Goal: Task Accomplishment & Management: Complete application form

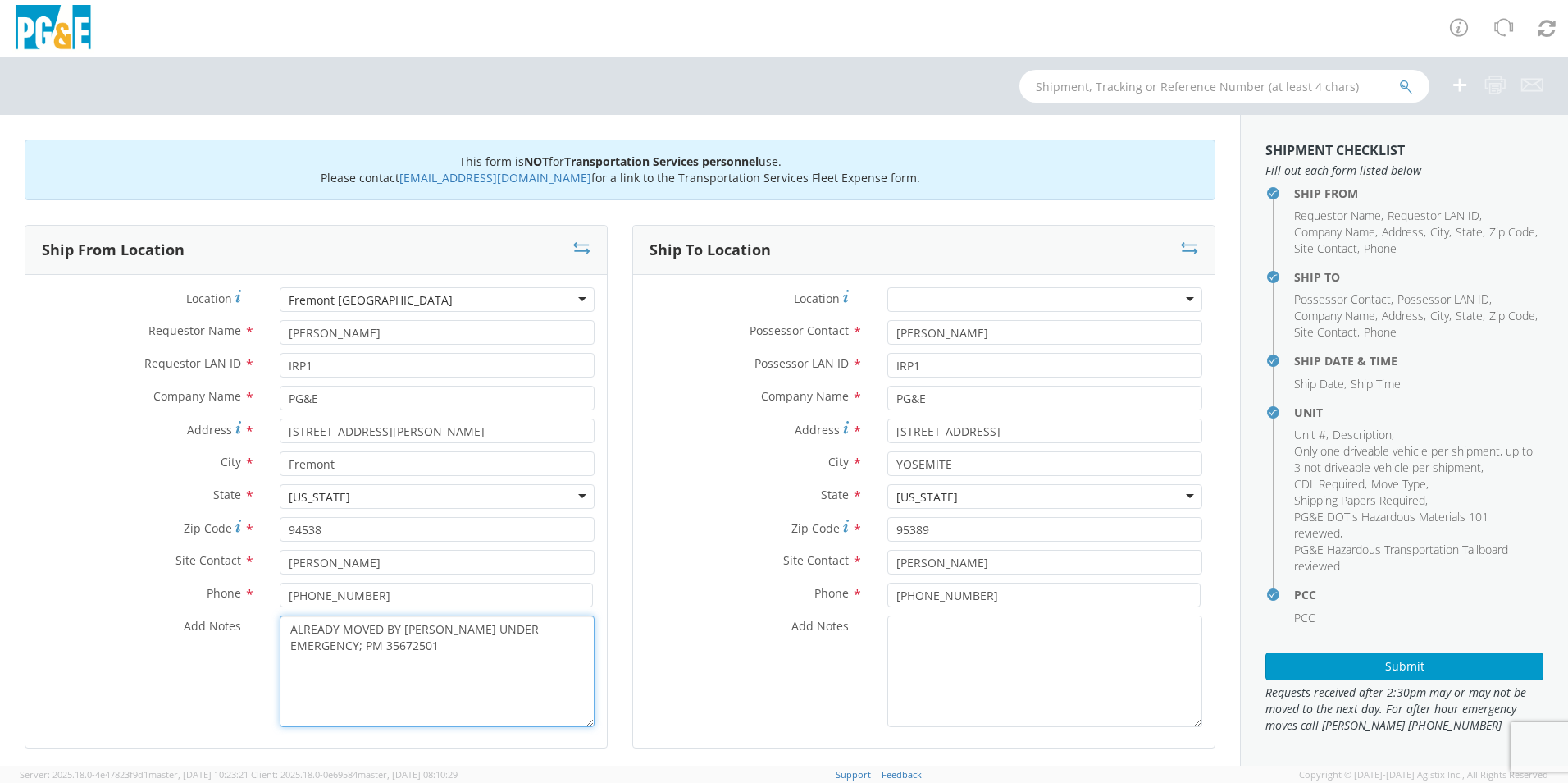
click at [376, 638] on textarea "ALREADY MOVED BY [PERSON_NAME] UNDER EMERGENCY; PM 35672501" at bounding box center [437, 671] width 315 height 111
drag, startPoint x: 372, startPoint y: 646, endPoint x: 37, endPoint y: 581, distance: 341.2
click at [37, 581] on div "Location * [GEOGRAPHIC_DATA] [GEOGRAPHIC_DATA] [GEOGRAPHIC_DATA] (OBSOLETE) [PE…" at bounding box center [315, 511] width 581 height 448
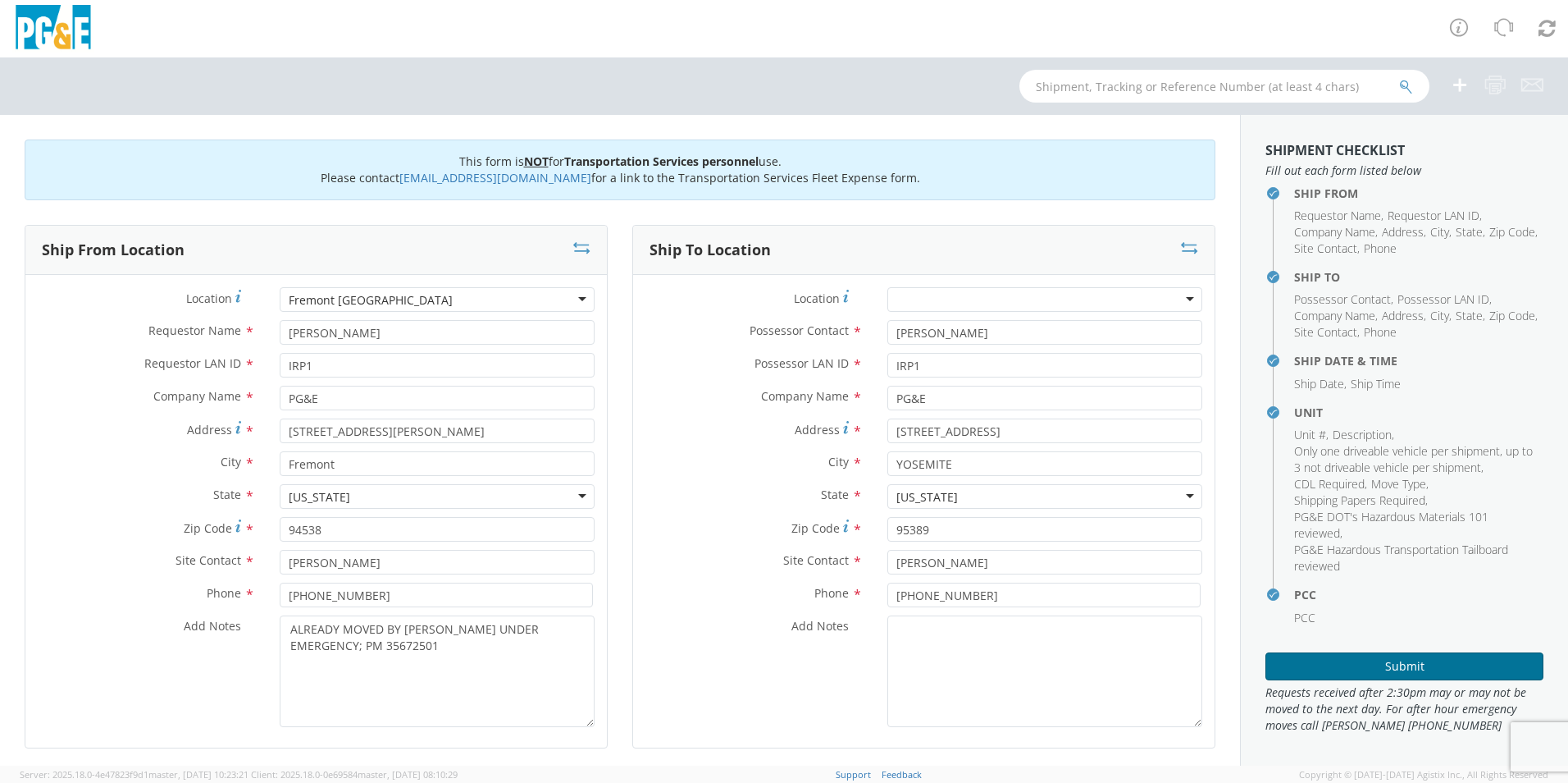
click at [1367, 658] on button "Submit" at bounding box center [1403, 666] width 278 height 28
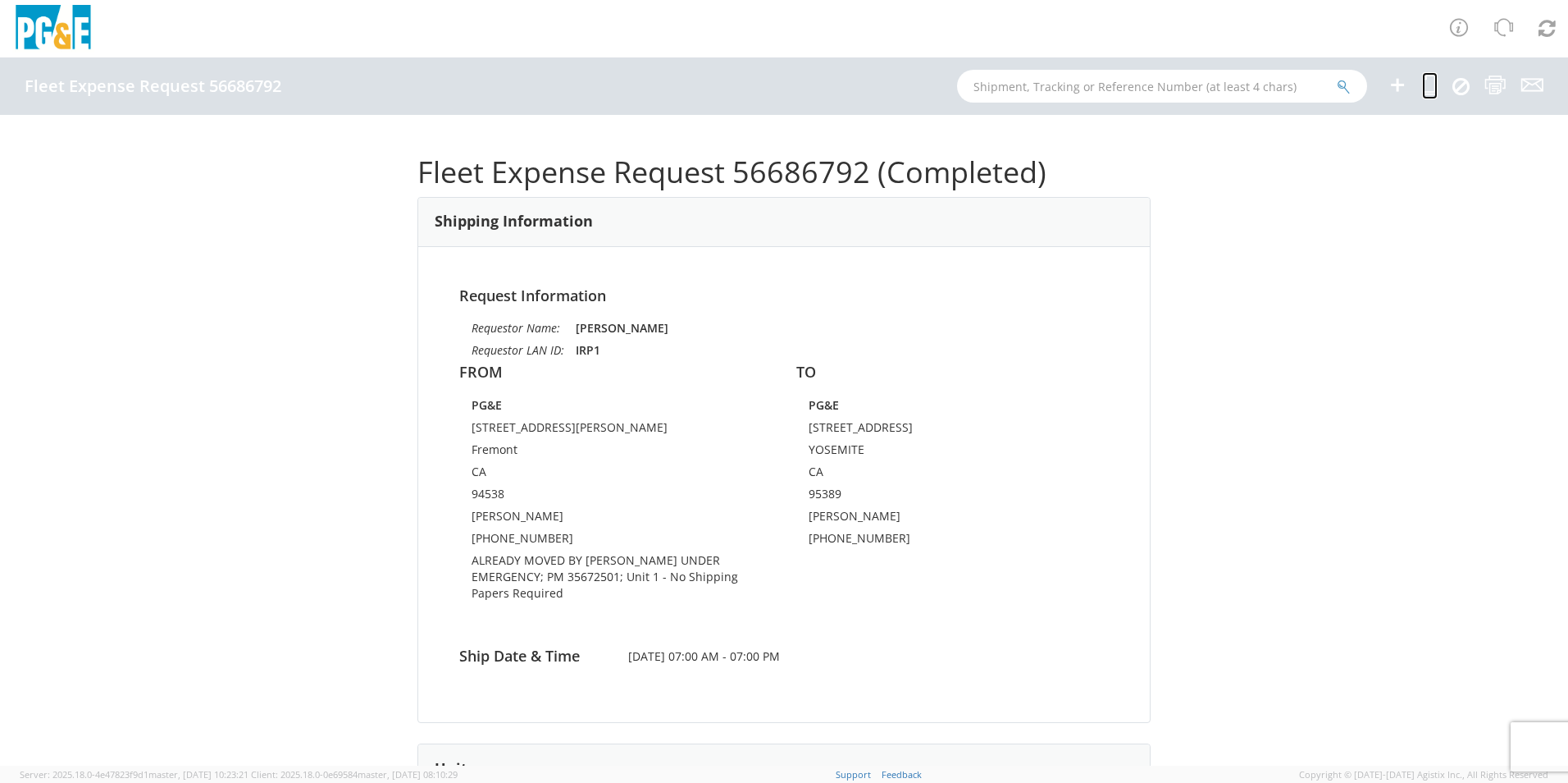
click at [1430, 82] on icon at bounding box center [1429, 85] width 16 height 21
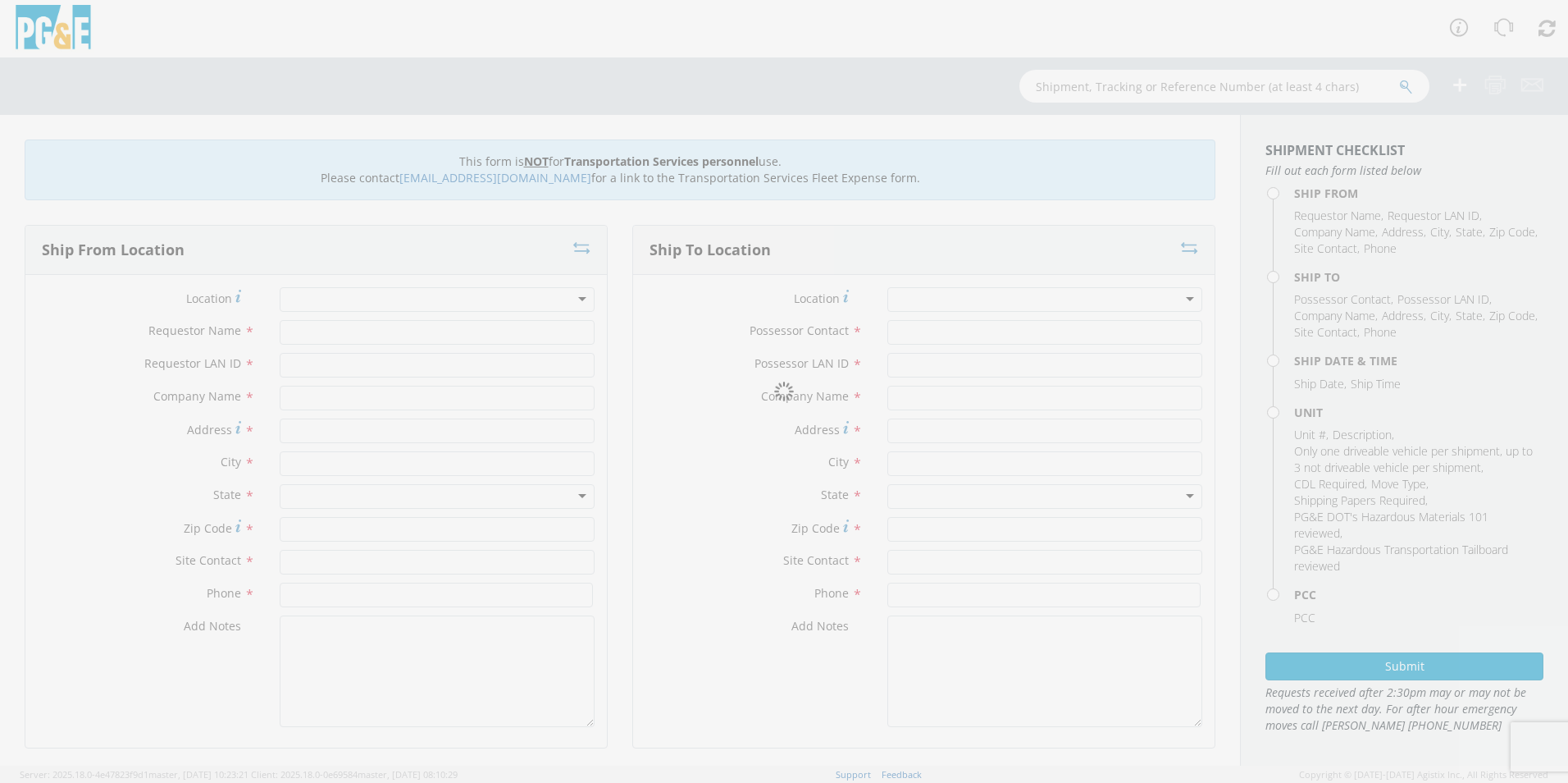
type input "[PERSON_NAME]"
type input "IRP1"
type input "PG&E"
type input "[STREET_ADDRESS][PERSON_NAME]"
type input "Fremont"
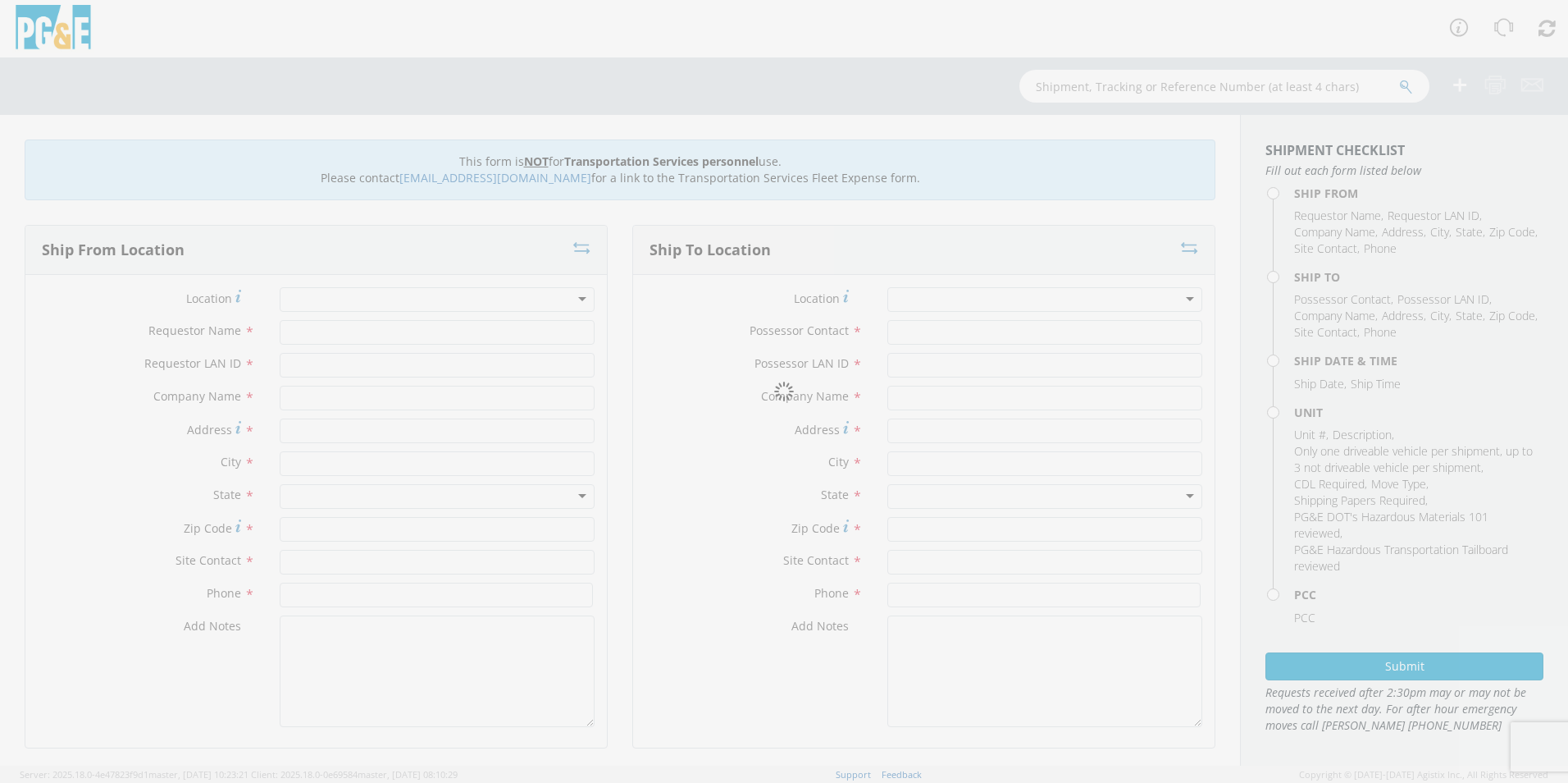
type input "94538"
type input "[PERSON_NAME]"
type input "[PHONE_NUMBER]"
type input "[PERSON_NAME]"
type input "IRP1"
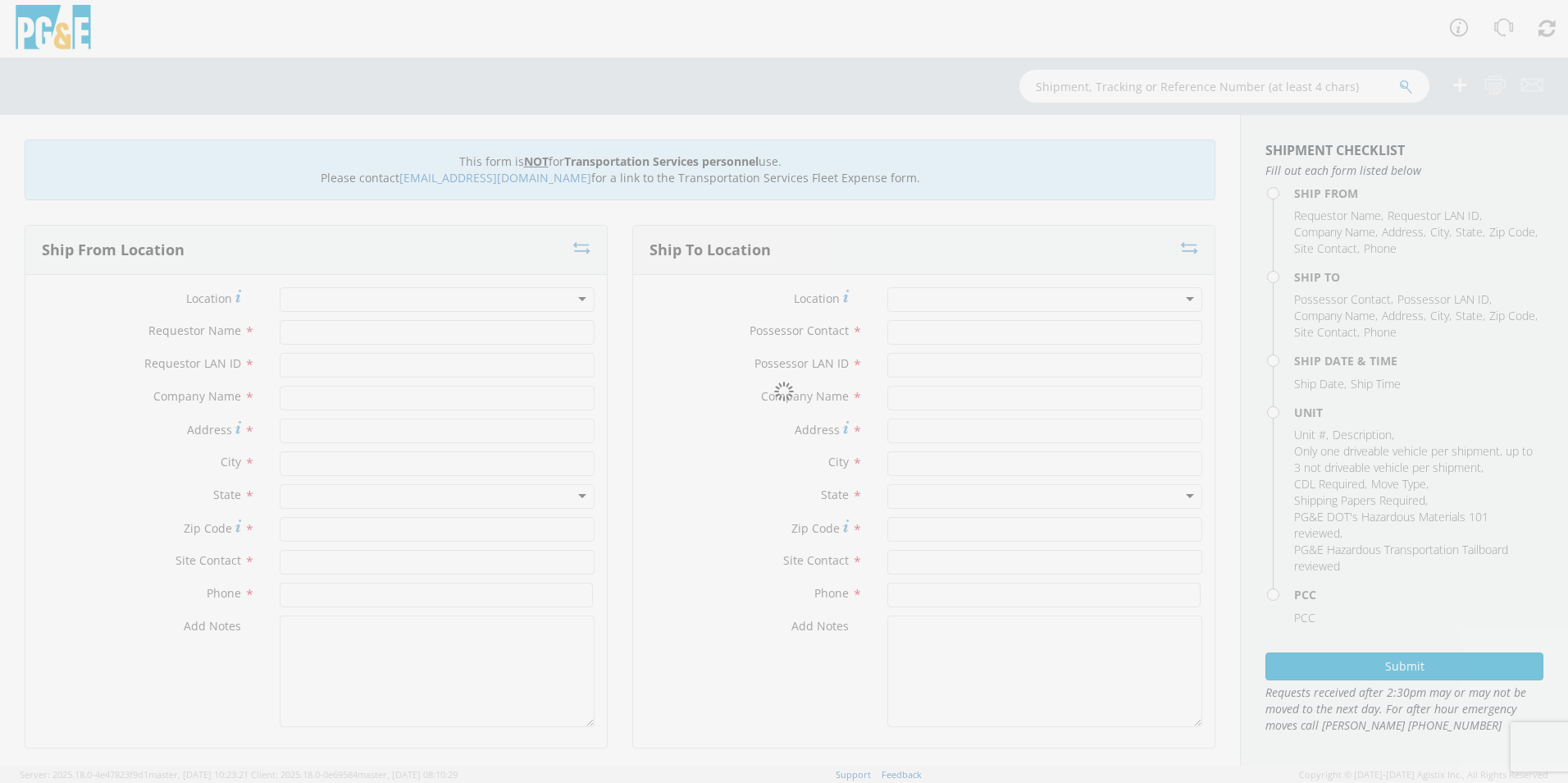
type input "PG&E"
type input "[STREET_ADDRESS]"
type input "YOSEMITE"
type input "95389"
type input "[PERSON_NAME]"
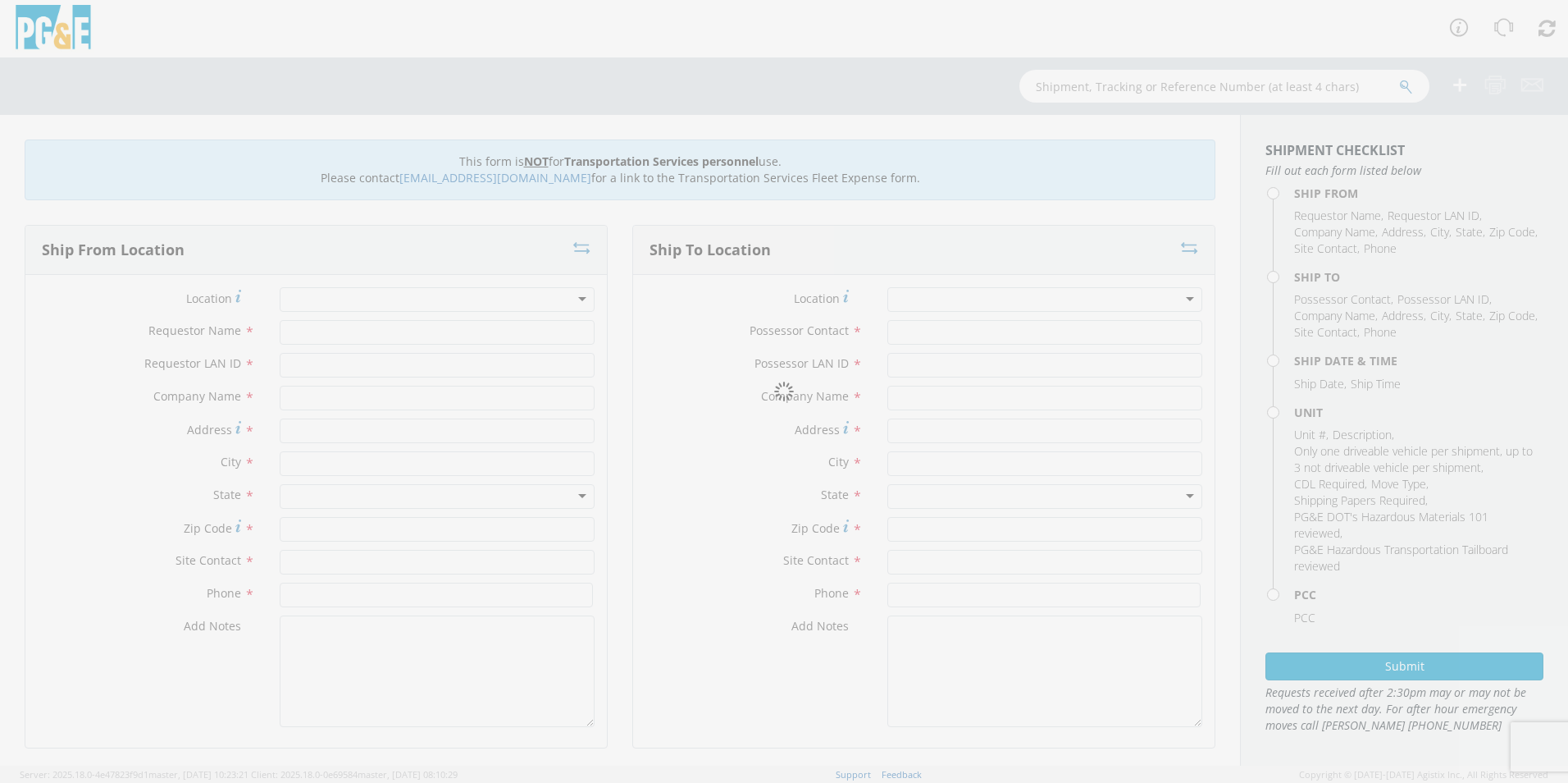
type input "[PHONE_NUMBER]"
type input "[DATE]"
type input "[PERSON_NAME] [PERSON_NAME]"
type input "0"
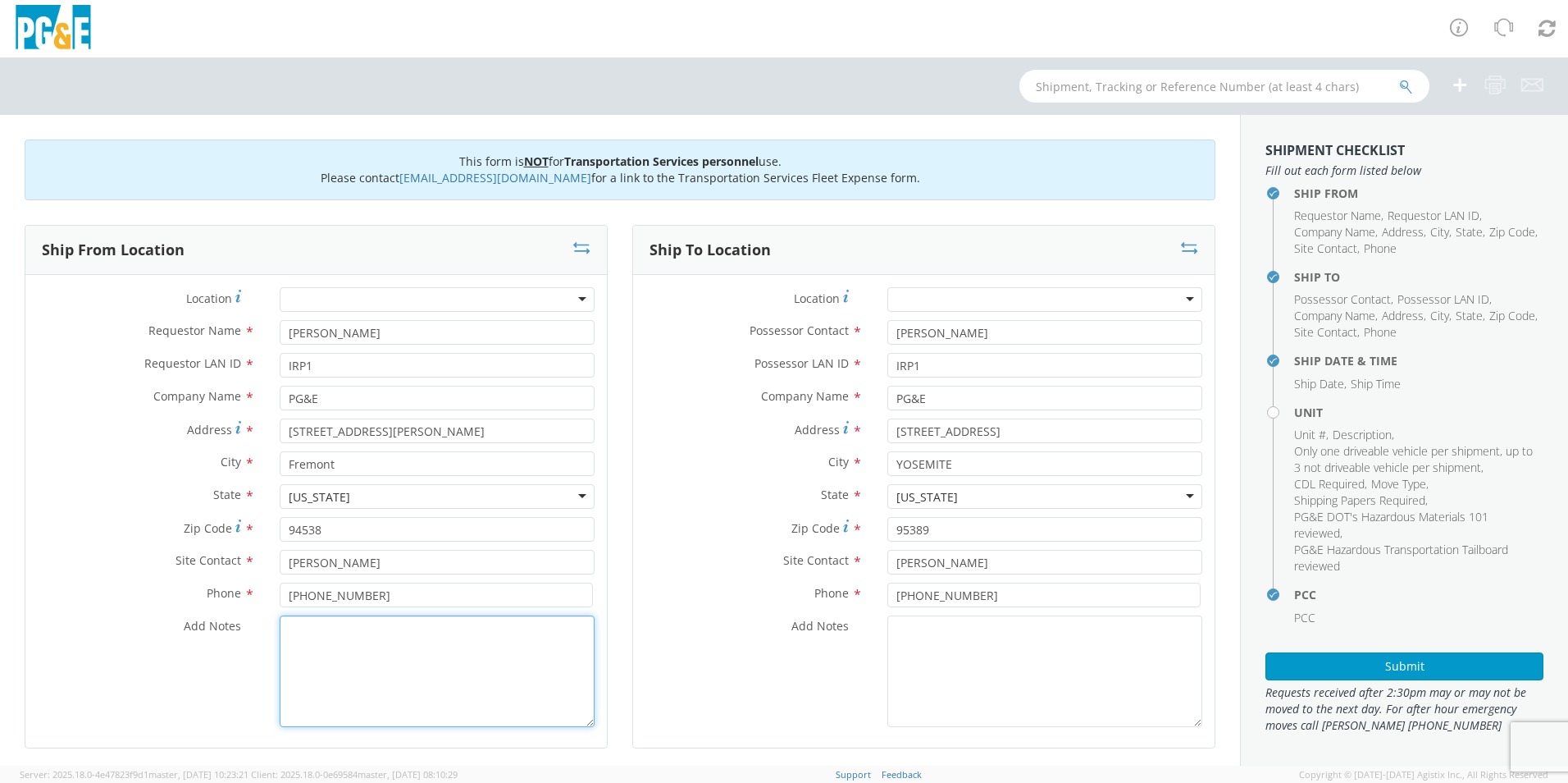
select select "12086"
click at [387, 690] on textarea "Add Notes *" at bounding box center [437, 671] width 315 height 111
select select "Other"
paste textarea "ALREADY MOVED BY [PERSON_NAME] UNDER EMERGENCY; PM 35672501"
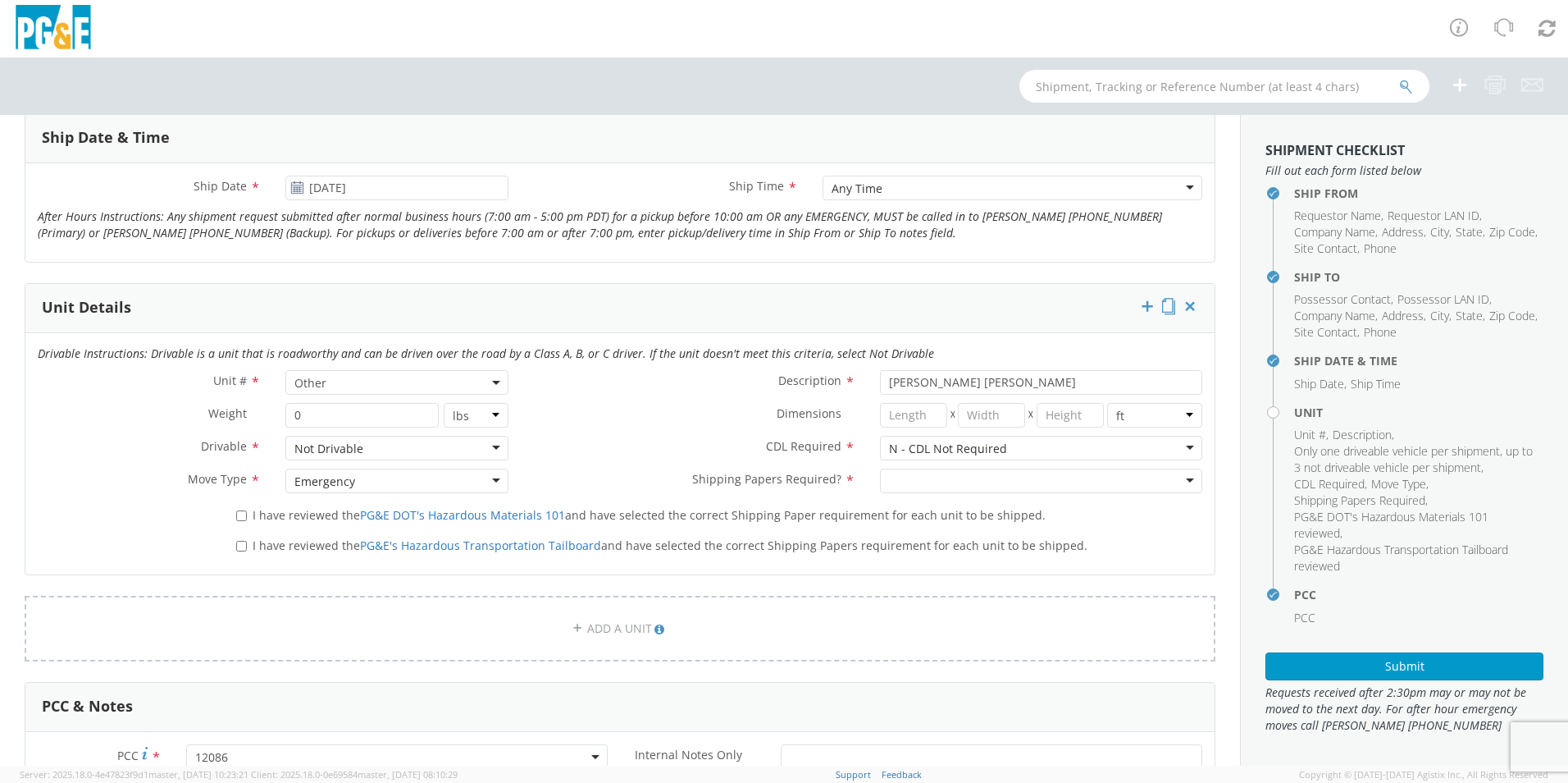
scroll to position [657, 0]
type textarea "ALREADY MOVED BY [PERSON_NAME] UNDER EMERGENCY; PM 35672501"
click at [360, 377] on span "Other" at bounding box center [396, 381] width 205 height 16
click at [360, 415] on input "search" at bounding box center [395, 408] width 212 height 24
type input "B3"
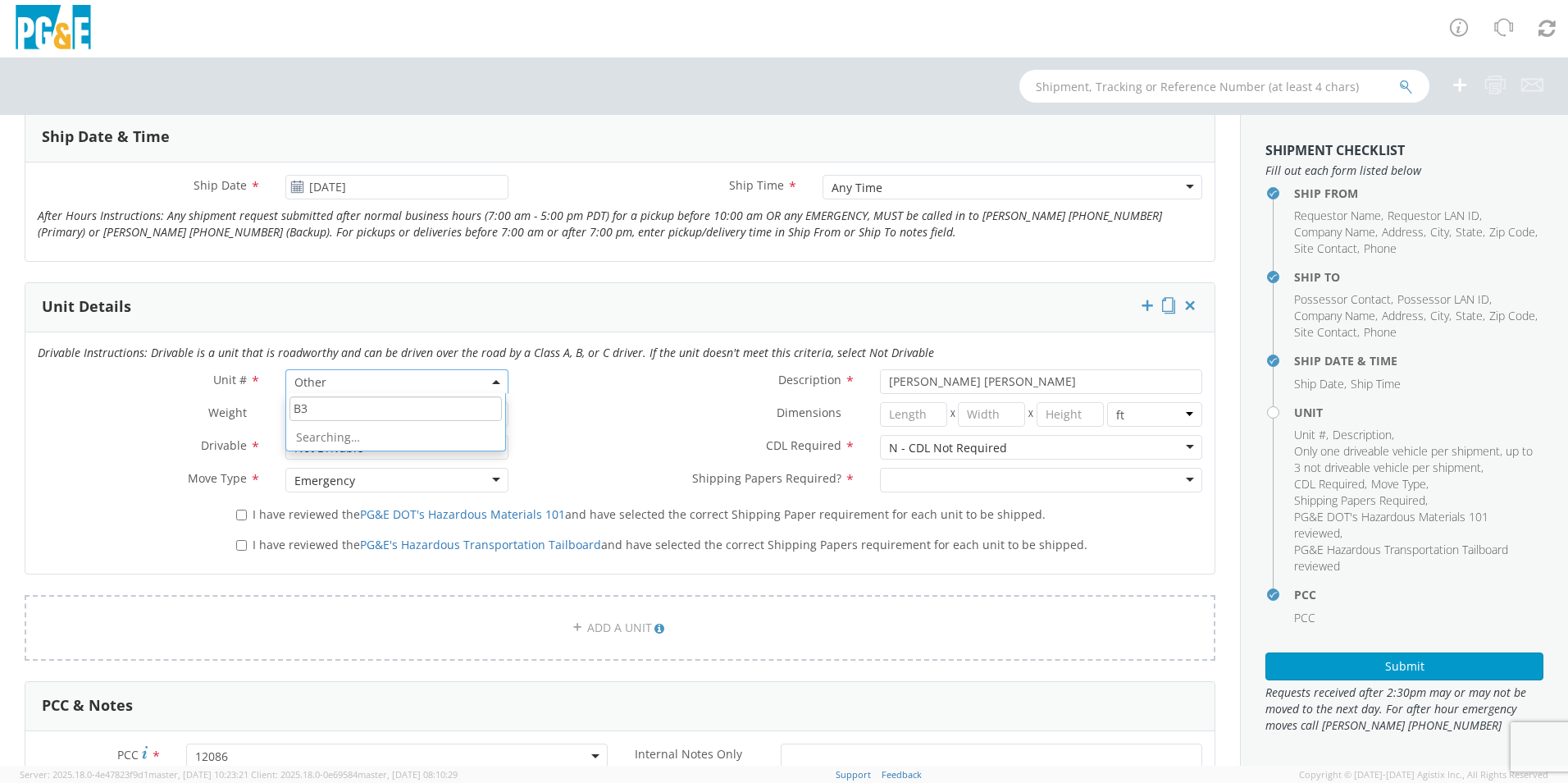
scroll to position [387, 0]
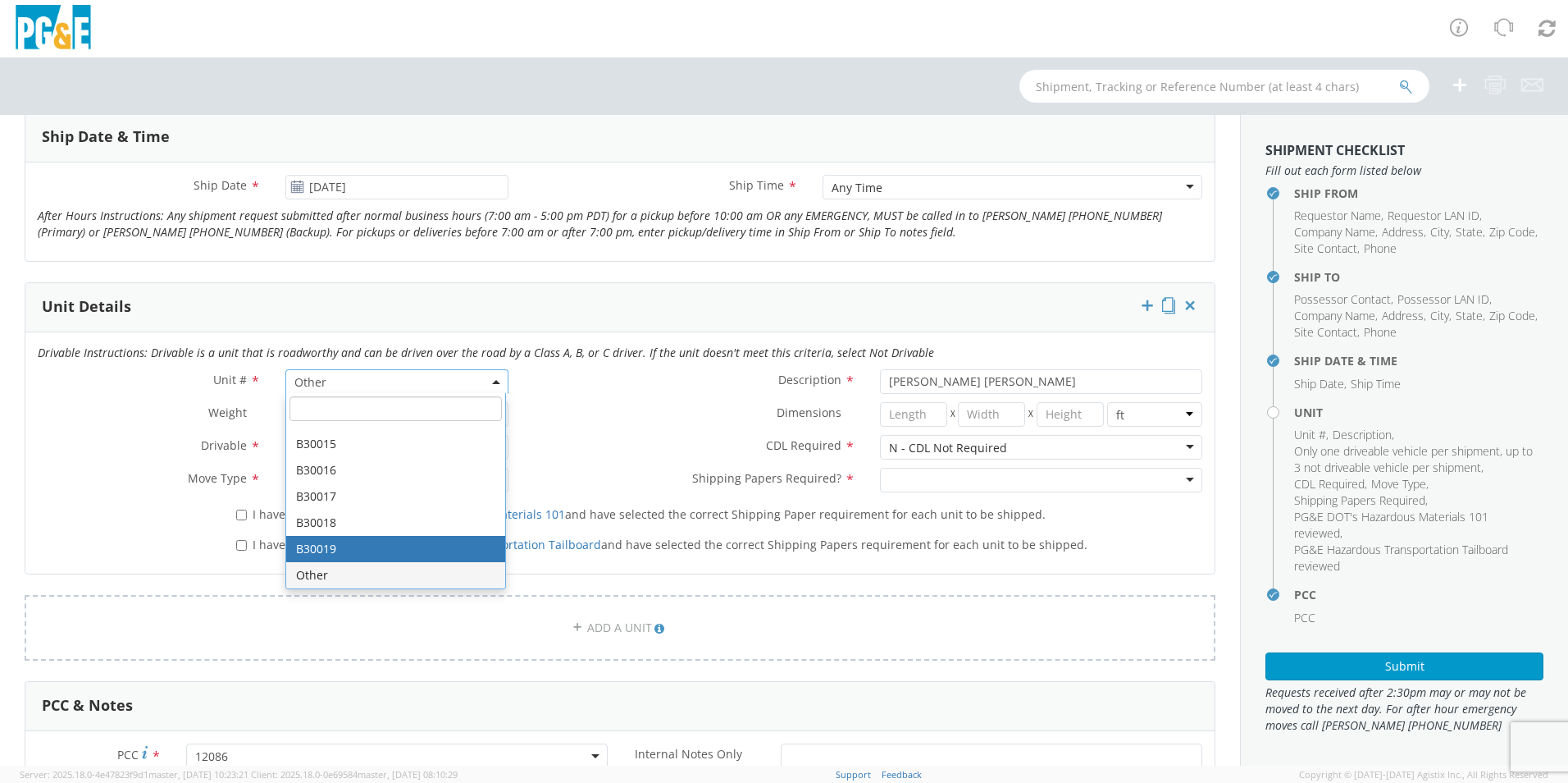
type input "TRUCK; MATERIAL HANDLER: 39` - 59` 4X2"
type input "56000"
select select "B30019"
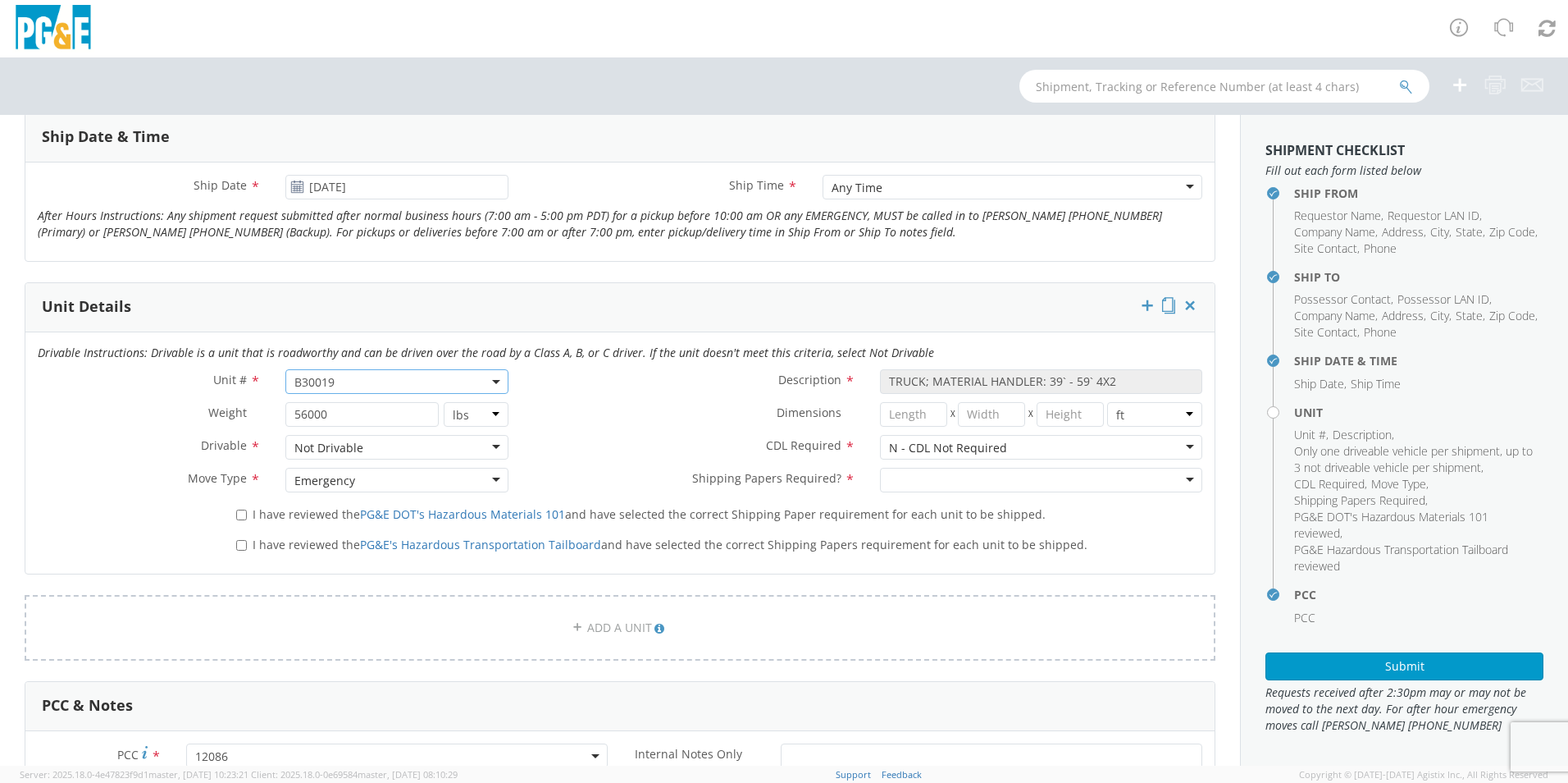
click at [364, 375] on span "B30019" at bounding box center [396, 381] width 205 height 16
click at [363, 402] on input "search" at bounding box center [395, 408] width 212 height 24
type input "OTHE"
select select "Other"
select select "? undefined:undefined ?"
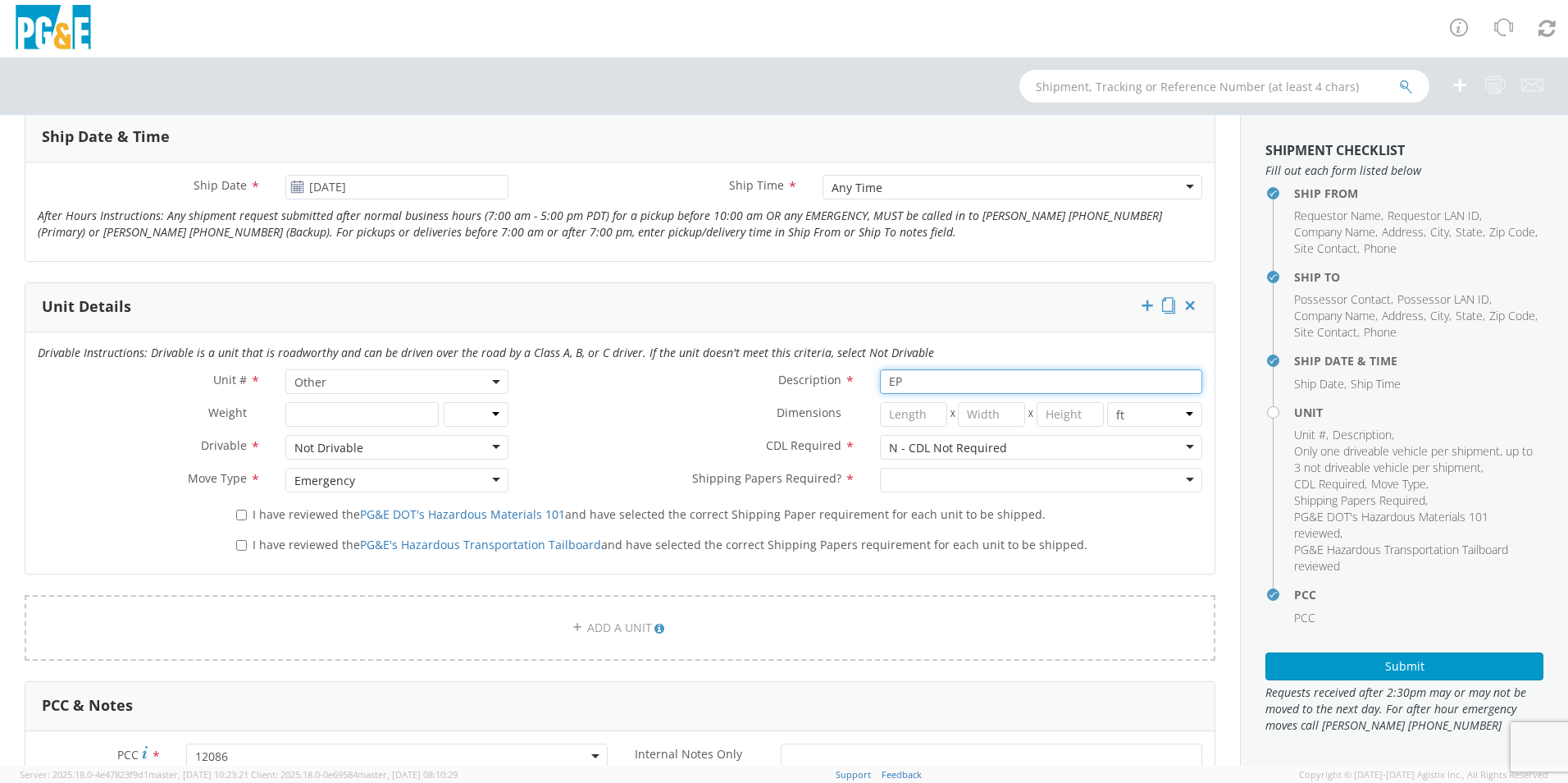
type input "E"
type input "TRANSFORMER"
click at [945, 473] on div at bounding box center [1041, 480] width 322 height 24
click at [239, 512] on input "I have reviewed the PG&E DOT's Hazardous Materials 101 and have selected the co…" at bounding box center [241, 514] width 10 height 10
checkbox input "true"
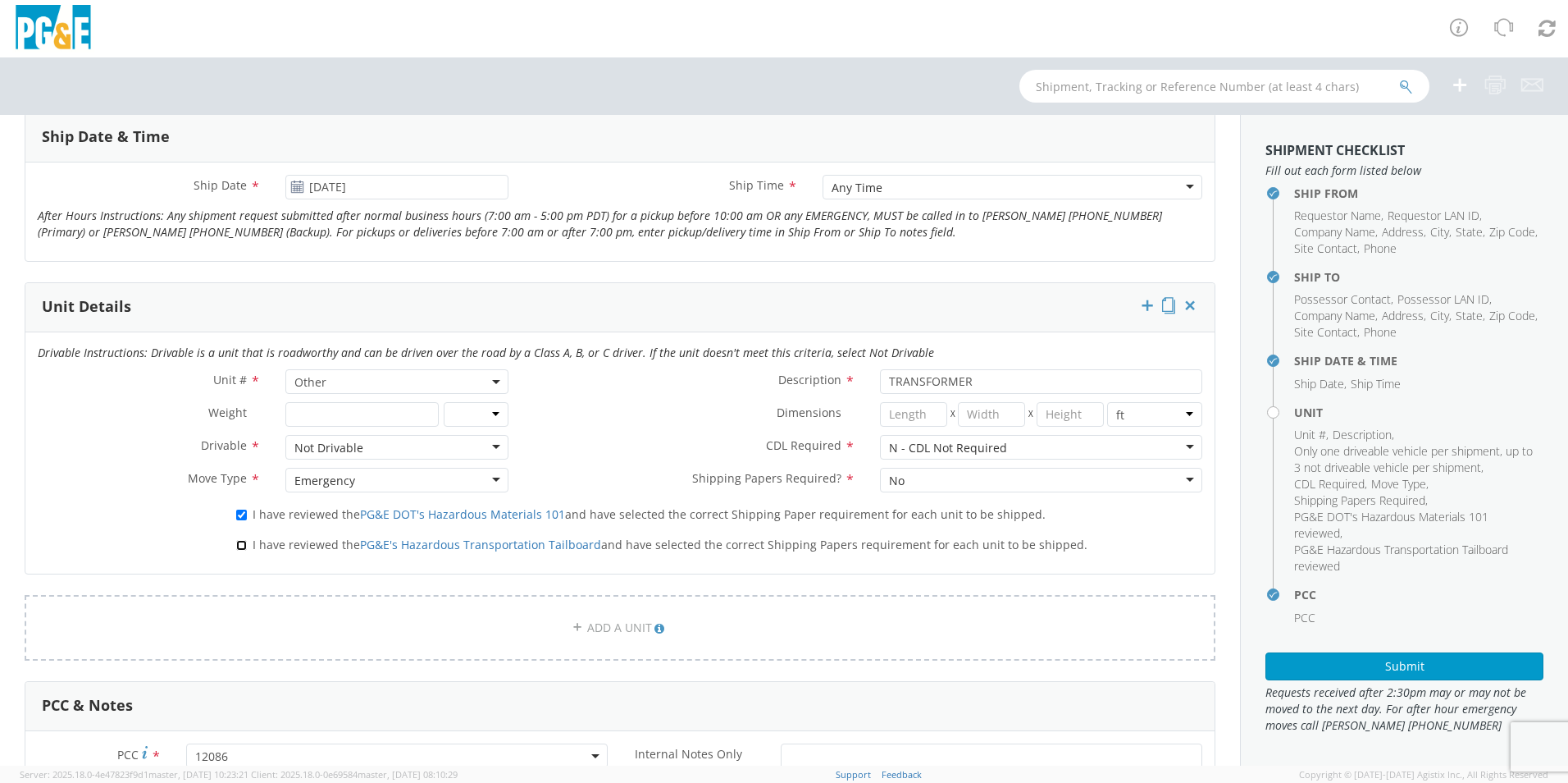
click at [244, 545] on input "I have reviewed the PG&E's Hazardous Transportation Tailboard and have selected…" at bounding box center [241, 544] width 10 height 10
checkbox input "true"
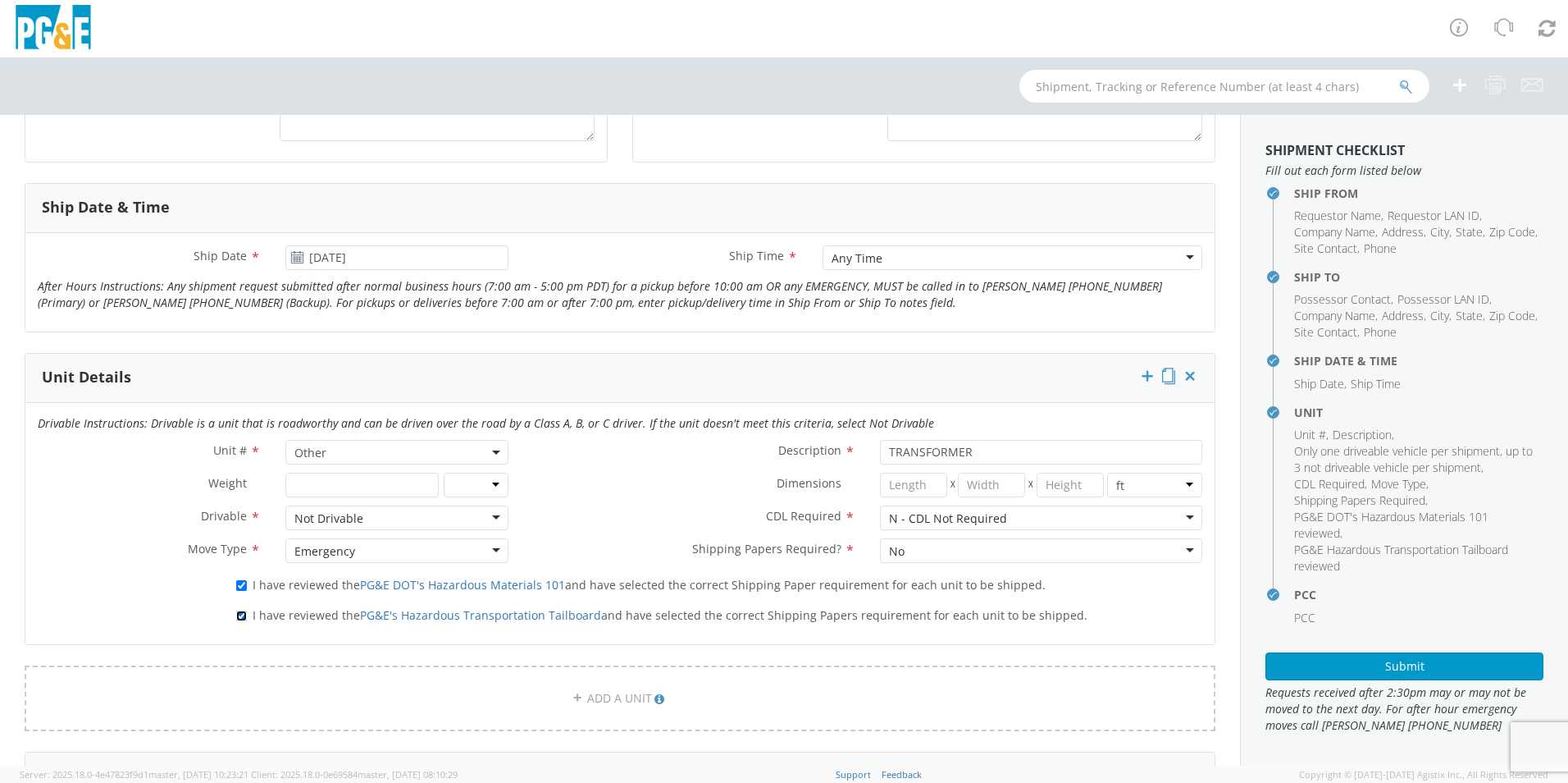
scroll to position [612, 0]
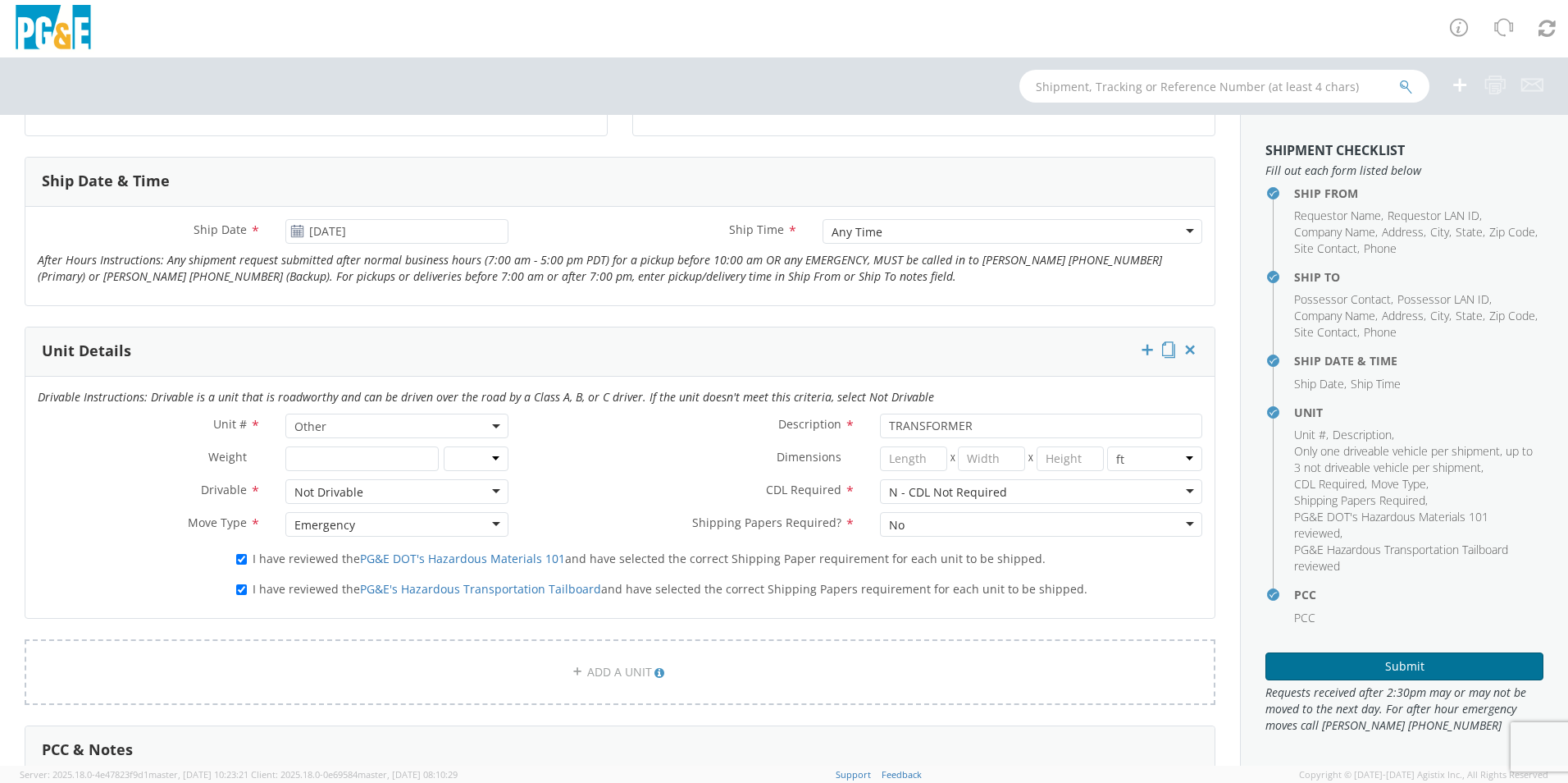
click at [1362, 670] on button "Submit" at bounding box center [1403, 666] width 278 height 28
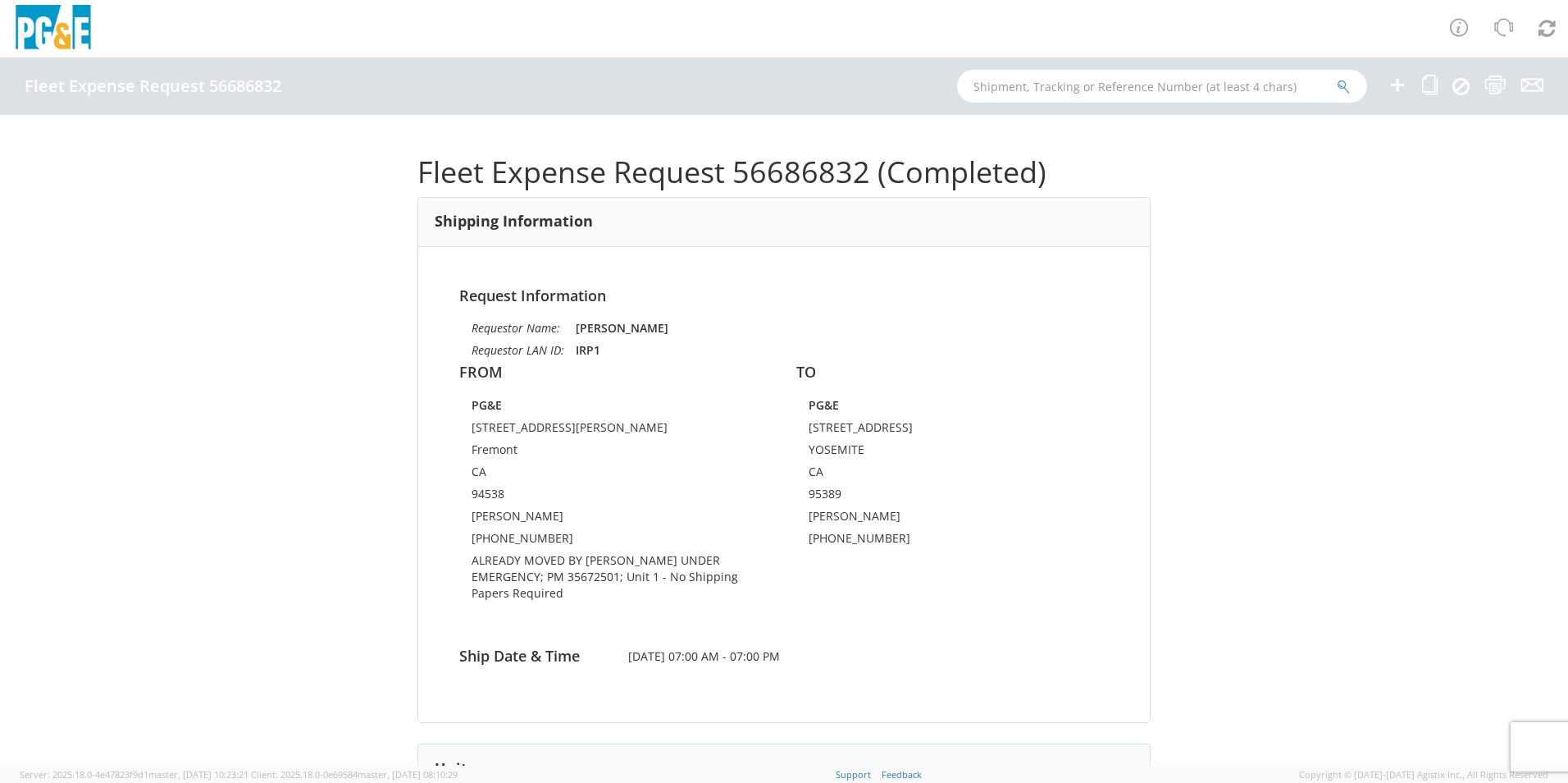
click at [1404, 89] on icon at bounding box center [1397, 85] width 20 height 21
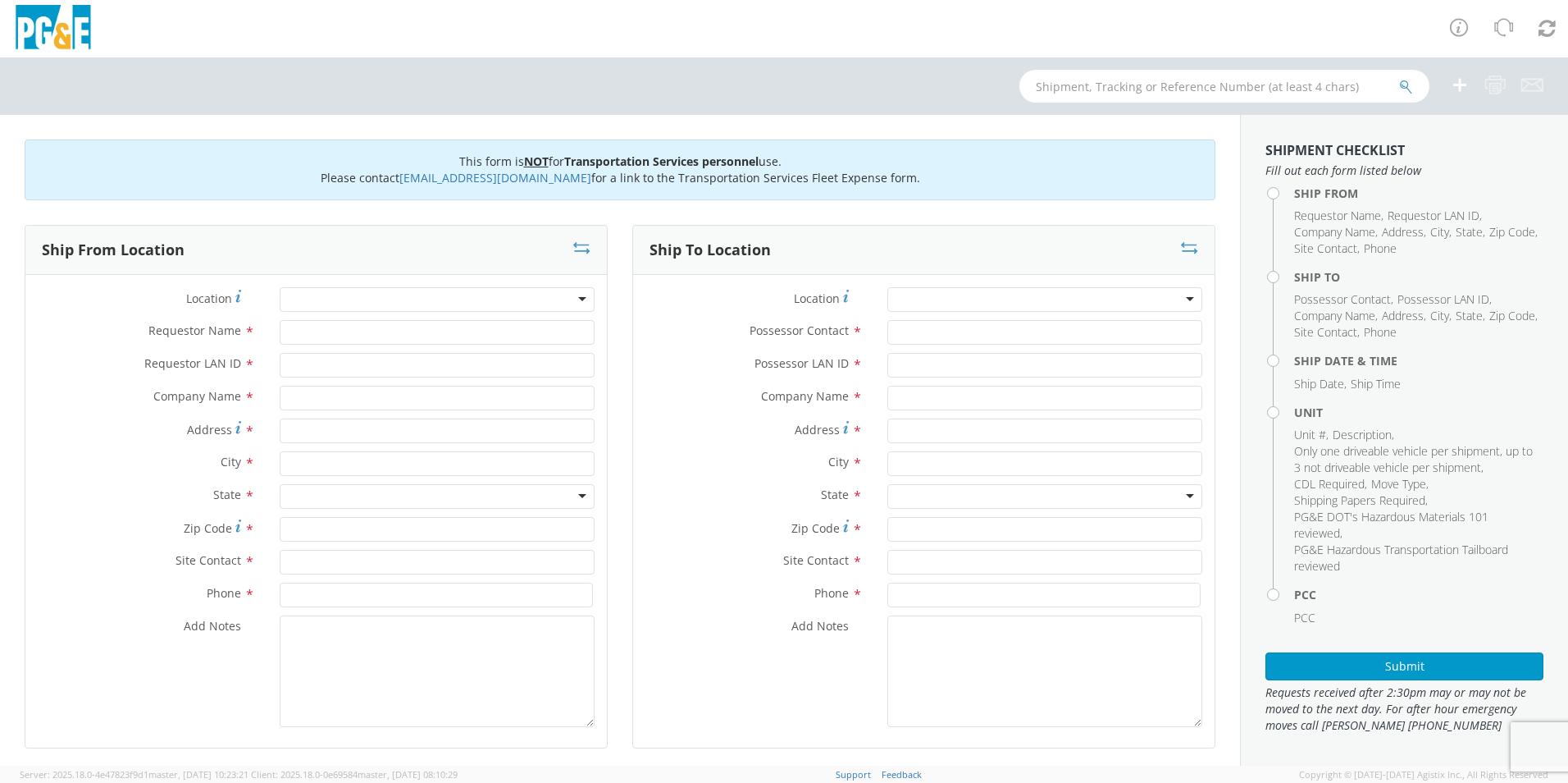
click at [330, 301] on div at bounding box center [437, 300] width 315 height 24
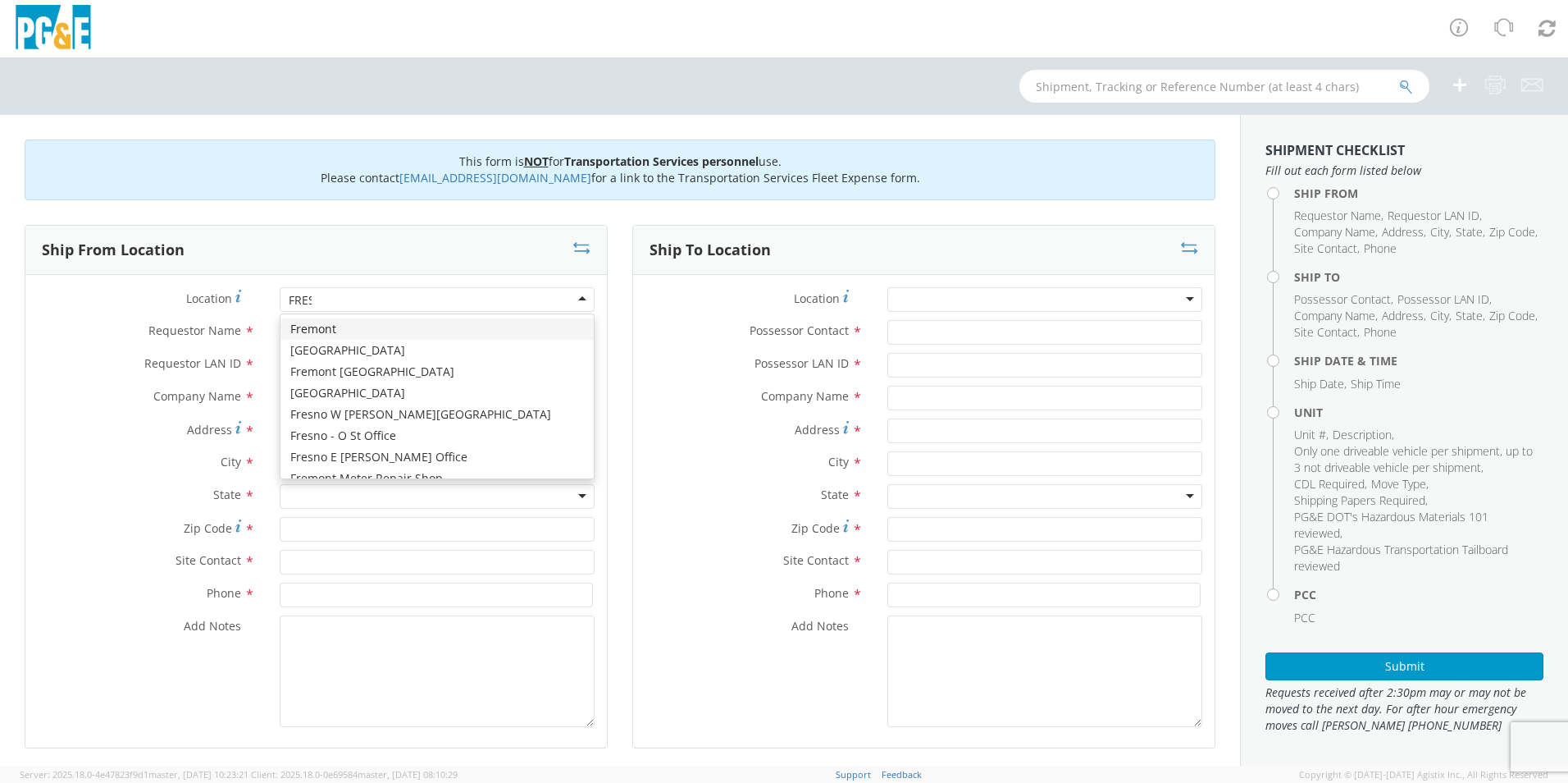
type input "[GEOGRAPHIC_DATA]"
type input "PG&E"
type input "[STREET_ADDRESS]"
type input "[GEOGRAPHIC_DATA]"
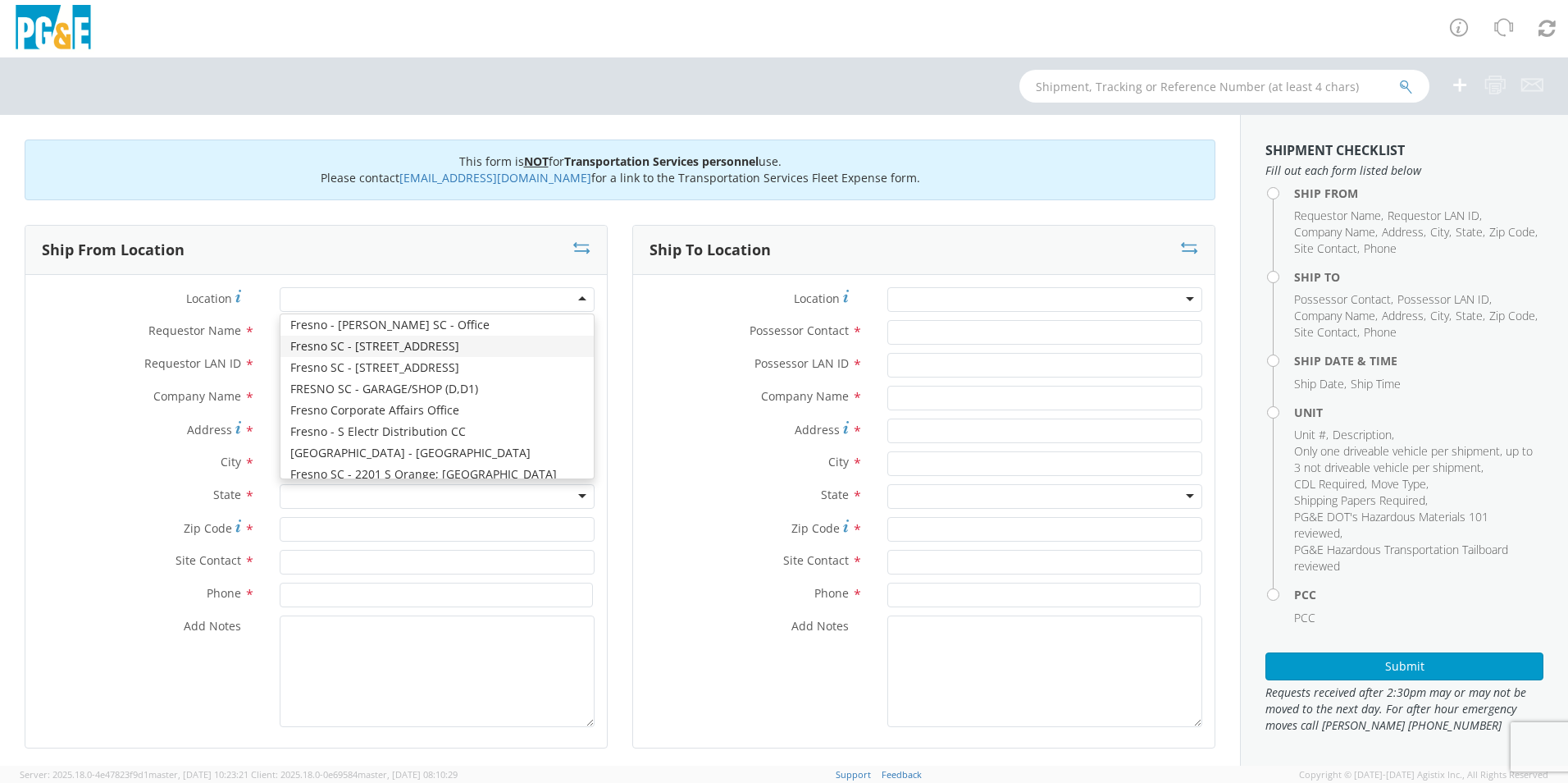
type input "93725"
type input "[PHONE_NUMBER]"
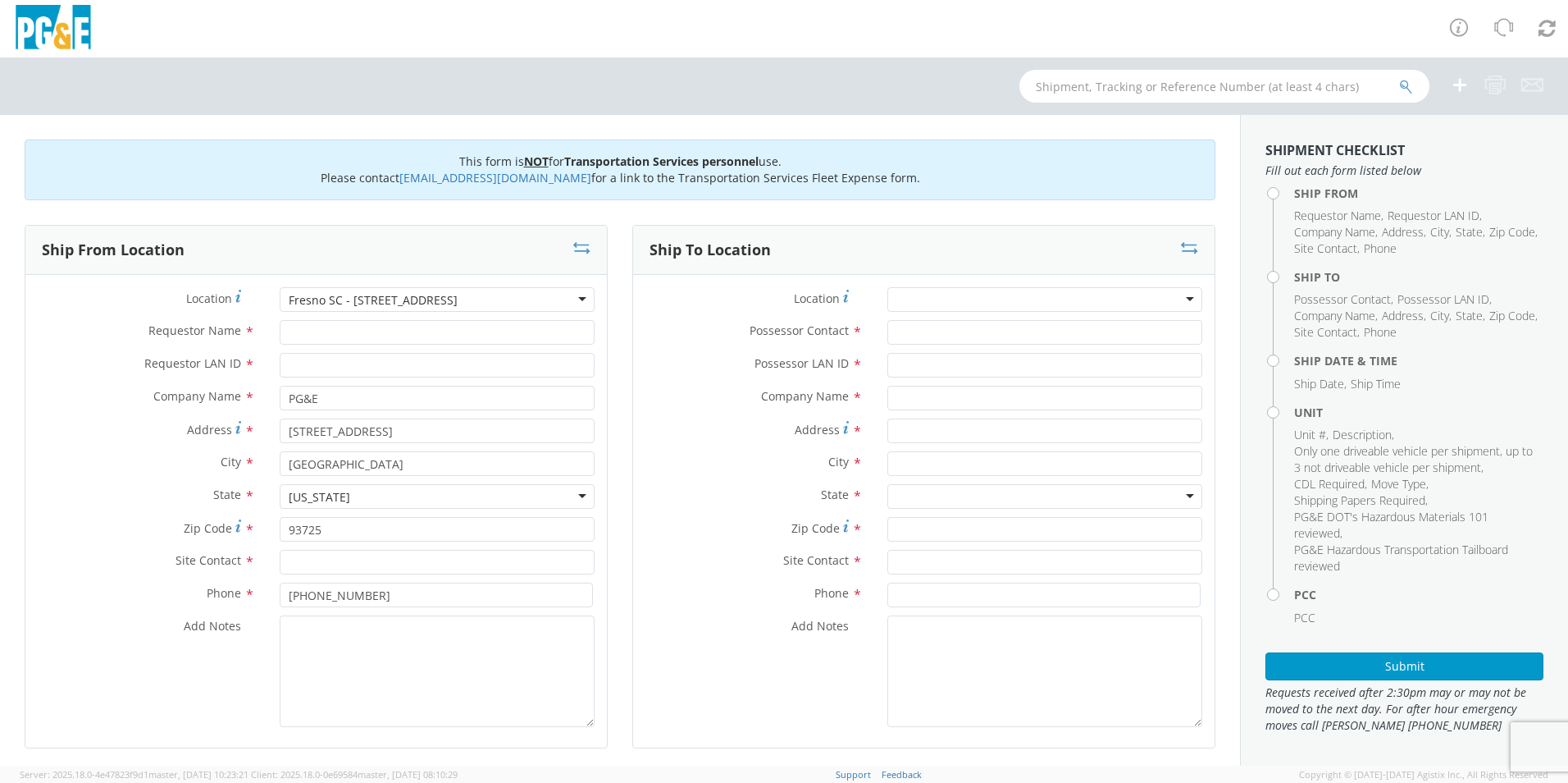
scroll to position [0, 0]
click at [323, 332] on input "Requestor Name *" at bounding box center [437, 332] width 315 height 24
type input "[PERSON_NAME]"
click at [299, 373] on input "Requestor LAN ID *" at bounding box center [437, 365] width 315 height 24
type input "J"
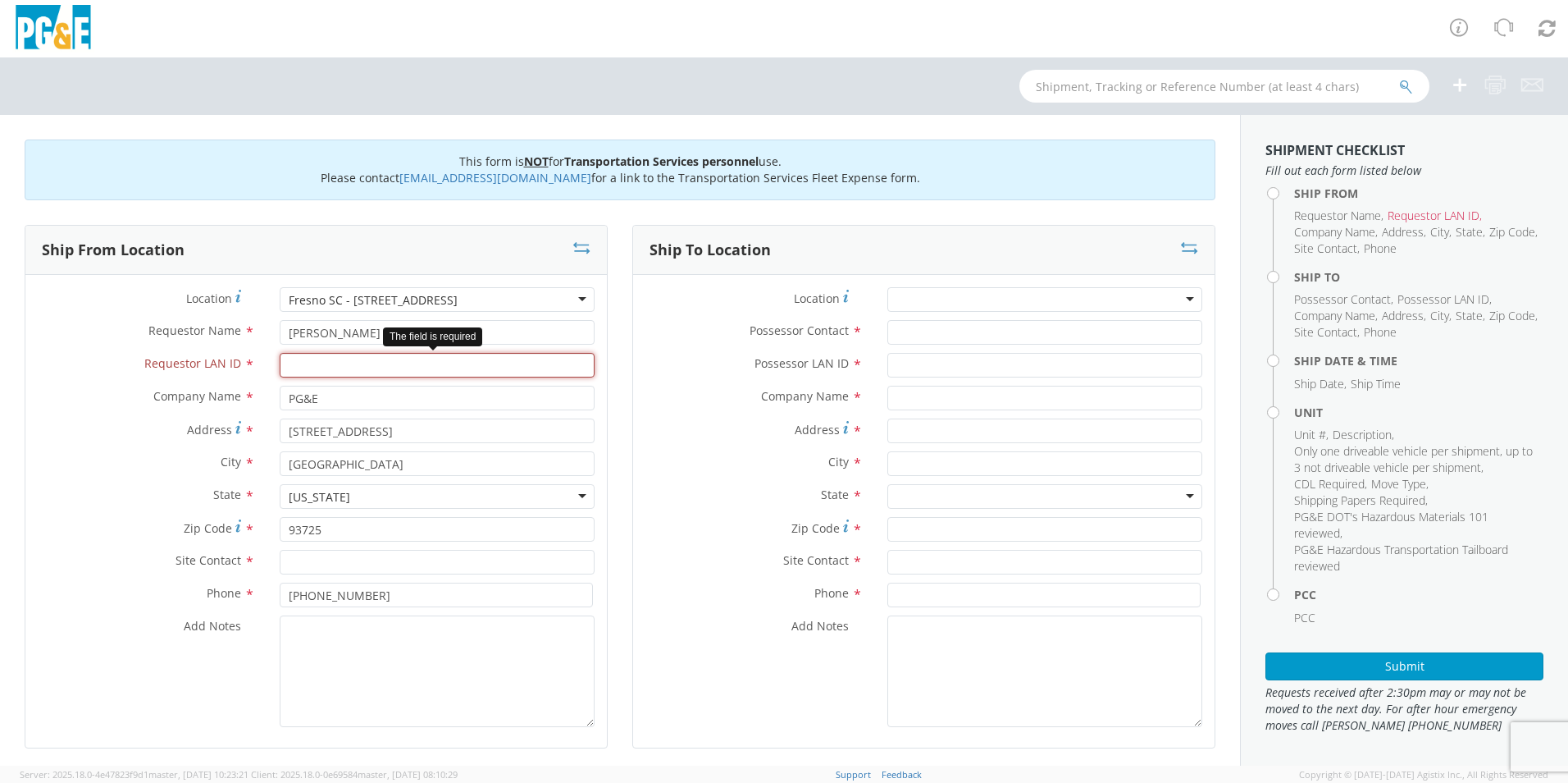
type input "H"
click at [311, 375] on input "[DEMOGRAPHIC_DATA]" at bounding box center [437, 365] width 315 height 24
type input "JEO9"
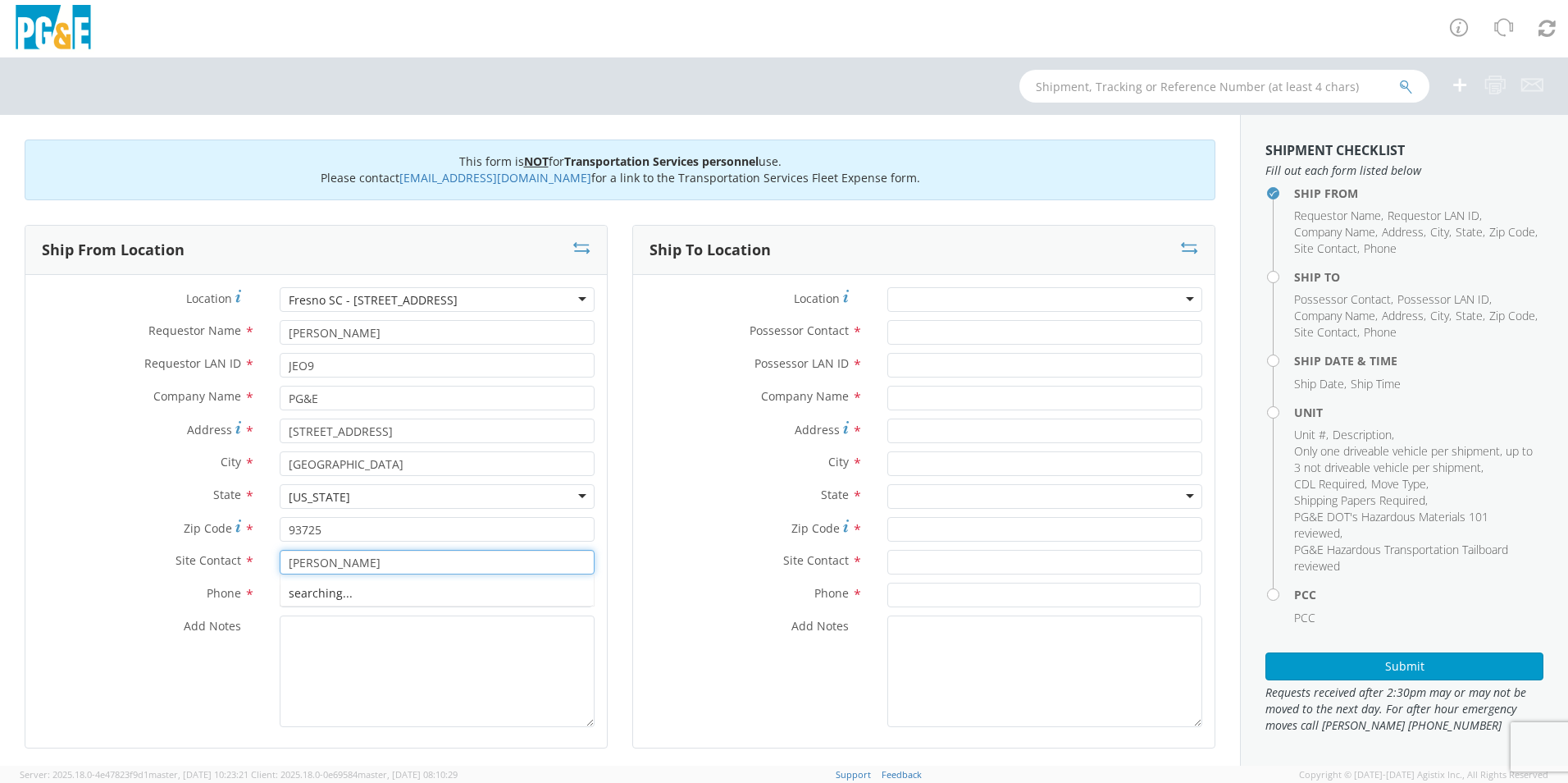
type input "[PERSON_NAME]"
type input "[PHONE_NUMBER]"
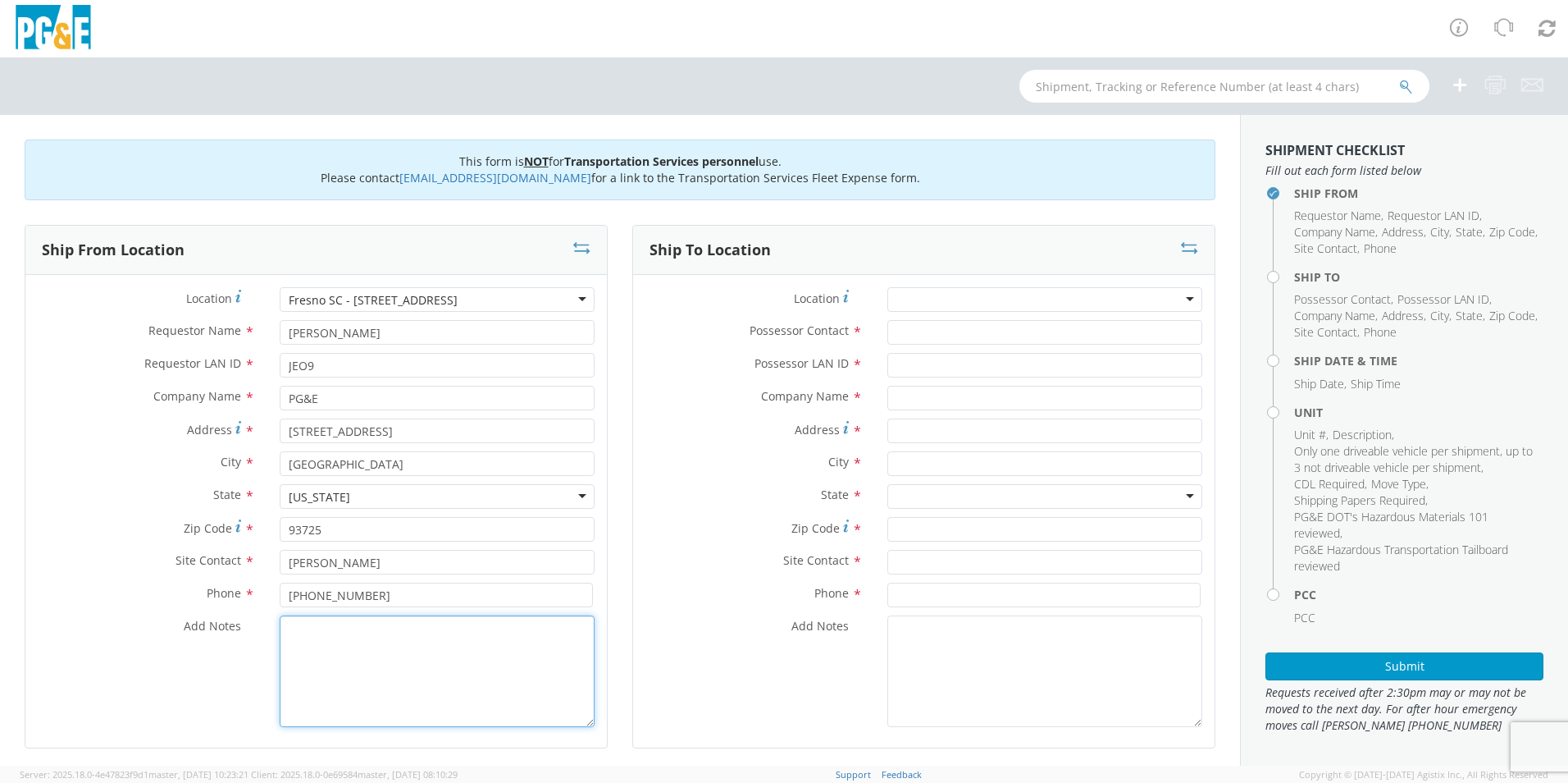
click at [493, 673] on textarea "Add Notes *" at bounding box center [437, 671] width 315 height 111
click at [441, 653] on textarea "ALREADY MOVED BY [PERSON_NAME] DURING EMERGENCY WILDFIRE SUPPORT;" at bounding box center [437, 671] width 315 height 111
type textarea "ALREADY MOVED BY [PERSON_NAME] DURING EMERGENCY WILDFIRE SUPPORT; PM 46578866"
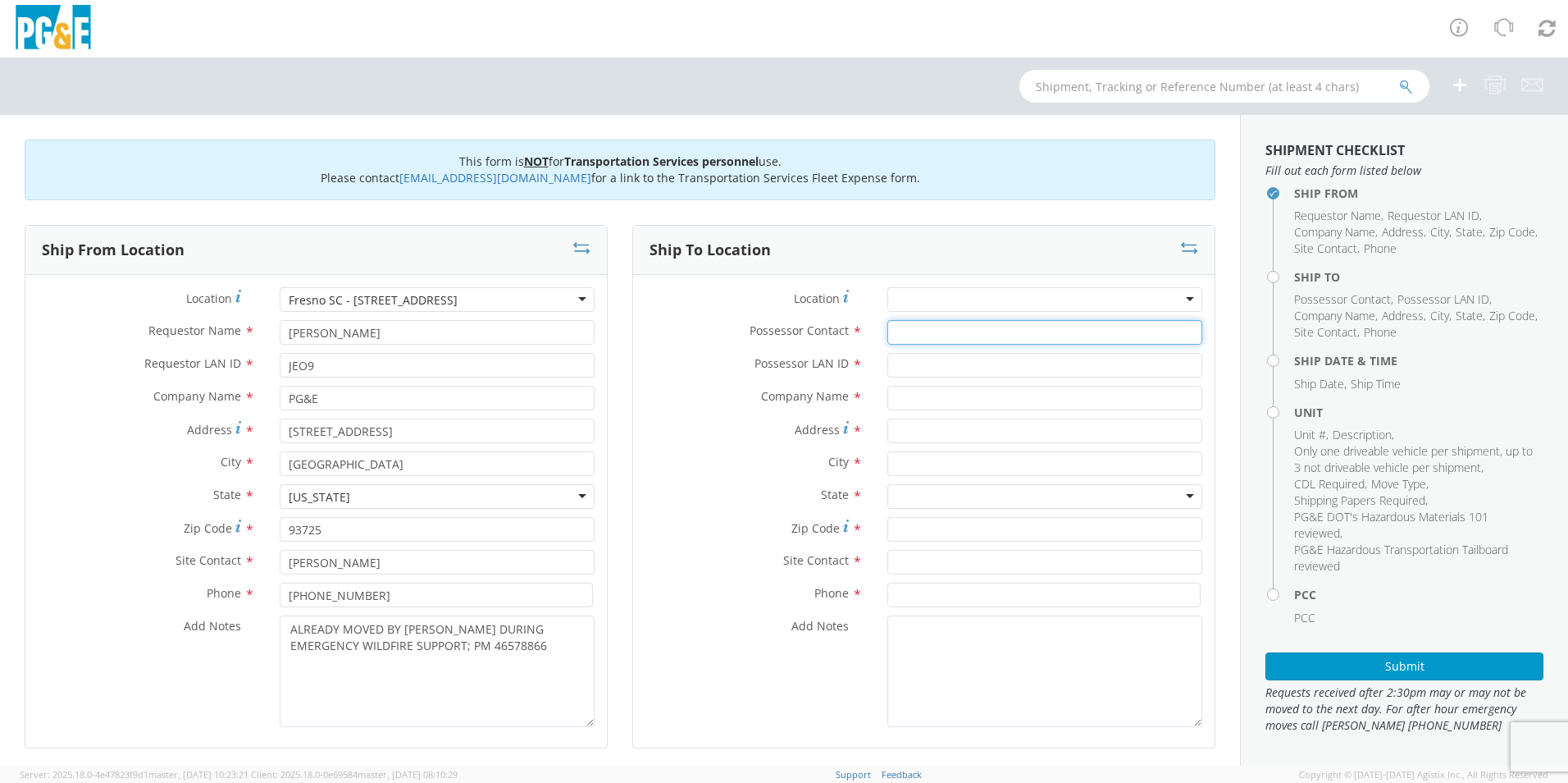
click at [915, 332] on input "Possessor Contact *" at bounding box center [1045, 332] width 315 height 24
type input "[PERSON_NAME]"
type input "JEO9"
type input "PG&E"
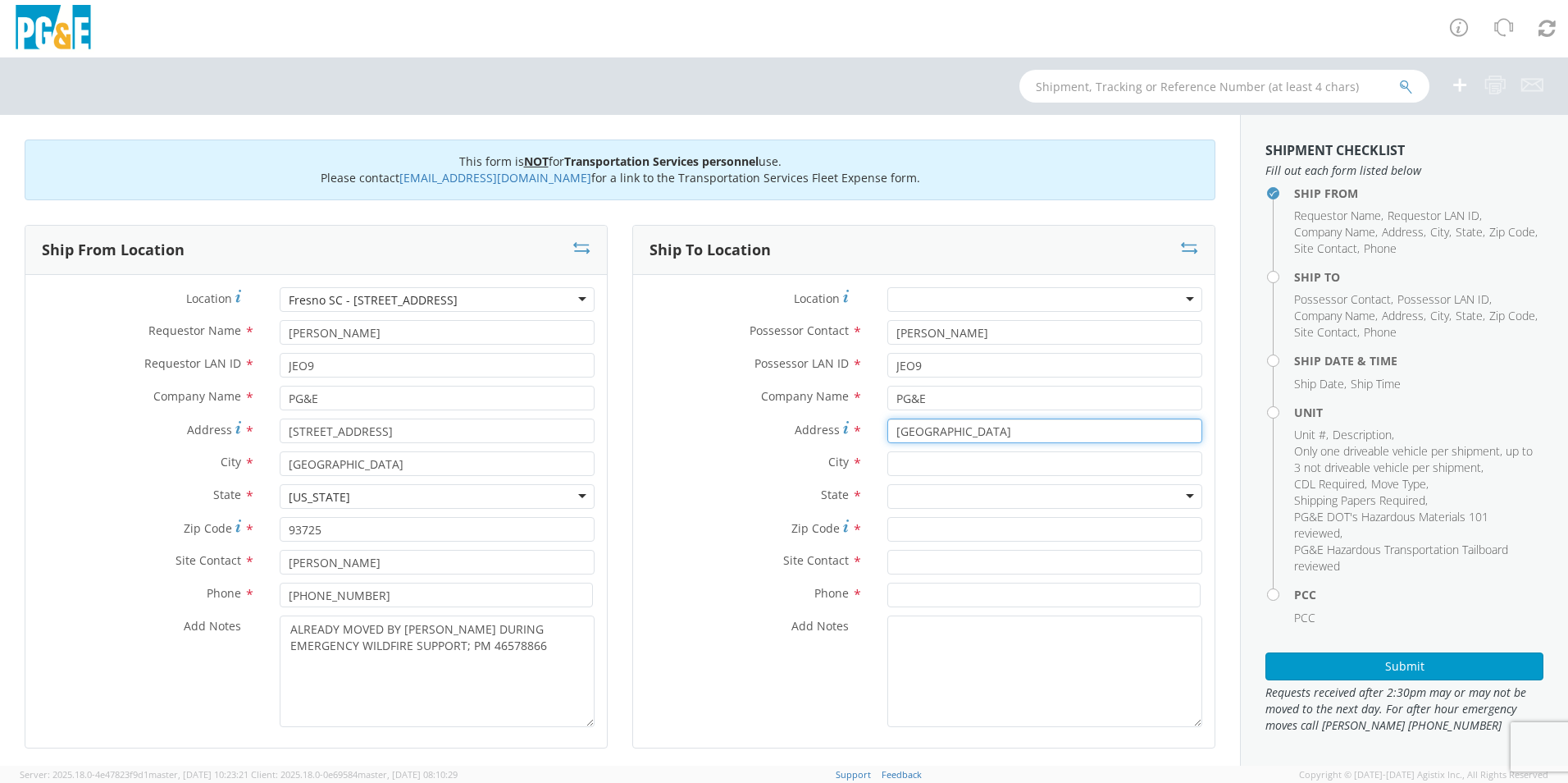
type input "[GEOGRAPHIC_DATA]"
type input "[PERSON_NAME] CAMP"
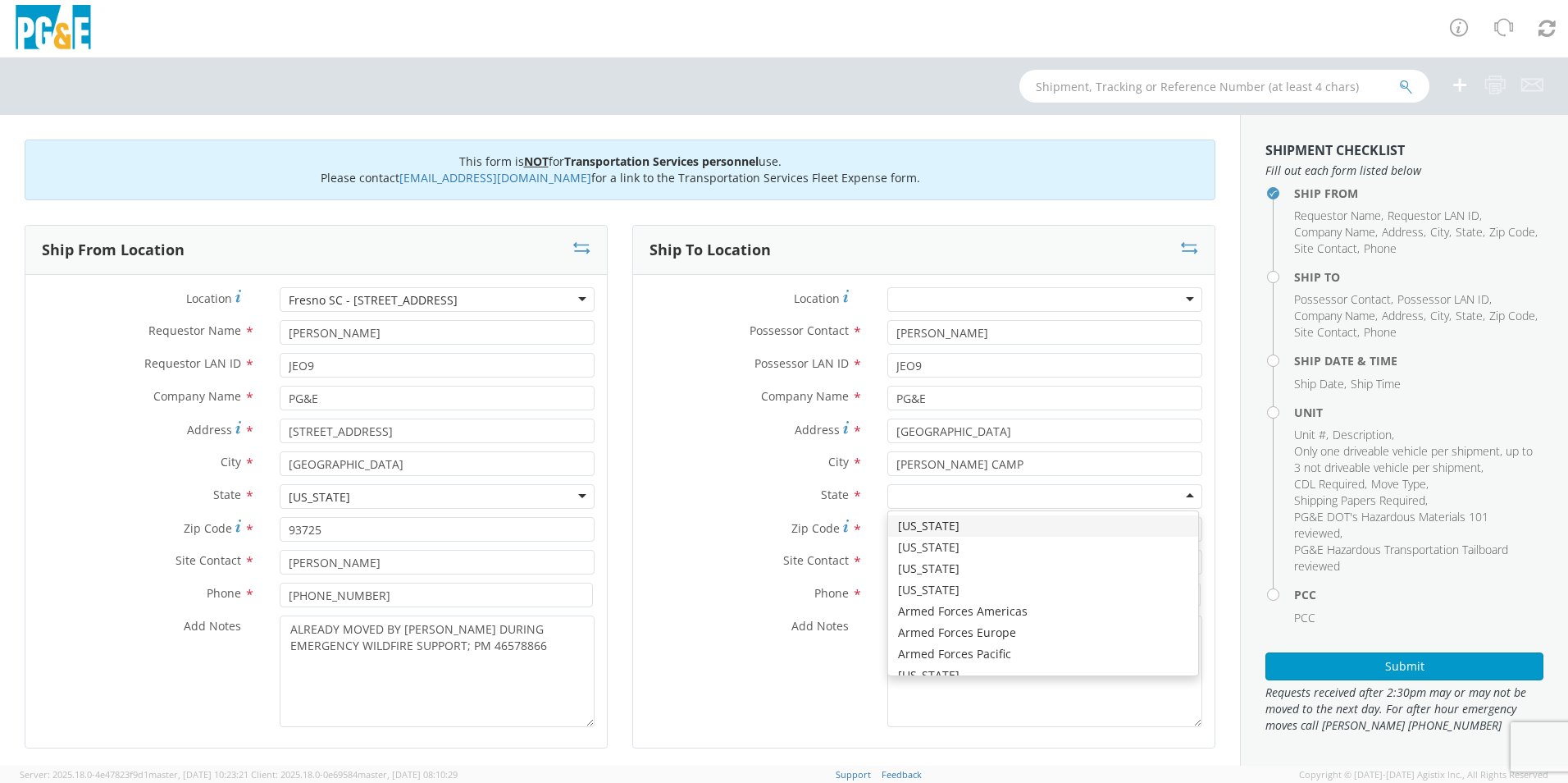
type input "C"
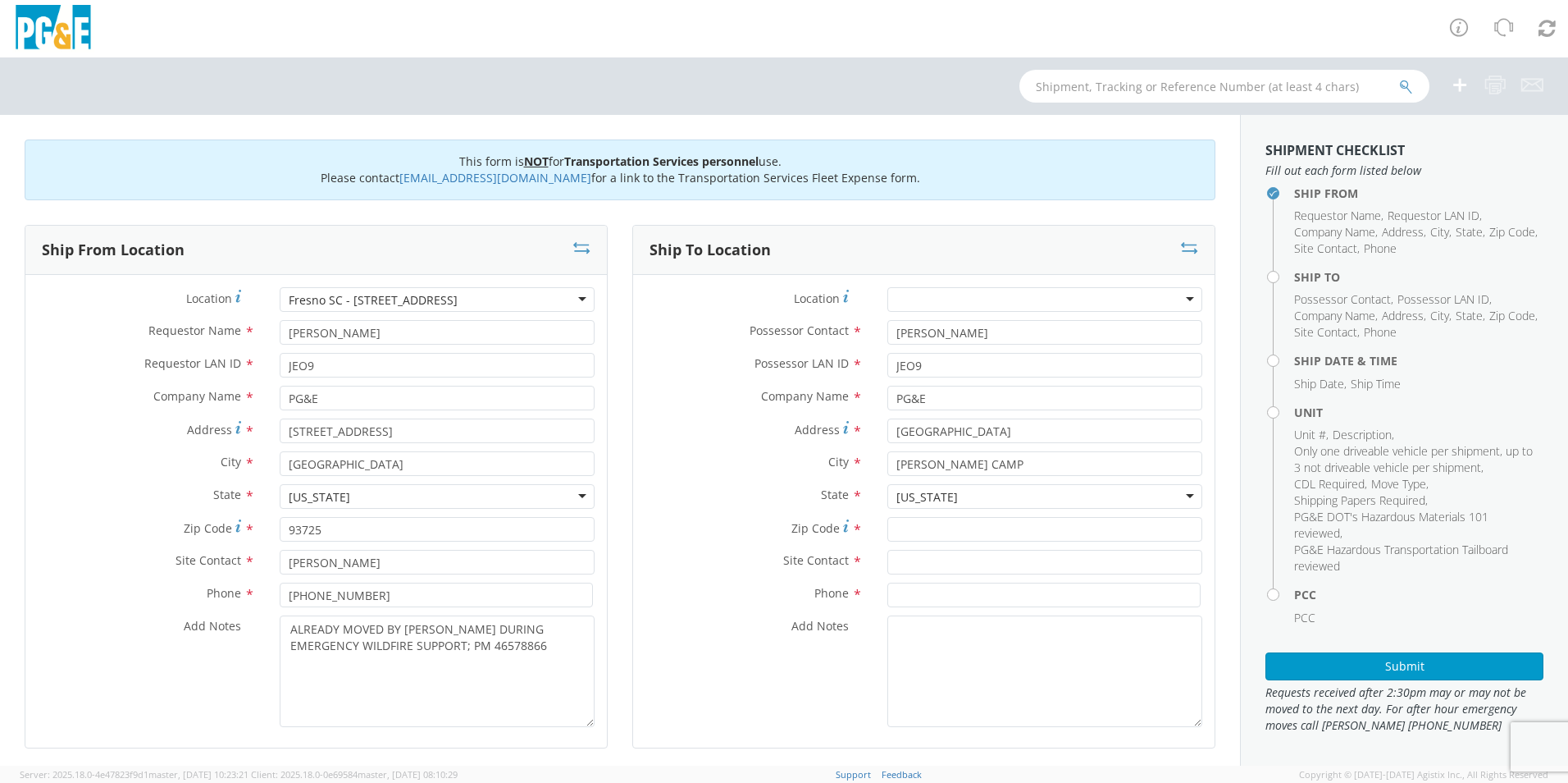
scroll to position [0, 0]
click at [975, 532] on input "Zip Code *" at bounding box center [1045, 529] width 315 height 24
type input "93602"
type input "[PERSON_NAME]"
type input "[PHONE_NUMBER]"
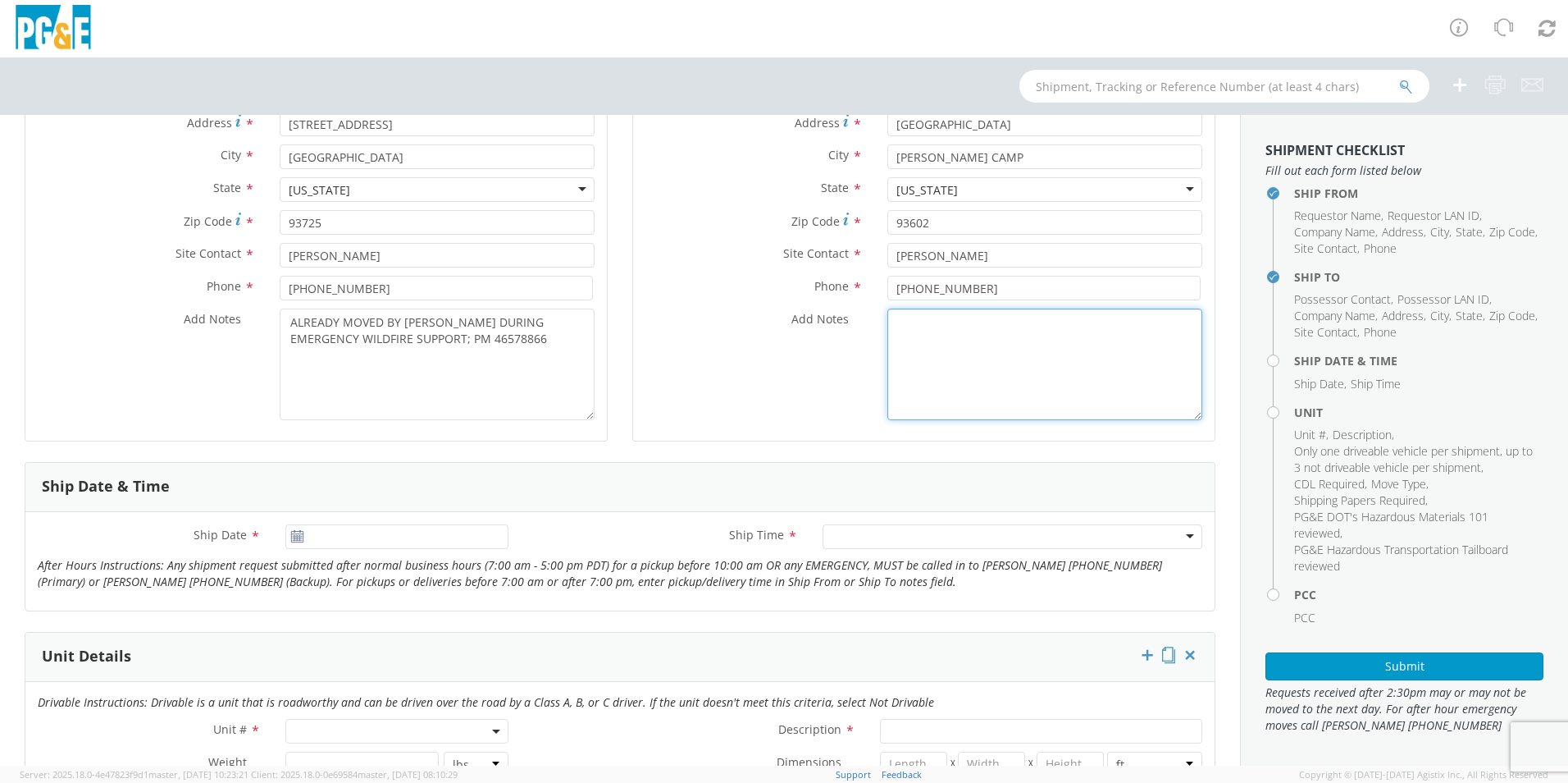
scroll to position [410, 0]
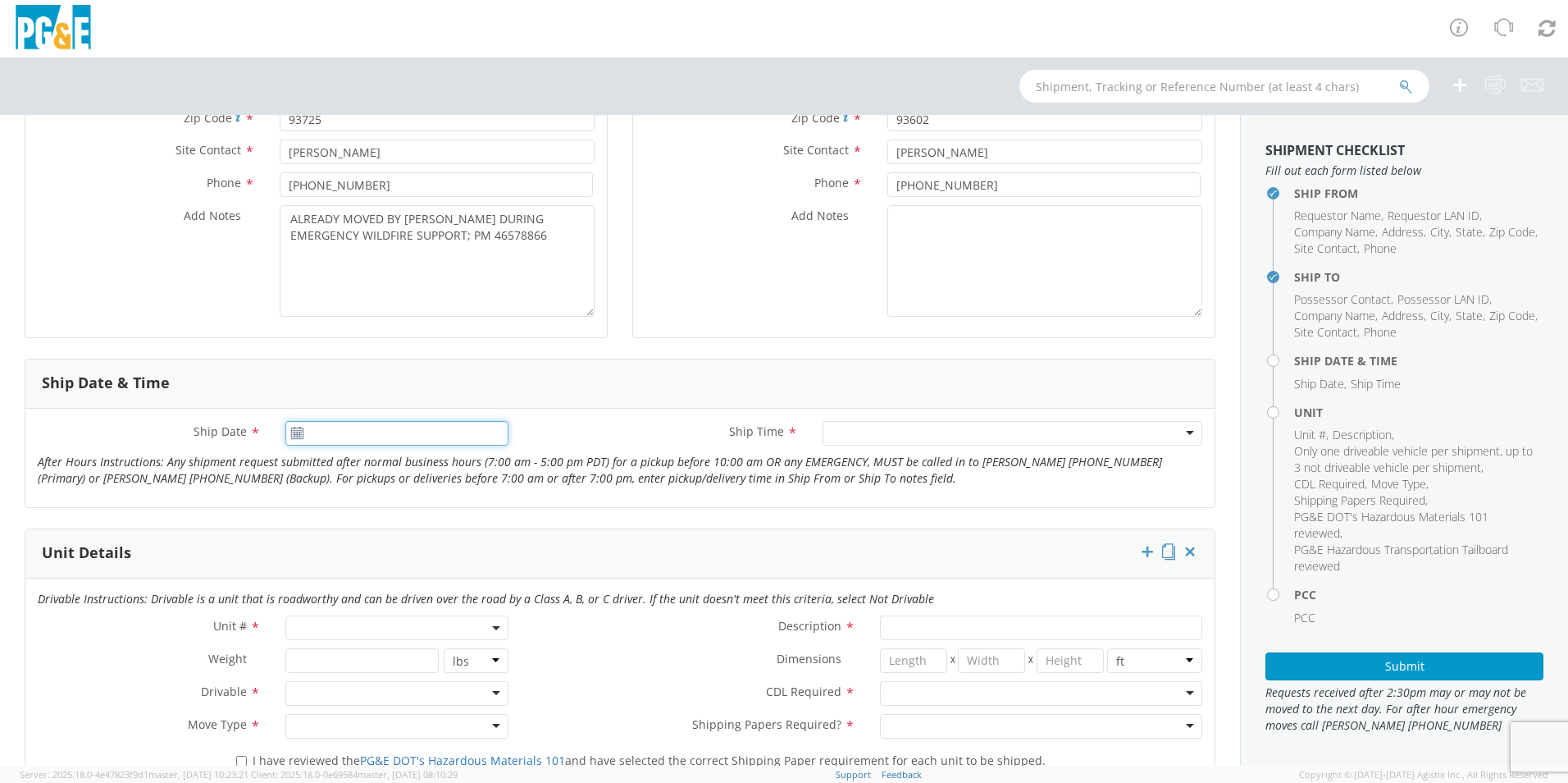
click at [358, 443] on input "Ship Date *" at bounding box center [397, 433] width 223 height 24
click at [329, 509] on td "1" at bounding box center [335, 512] width 35 height 24
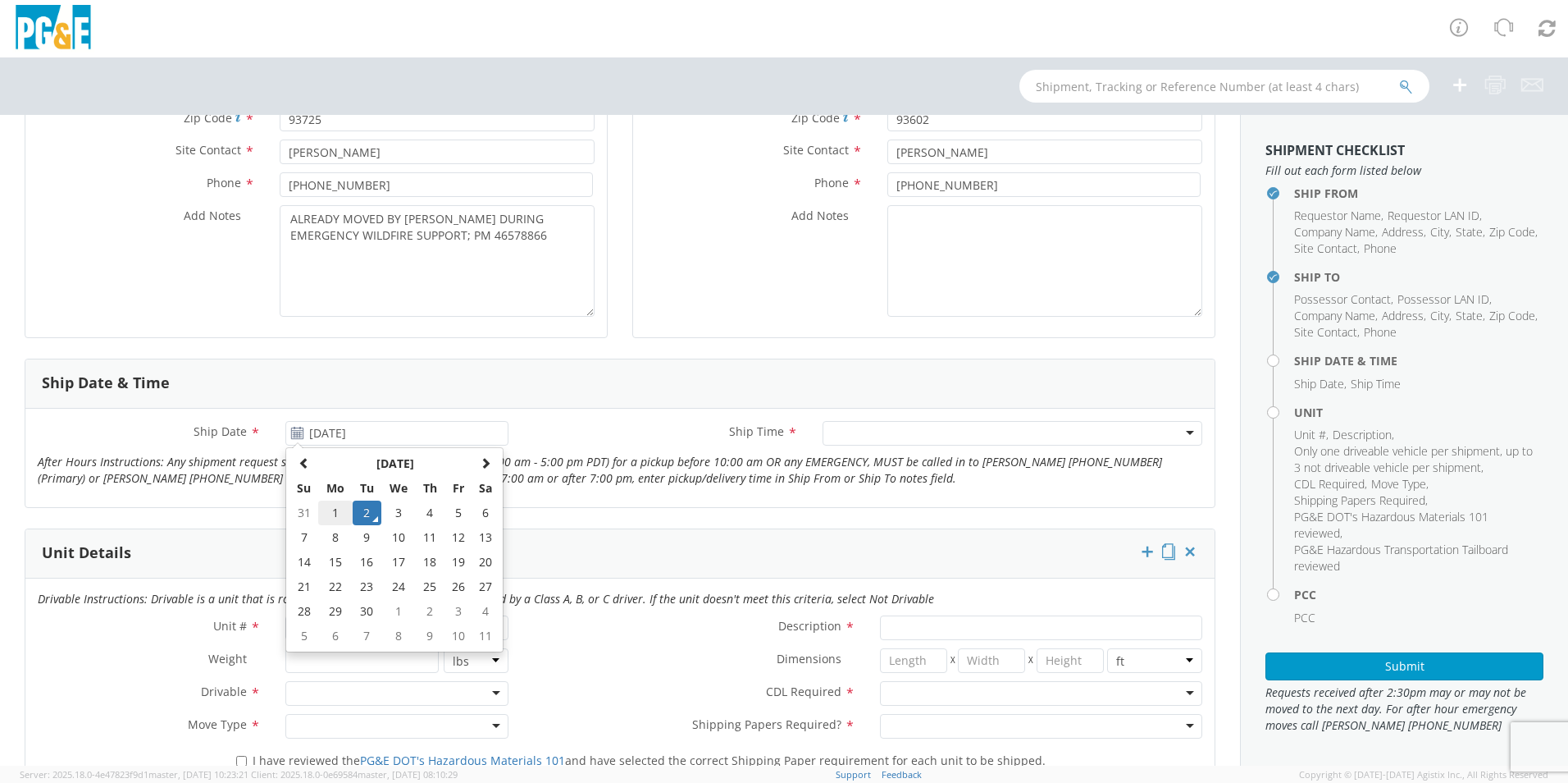
type input "[DATE]"
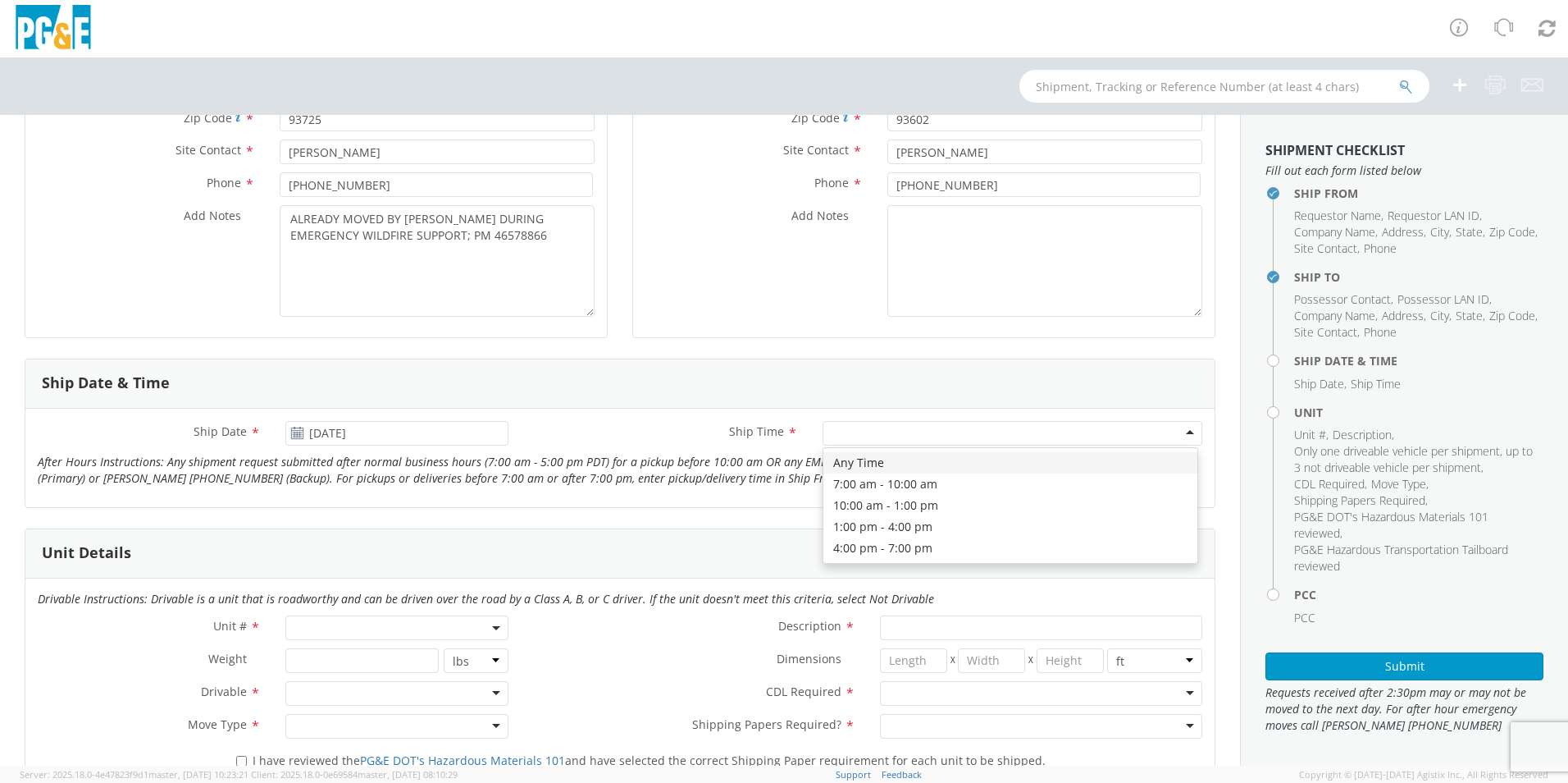
click at [837, 436] on div at bounding box center [1013, 433] width 380 height 24
click at [318, 613] on div "Drivable Instructions: Drivable is a unit that is roadworthy and can be driven …" at bounding box center [620, 603] width 1189 height 24
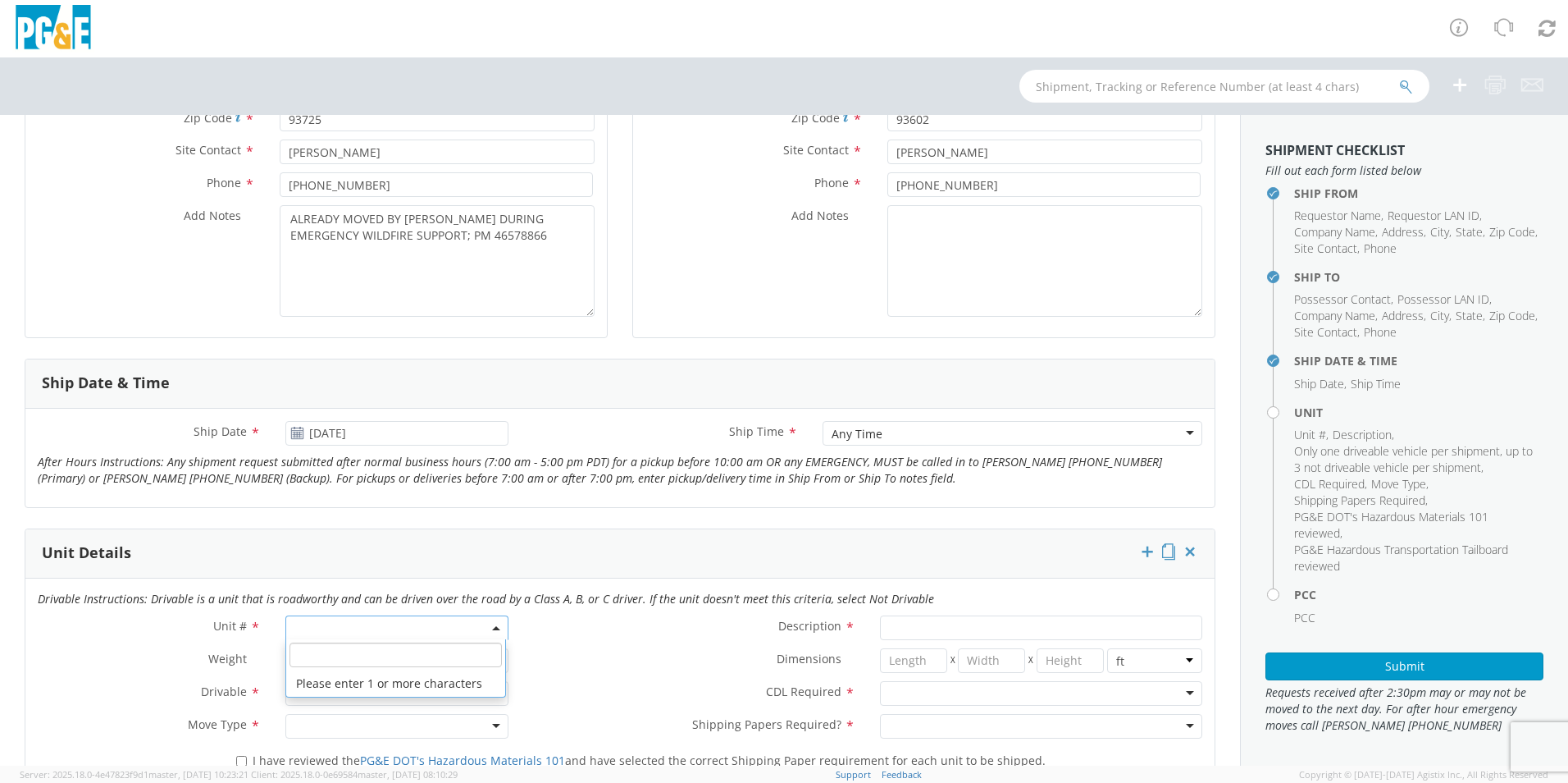
click at [317, 625] on span at bounding box center [397, 628] width 223 height 24
click at [330, 644] on input "search" at bounding box center [395, 655] width 212 height 24
type input "OTHE"
select select "Other"
select select "? undefined:undefined ?"
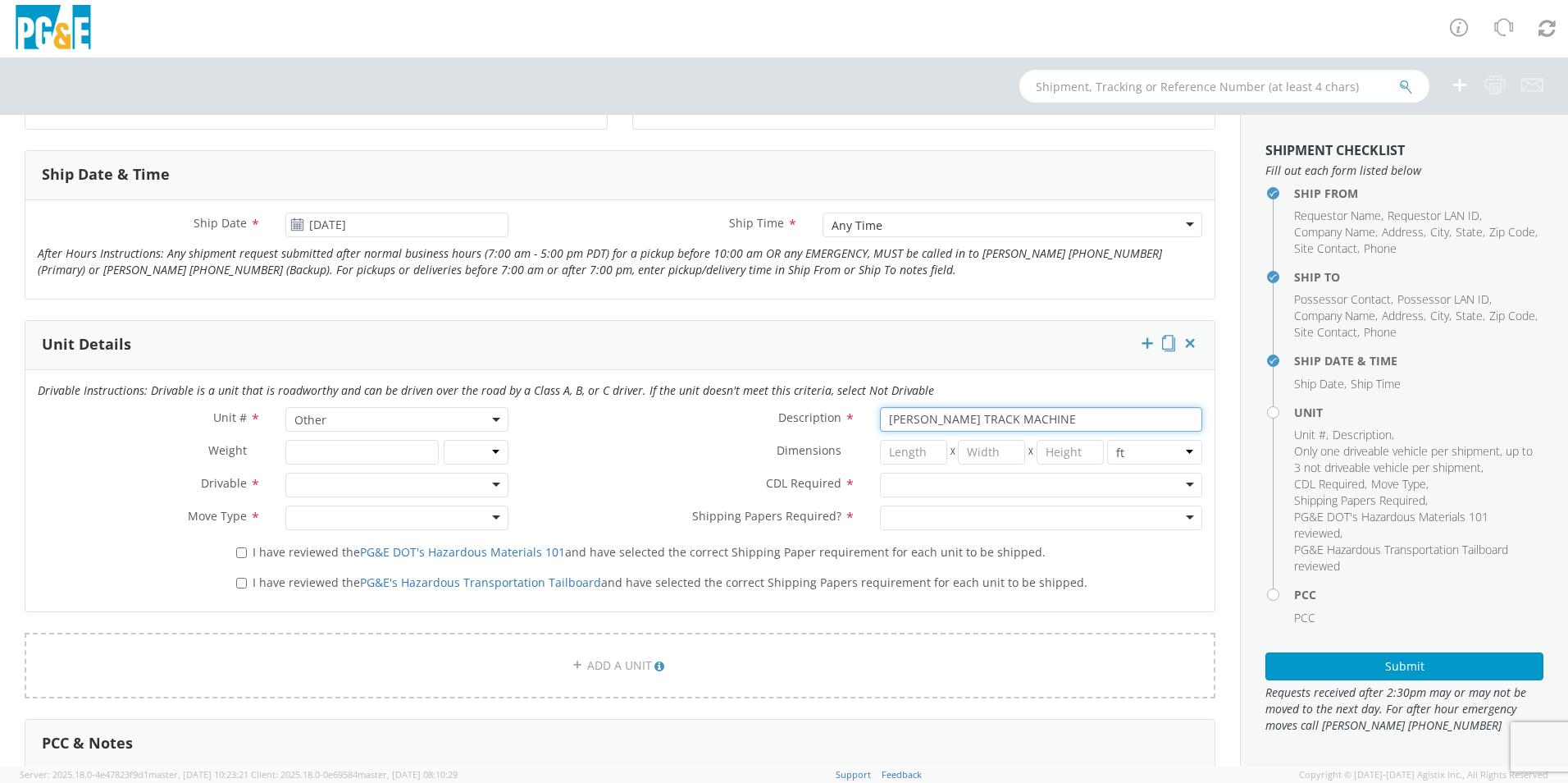
scroll to position [657, 0]
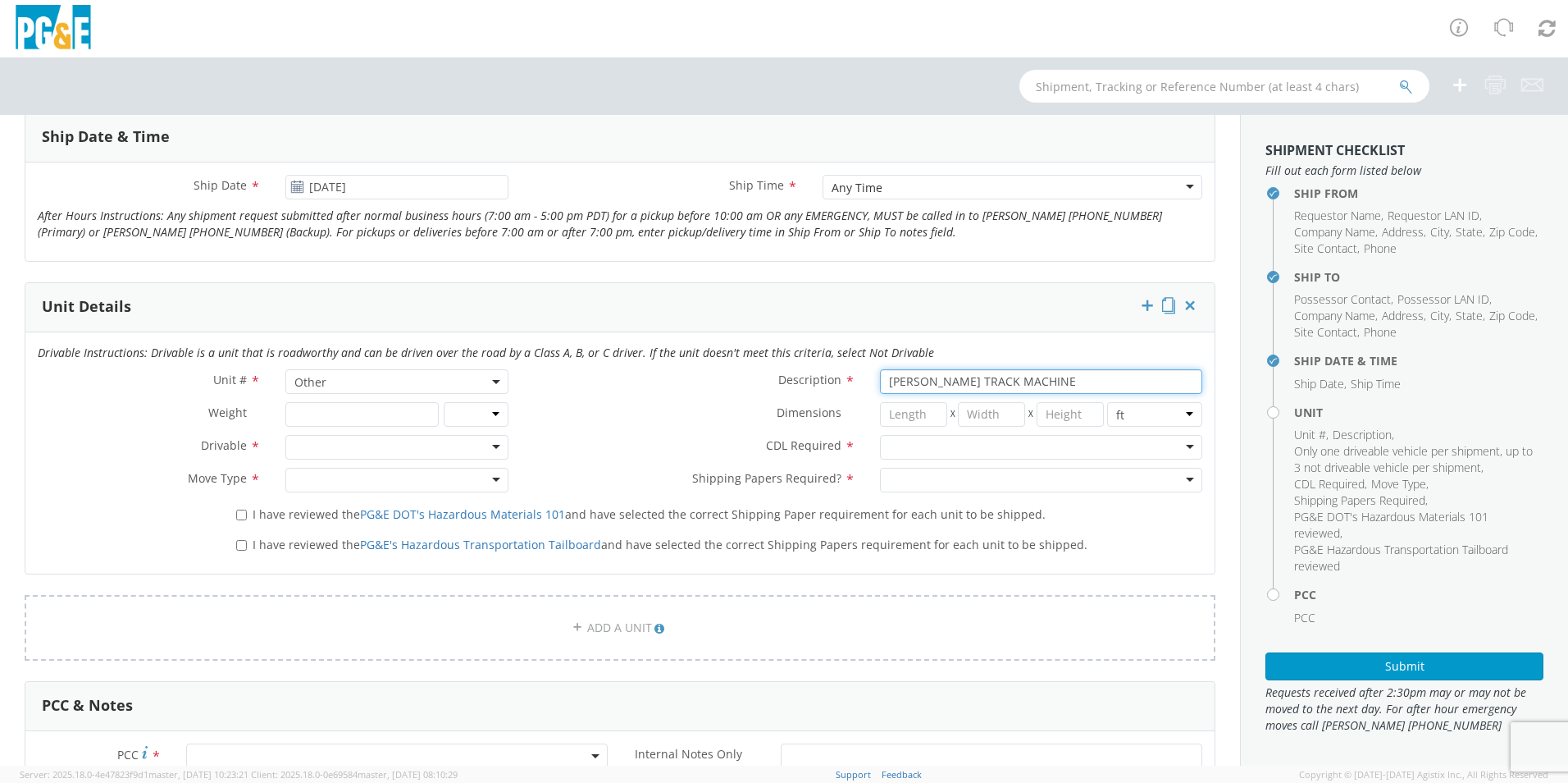
type input "[PERSON_NAME] TRACK MACHINE"
click at [327, 451] on div at bounding box center [397, 447] width 223 height 24
click at [901, 447] on div at bounding box center [1041, 447] width 322 height 24
click at [326, 480] on div at bounding box center [397, 480] width 223 height 24
click at [948, 481] on div at bounding box center [1041, 480] width 322 height 24
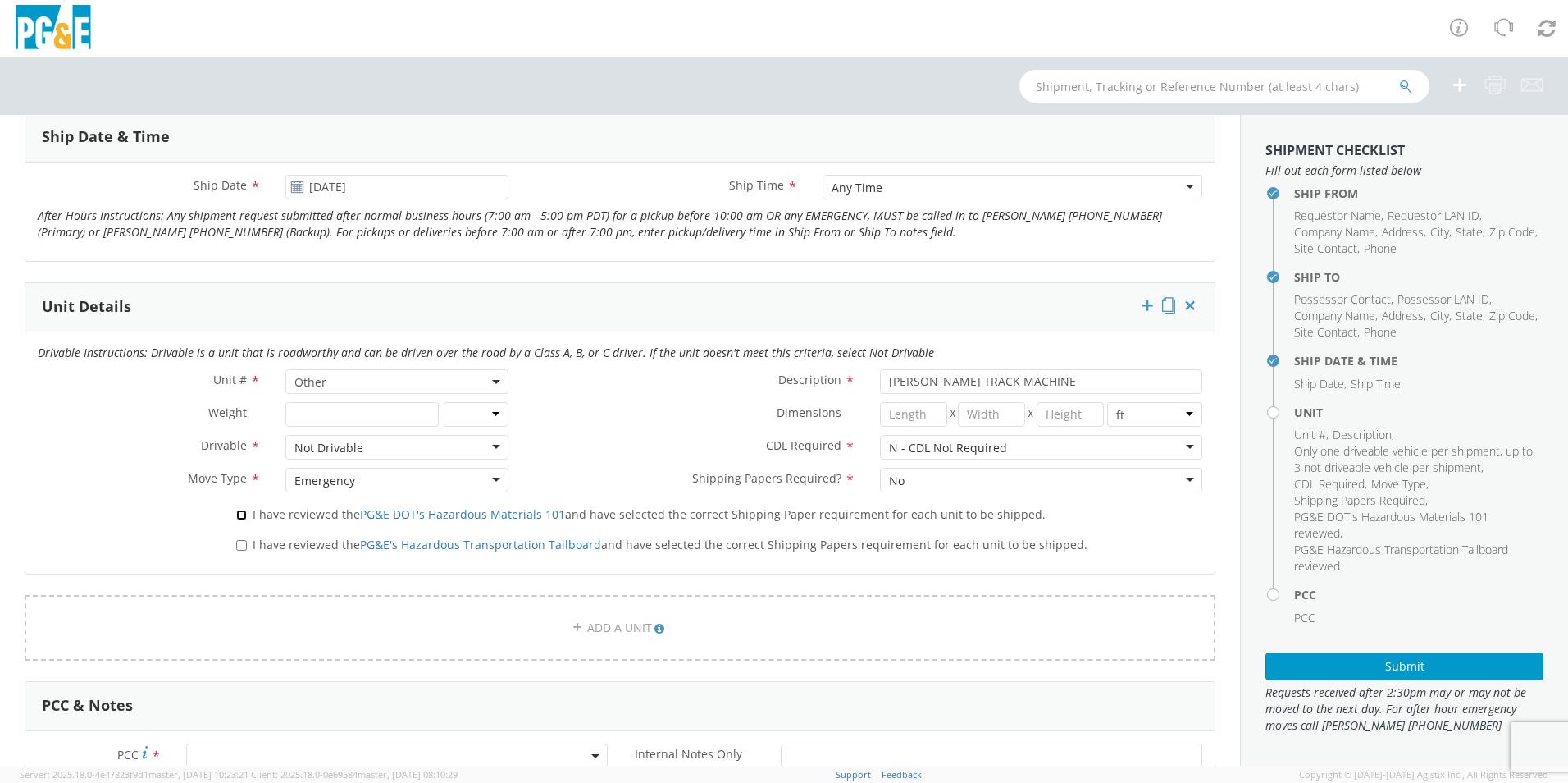
click at [237, 512] on input "I have reviewed the PG&E DOT's Hazardous Materials 101 and have selected the co…" at bounding box center [241, 514] width 10 height 10
checkbox input "true"
click at [236, 544] on input "I have reviewed the PG&E's Hazardous Transportation Tailboard and have selected…" at bounding box center [241, 544] width 10 height 10
checkbox input "true"
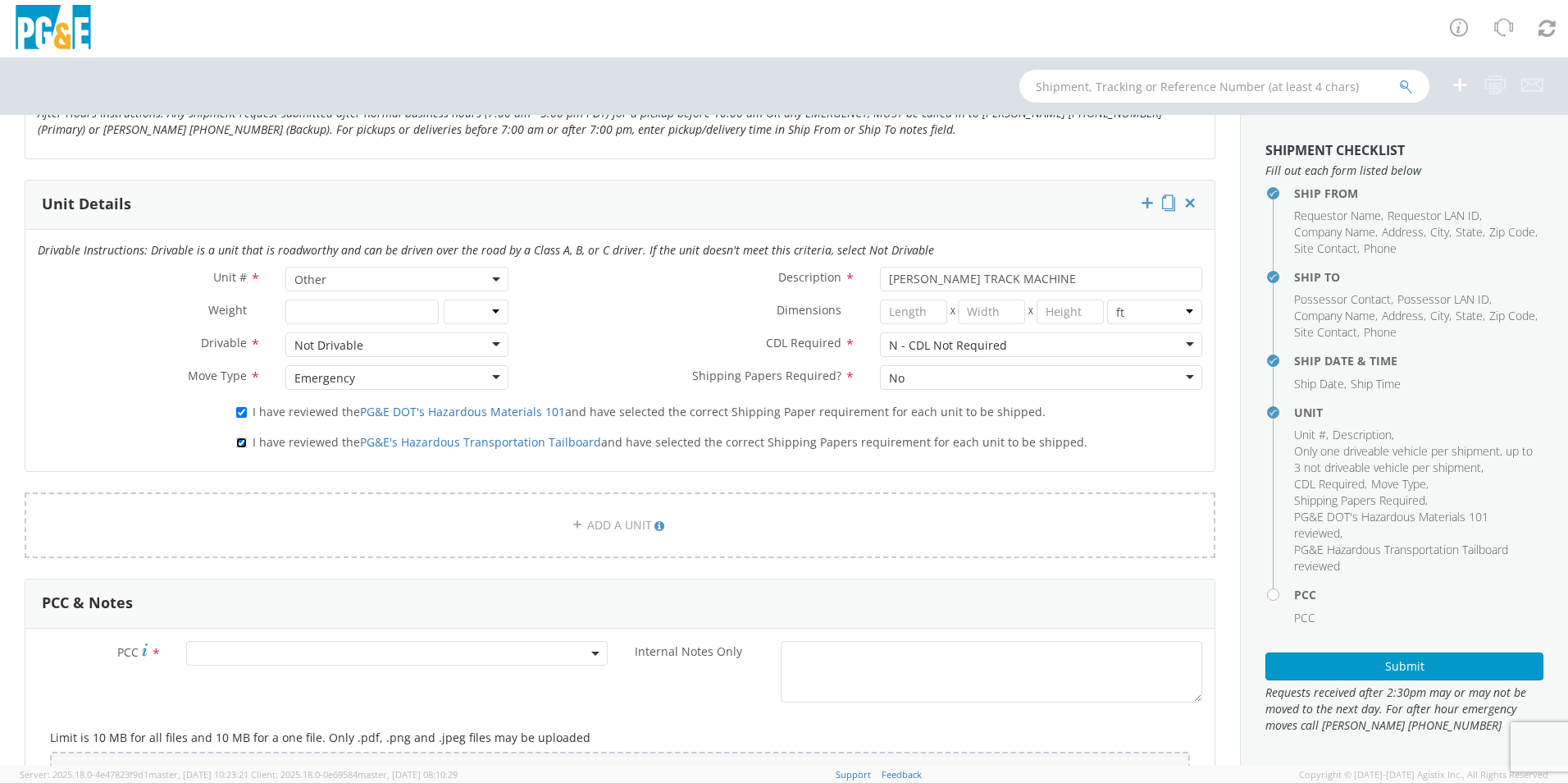
scroll to position [902, 0]
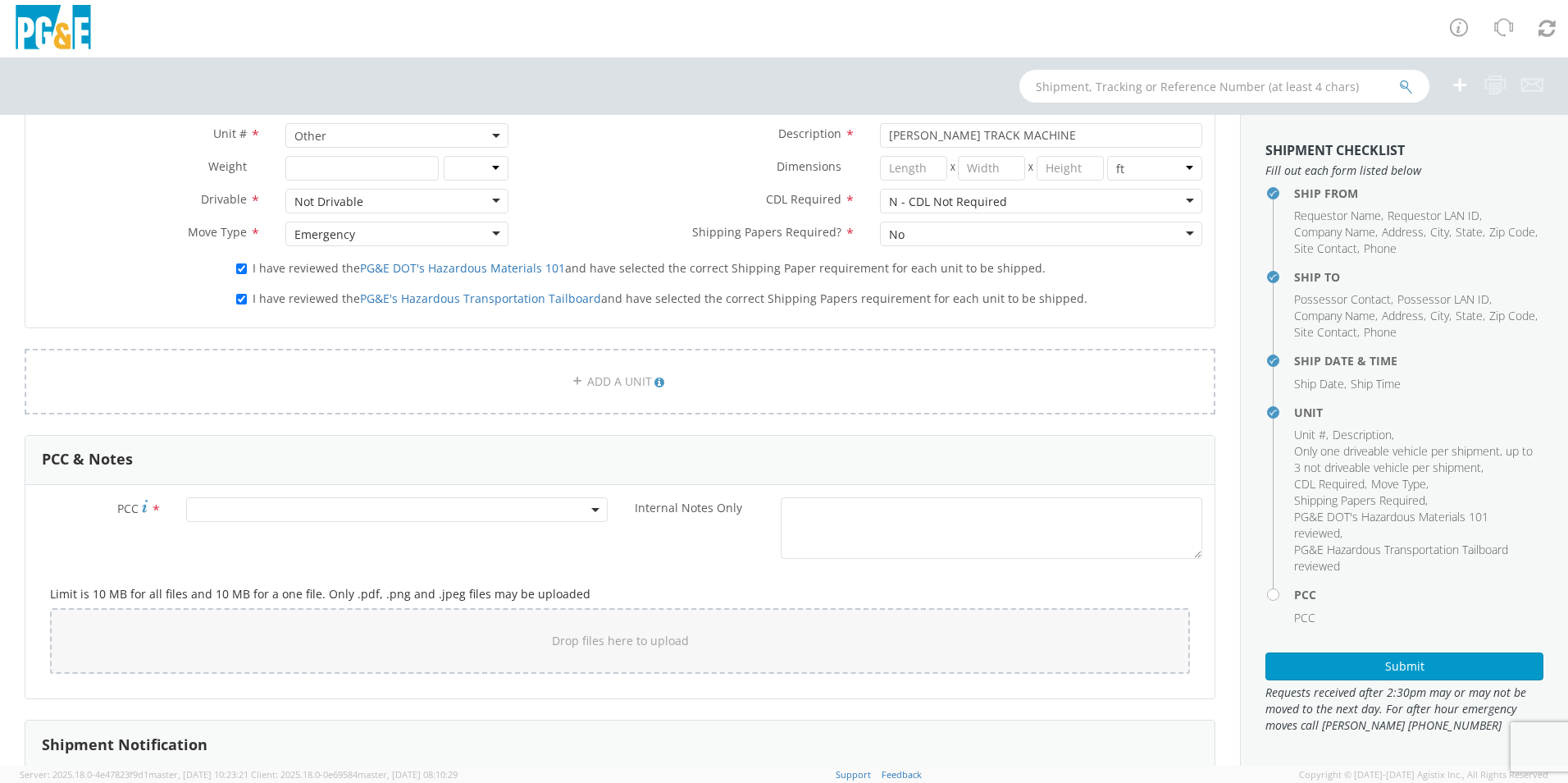
click at [246, 507] on span at bounding box center [397, 510] width 421 height 24
click at [248, 533] on input "number" at bounding box center [394, 537] width 408 height 24
type input "12207"
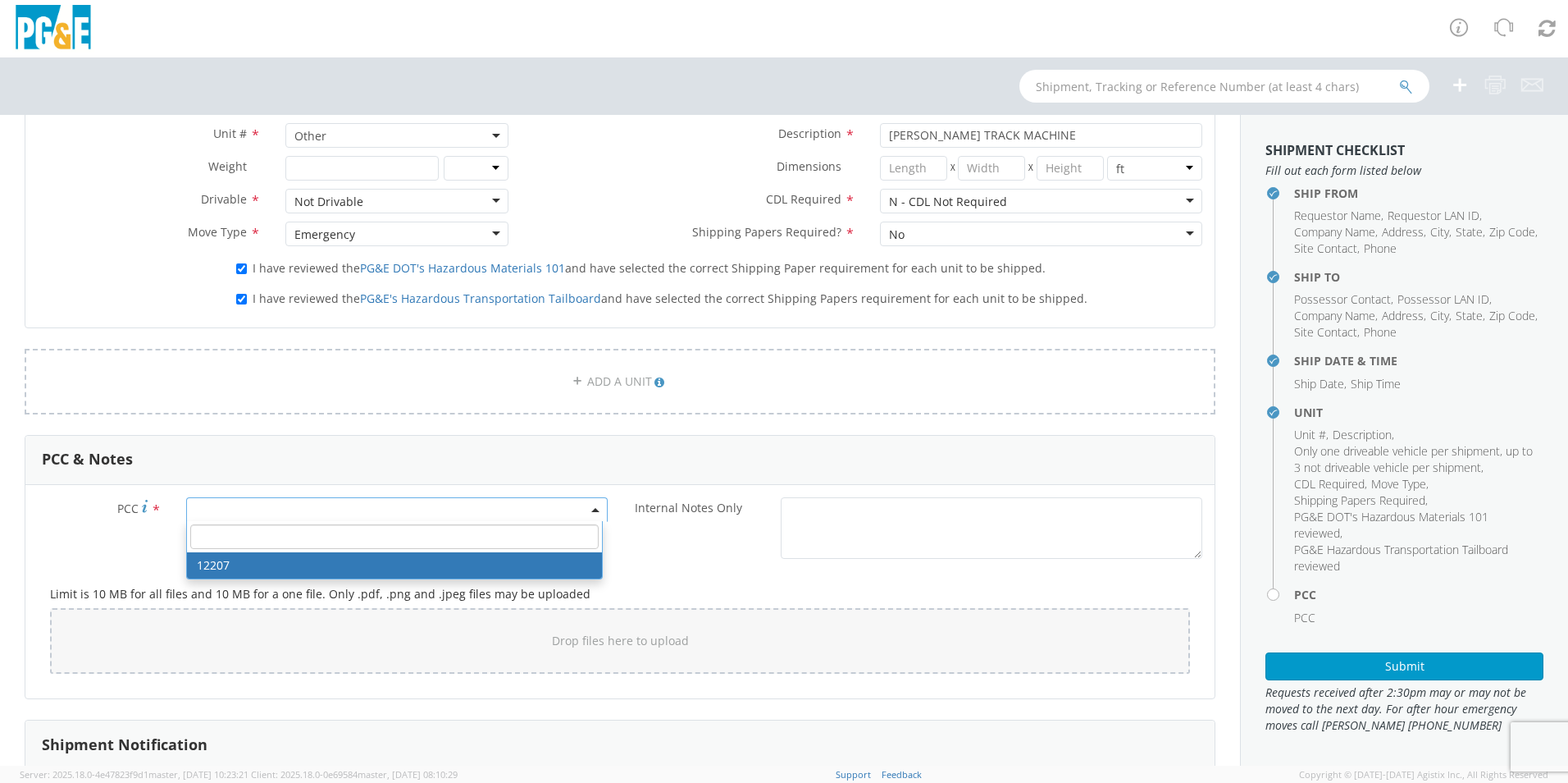
select select "12207"
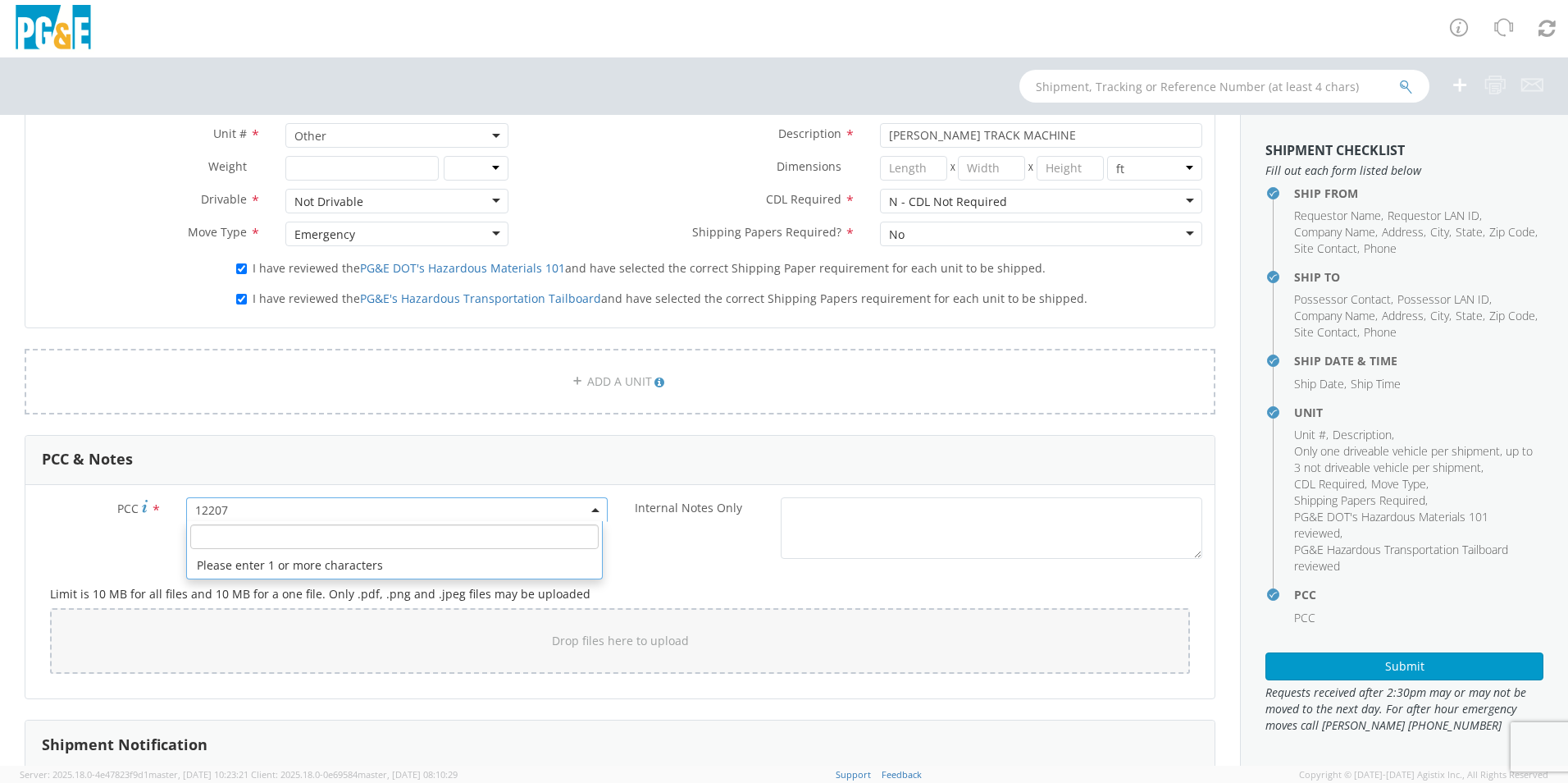
click at [309, 512] on span "12207" at bounding box center [396, 510] width 403 height 16
click at [274, 545] on input "number" at bounding box center [394, 537] width 408 height 24
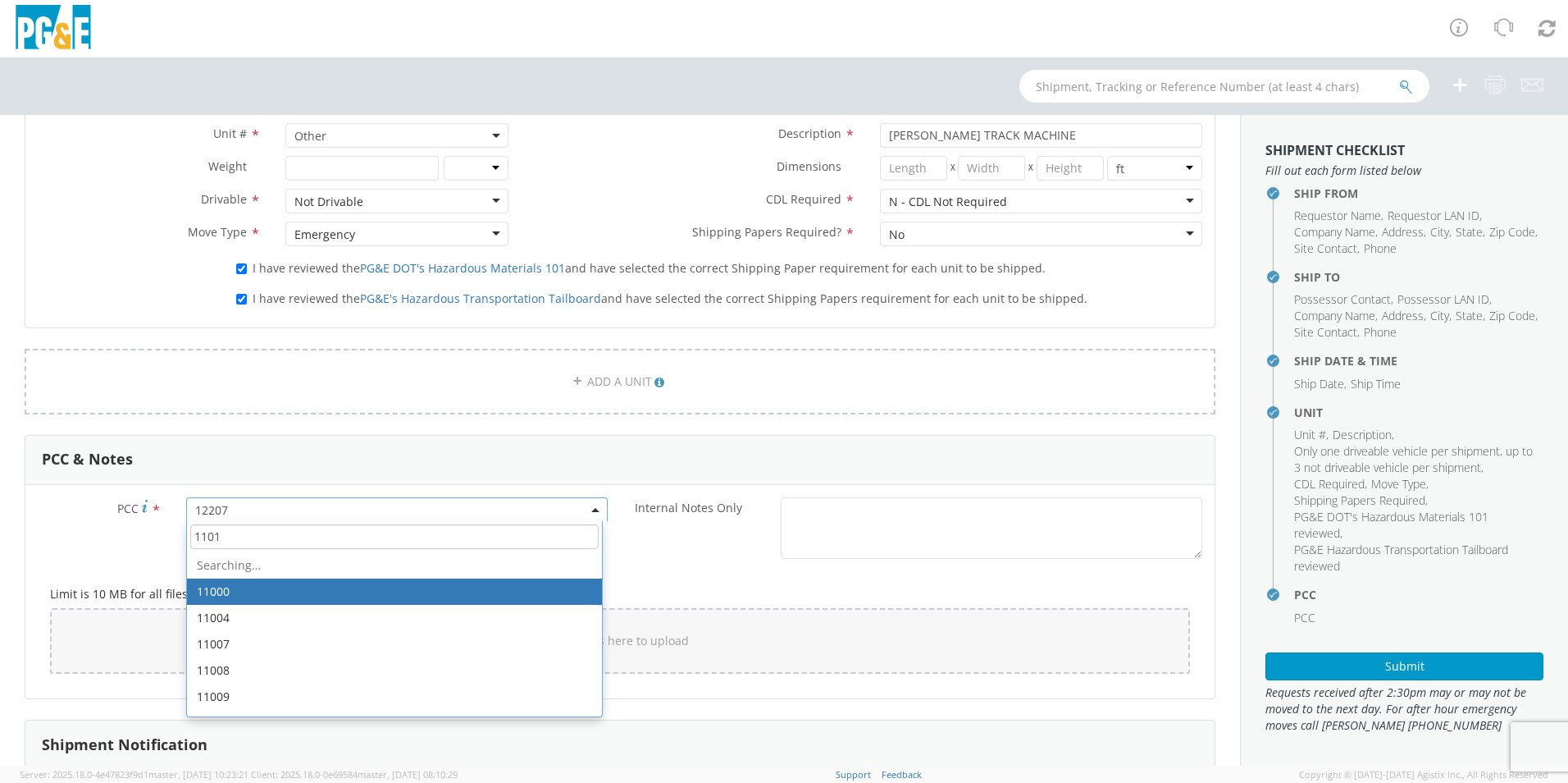
type input "11016"
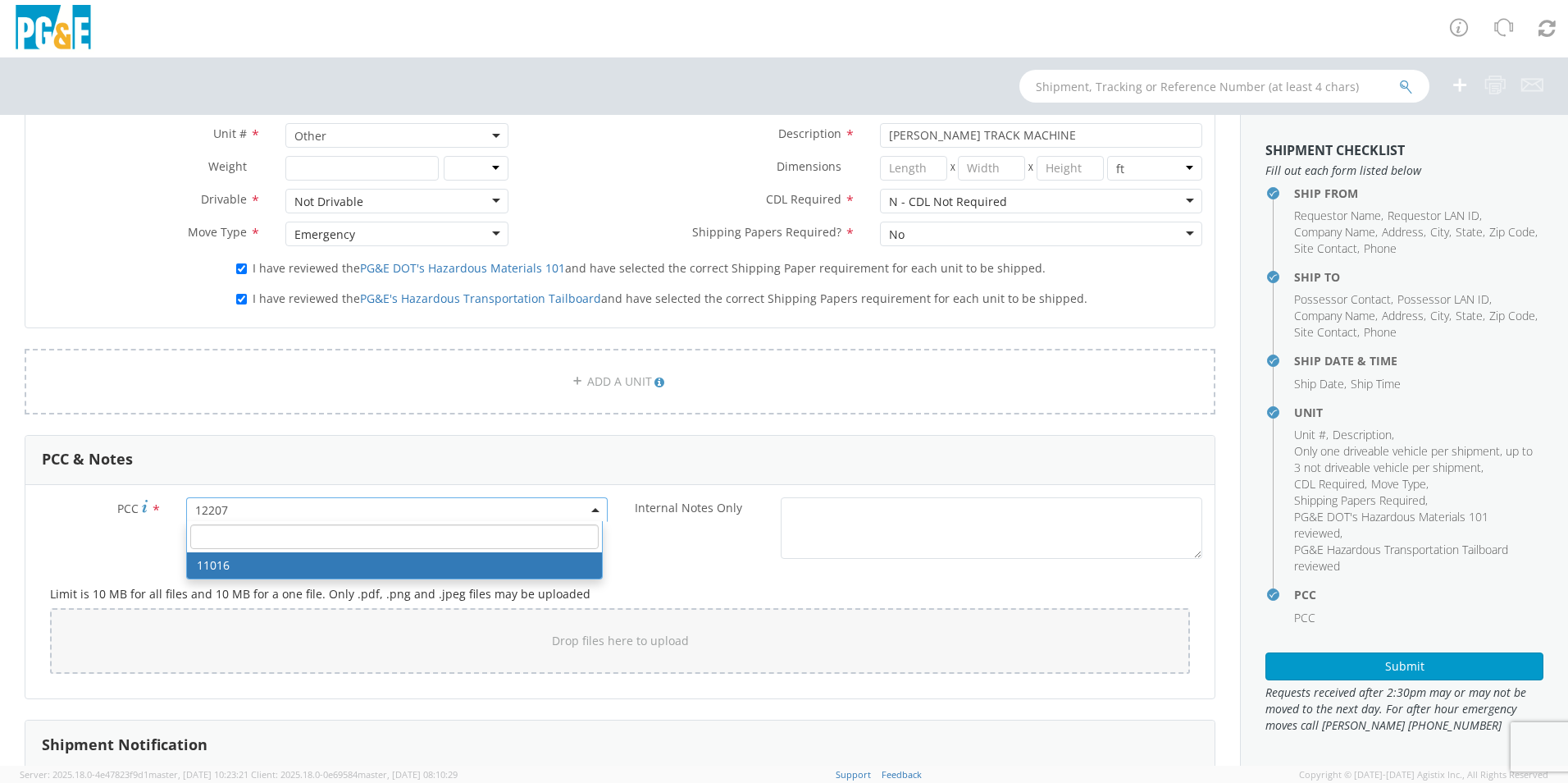
select select "11016"
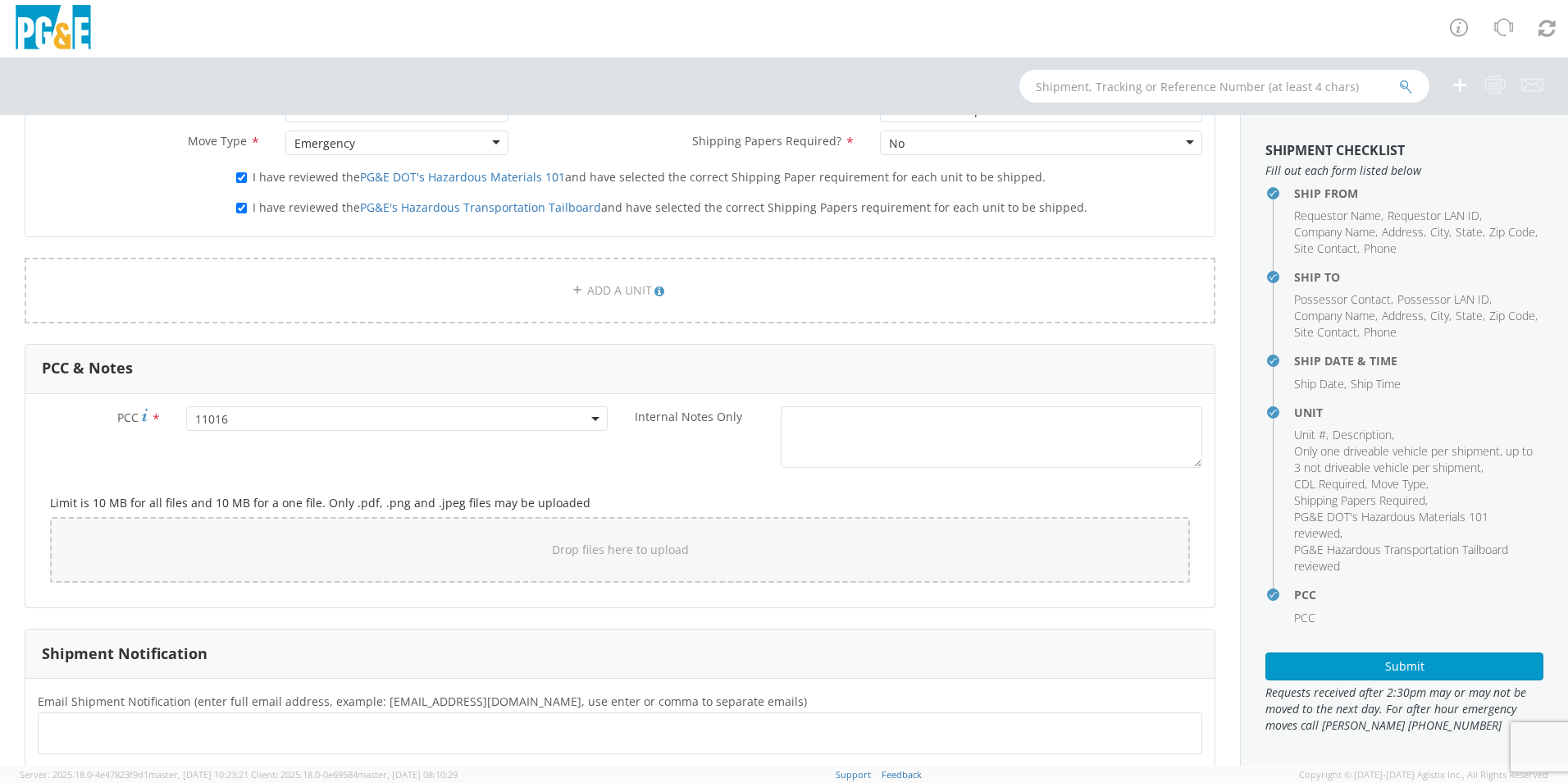
scroll to position [1186, 0]
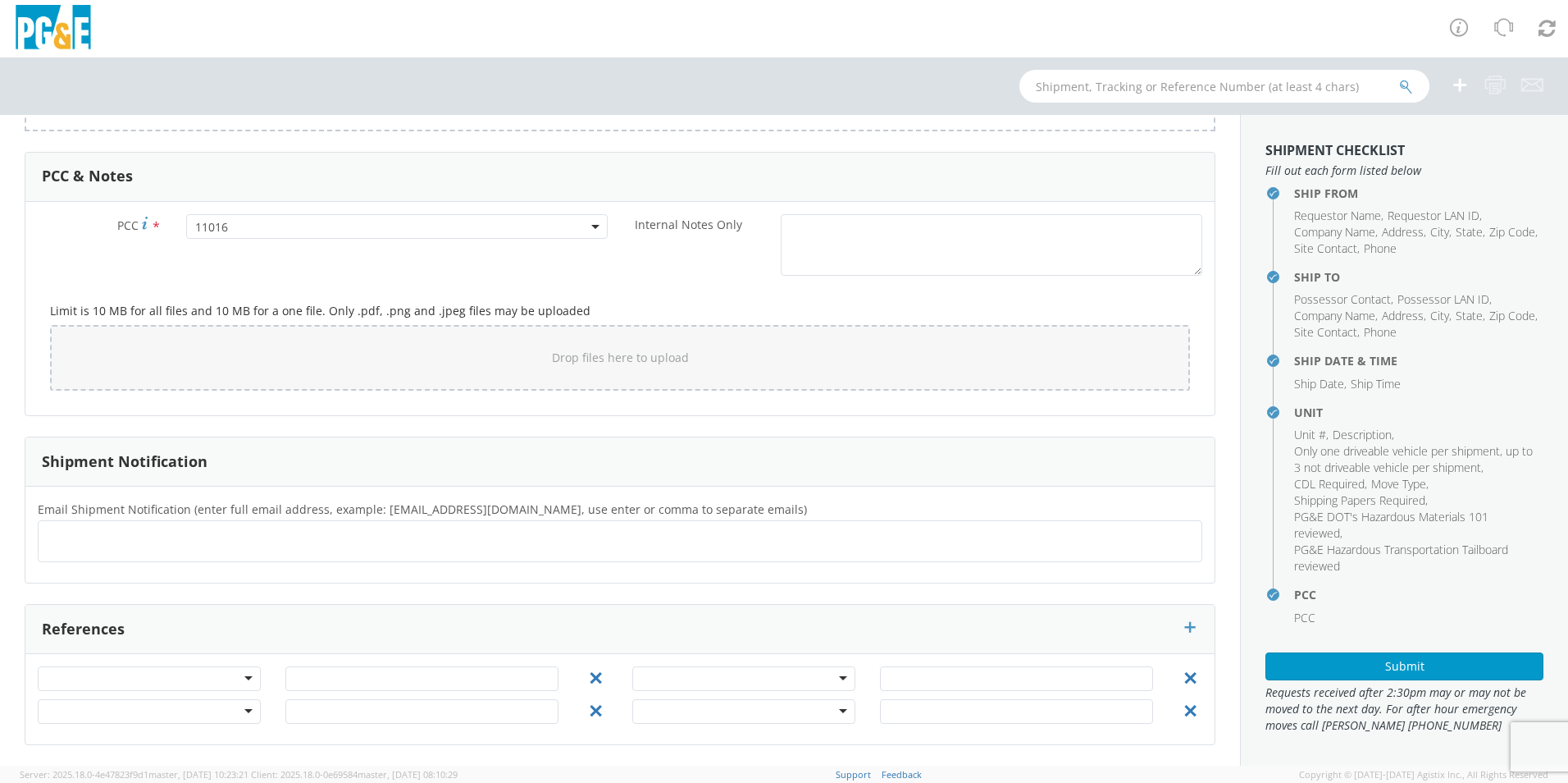
click at [225, 539] on ul at bounding box center [620, 540] width 1150 height 27
type input "[EMAIL_ADDRESS][DOMAIN_NAME]"
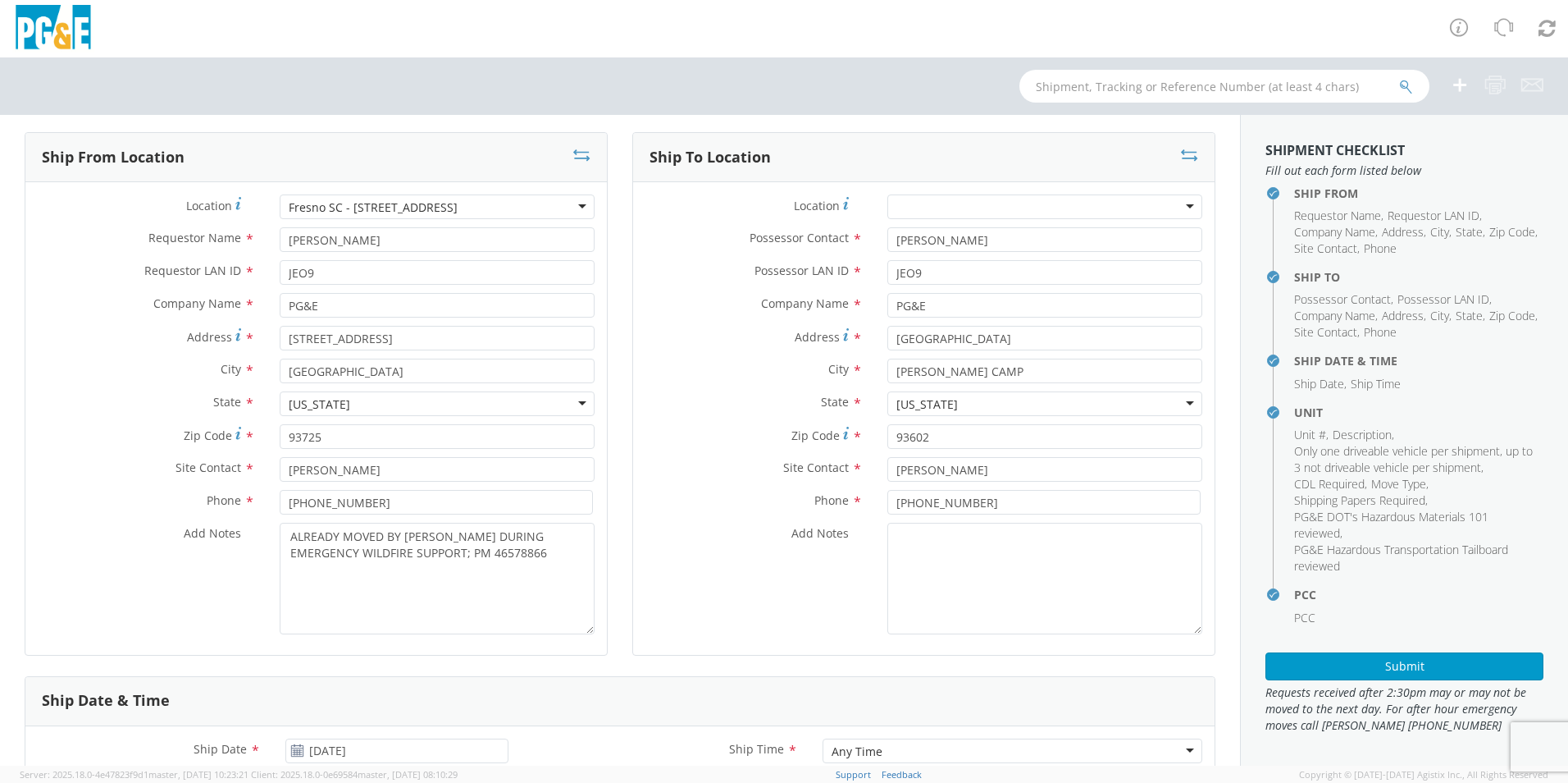
scroll to position [0, 0]
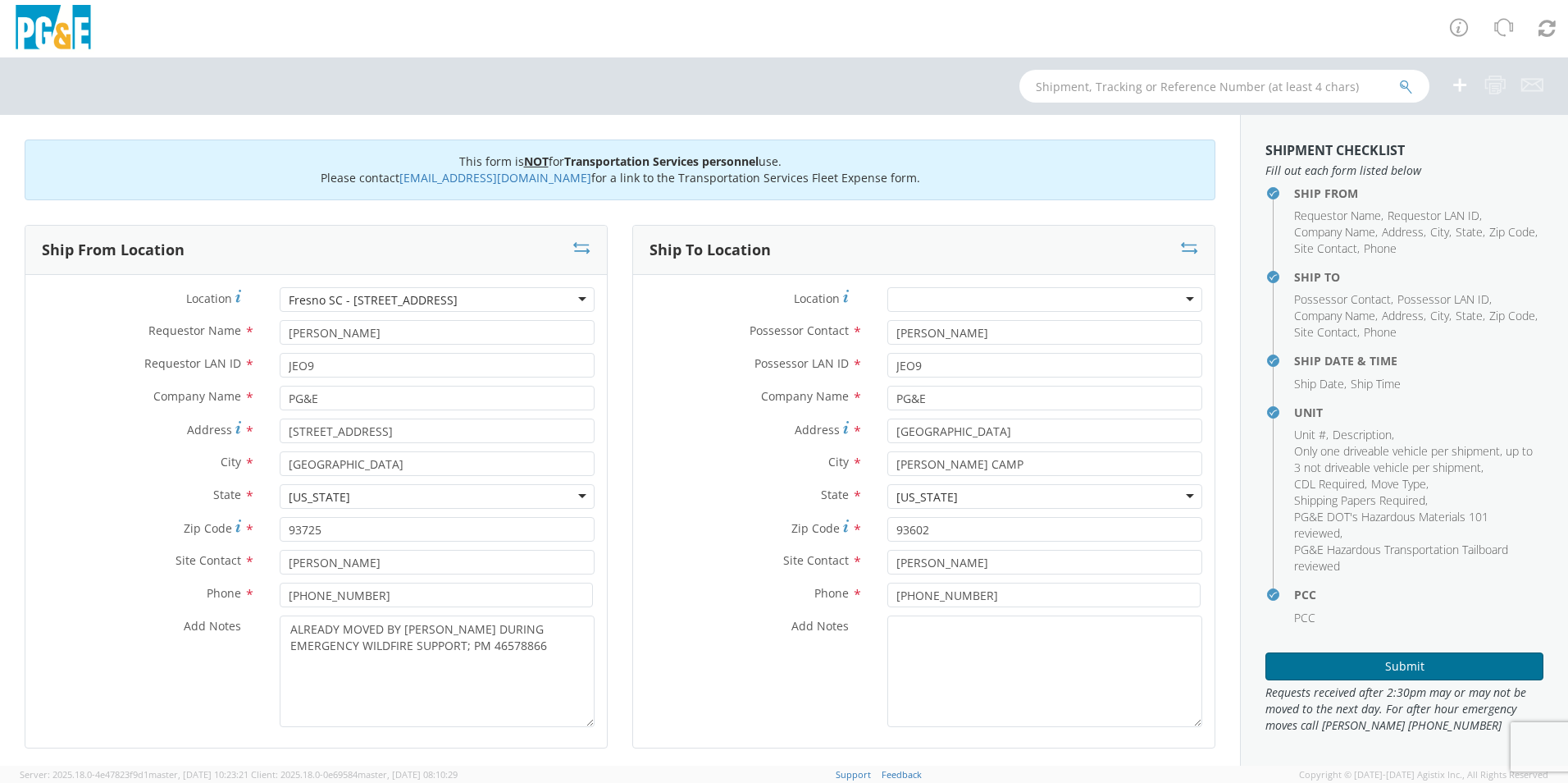
click at [1379, 661] on button "Submit" at bounding box center [1403, 666] width 278 height 28
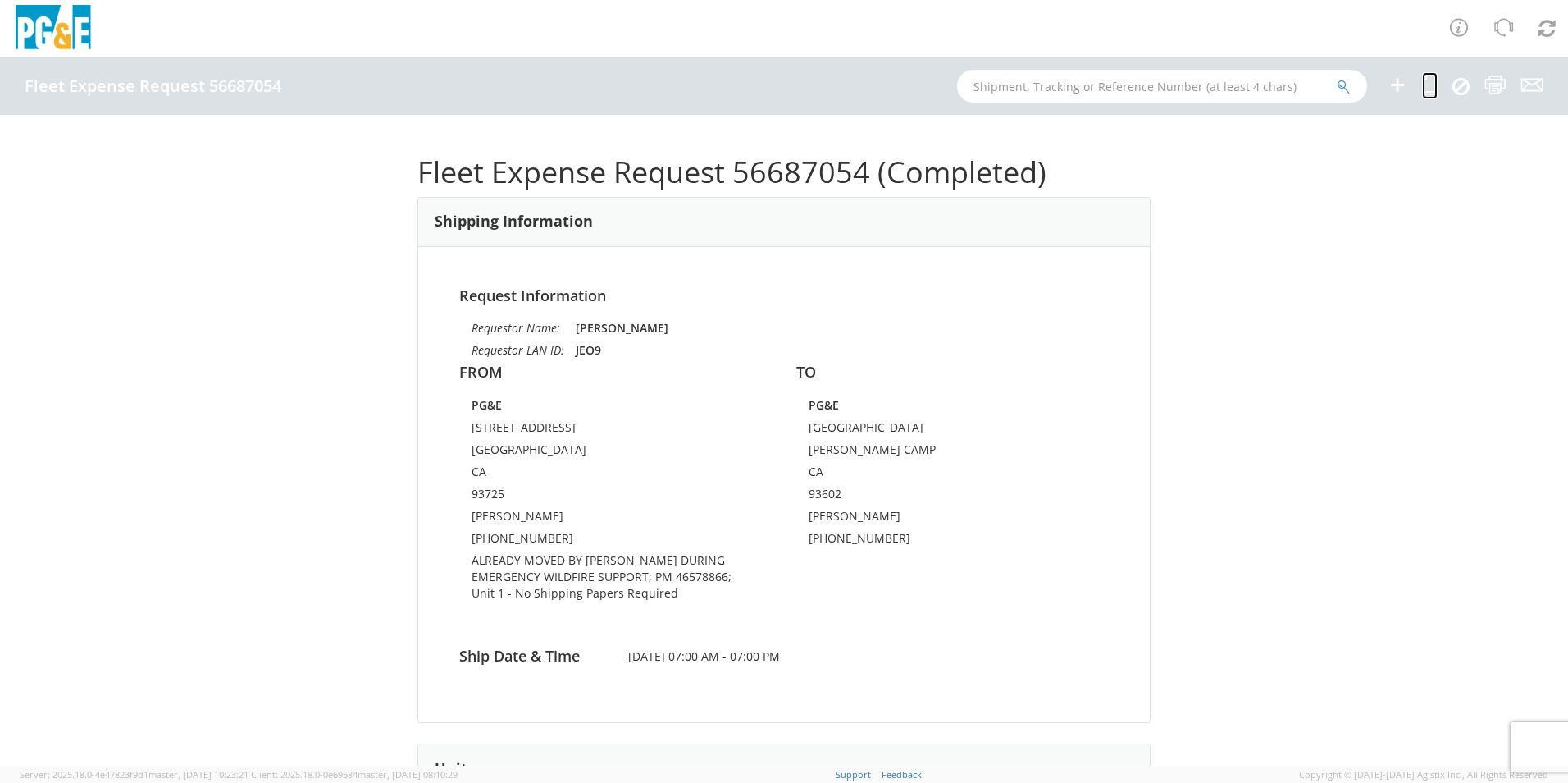
click at [1422, 84] on icon at bounding box center [1429, 85] width 16 height 21
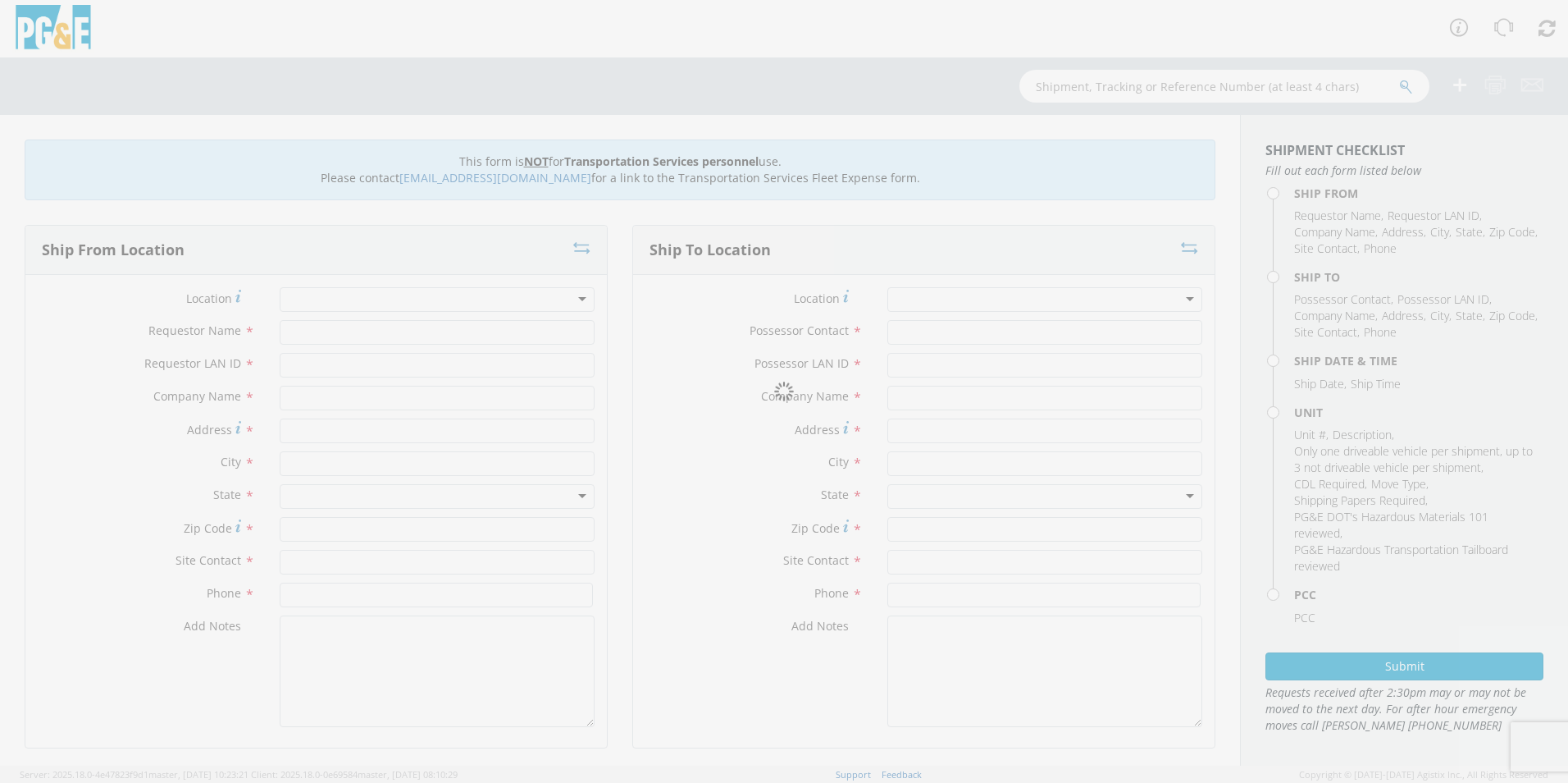
type input "[PERSON_NAME]"
type input "JEO9"
type input "PG&E"
type input "[STREET_ADDRESS]"
type input "[GEOGRAPHIC_DATA]"
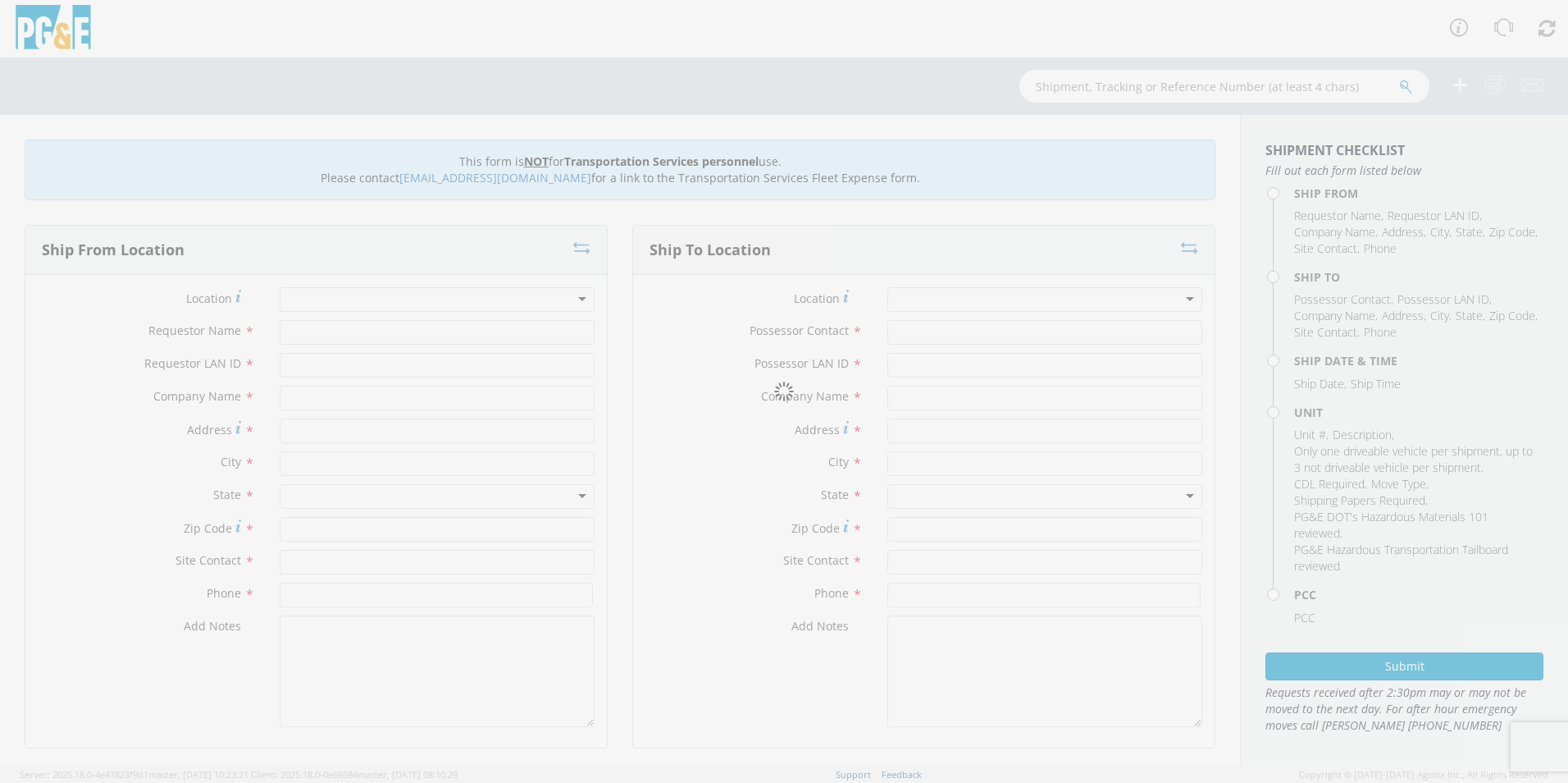
type input "93725"
type input "[PERSON_NAME]"
type input "[PHONE_NUMBER]"
type input "[PERSON_NAME]"
type input "JEO9"
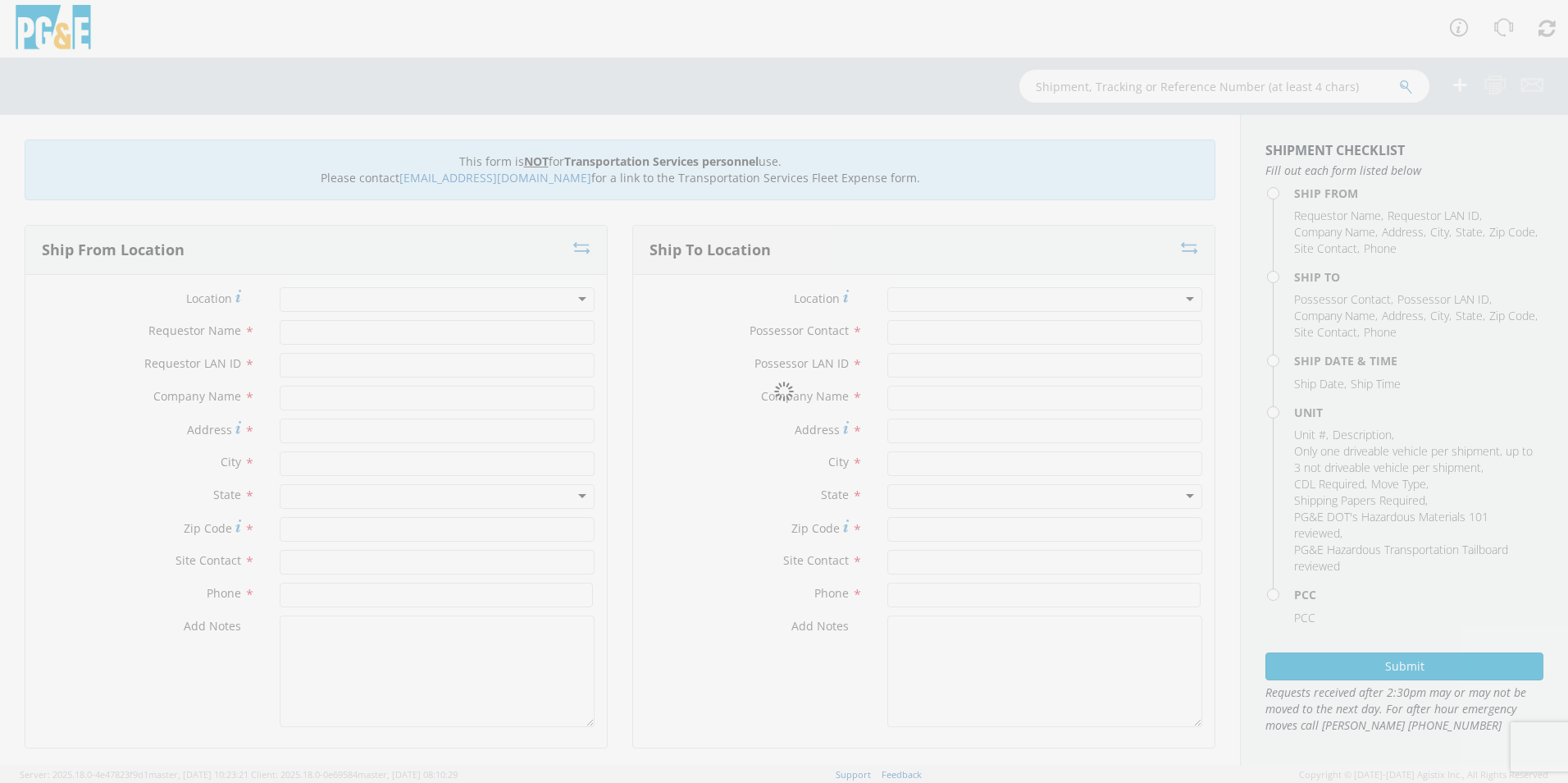
type input "PG&E"
type input "[GEOGRAPHIC_DATA]"
type input "[PERSON_NAME] CAMP"
type input "93602"
type input "[PERSON_NAME]"
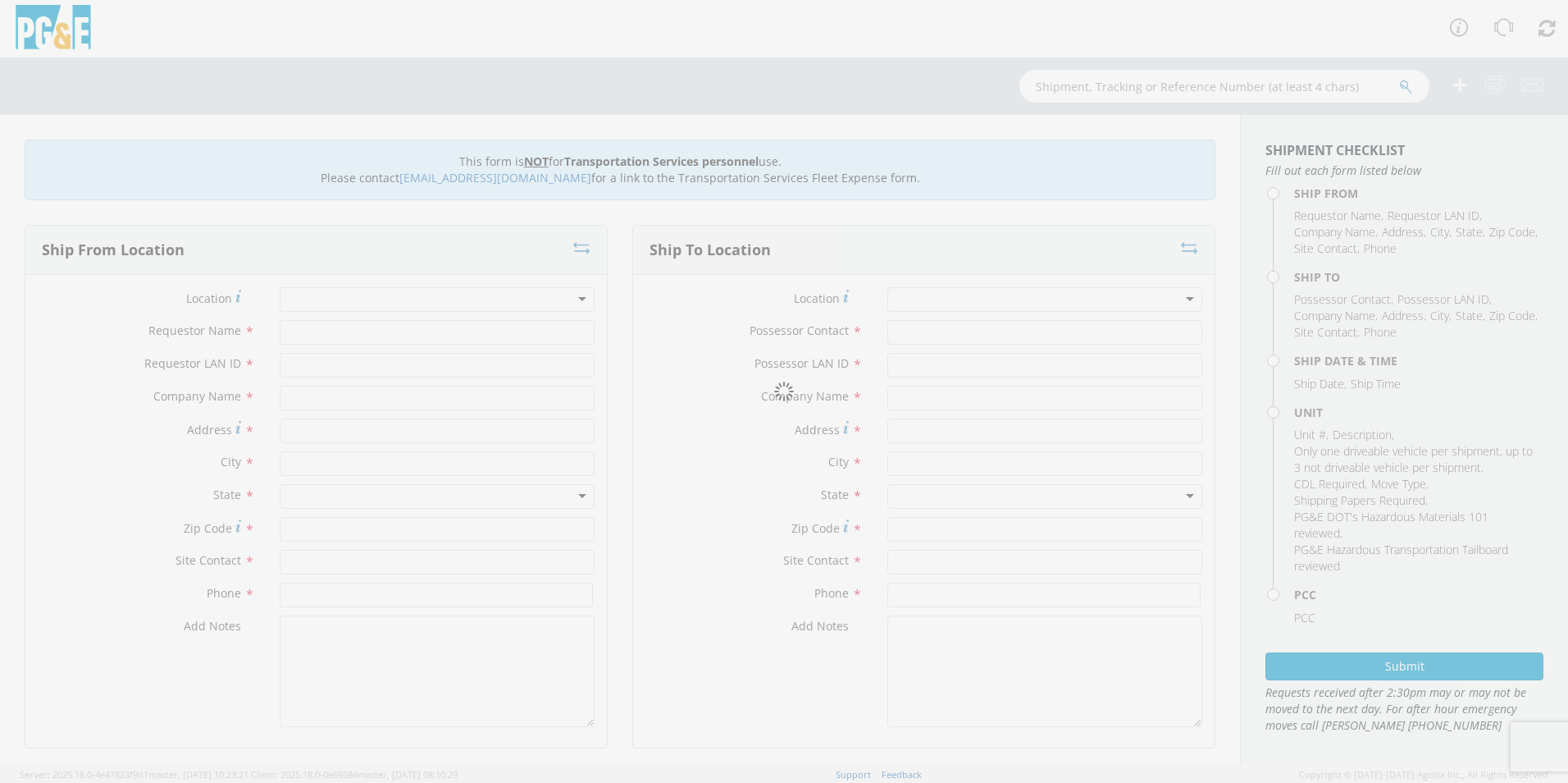
type input "[PHONE_NUMBER]"
type input "[DATE]"
type input "[PERSON_NAME] TRACK MACHINE"
type input "0"
select select "Other"
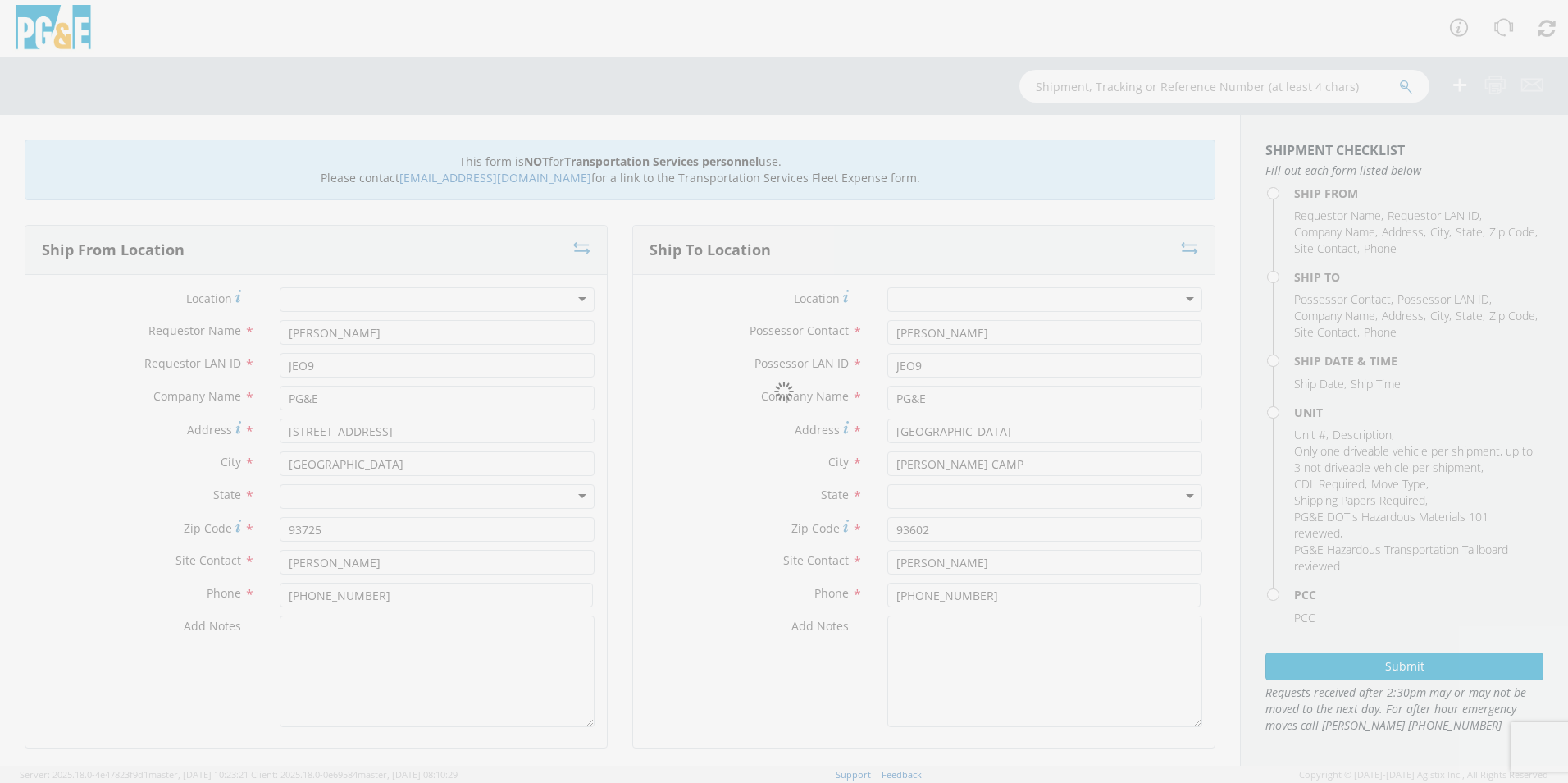
select select "11016"
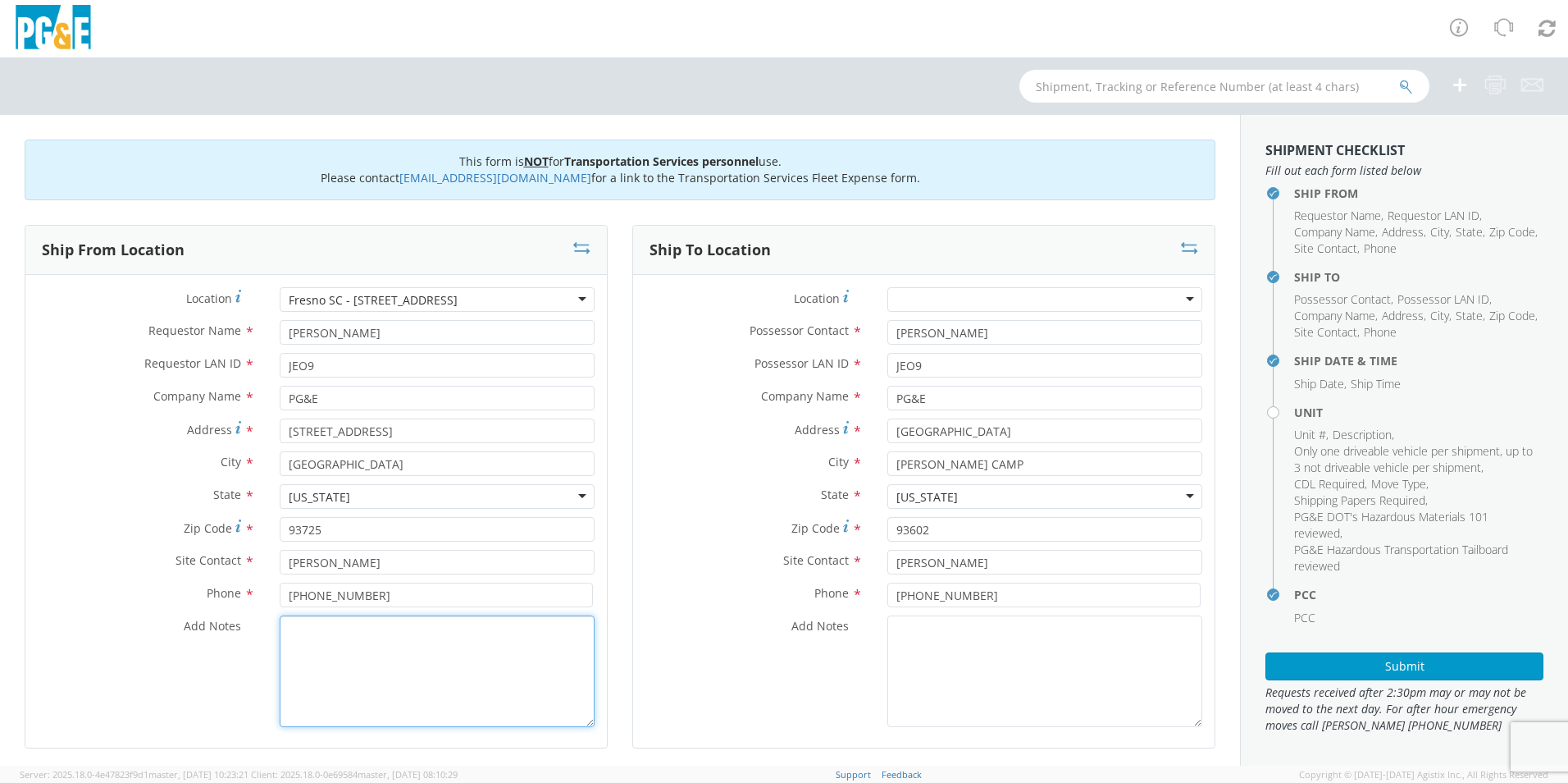
click at [326, 690] on textarea "Add Notes *" at bounding box center [437, 671] width 315 height 111
paste textarea "ALREADY MOVED BY [PERSON_NAME] DURING EMERGENCY WILDFIRE SUPPORT; PM 46578866"
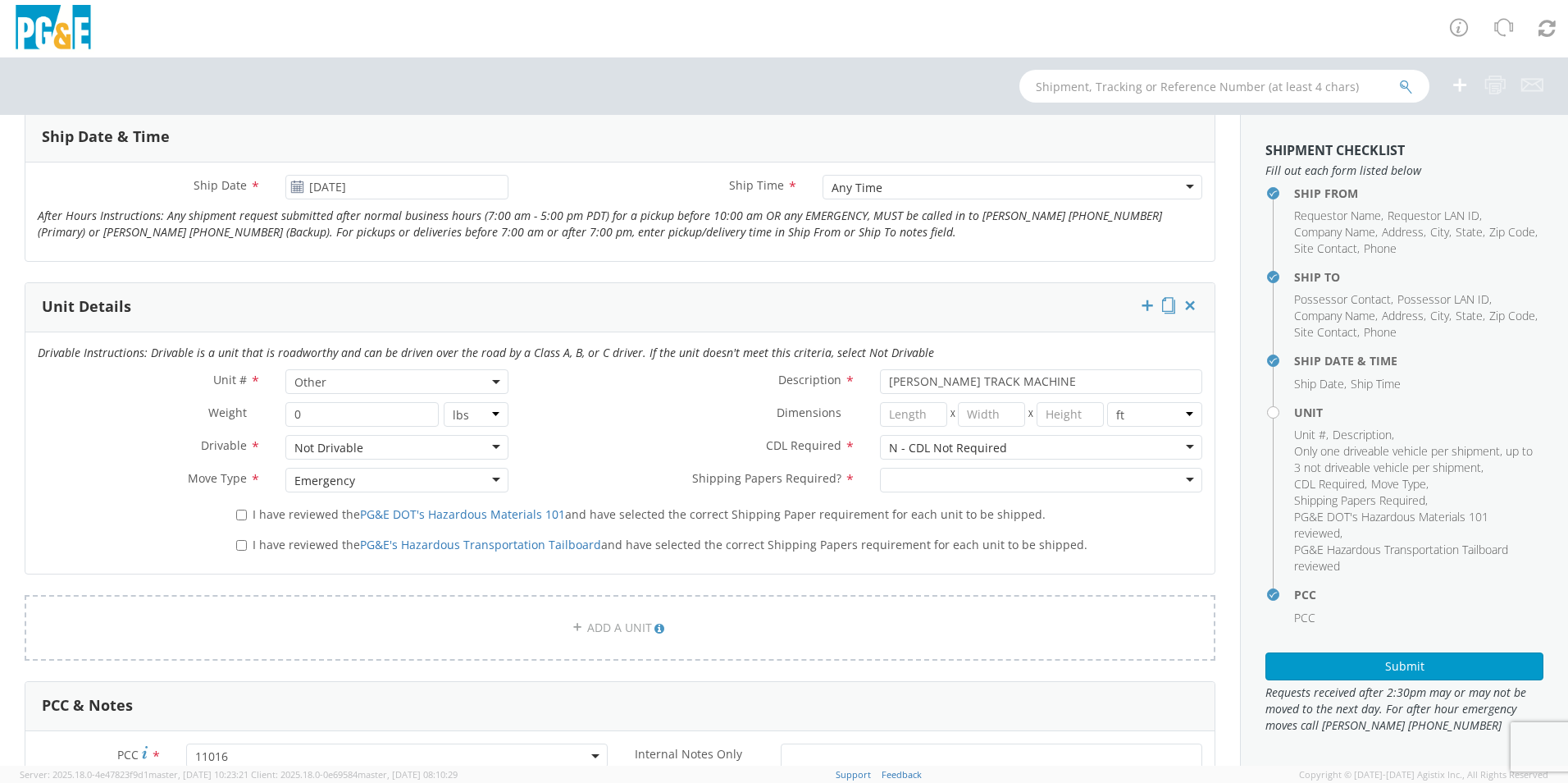
scroll to position [738, 0]
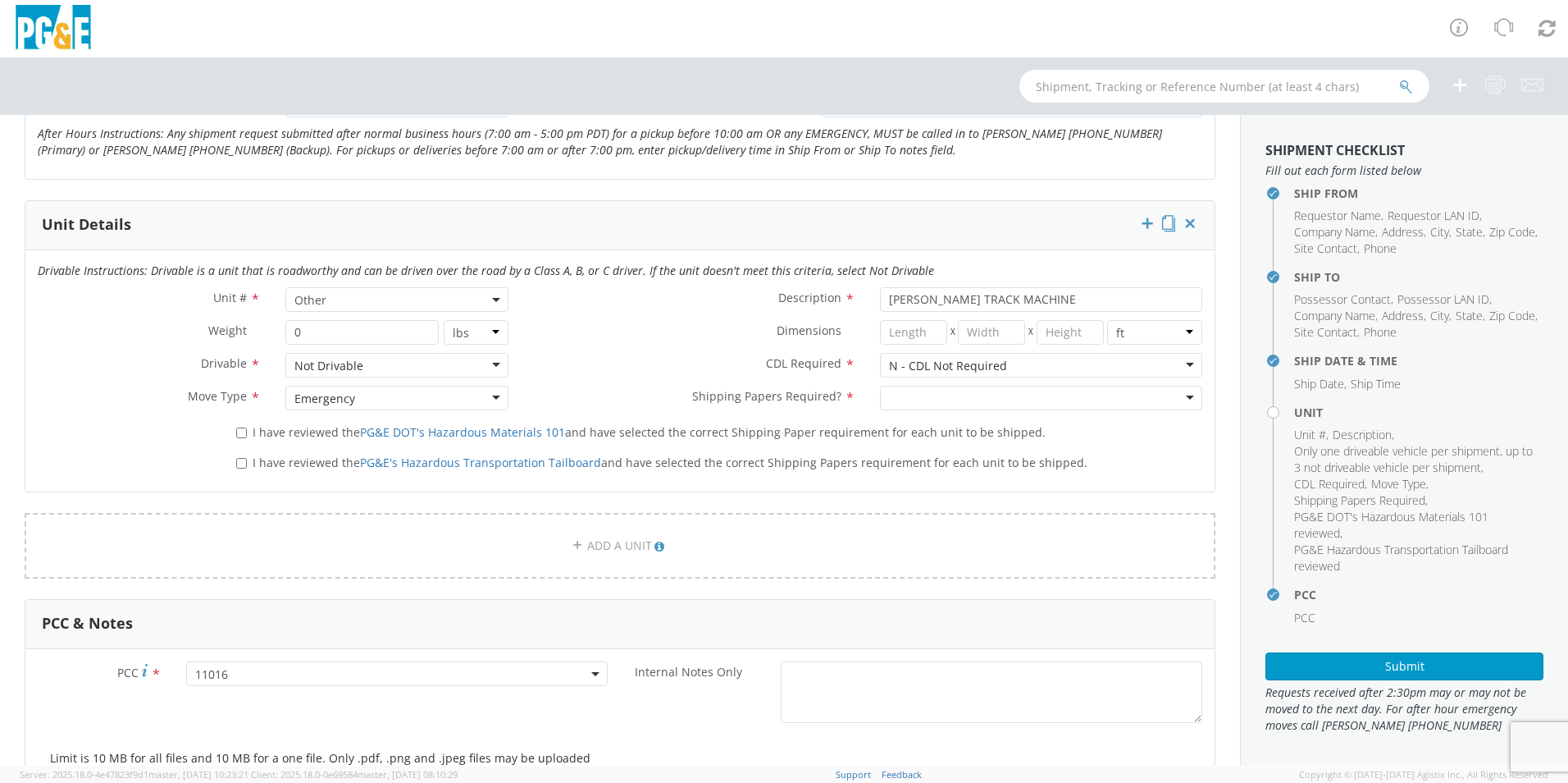
type textarea "ALREADY MOVED BY [PERSON_NAME] DURING EMERGENCY WILDFIRE SUPPORT; PM 46578866"
click at [961, 404] on div at bounding box center [1041, 398] width 322 height 24
click at [236, 430] on input "I have reviewed the PG&E DOT's Hazardous Materials 101 and have selected the co…" at bounding box center [241, 432] width 10 height 10
checkbox input "true"
click at [241, 463] on input "I have reviewed the PG&E's Hazardous Transportation Tailboard and have selected…" at bounding box center [241, 463] width 10 height 10
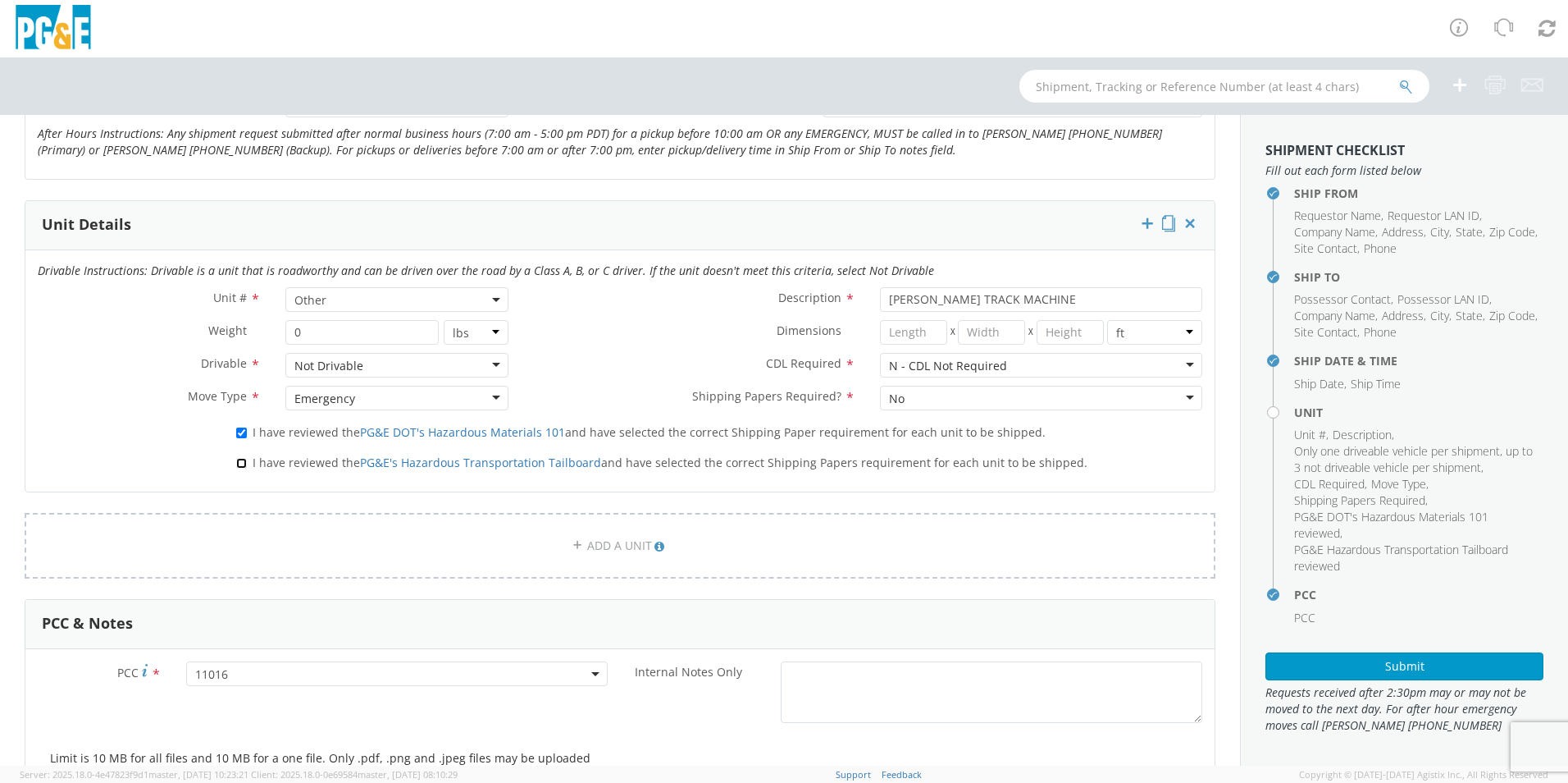
checkbox input "true"
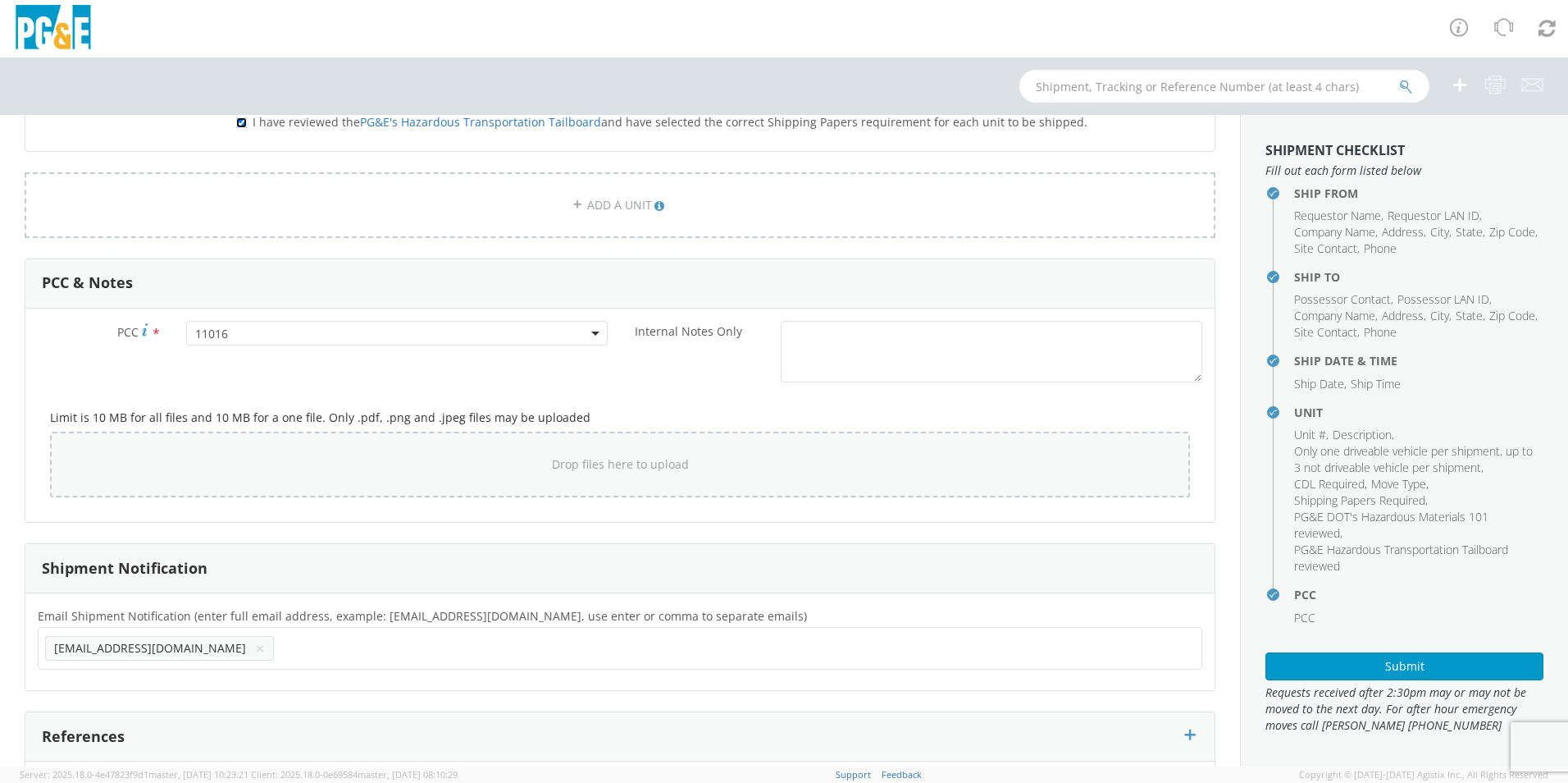
scroll to position [1187, 0]
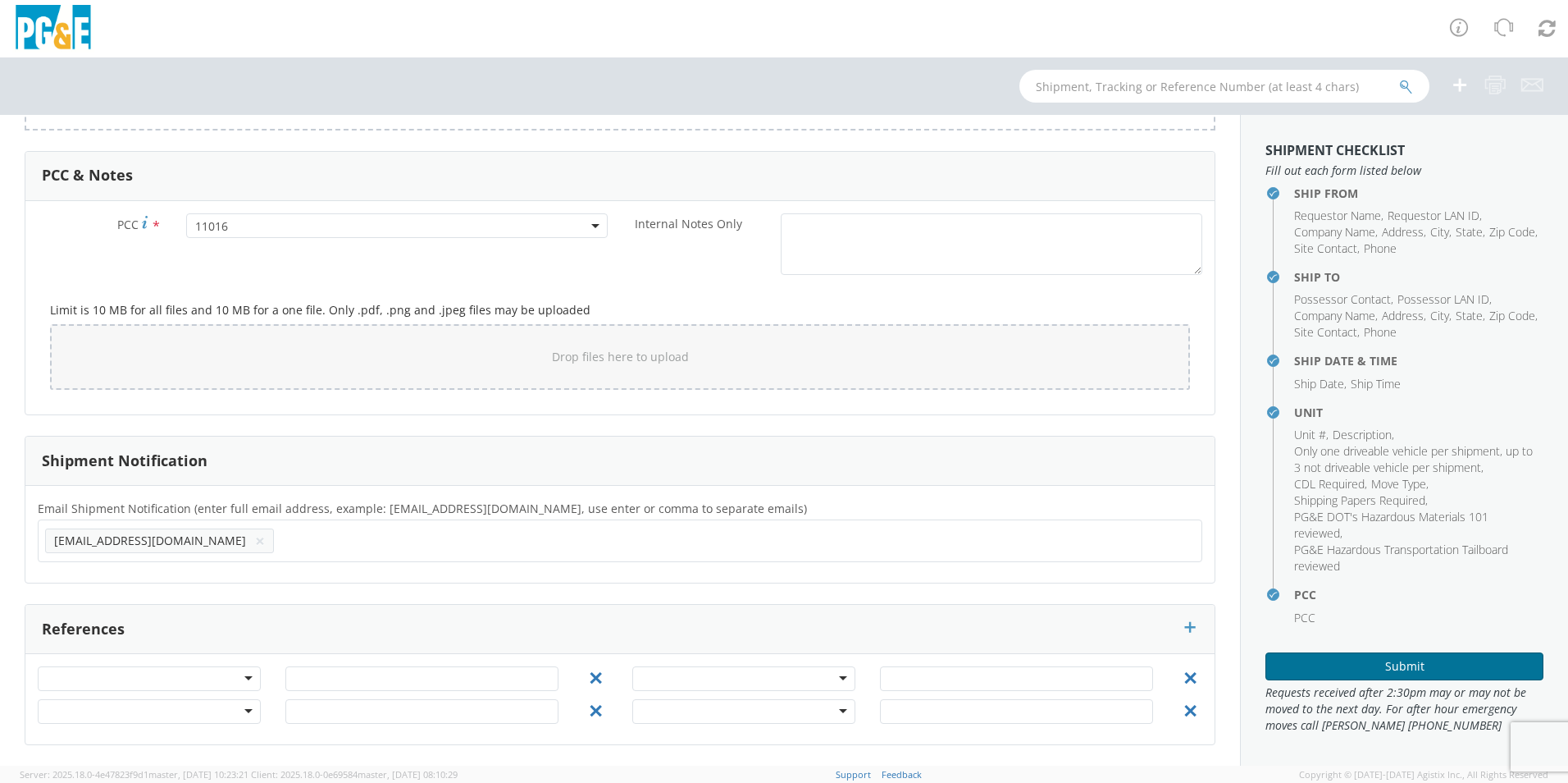
click at [1368, 657] on button "Submit" at bounding box center [1403, 666] width 278 height 28
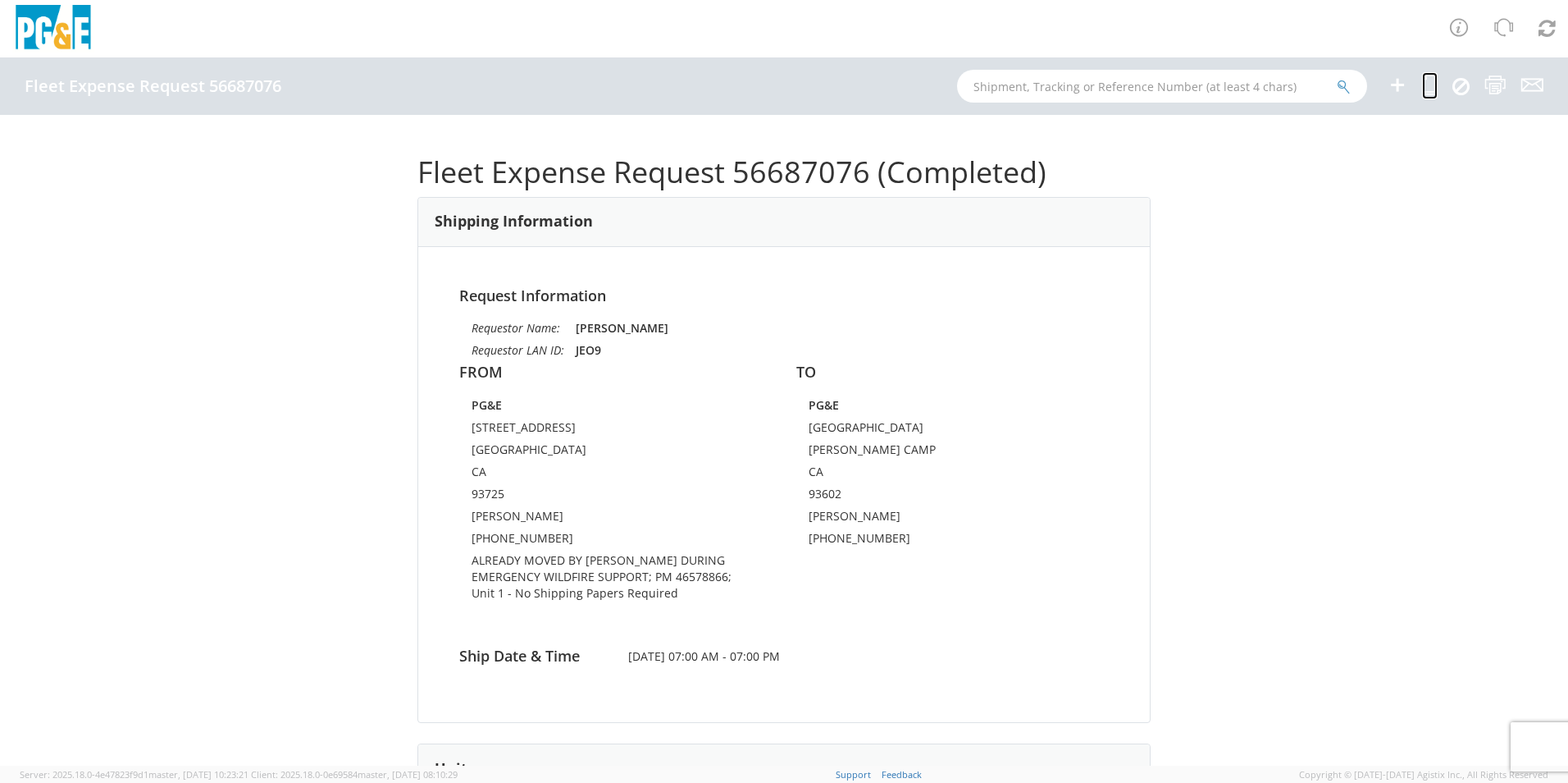
click at [1429, 81] on icon at bounding box center [1429, 85] width 16 height 21
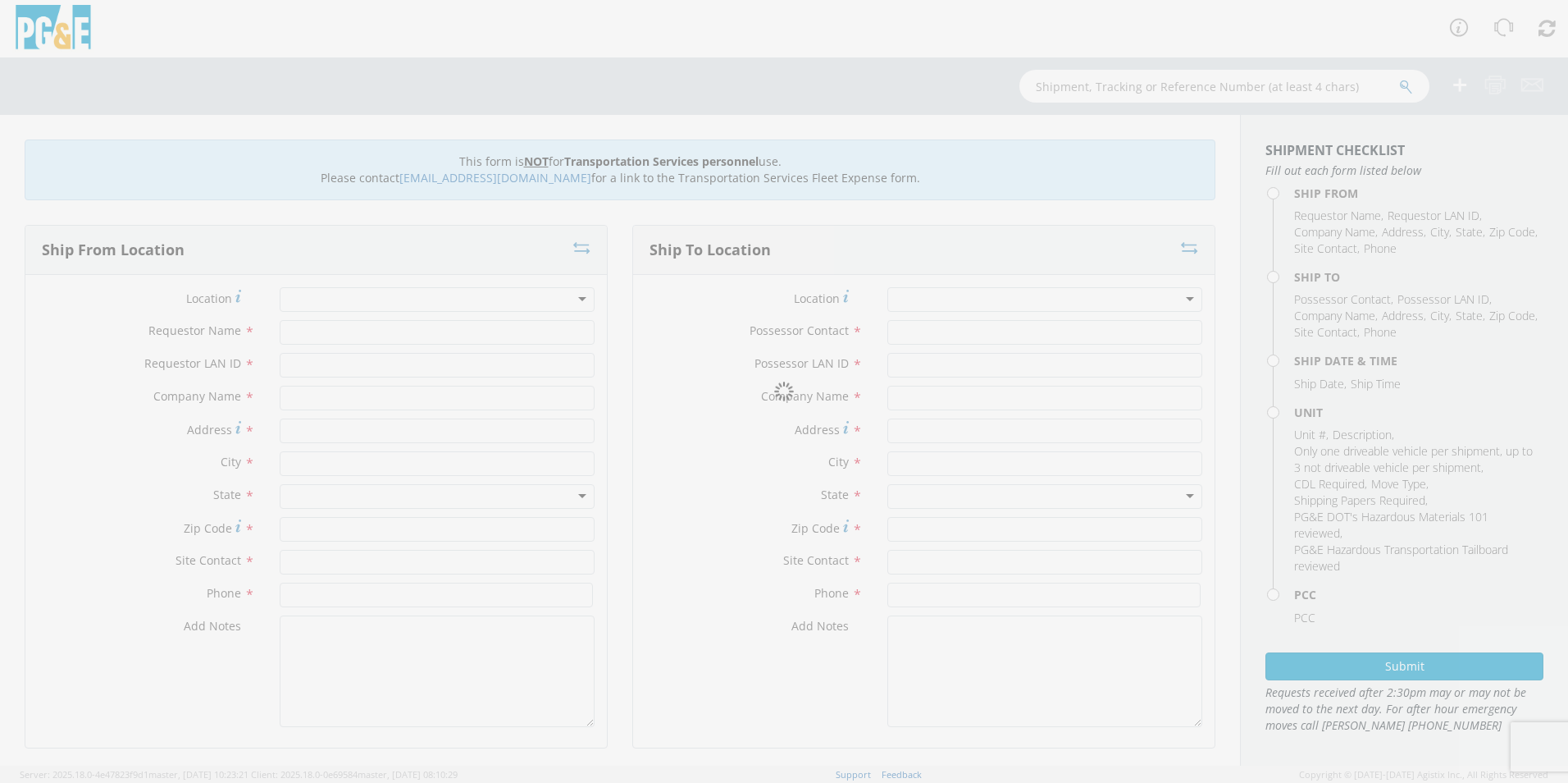
type input "[PERSON_NAME]"
type input "JEO9"
type input "PG&E"
type input "[STREET_ADDRESS]"
type input "[GEOGRAPHIC_DATA]"
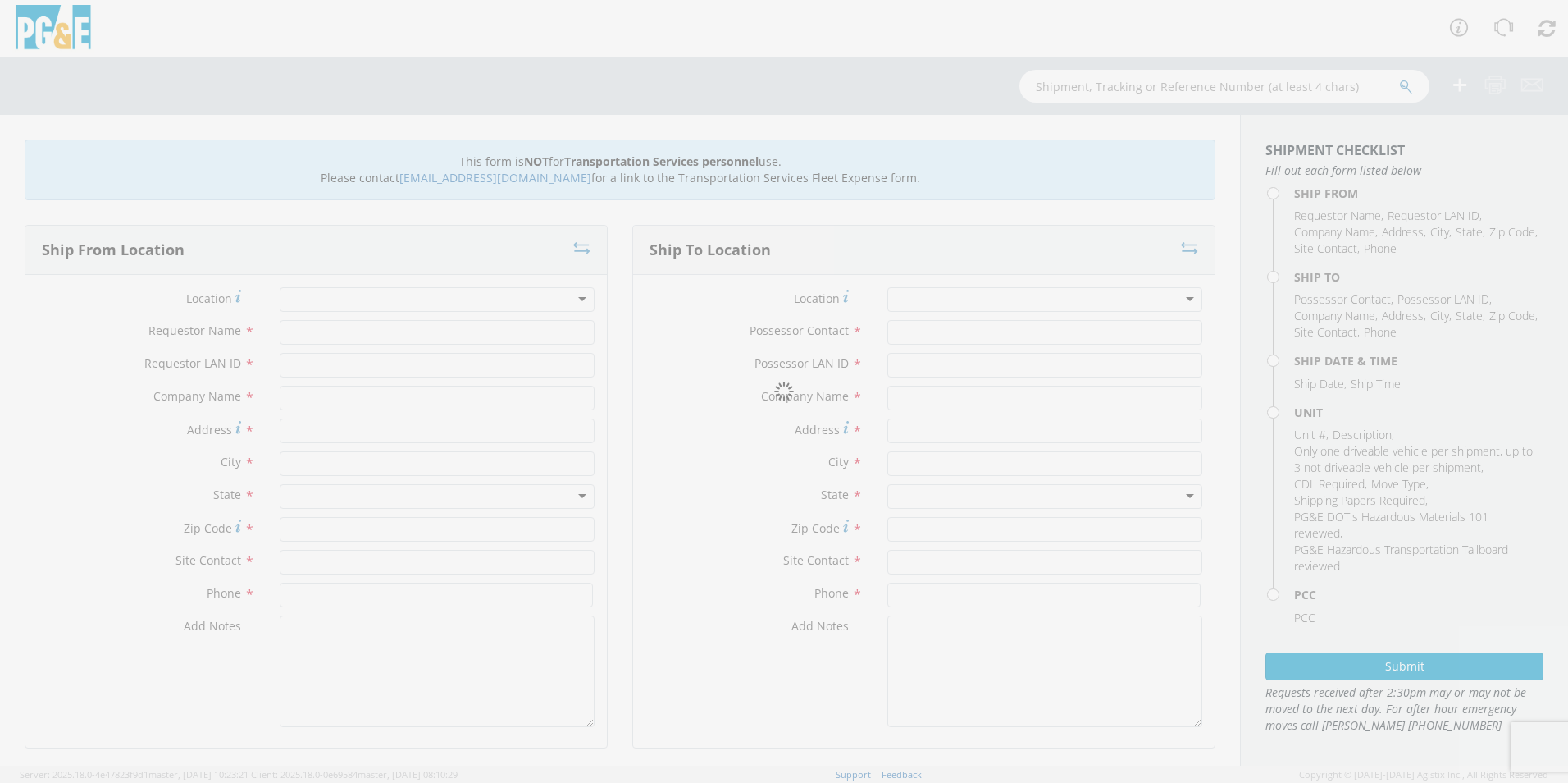
type input "93725"
type input "[PERSON_NAME]"
type input "[PHONE_NUMBER]"
type input "[PERSON_NAME]"
type input "JEO9"
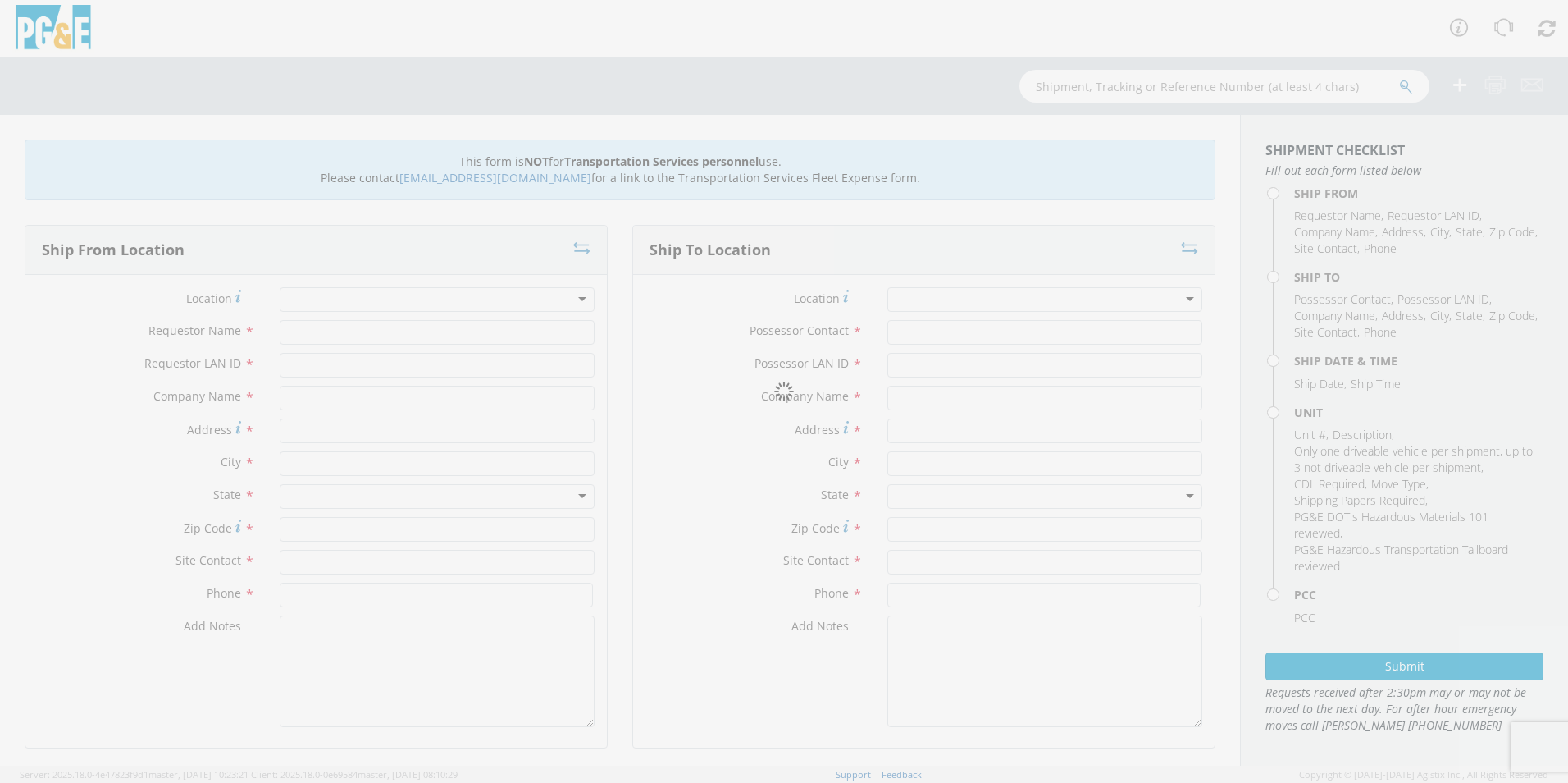
type input "PG&E"
type input "[GEOGRAPHIC_DATA]"
type input "[PERSON_NAME] CAMP"
type input "93602"
type input "[PERSON_NAME]"
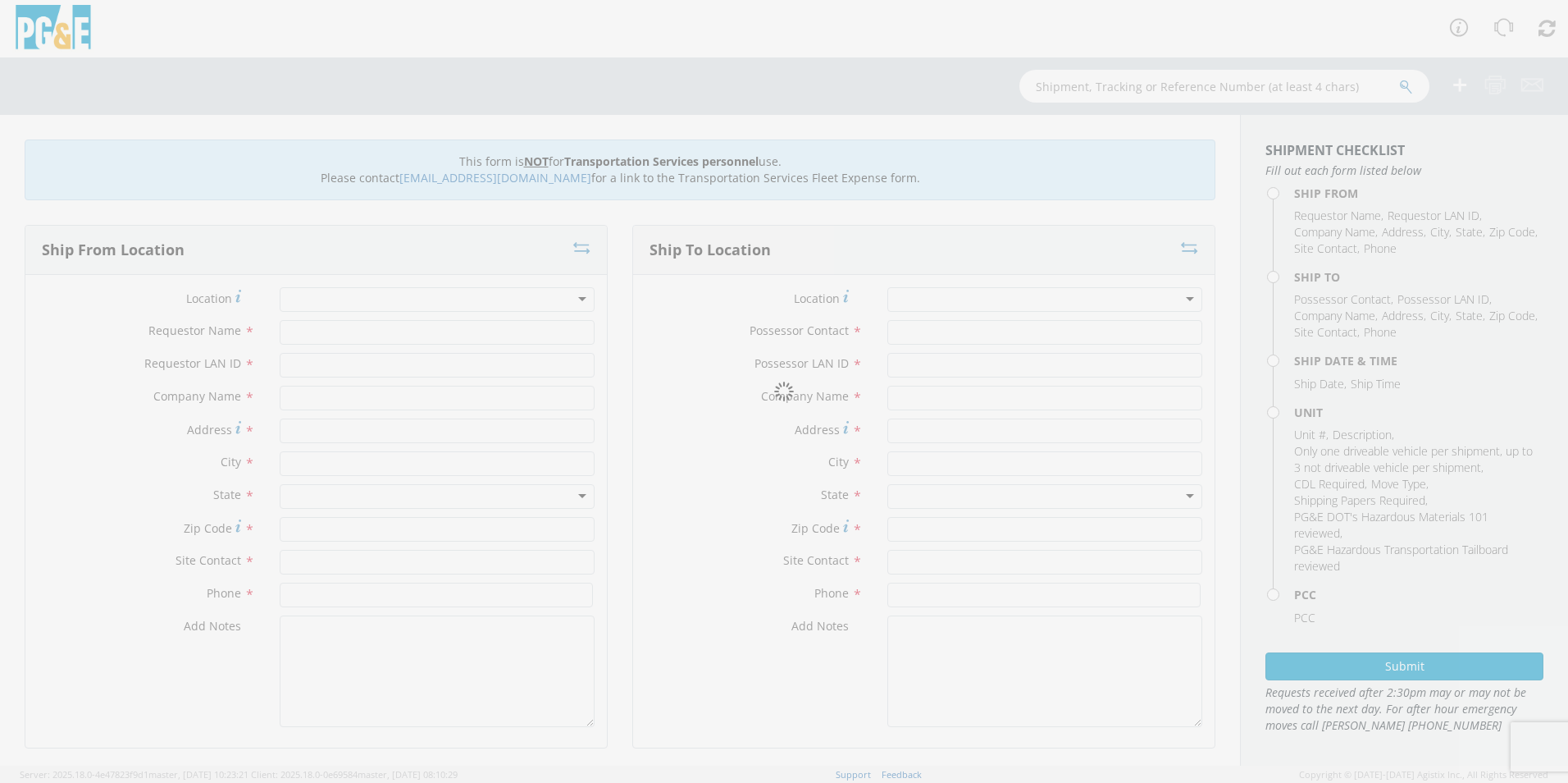
type input "[PHONE_NUMBER]"
type input "[DATE]"
type input "[PERSON_NAME] TRACK MACHINE"
type input "0"
select select "Other"
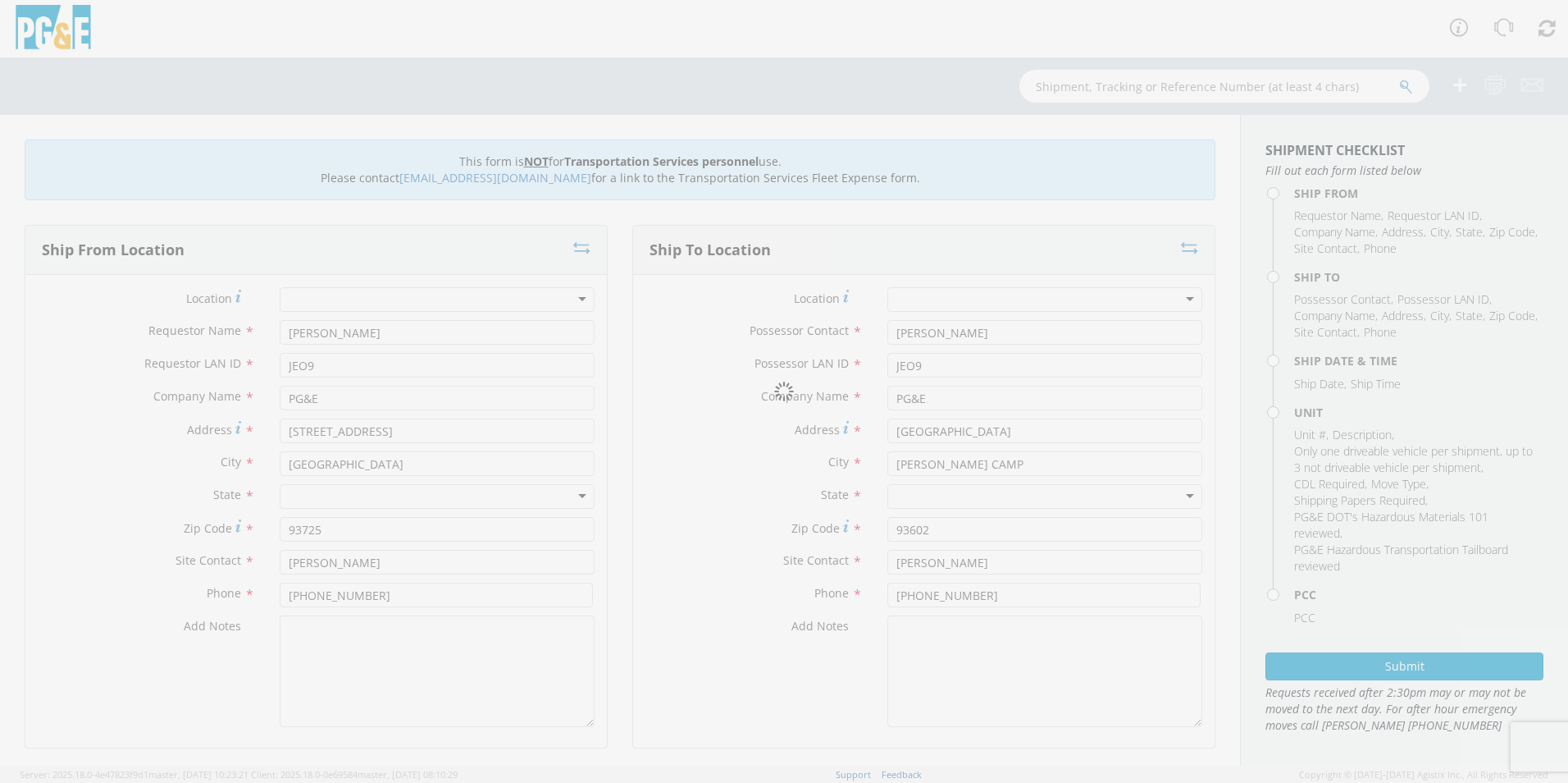
select select "11016"
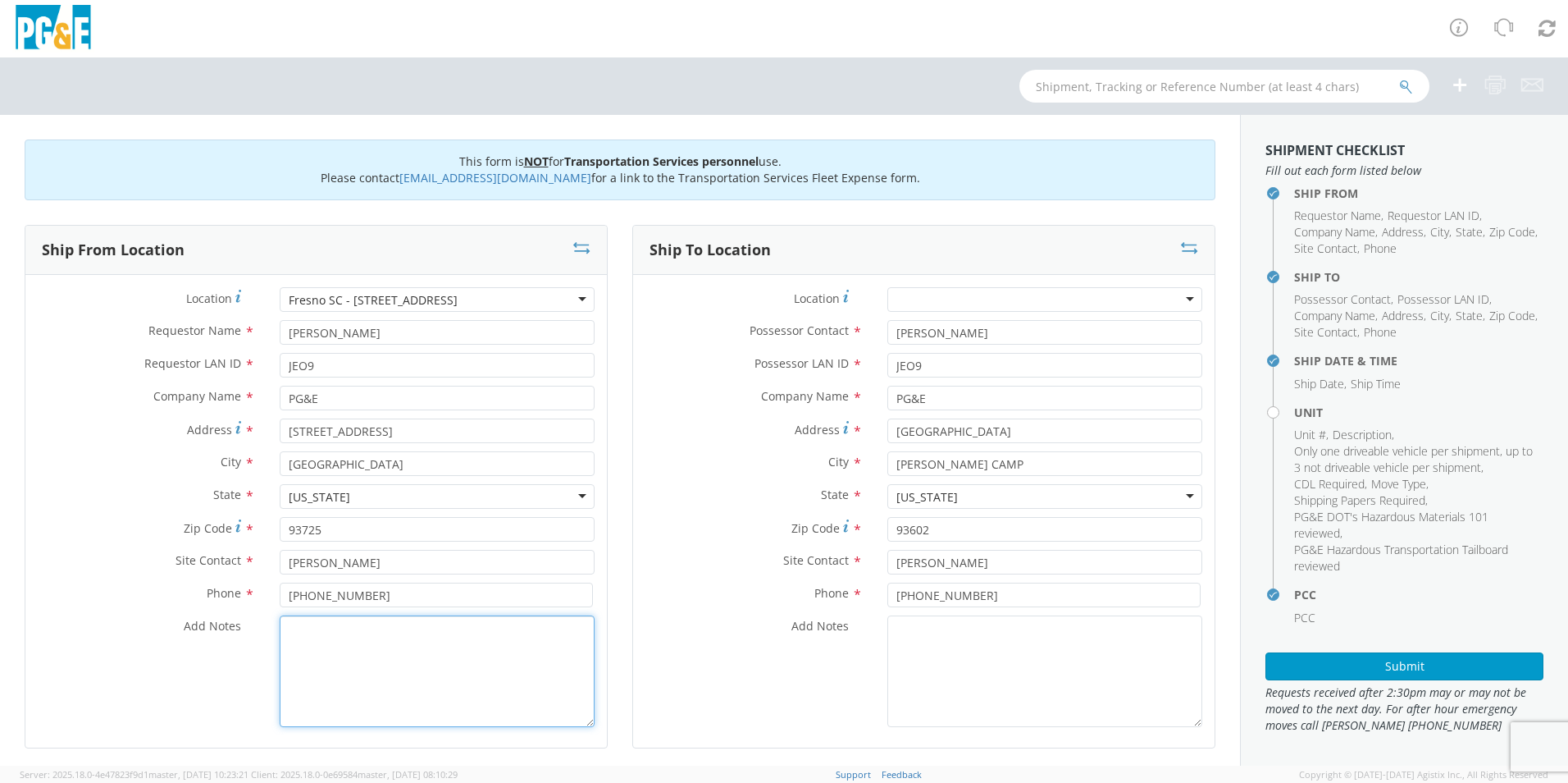
click at [335, 650] on textarea "Add Notes *" at bounding box center [437, 671] width 315 height 111
paste textarea "ALREADY MOVED BY [PERSON_NAME] DURING EMERGENCY WILDFIRE SUPPORT; PM 46578866"
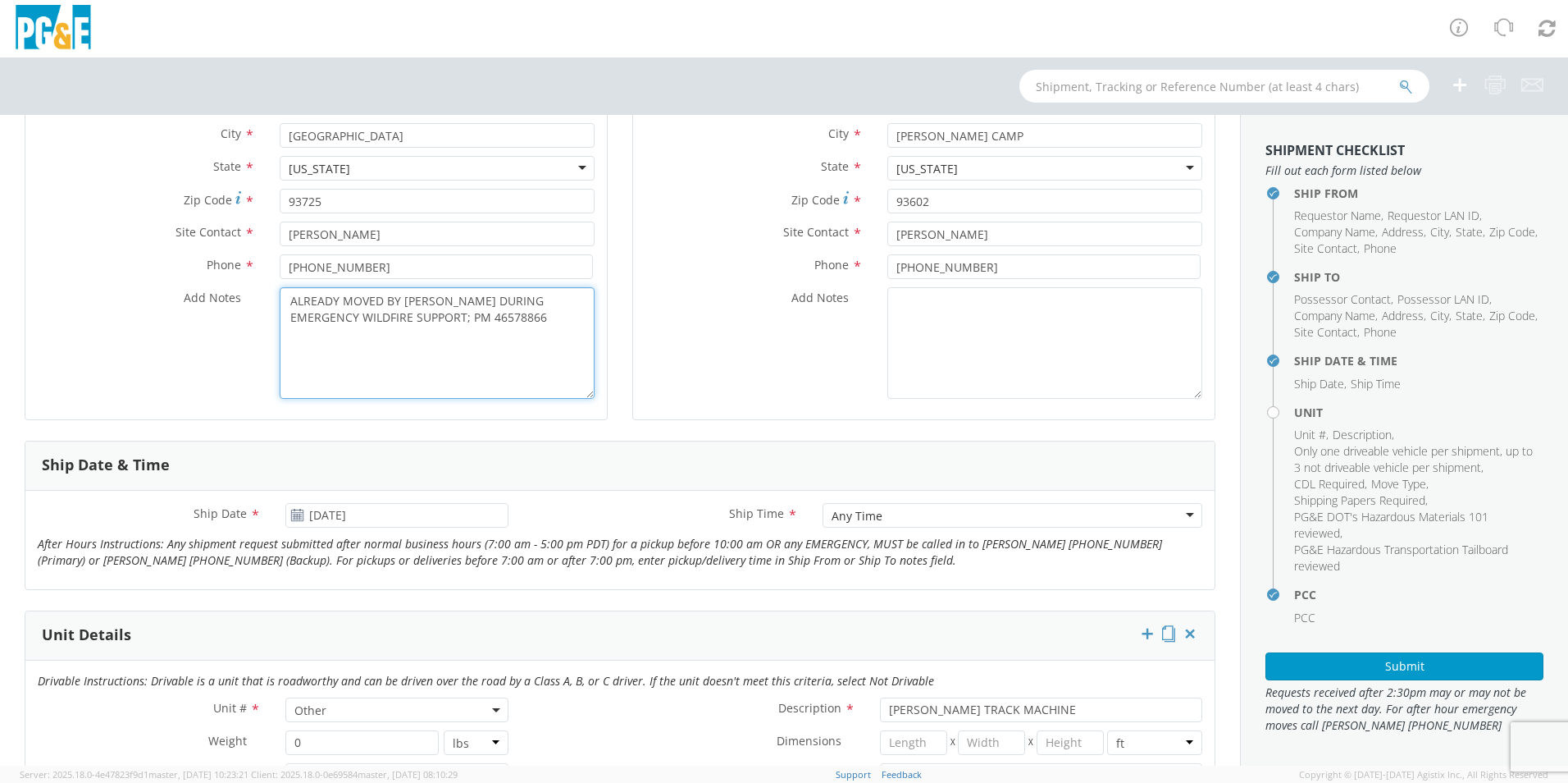
scroll to position [657, 0]
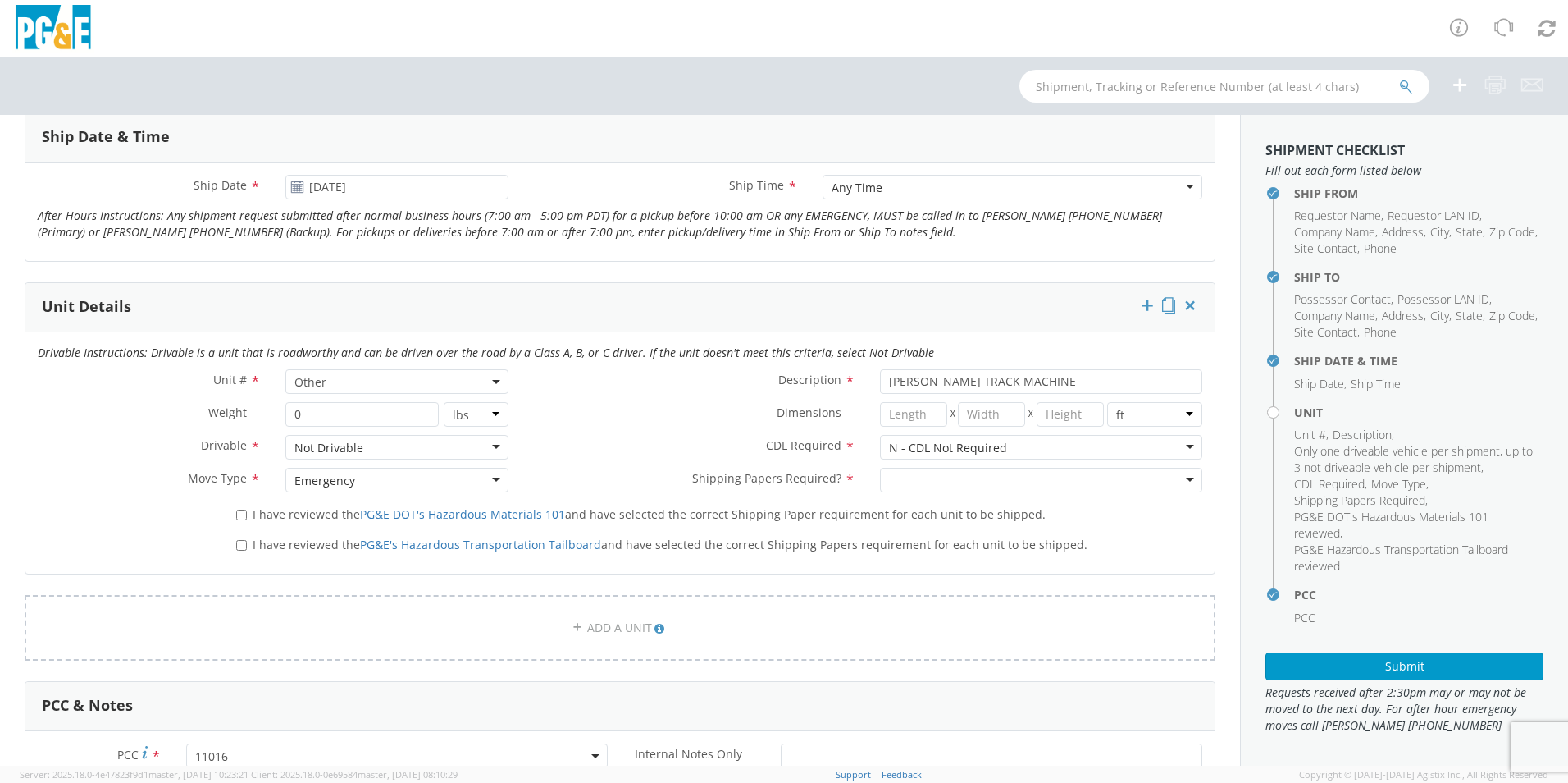
type textarea "ALREADY MOVED BY [PERSON_NAME] DURING EMERGENCY WILDFIRE SUPPORT; PM 46578866"
click at [917, 479] on div at bounding box center [1041, 480] width 322 height 24
click at [237, 510] on input "I have reviewed the PG&E DOT's Hazardous Materials 101 and have selected the co…" at bounding box center [241, 514] width 10 height 10
checkbox input "true"
click at [241, 537] on label "I have reviewed the PG&E's Hazardous Transportation Tailboard and have selected…" at bounding box center [663, 543] width 855 height 19
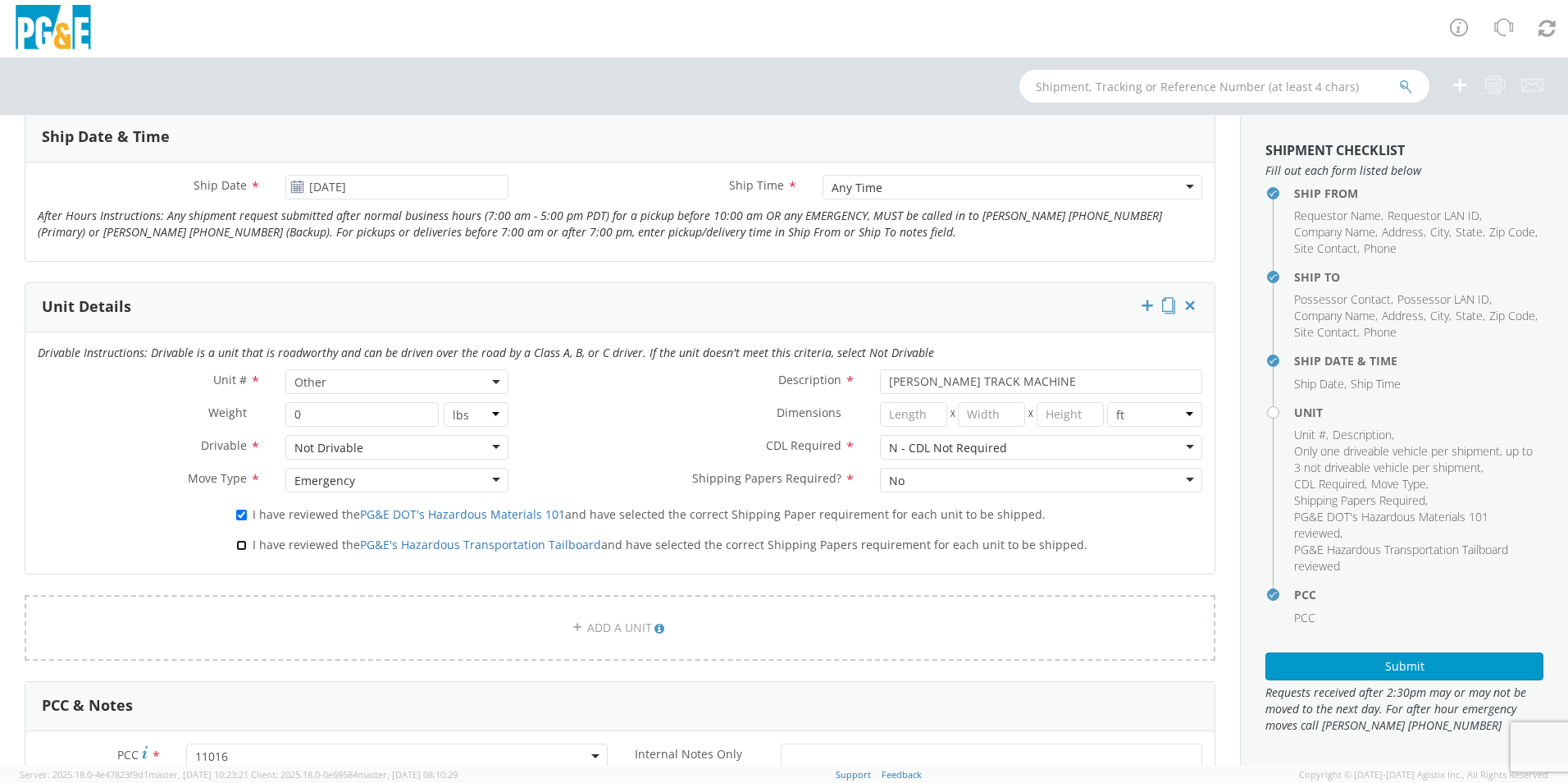
click at [241, 539] on input "I have reviewed the PG&E's Hazardous Transportation Tailboard and have selected…" at bounding box center [241, 544] width 10 height 10
checkbox input "true"
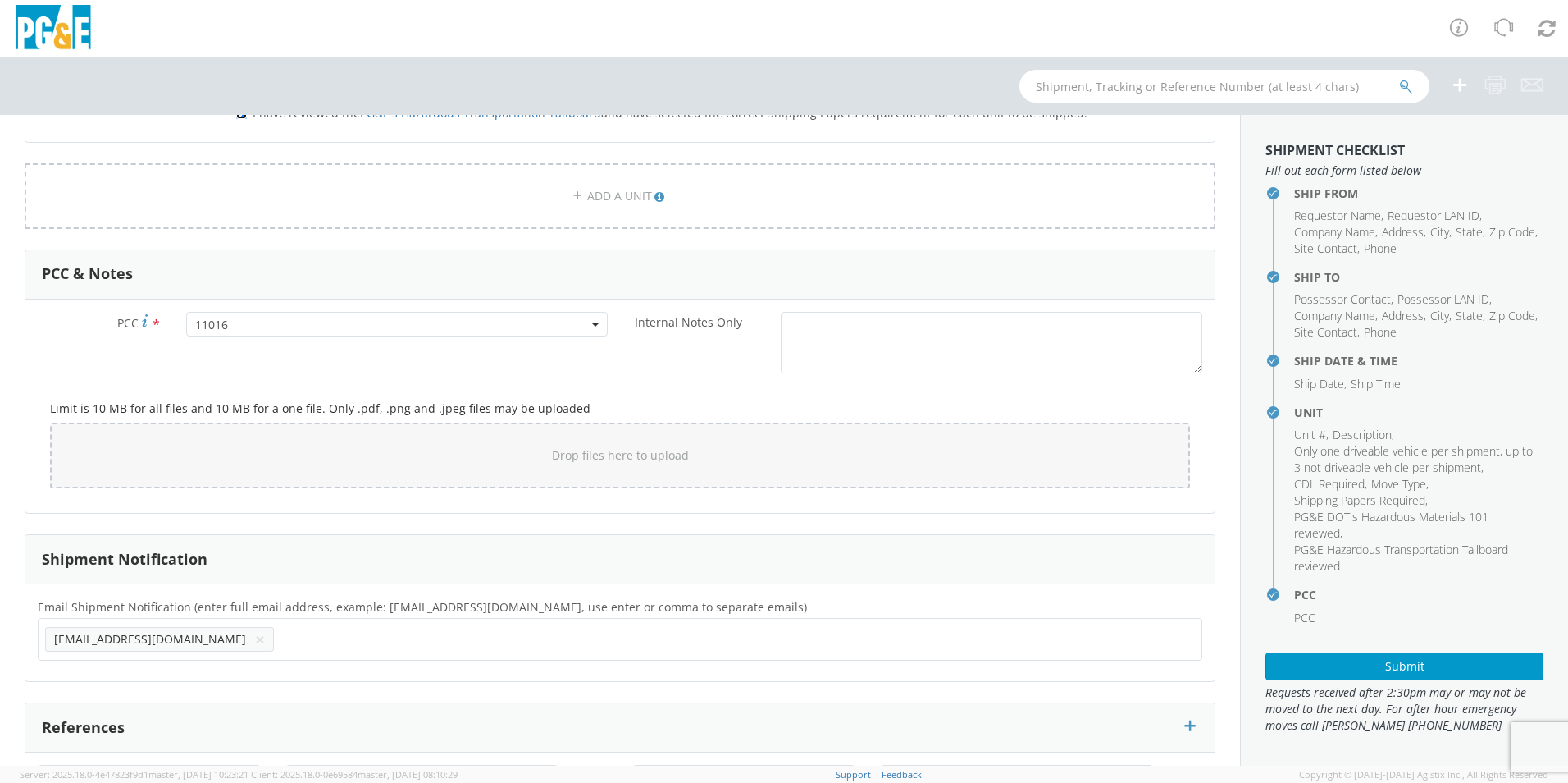
scroll to position [1187, 0]
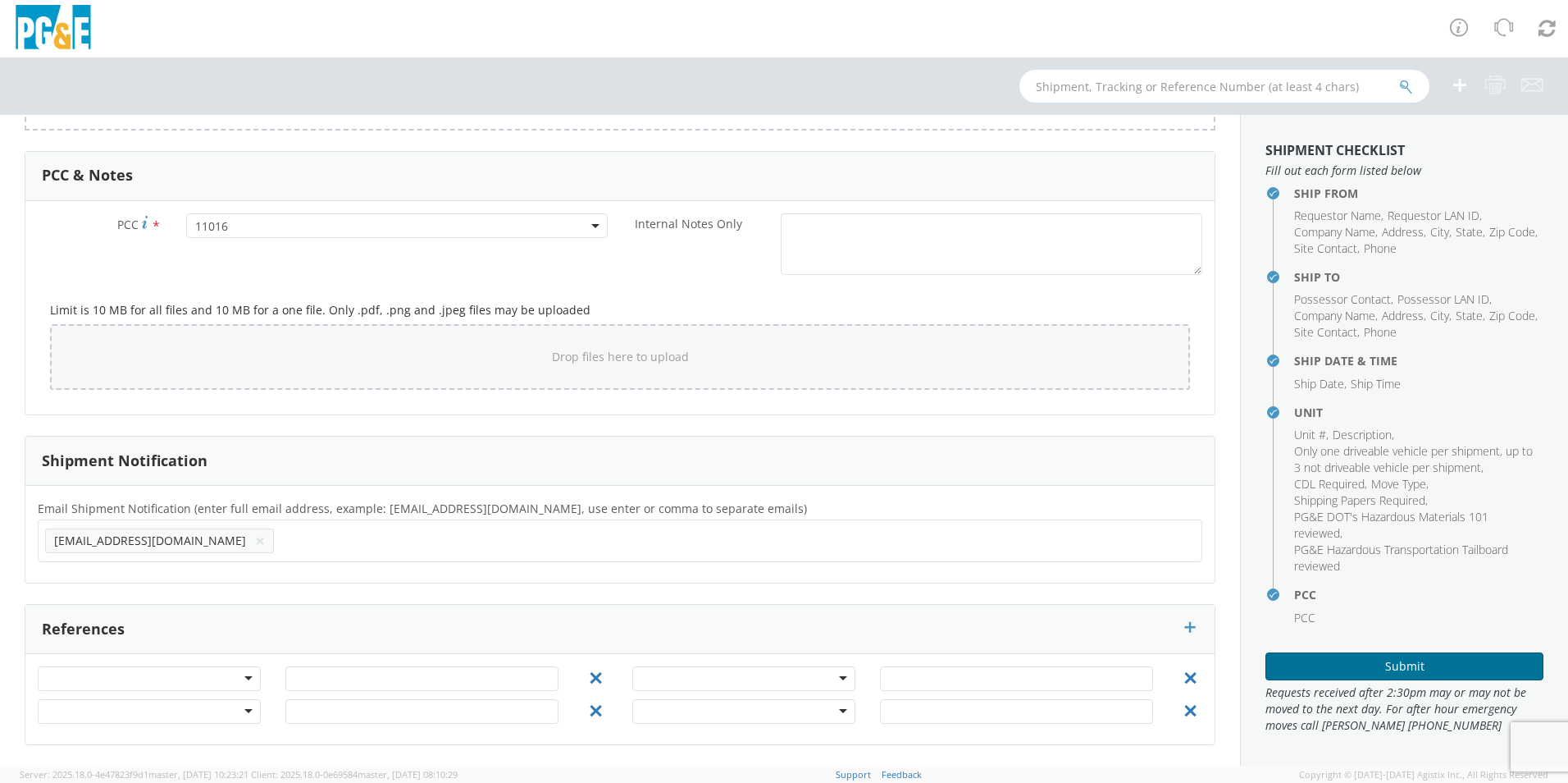
click at [1405, 665] on button "Submit" at bounding box center [1403, 666] width 278 height 28
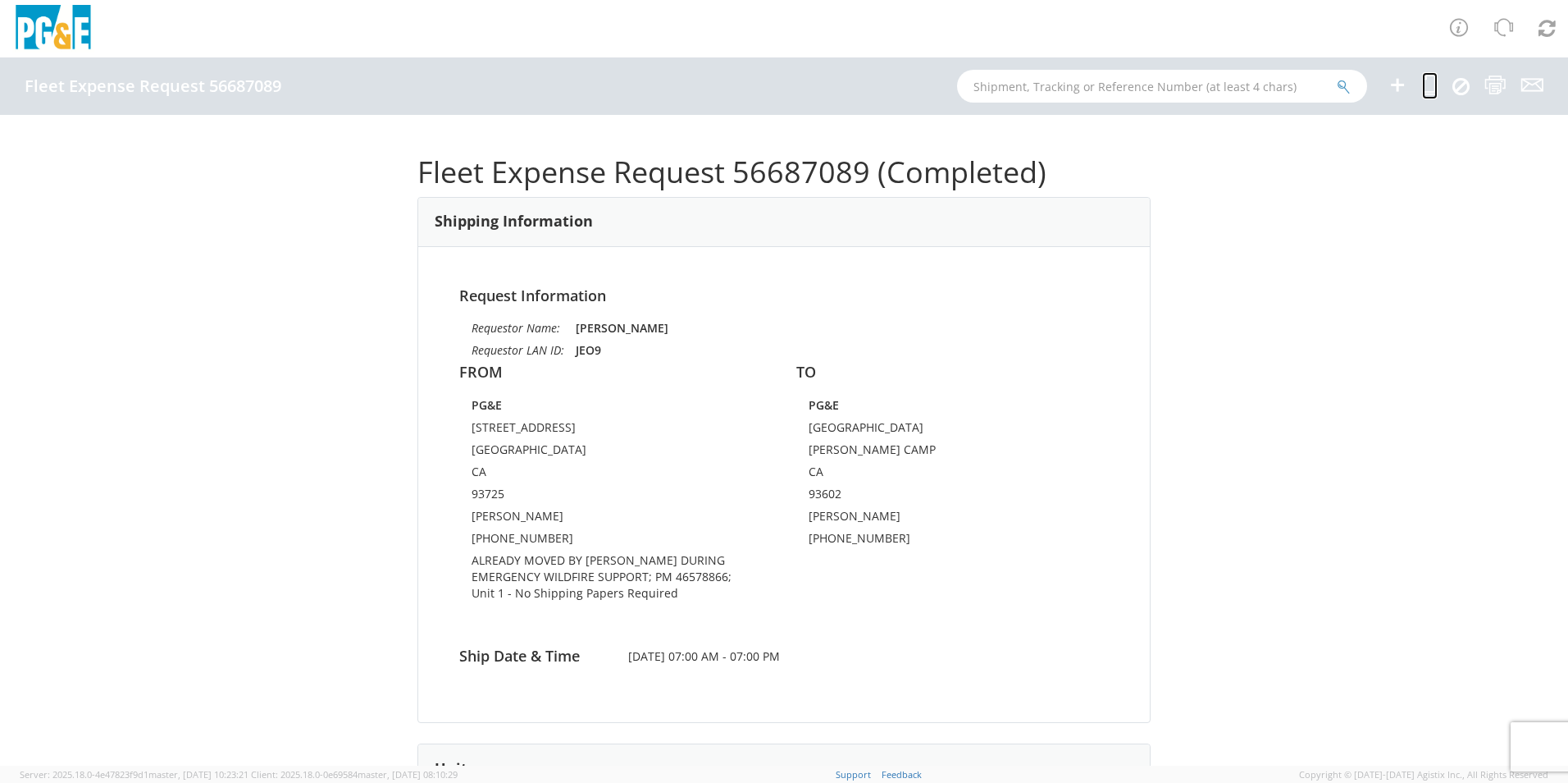
click at [1424, 82] on icon at bounding box center [1429, 85] width 16 height 21
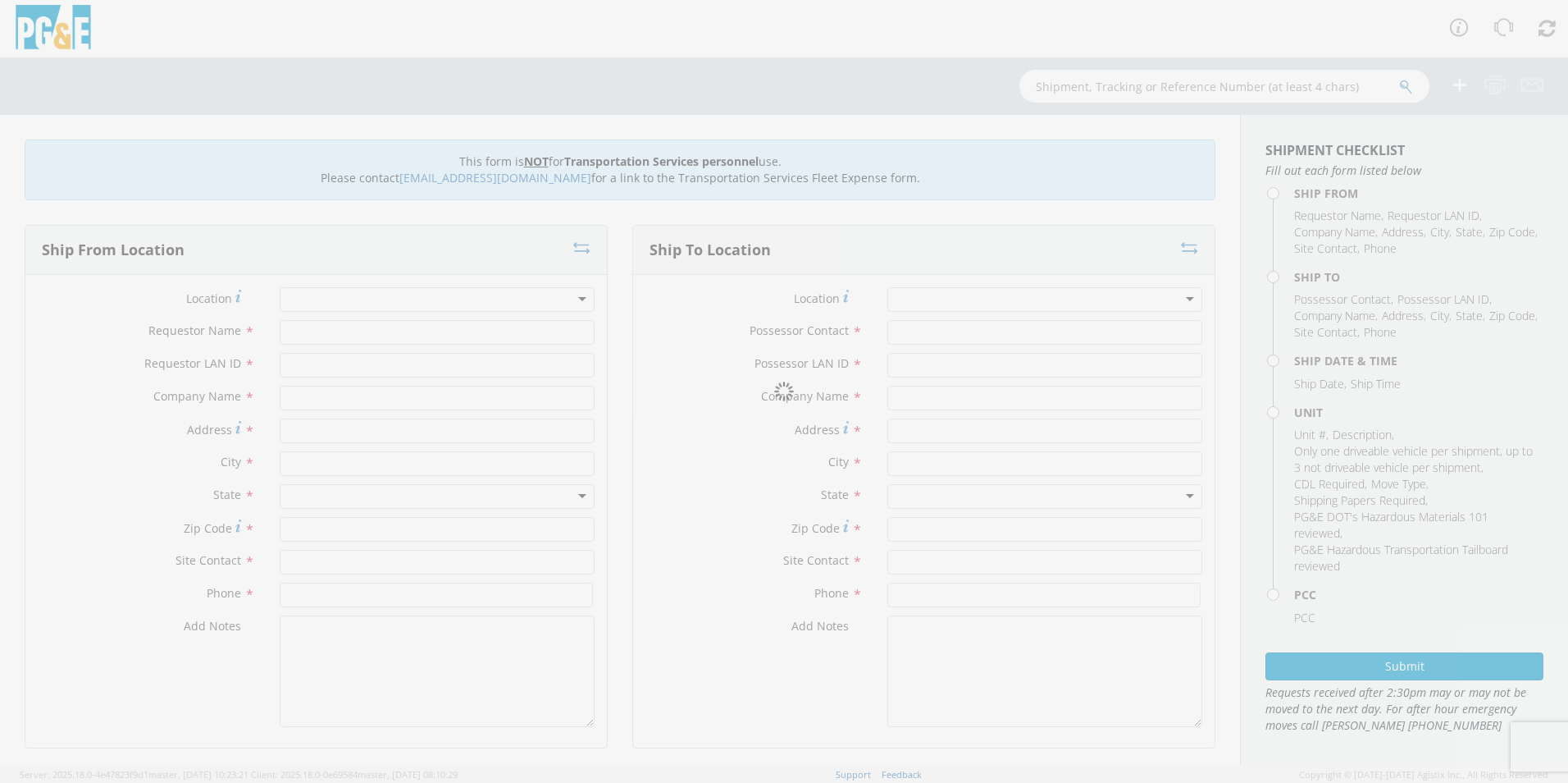
type input "[PERSON_NAME]"
type input "JEO9"
type input "PG&E"
type input "[STREET_ADDRESS]"
type input "[GEOGRAPHIC_DATA]"
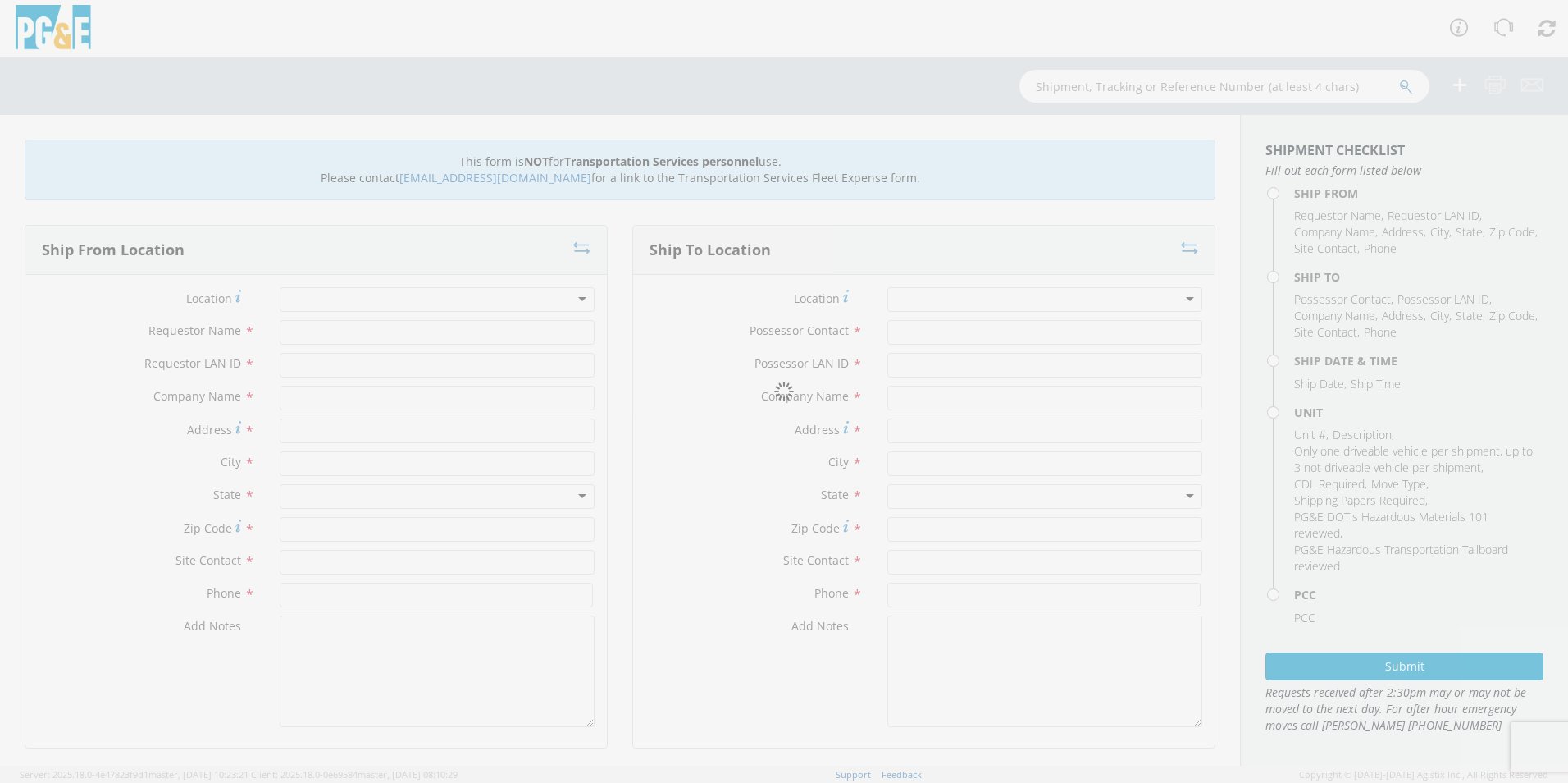
type input "93725"
type input "[PERSON_NAME]"
type input "[PHONE_NUMBER]"
type input "[PERSON_NAME]"
type input "JEO9"
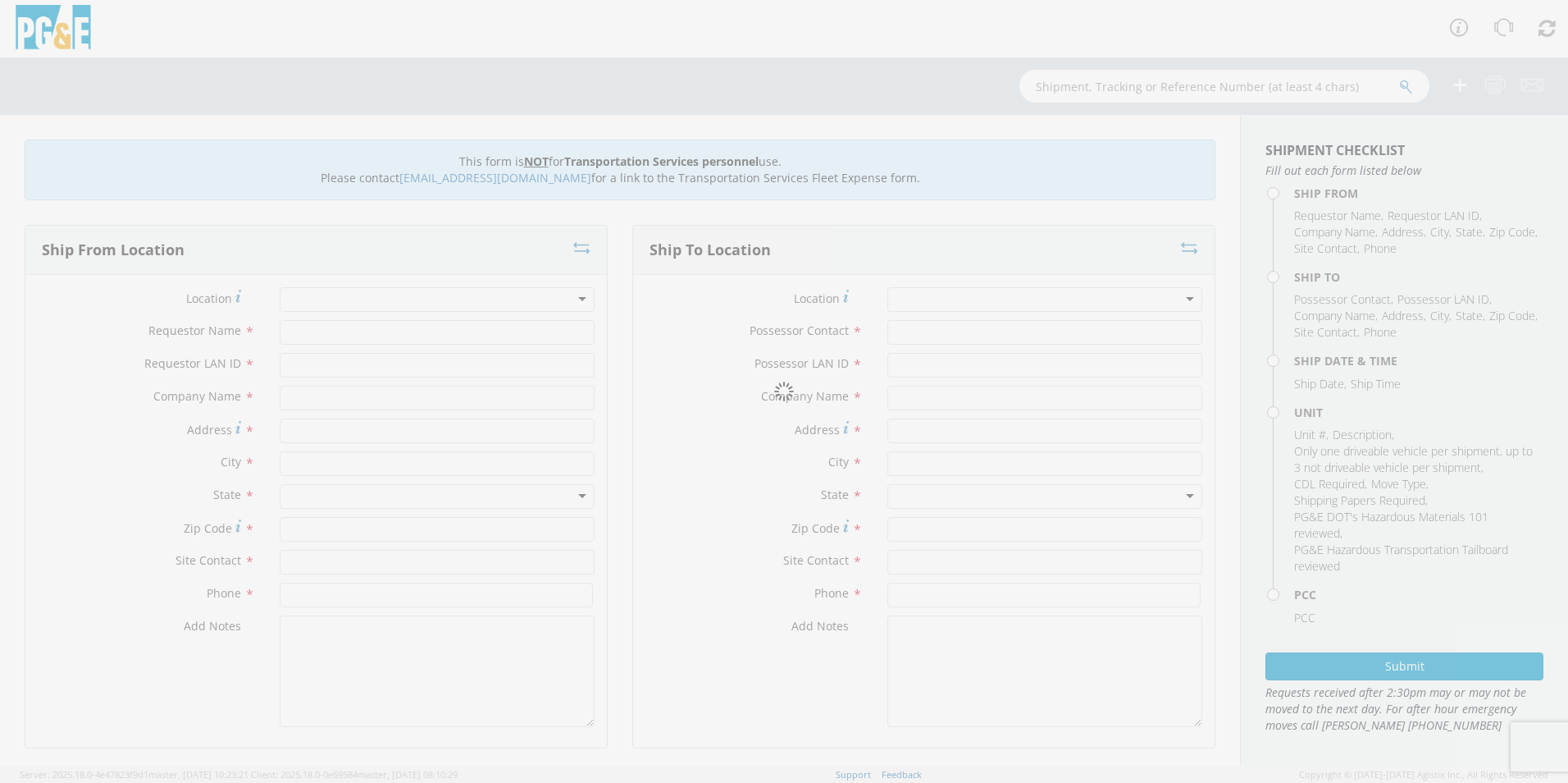
type input "PG&E"
type input "[GEOGRAPHIC_DATA]"
type input "[PERSON_NAME] CAMP"
type input "93602"
type input "[PERSON_NAME]"
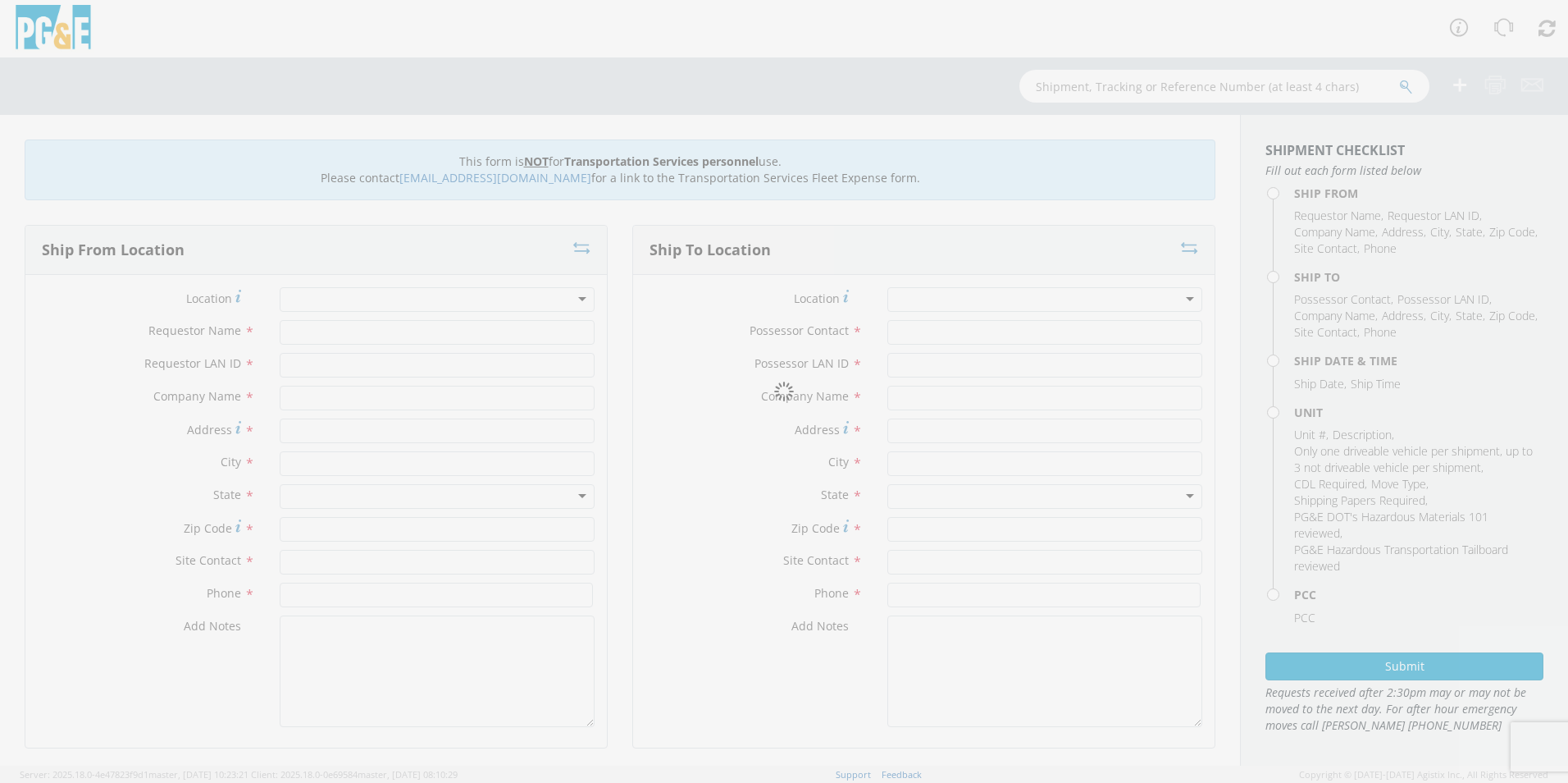
type input "[PHONE_NUMBER]"
type input "[DATE]"
type input "[PERSON_NAME] TRACK MACHINE"
type input "0"
select select "Other"
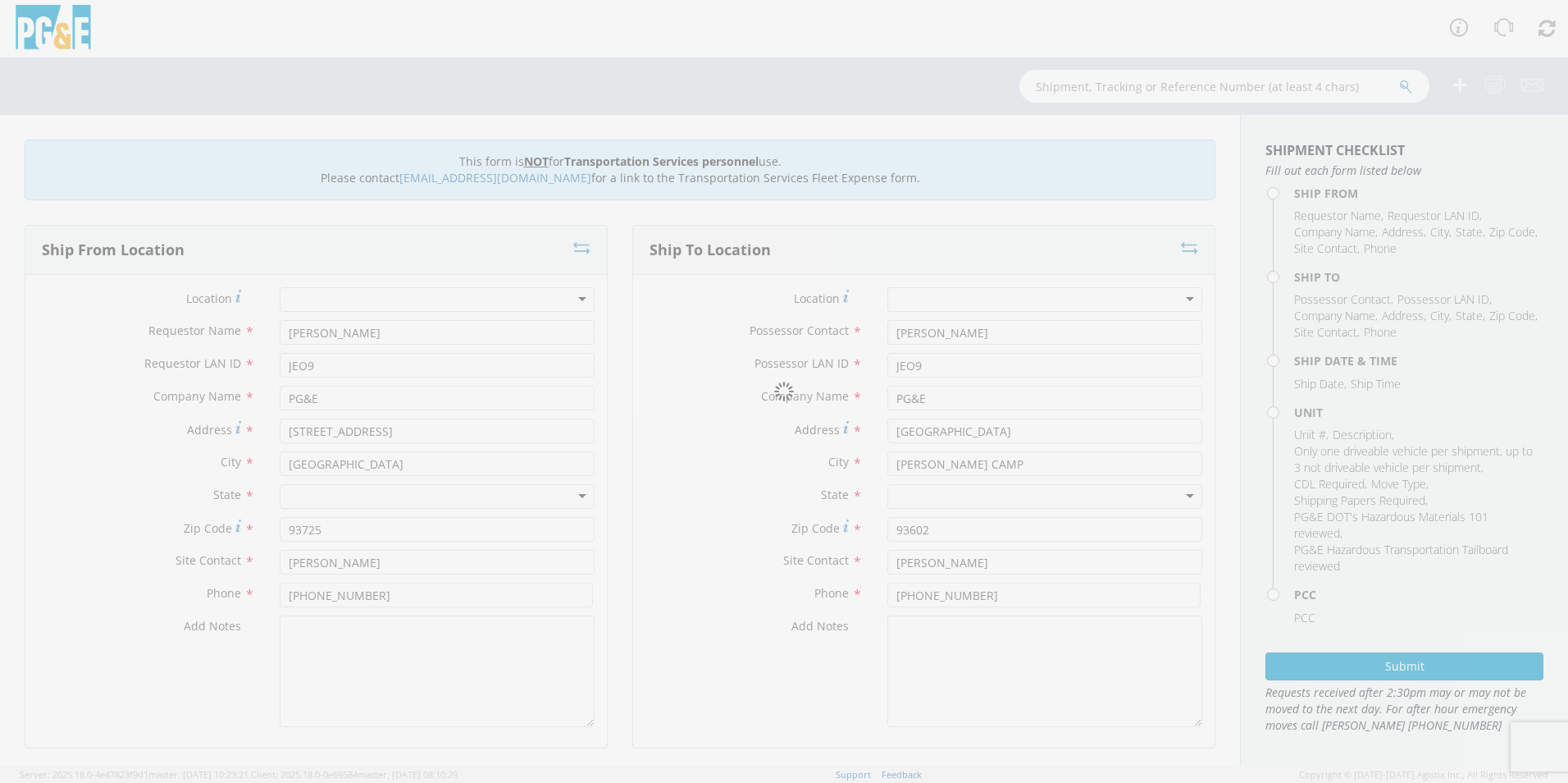
select select "11016"
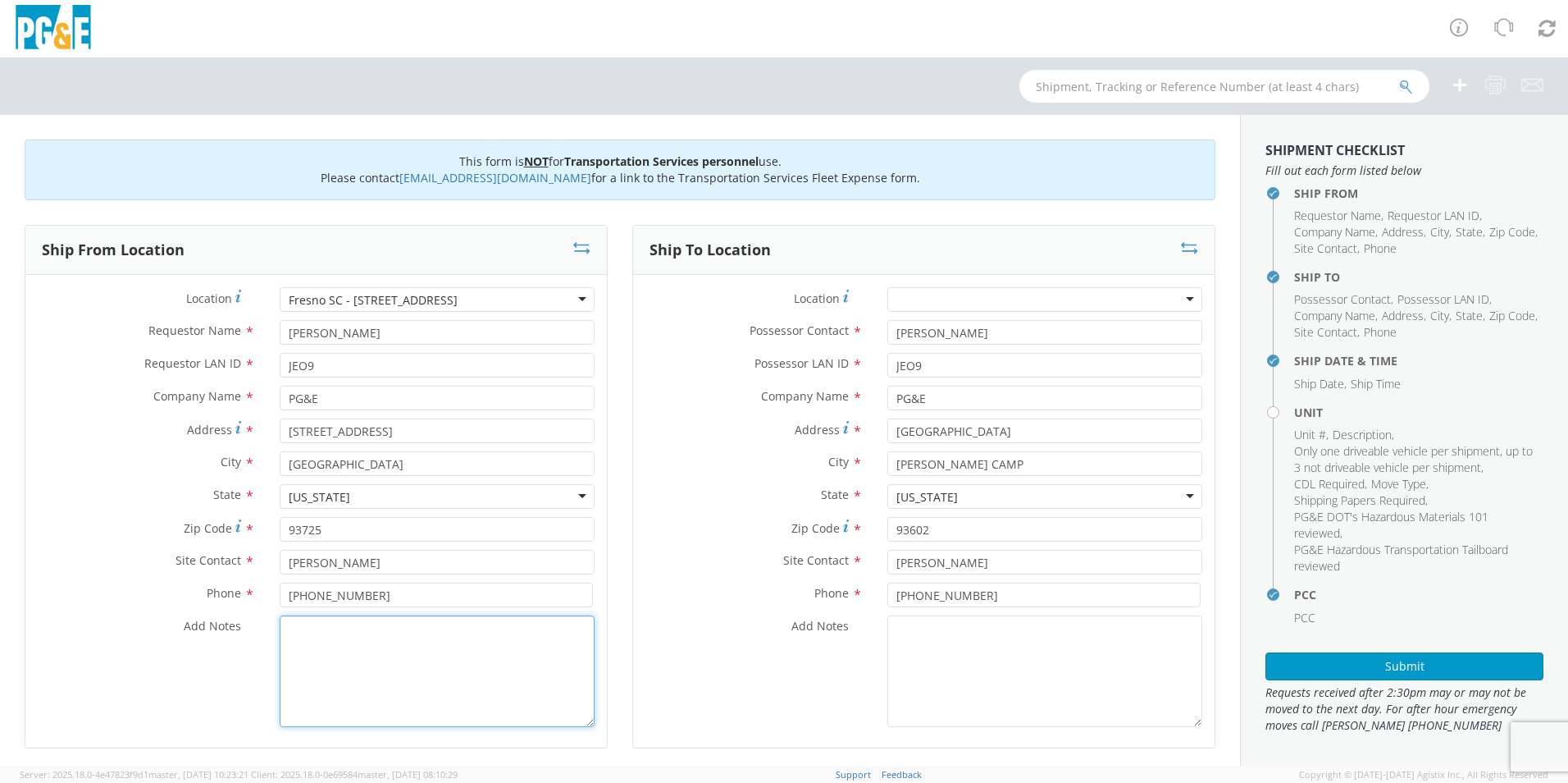
click at [328, 683] on textarea "Add Notes *" at bounding box center [437, 671] width 315 height 111
paste textarea "ALREADY MOVED BY [PERSON_NAME] DURING EMERGENCY WILDFIRE SUPPORT; PM 46578866"
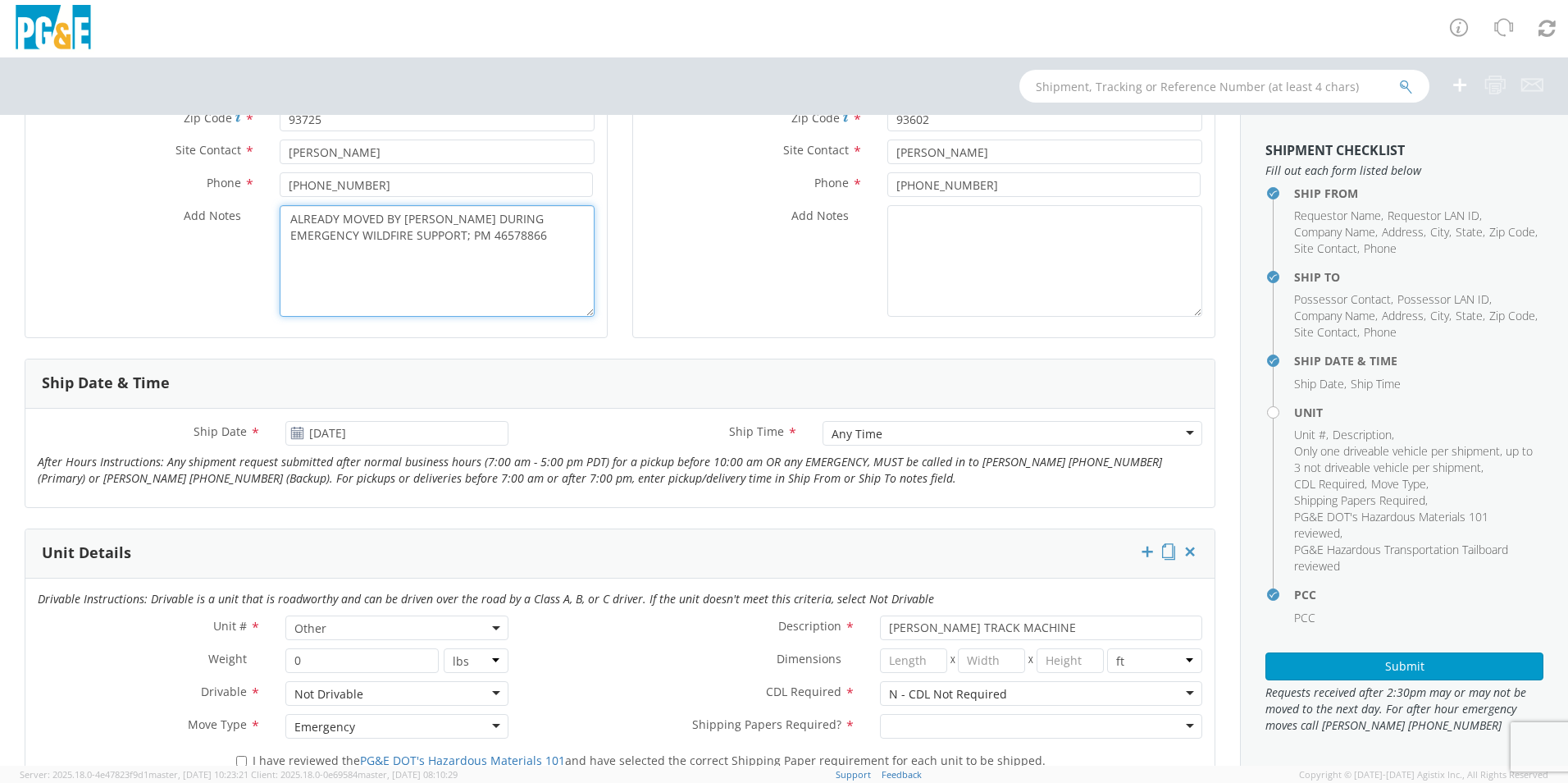
scroll to position [657, 0]
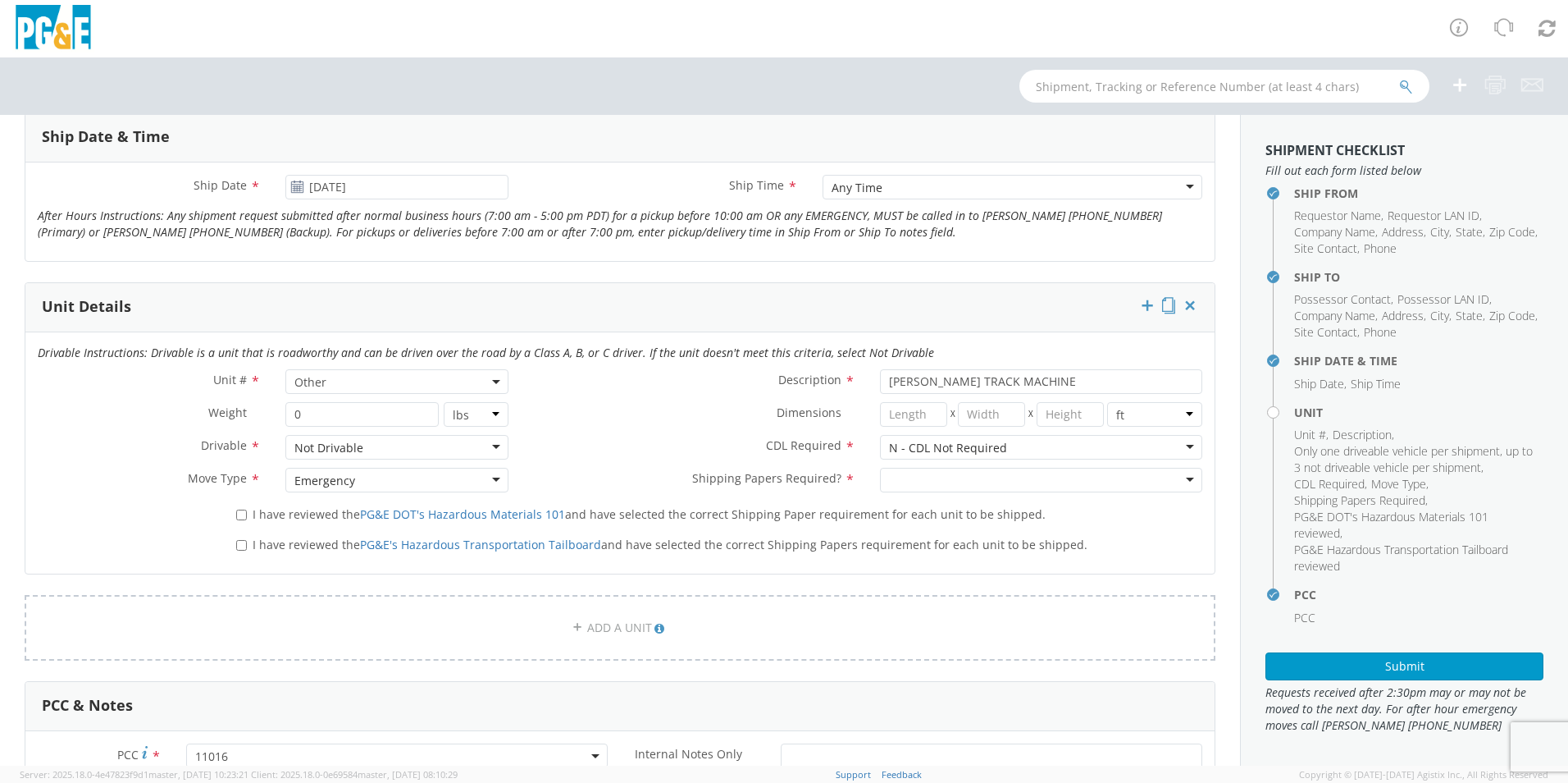
type textarea "ALREADY MOVED BY [PERSON_NAME] DURING EMERGENCY WILDFIRE SUPPORT; PM 46578866"
click at [961, 474] on div at bounding box center [1041, 480] width 322 height 24
click at [240, 514] on input "I have reviewed the PG&E DOT's Hazardous Materials 101 and have selected the co…" at bounding box center [241, 514] width 10 height 10
checkbox input "true"
click at [236, 539] on label "I have reviewed the PG&E's Hazardous Transportation Tailboard and have selected…" at bounding box center [663, 543] width 855 height 19
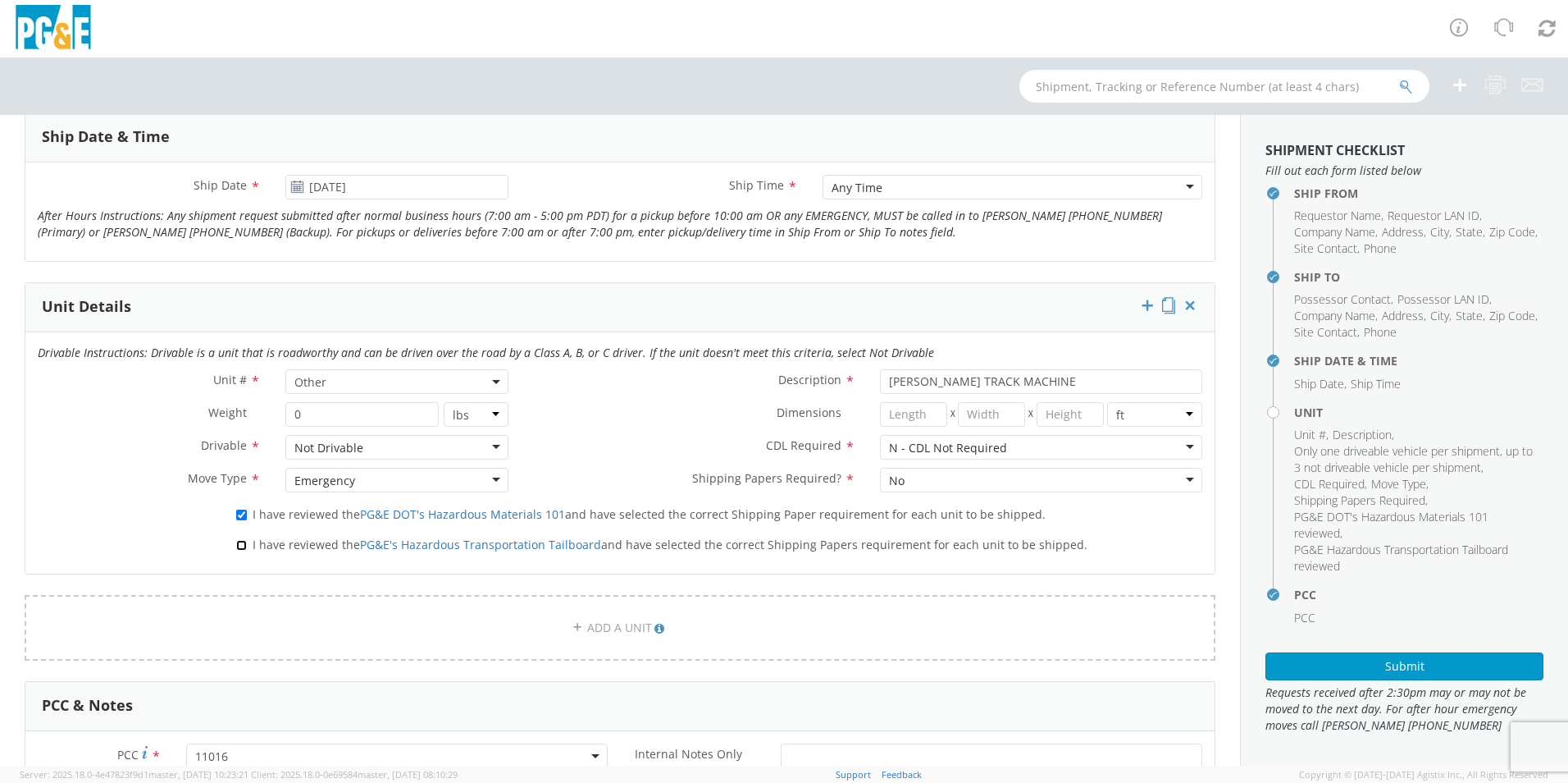
click at [236, 539] on input "I have reviewed the PG&E's Hazardous Transportation Tailboard and have selected…" at bounding box center [241, 544] width 10 height 10
checkbox input "true"
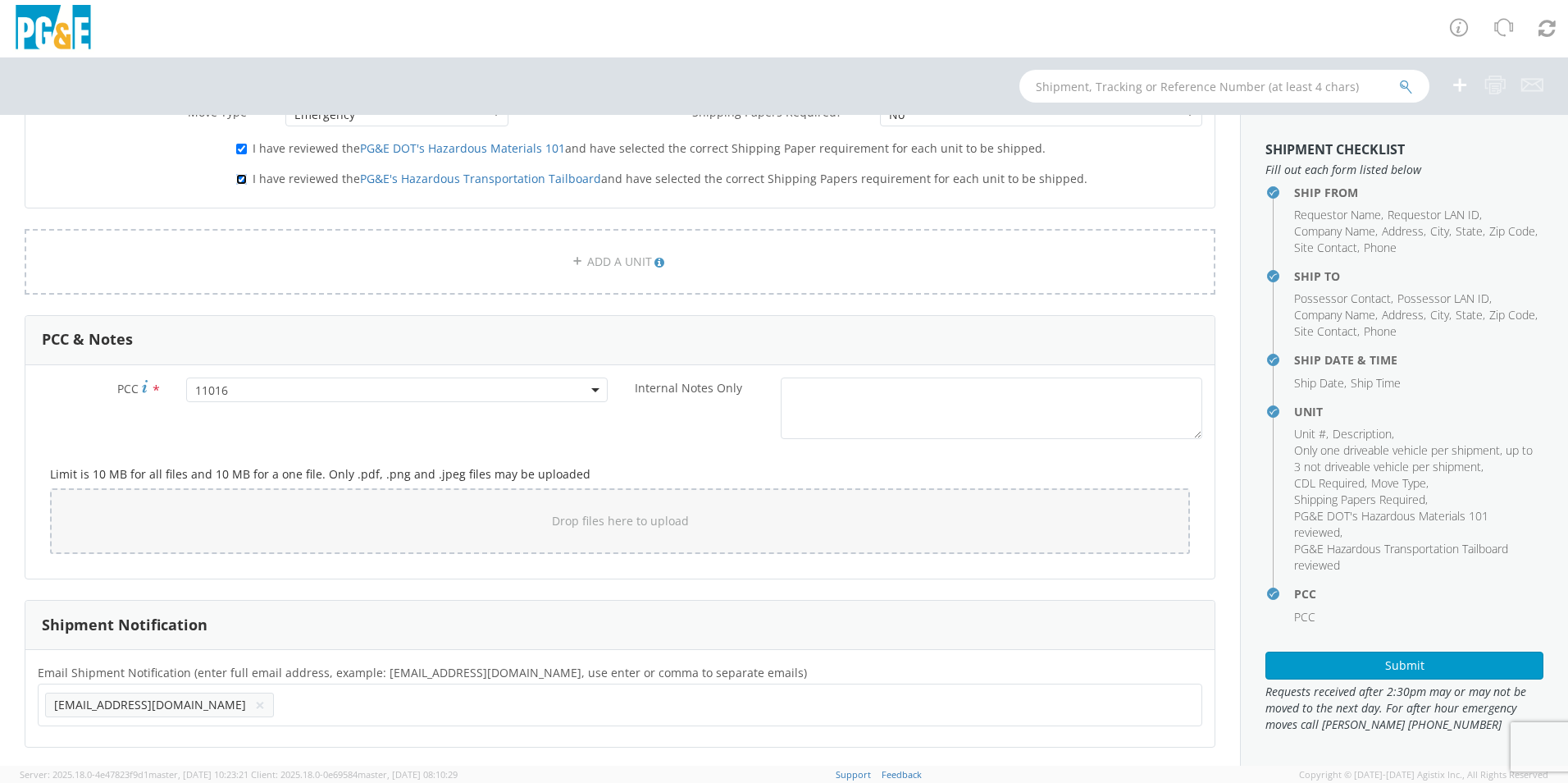
scroll to position [1187, 0]
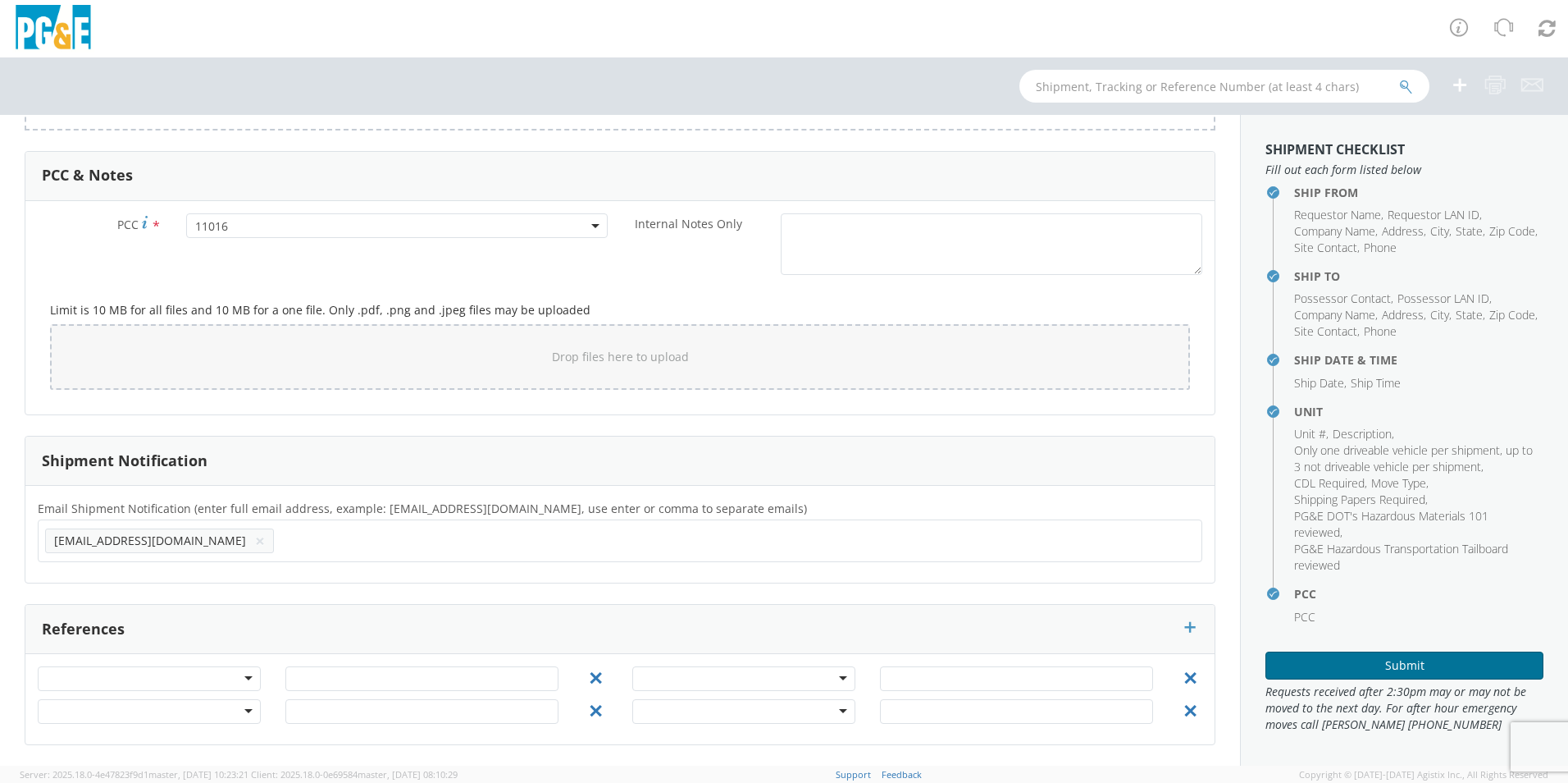
click at [1374, 657] on button "Submit" at bounding box center [1403, 665] width 278 height 28
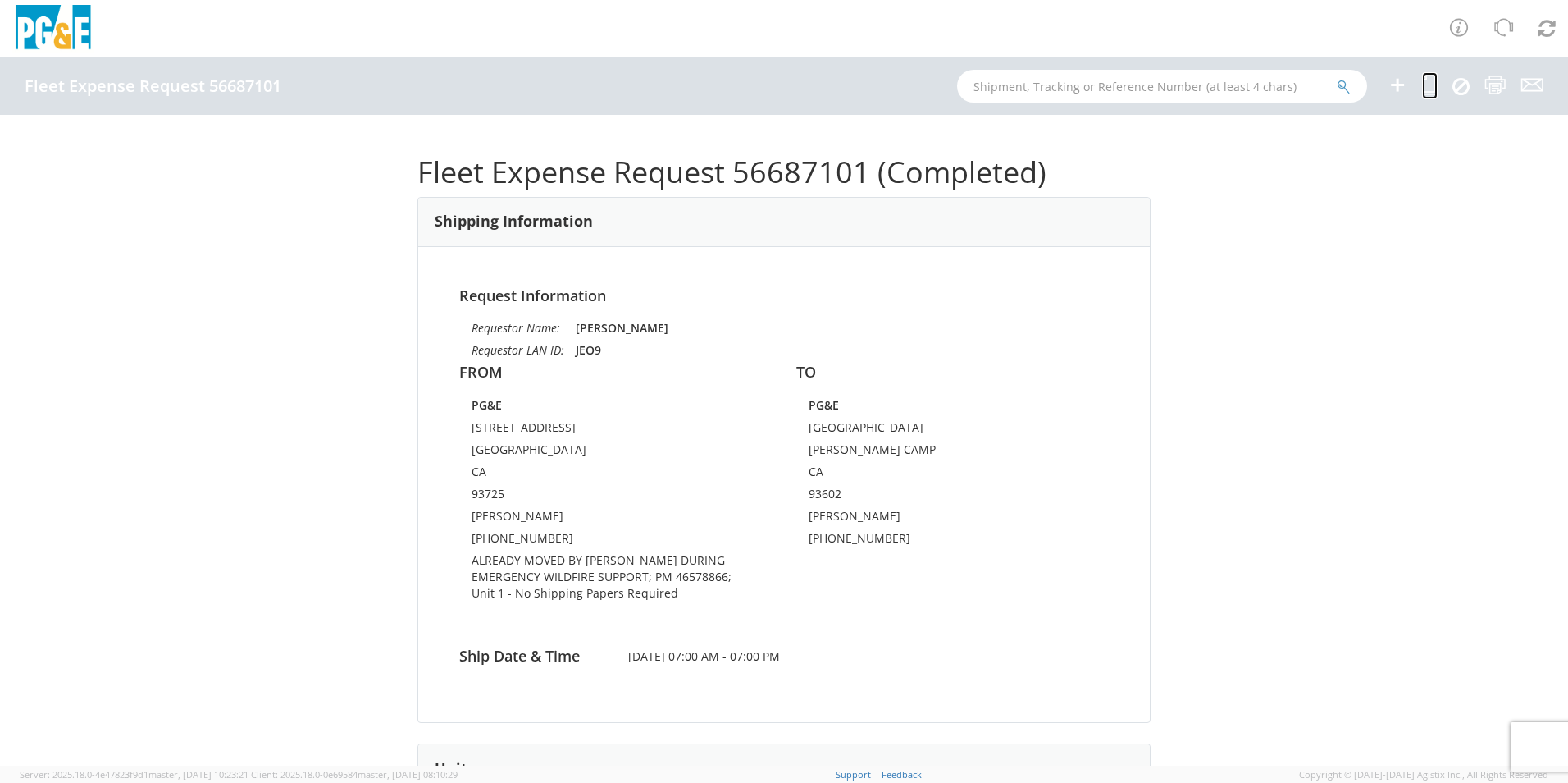
click at [1430, 77] on icon at bounding box center [1429, 85] width 16 height 21
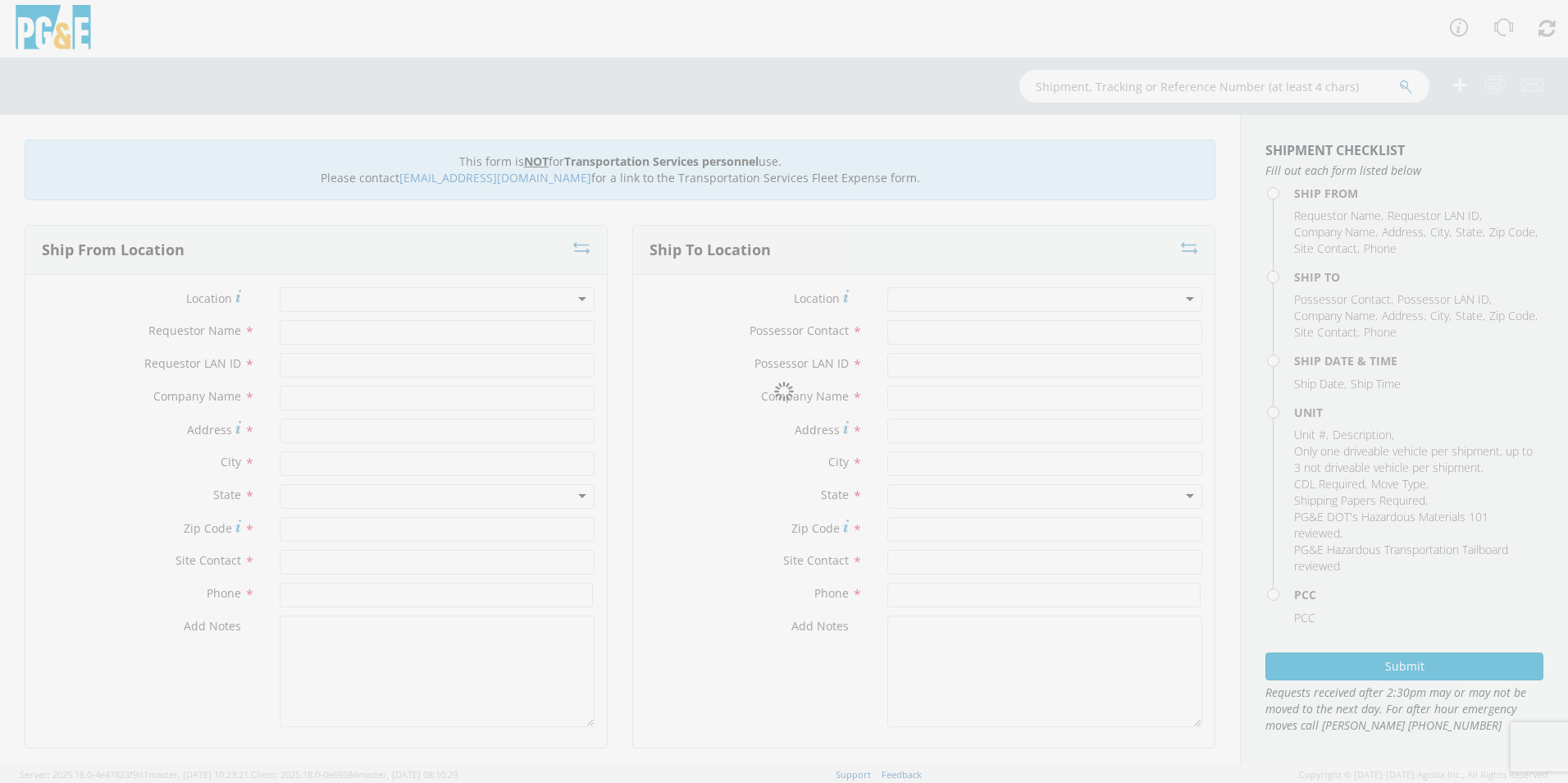
type input "[PERSON_NAME]"
type input "JEO9"
type input "PG&E"
type input "[STREET_ADDRESS]"
type input "[GEOGRAPHIC_DATA]"
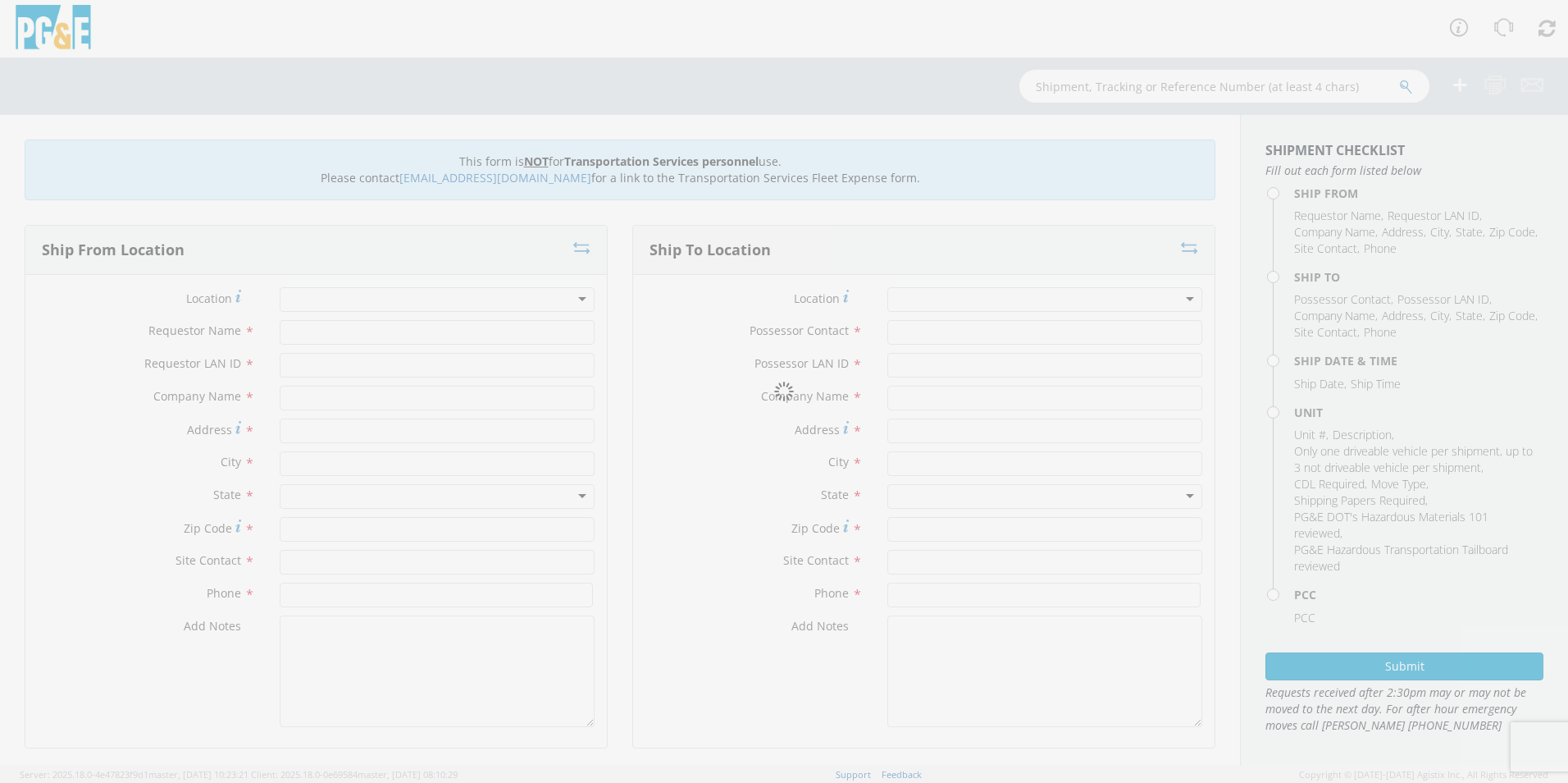
type input "93725"
type input "[PERSON_NAME]"
type input "[PHONE_NUMBER]"
type input "[PERSON_NAME]"
type input "JEO9"
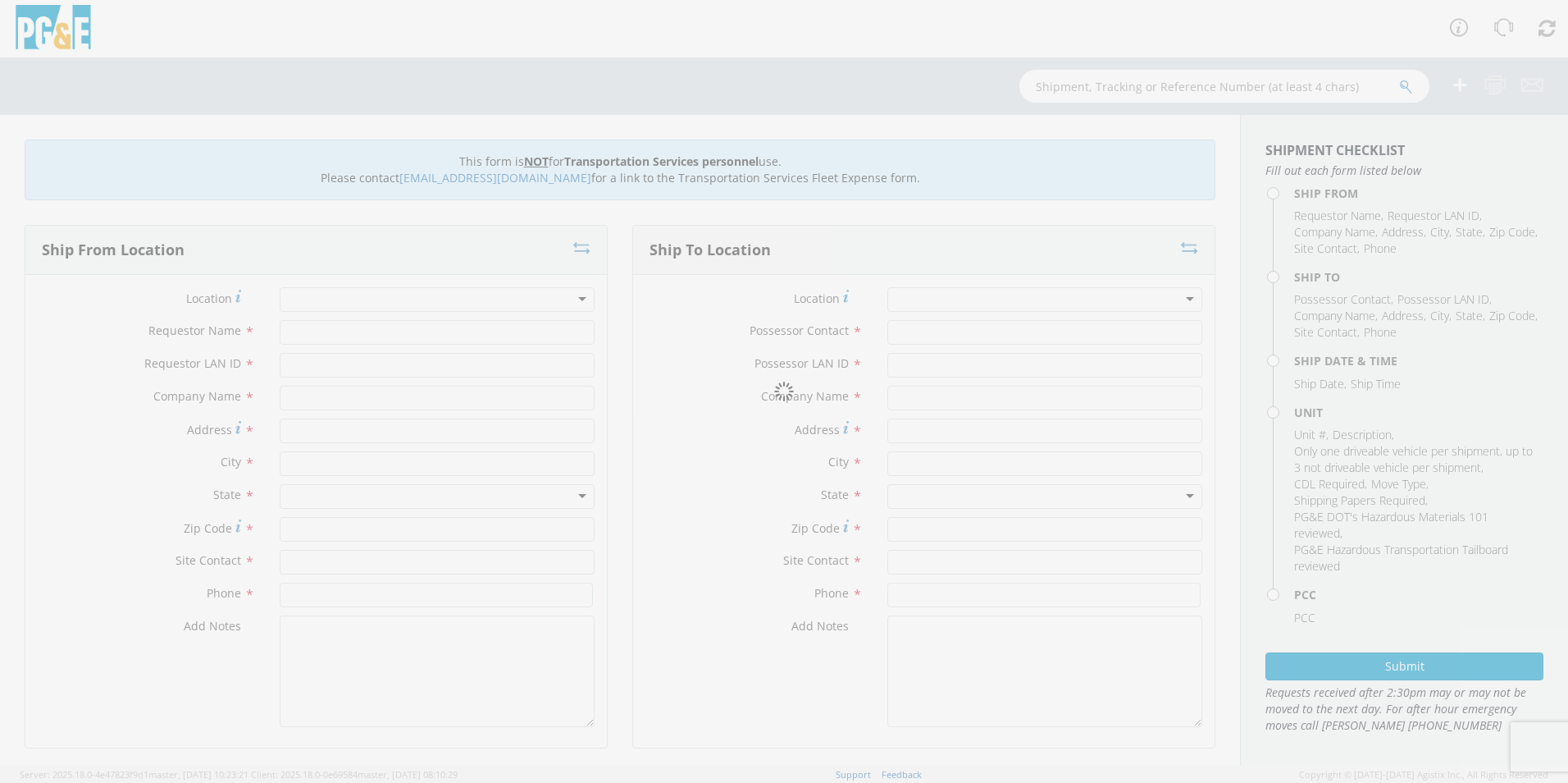
type input "PG&E"
type input "[GEOGRAPHIC_DATA]"
type input "[PERSON_NAME] CAMP"
type input "93602"
type input "[PERSON_NAME]"
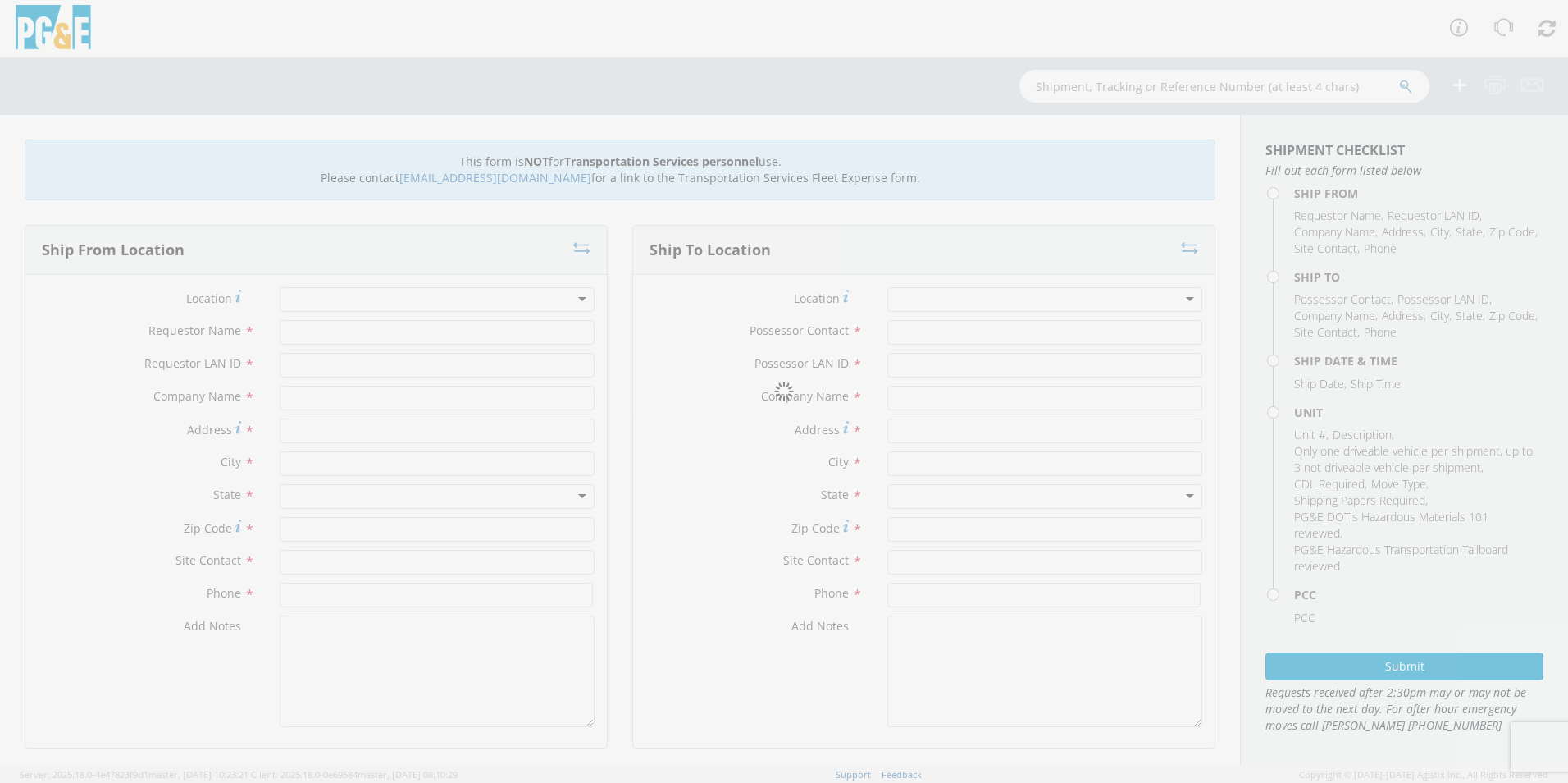
type input "[PHONE_NUMBER]"
type input "[DATE]"
type input "[PERSON_NAME] TRACK MACHINE"
type input "0"
select select "Other"
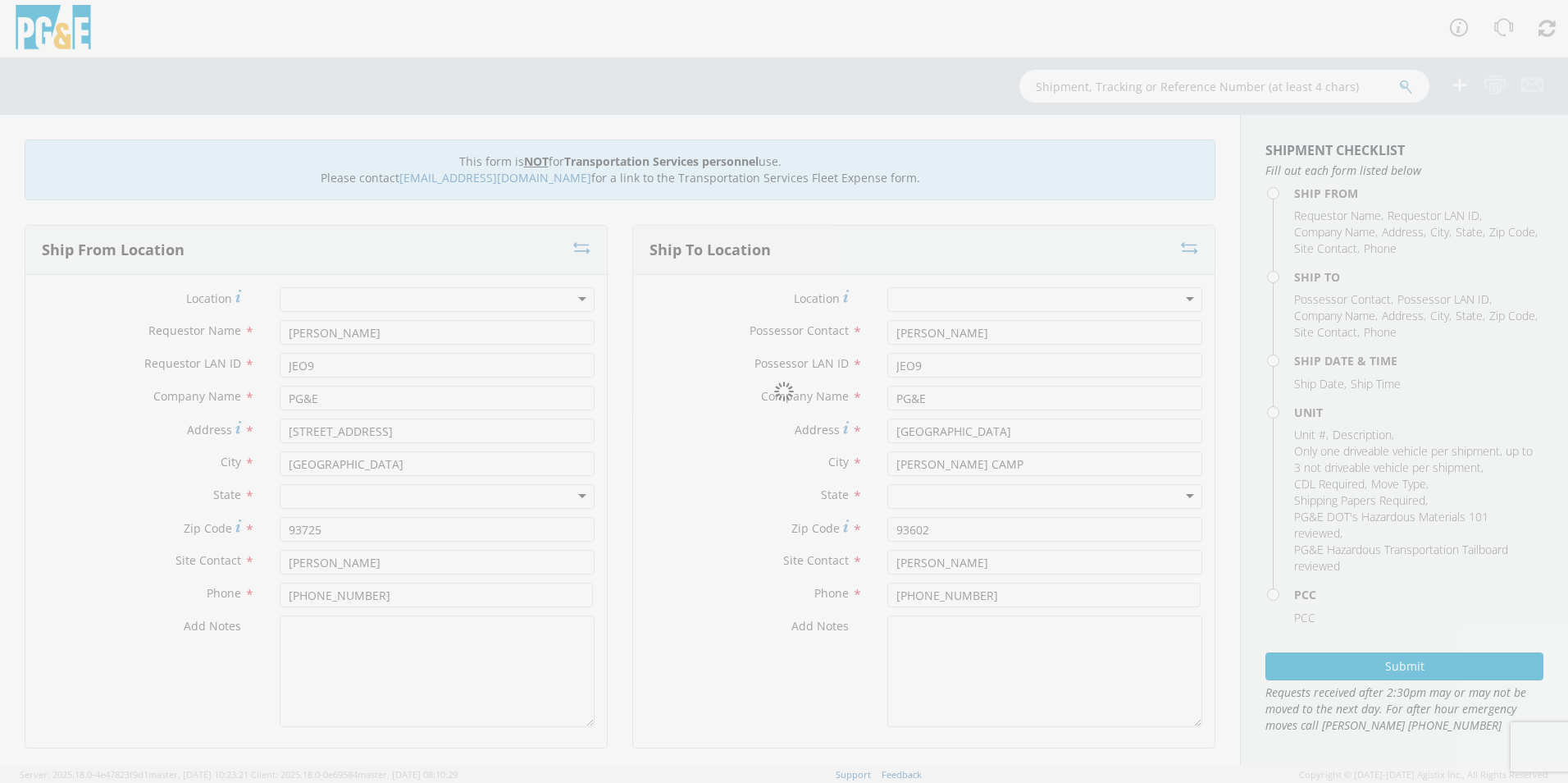
select select "11016"
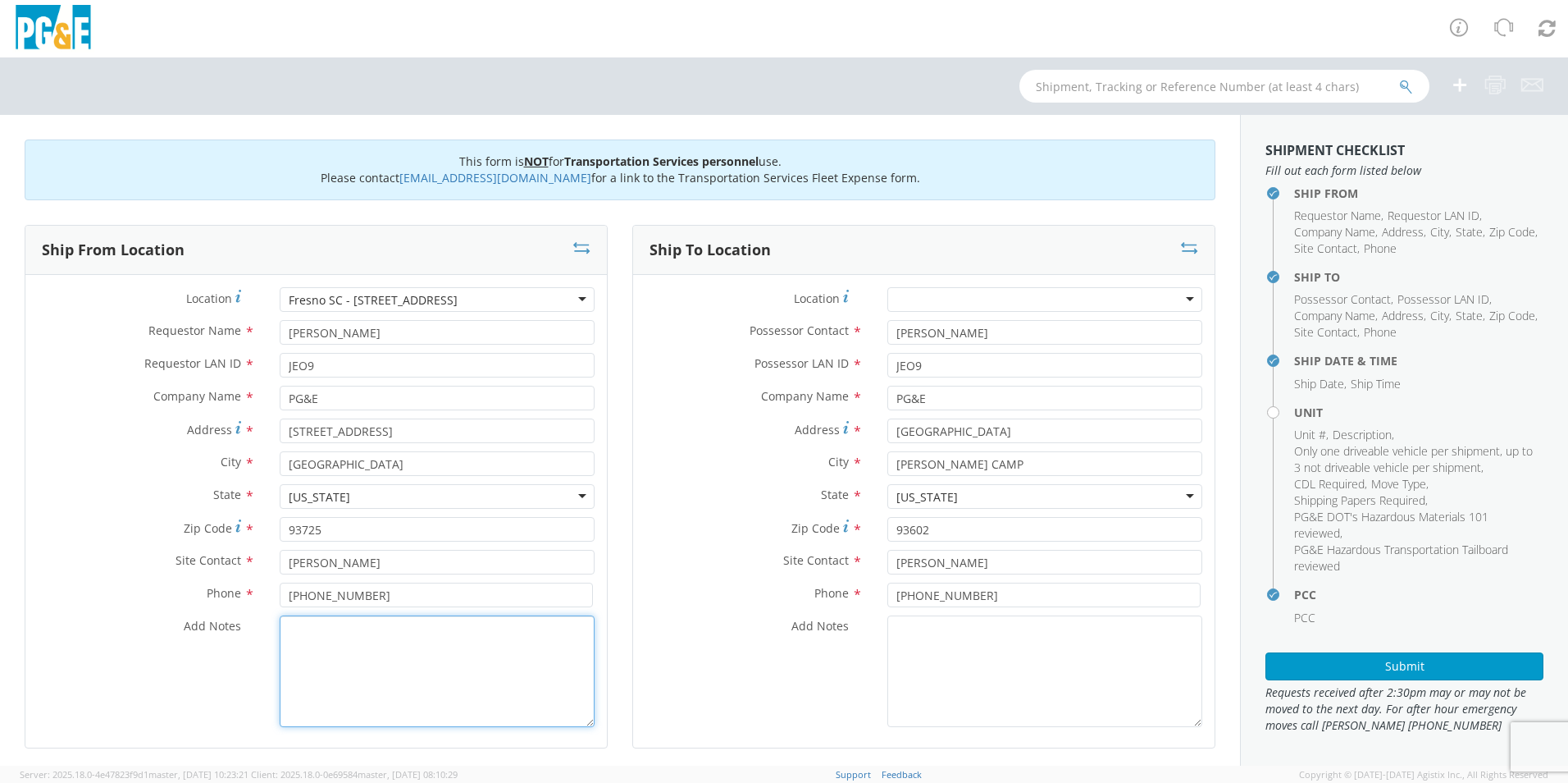
click at [320, 699] on textarea "Add Notes *" at bounding box center [437, 671] width 315 height 111
paste textarea "ALREADY MOVED BY [PERSON_NAME] DURING EMERGENCY WILDFIRE SUPPORT; PM 46578866"
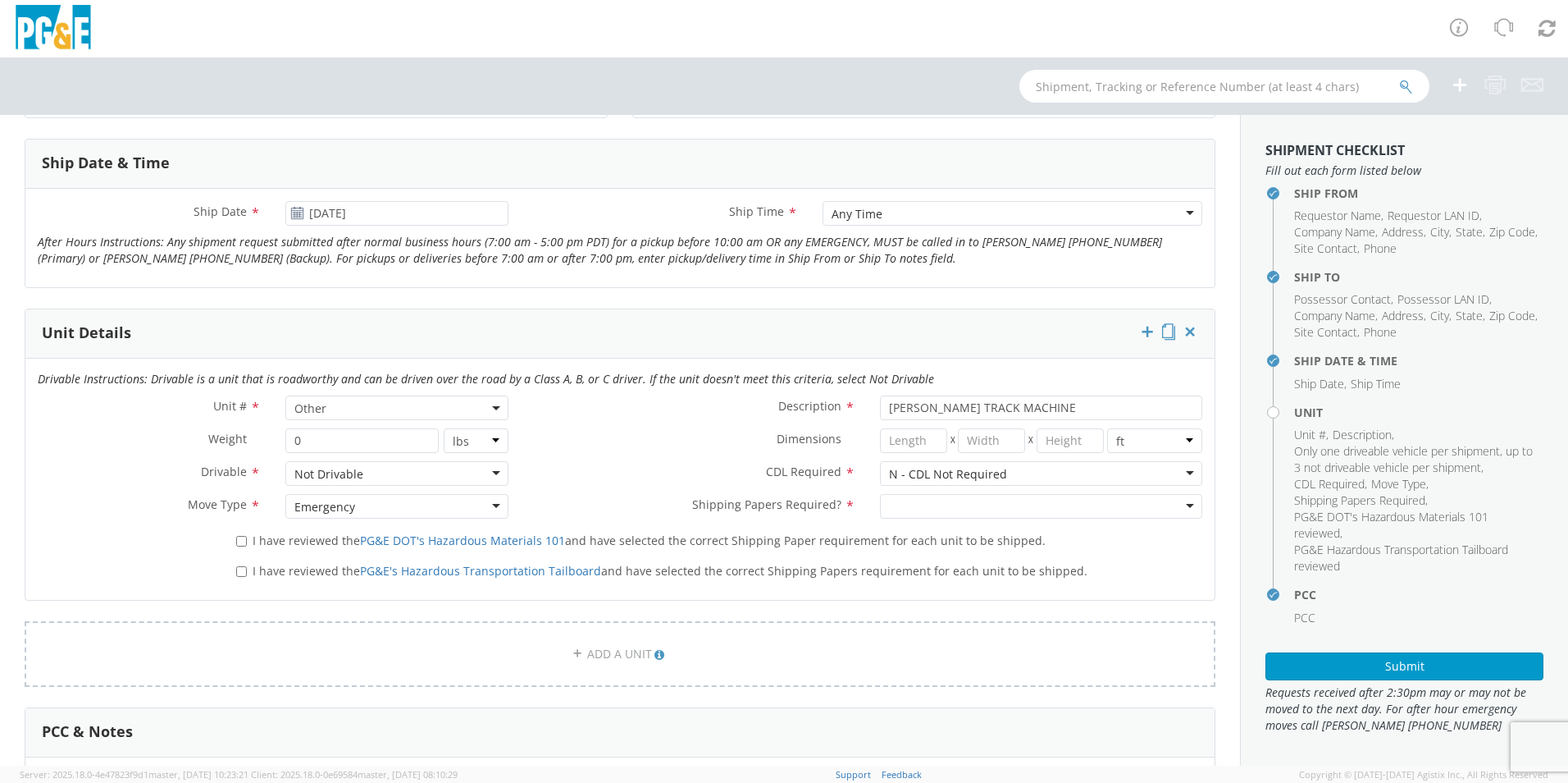
scroll to position [657, 0]
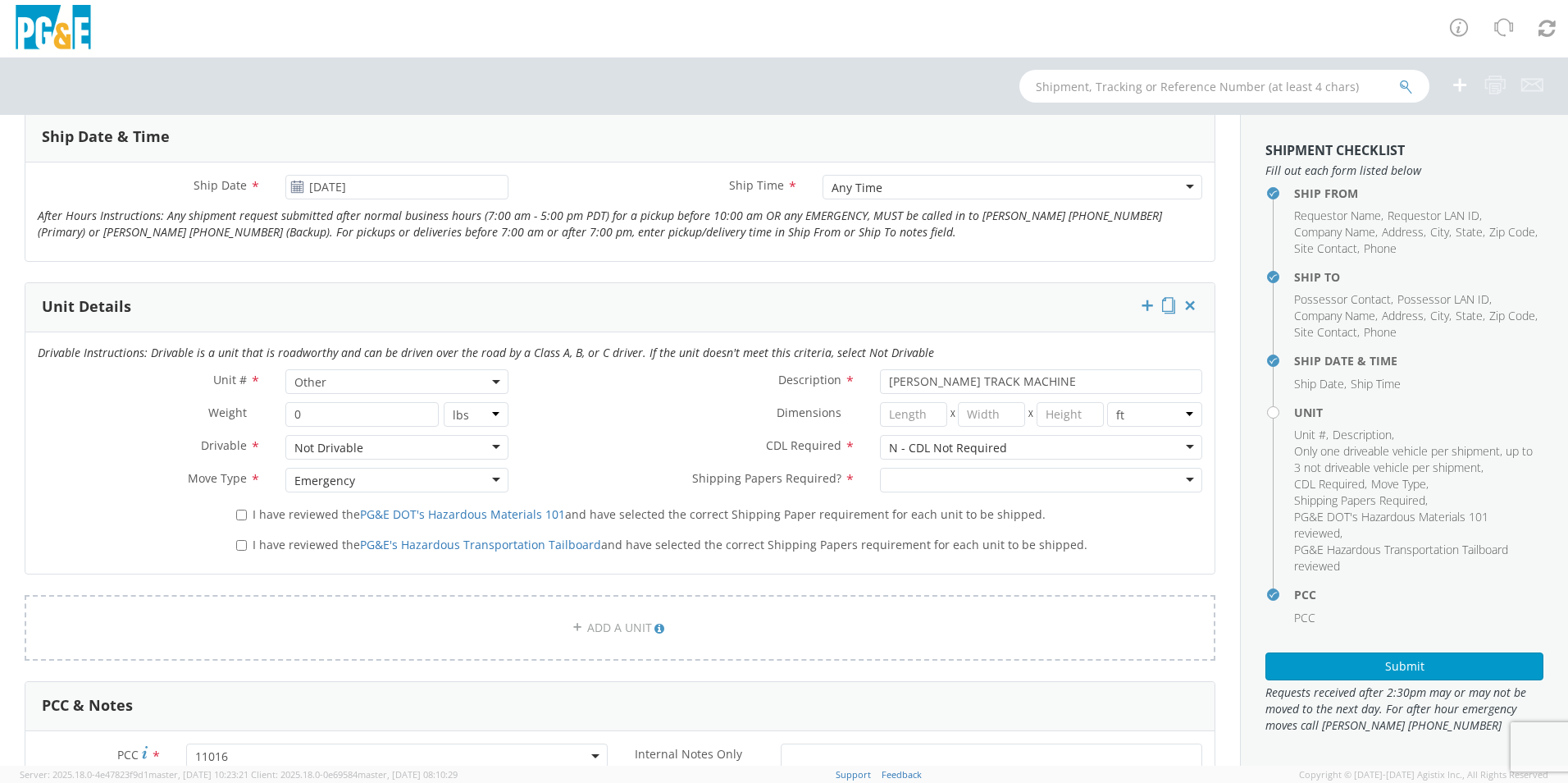
type textarea "ALREADY MOVED BY [PERSON_NAME] DURING EMERGENCY WILDFIRE SUPPORT; PM 46578866"
click at [940, 486] on div at bounding box center [1041, 480] width 322 height 24
click at [238, 512] on input "I have reviewed the PG&E DOT's Hazardous Materials 101 and have selected the co…" at bounding box center [241, 514] width 10 height 10
checkbox input "true"
click at [242, 545] on input "I have reviewed the PG&E's Hazardous Transportation Tailboard and have selected…" at bounding box center [241, 544] width 10 height 10
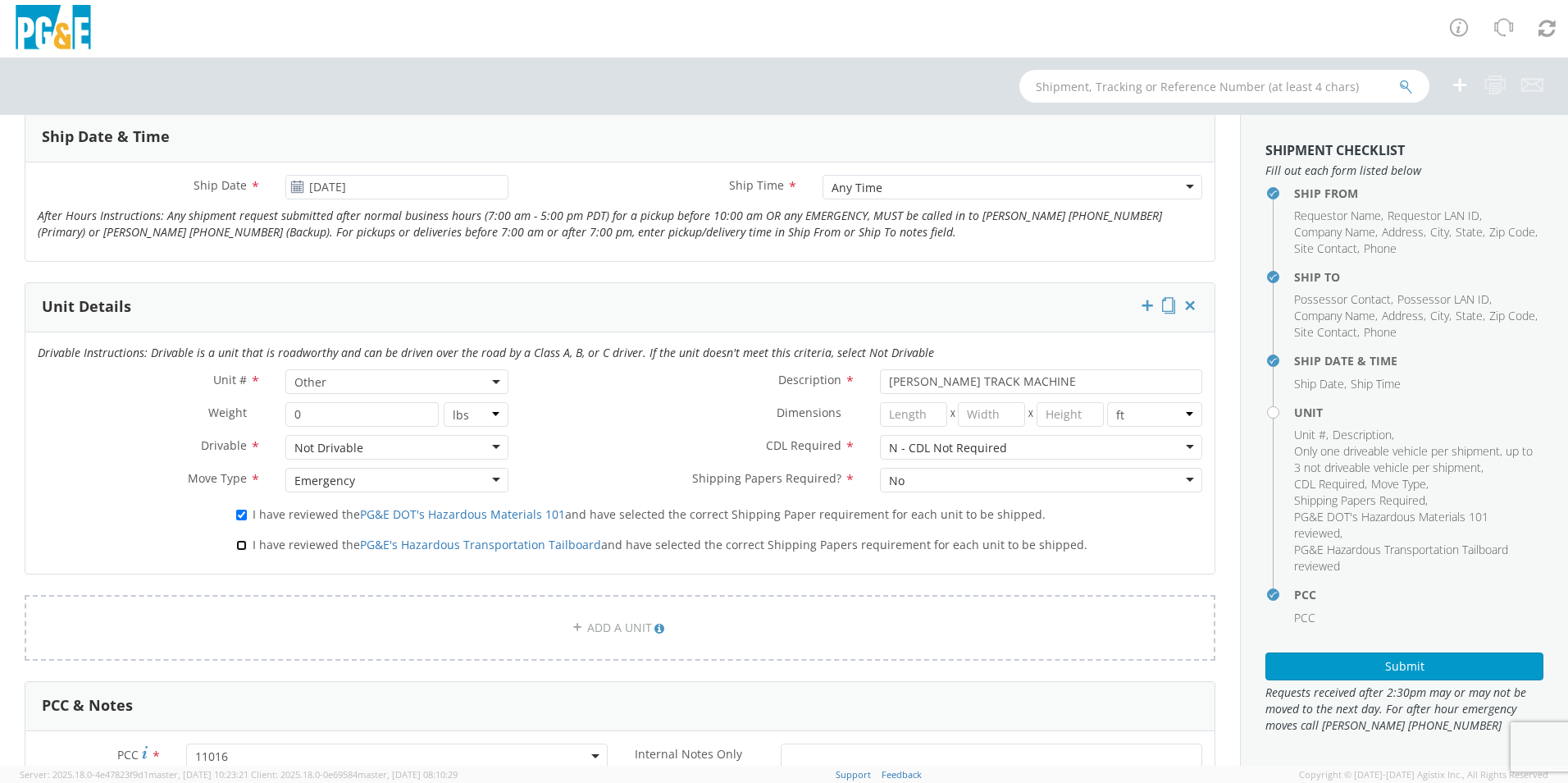
checkbox input "true"
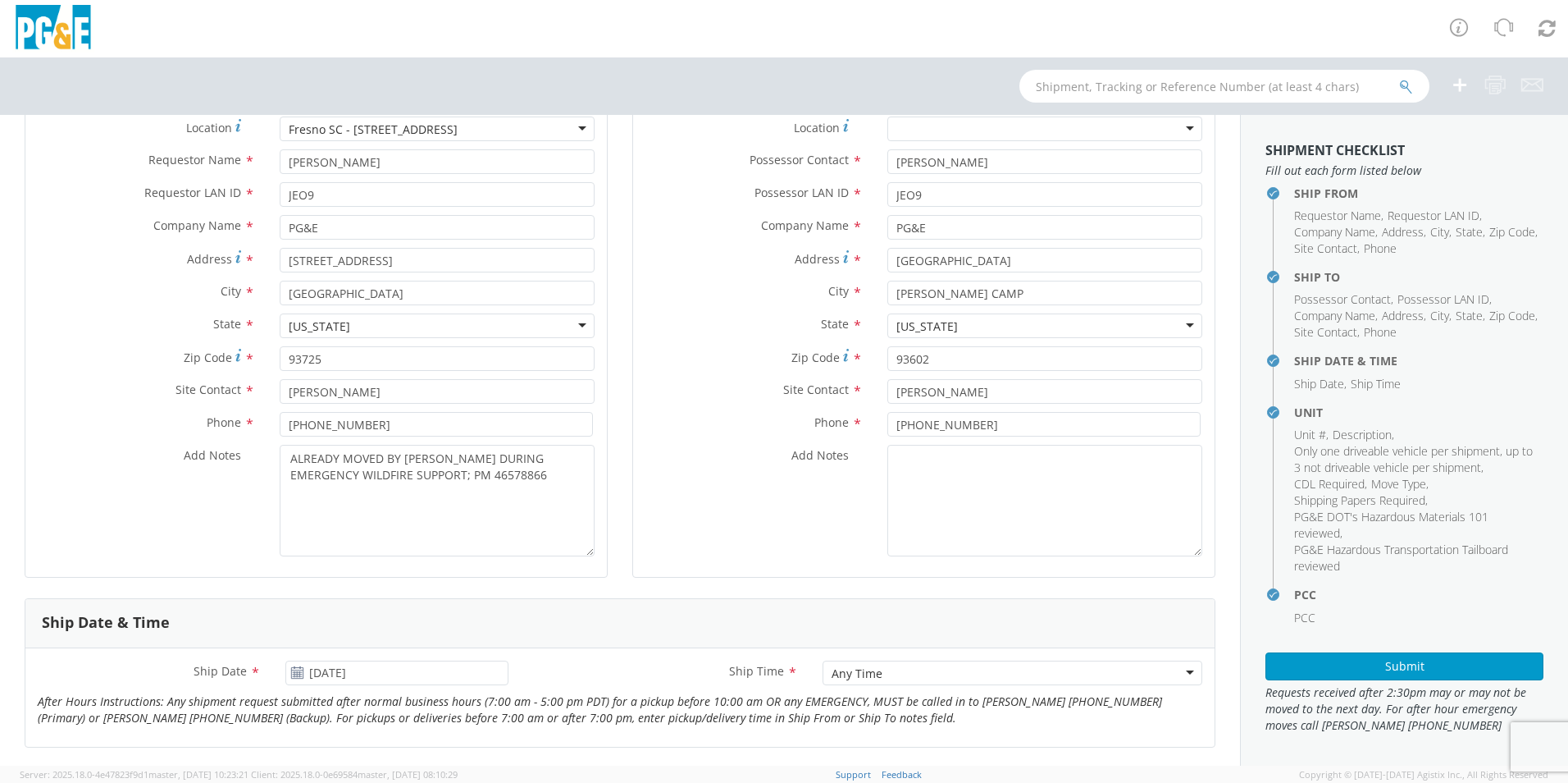
scroll to position [0, 0]
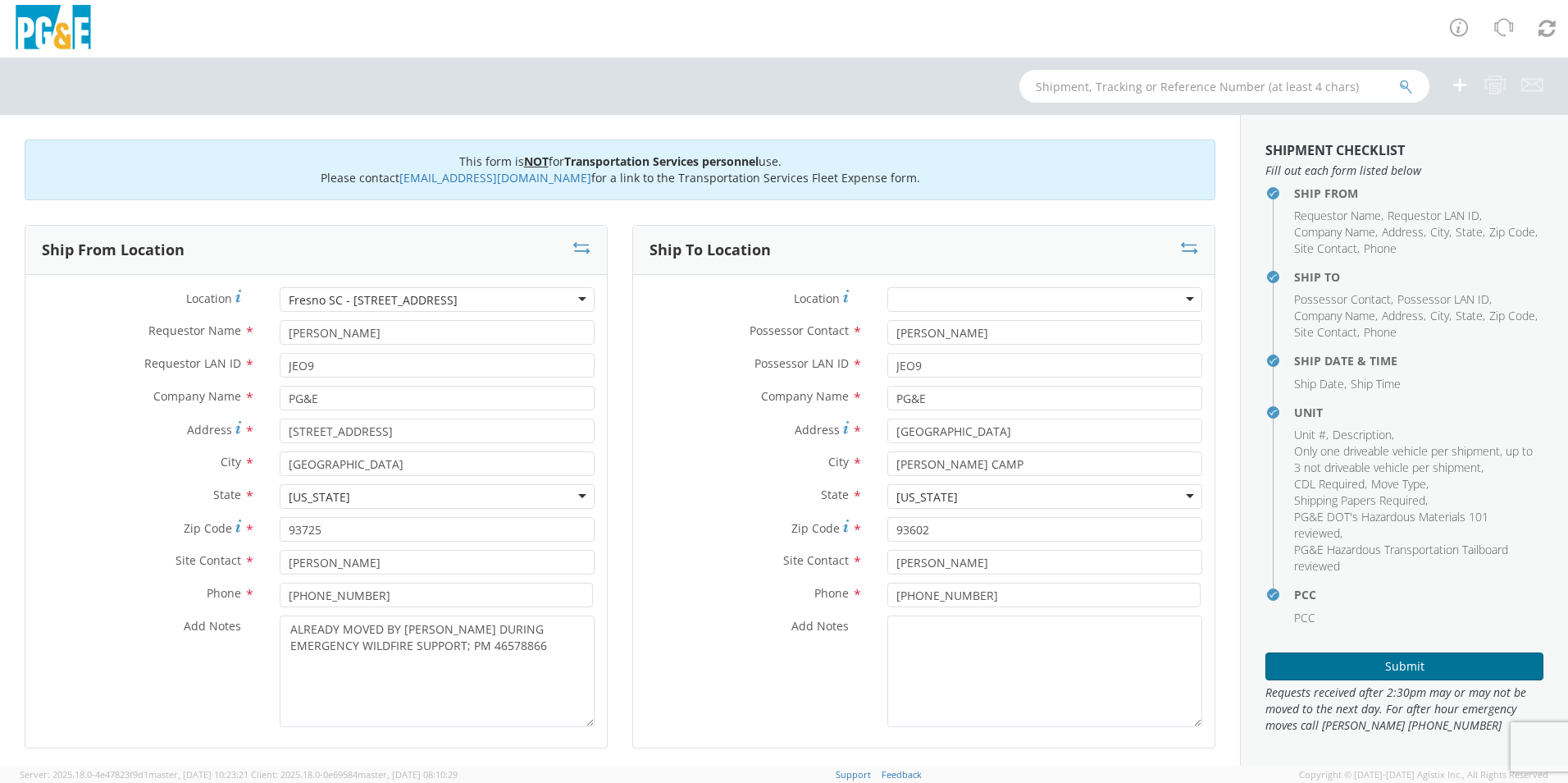
click at [1346, 662] on button "Submit" at bounding box center [1403, 666] width 278 height 28
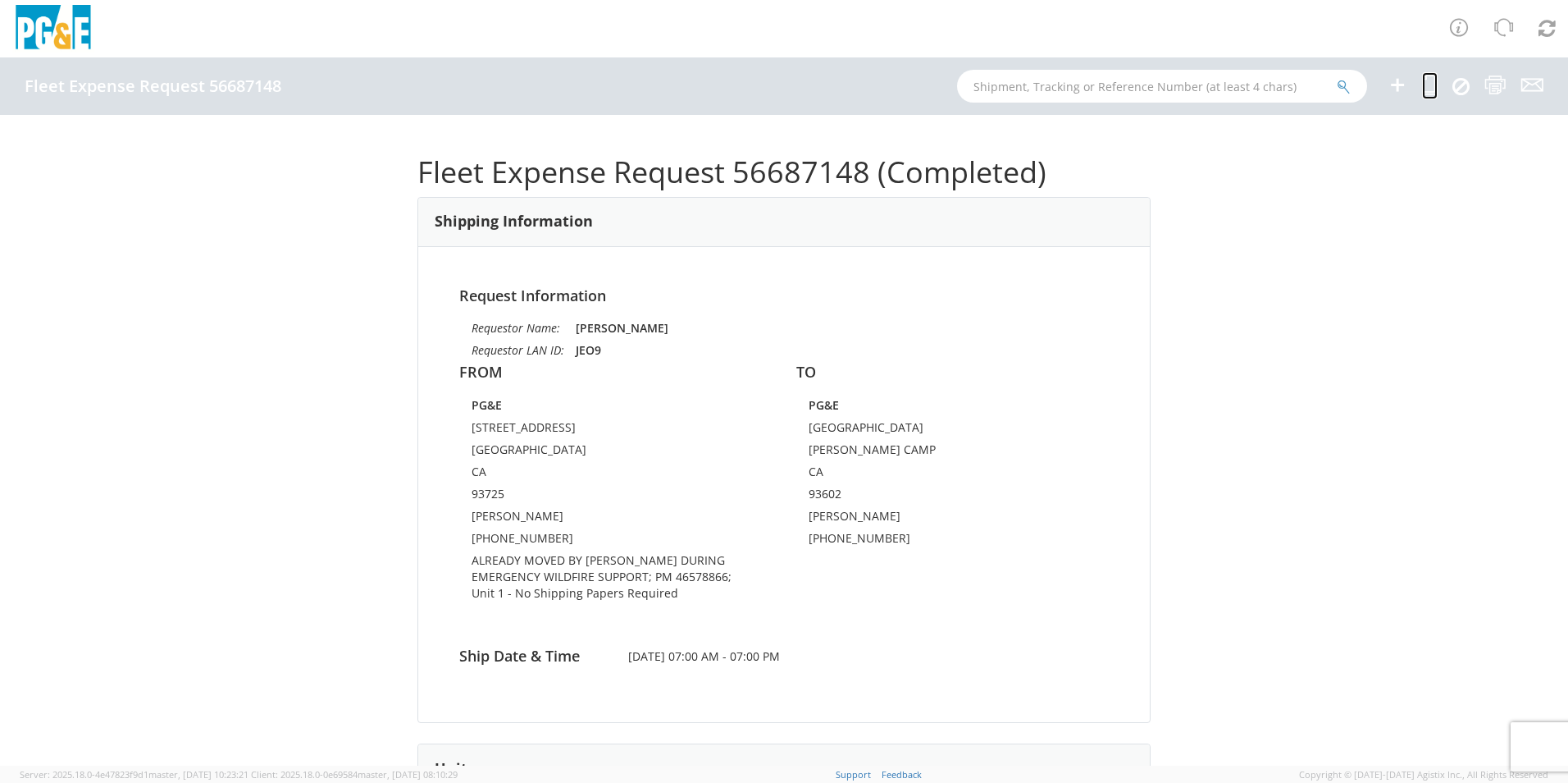
click at [1429, 85] on icon at bounding box center [1429, 85] width 16 height 21
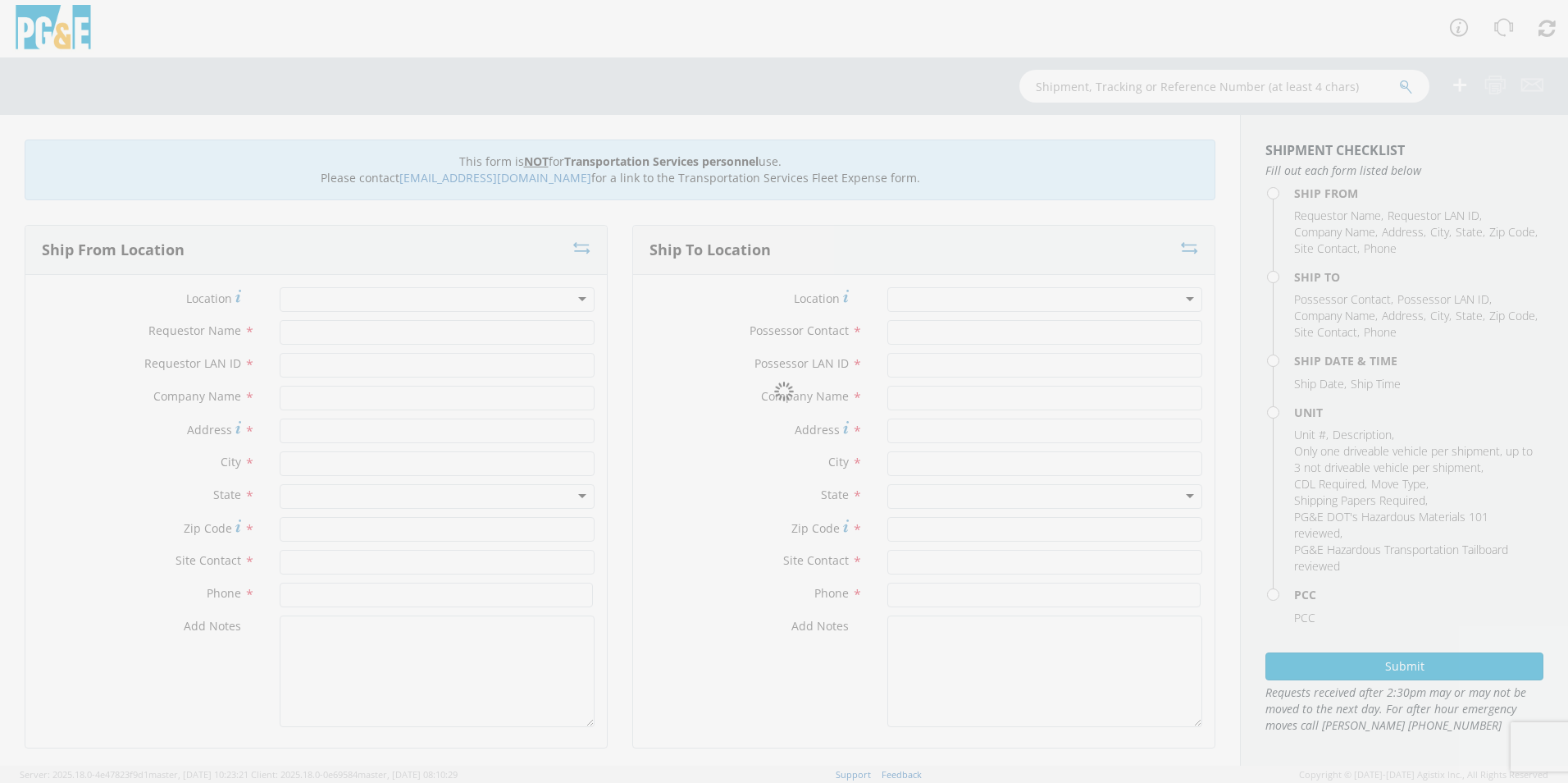
type input "[PERSON_NAME]"
type input "JEO9"
type input "PG&E"
type input "[STREET_ADDRESS]"
type input "[GEOGRAPHIC_DATA]"
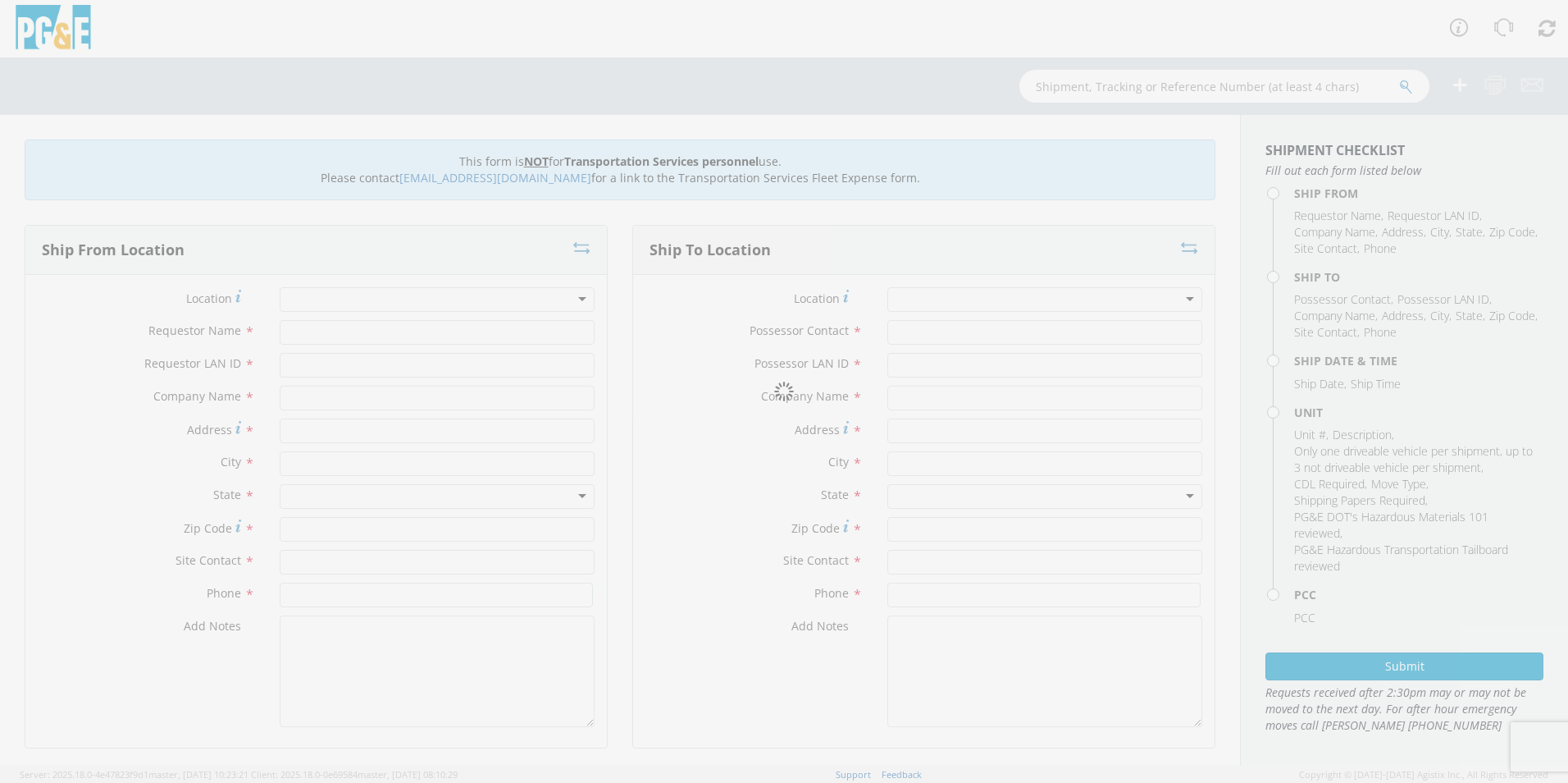
type input "93725"
type input "[PERSON_NAME]"
type input "[PHONE_NUMBER]"
type input "[PERSON_NAME]"
type input "JEO9"
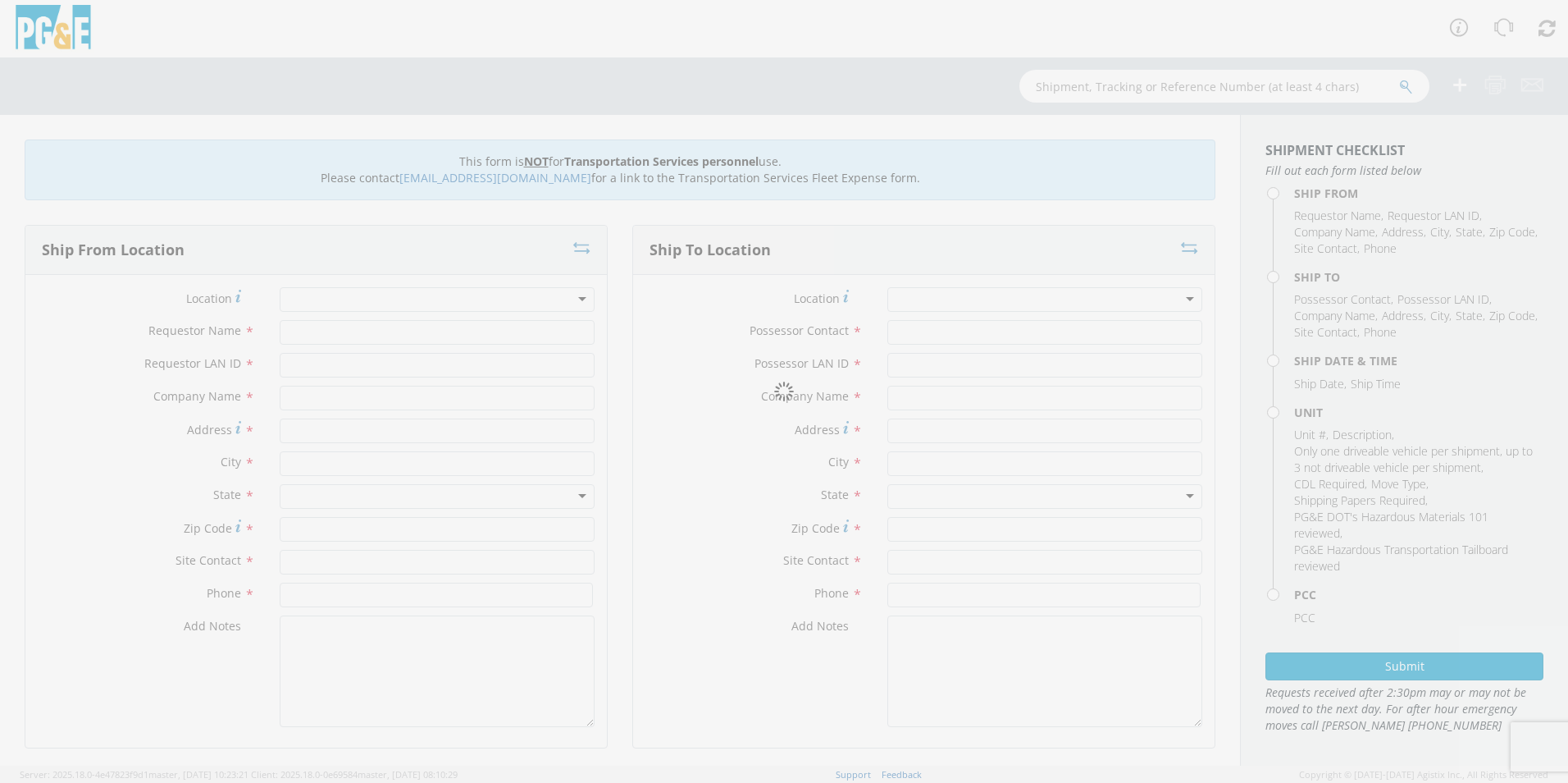
type input "PG&E"
type input "[GEOGRAPHIC_DATA]"
type input "[PERSON_NAME] CAMP"
type input "93602"
type input "[PERSON_NAME]"
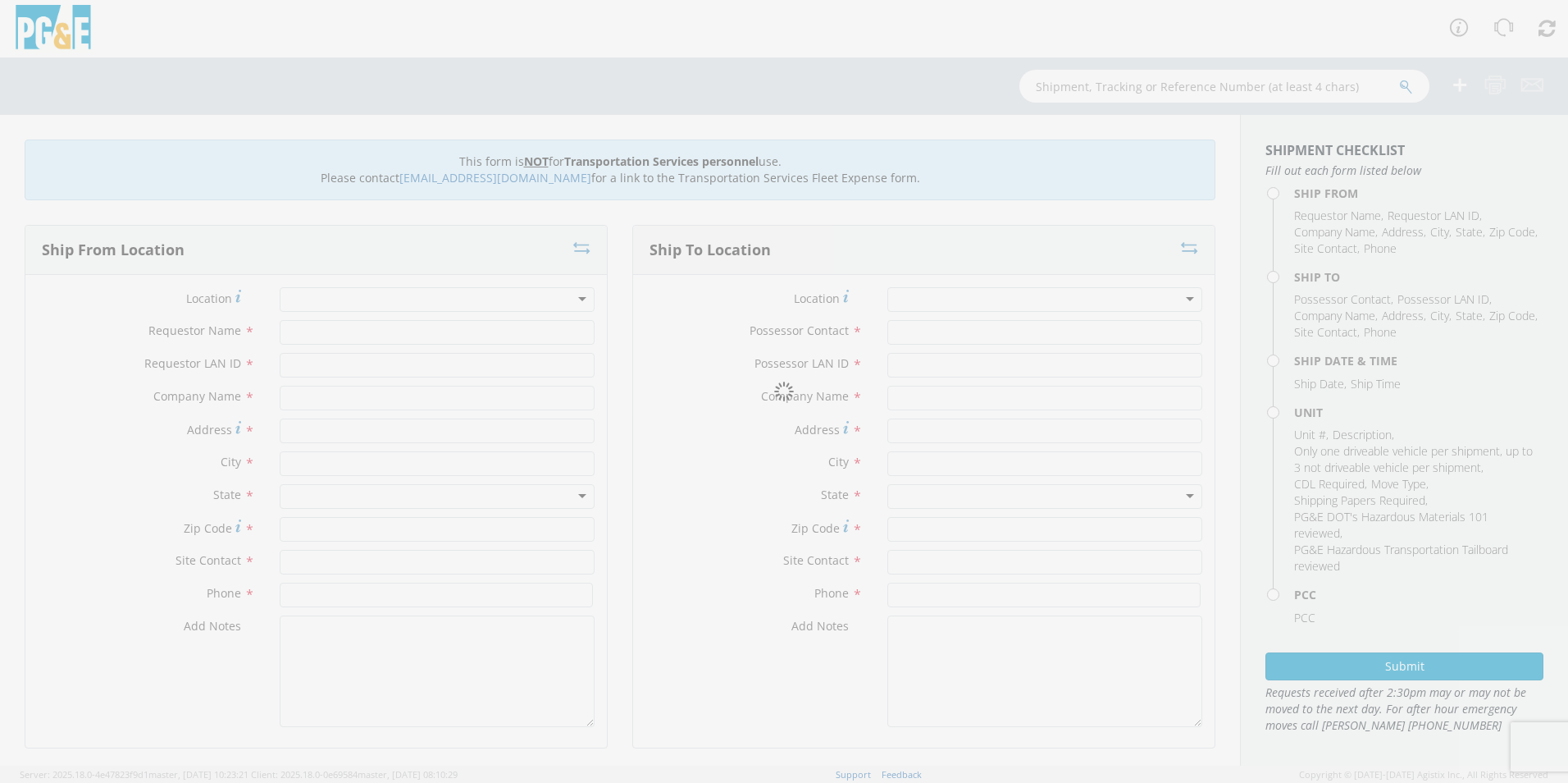
type input "[PHONE_NUMBER]"
type input "[DATE]"
type input "[PERSON_NAME] TRACK MACHINE"
type input "0"
select select "Other"
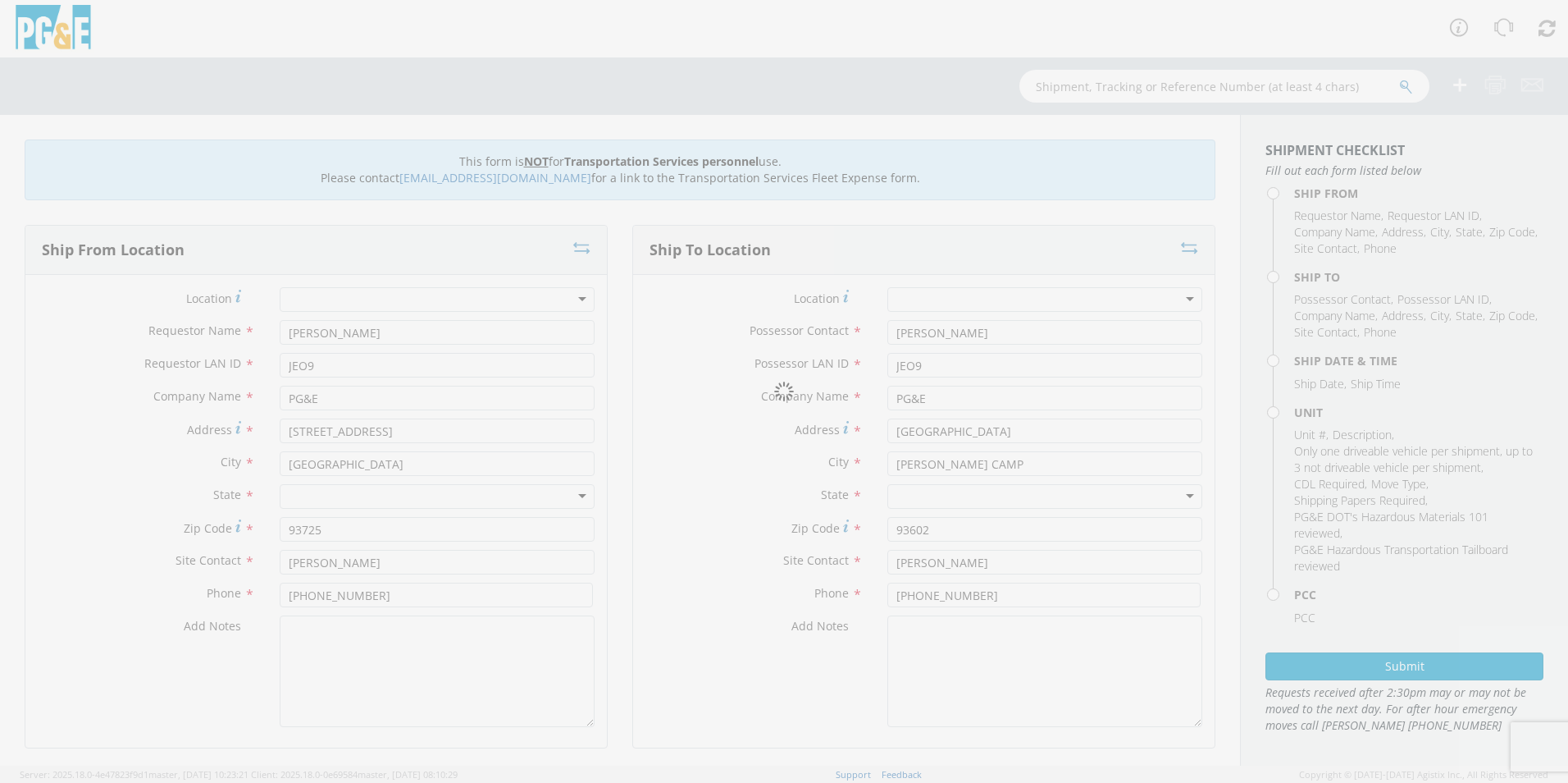
select select "11016"
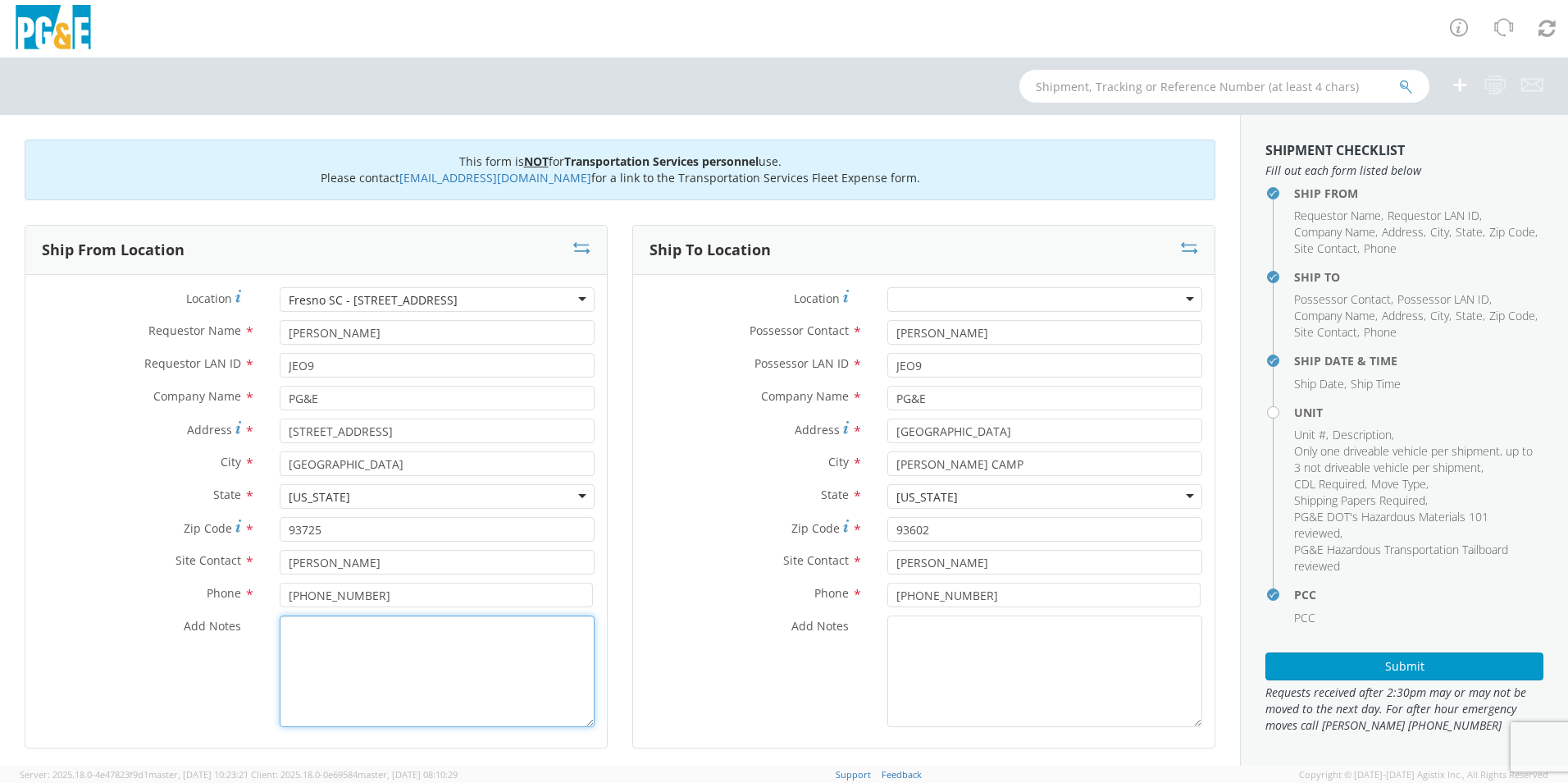
click at [367, 653] on textarea "Add Notes *" at bounding box center [437, 671] width 315 height 111
paste textarea "ALREADY MOVED BY [PERSON_NAME] DURING EMERGENCY WILDFIRE SUPPORT; PM 46578866"
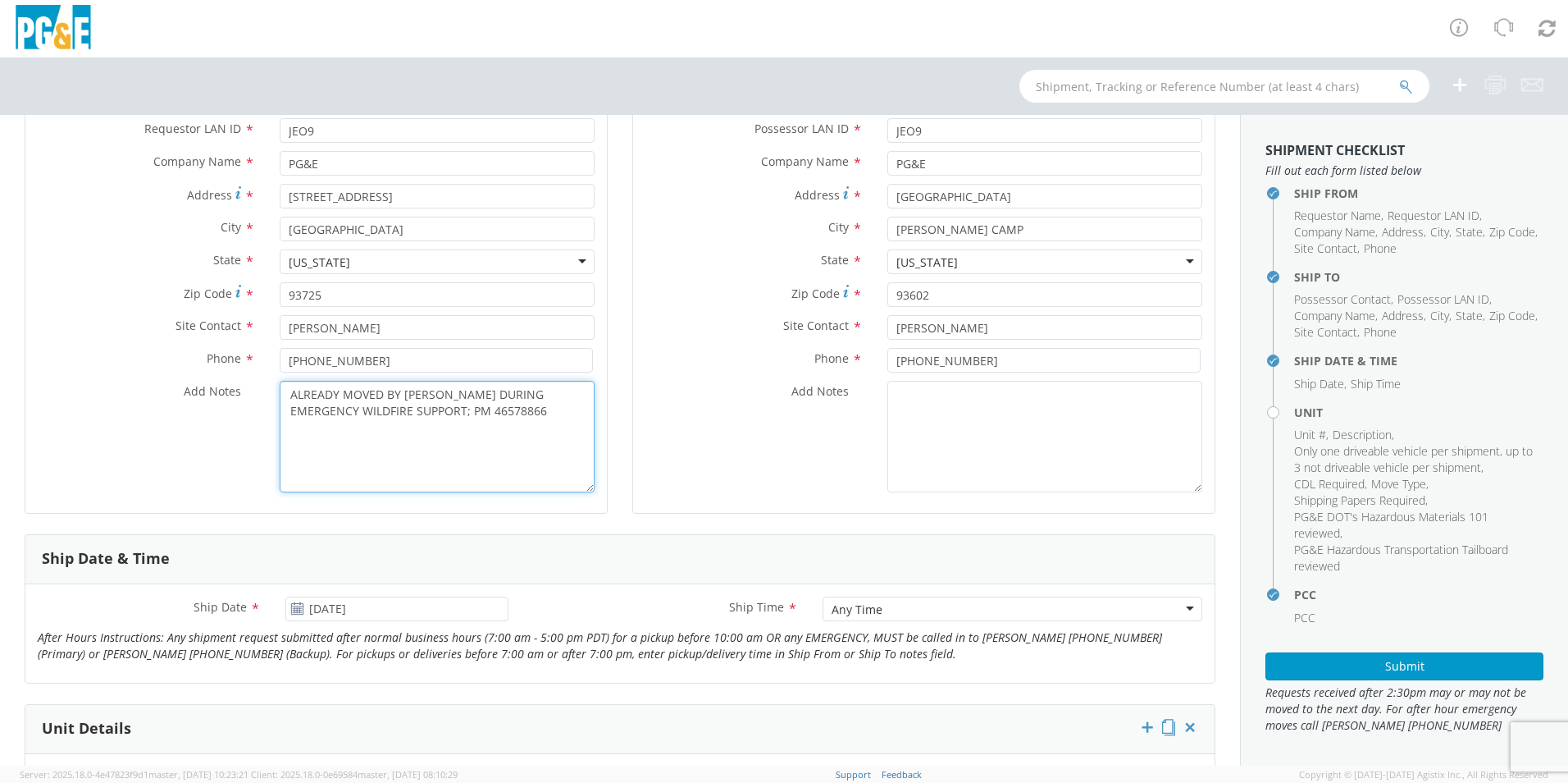
scroll to position [246, 0]
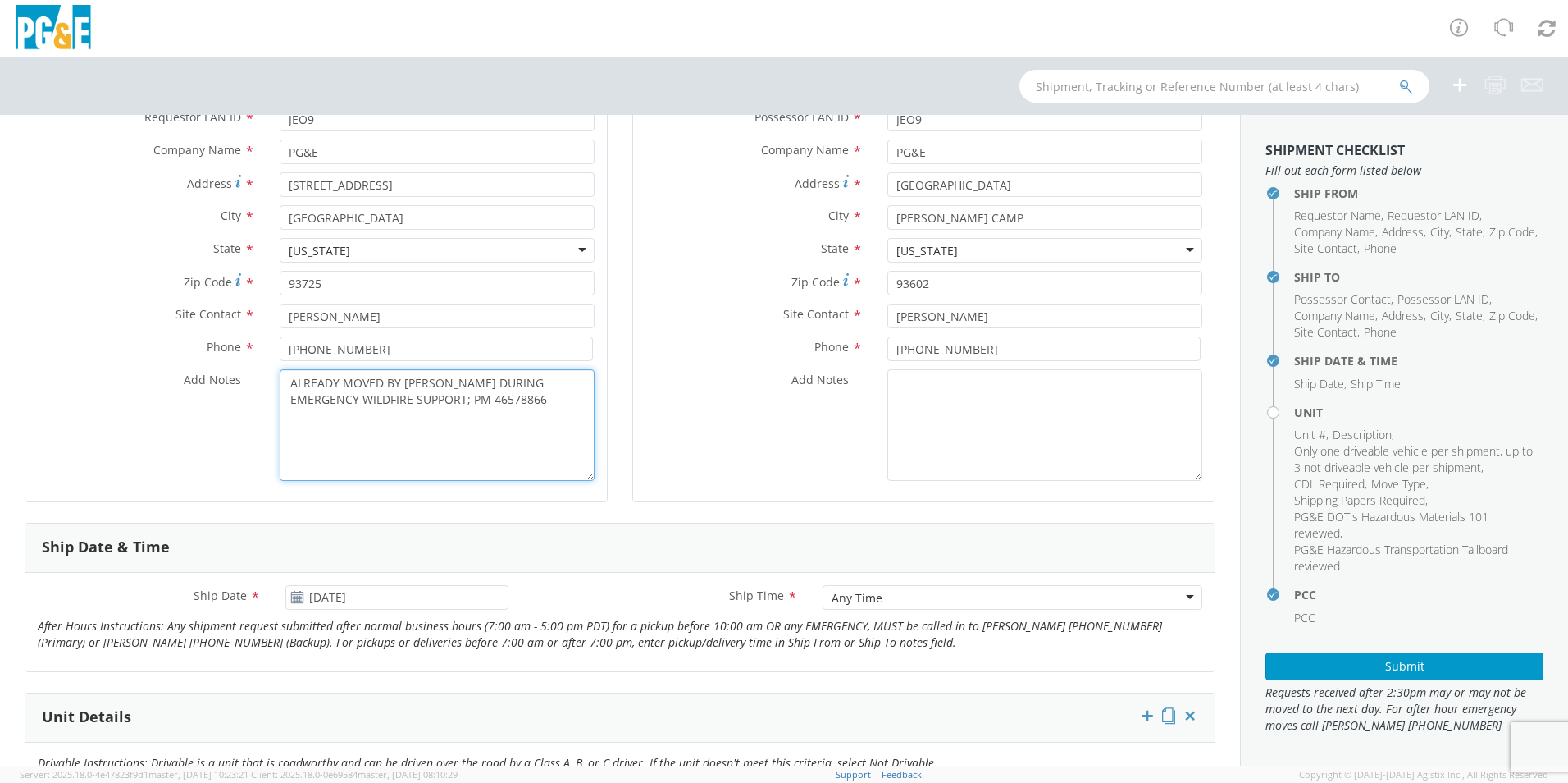
type textarea "ALREADY MOVED BY [PERSON_NAME] DURING EMERGENCY WILDFIRE SUPPORT; PM 46578866"
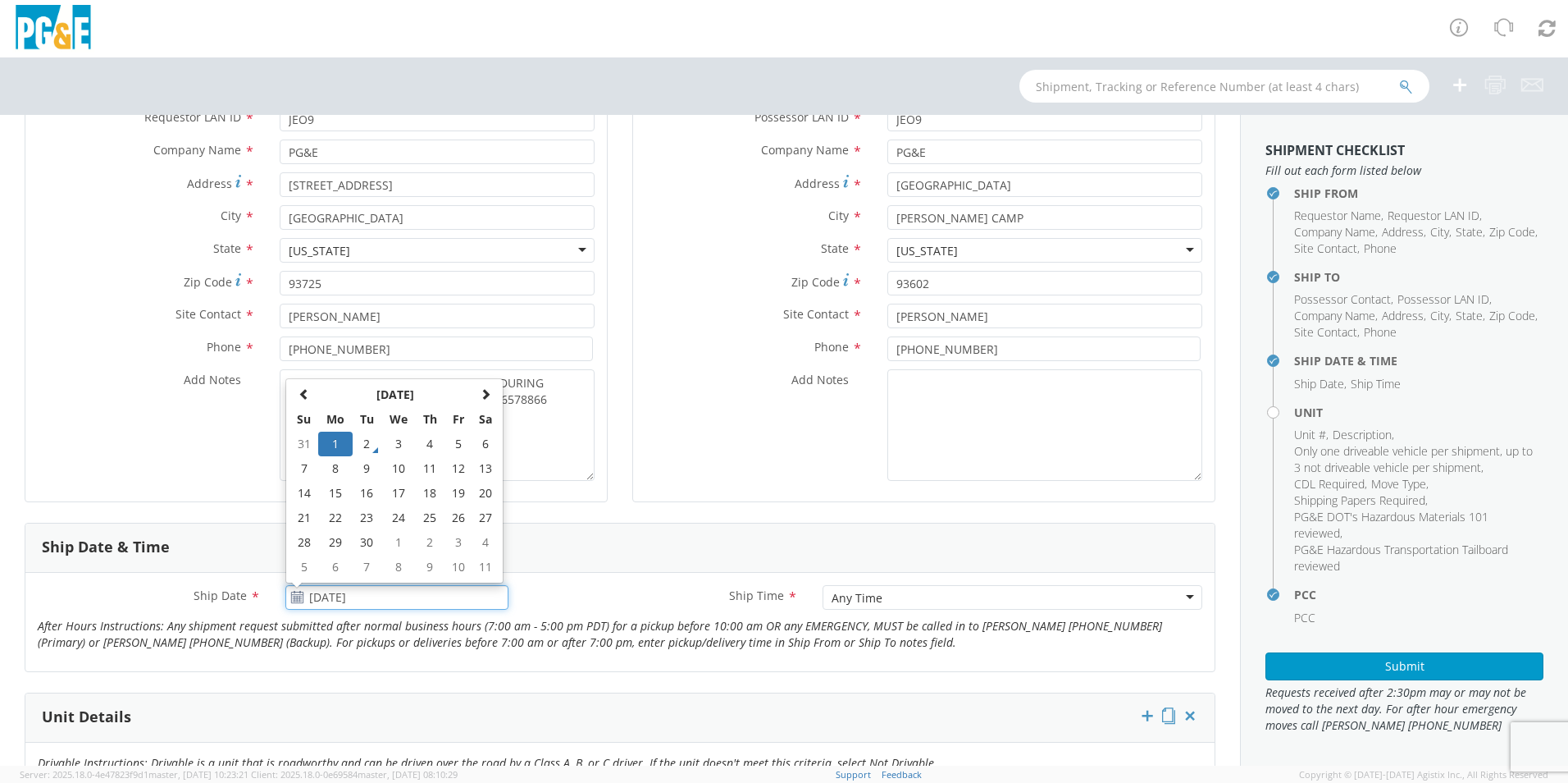
click at [383, 591] on input "[DATE]" at bounding box center [397, 598] width 223 height 24
click at [370, 442] on td "2" at bounding box center [367, 444] width 29 height 24
type input "[DATE]"
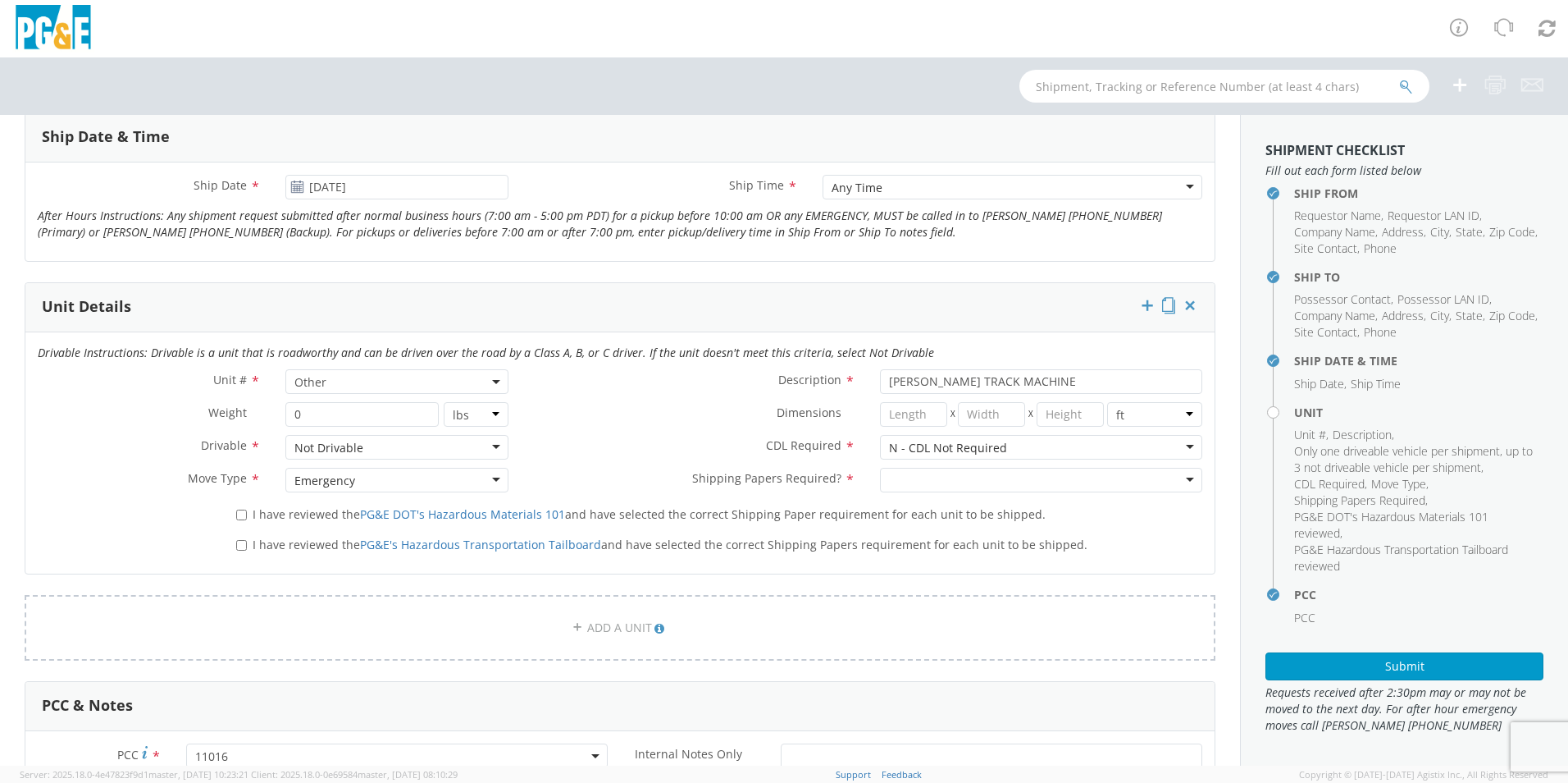
scroll to position [820, 0]
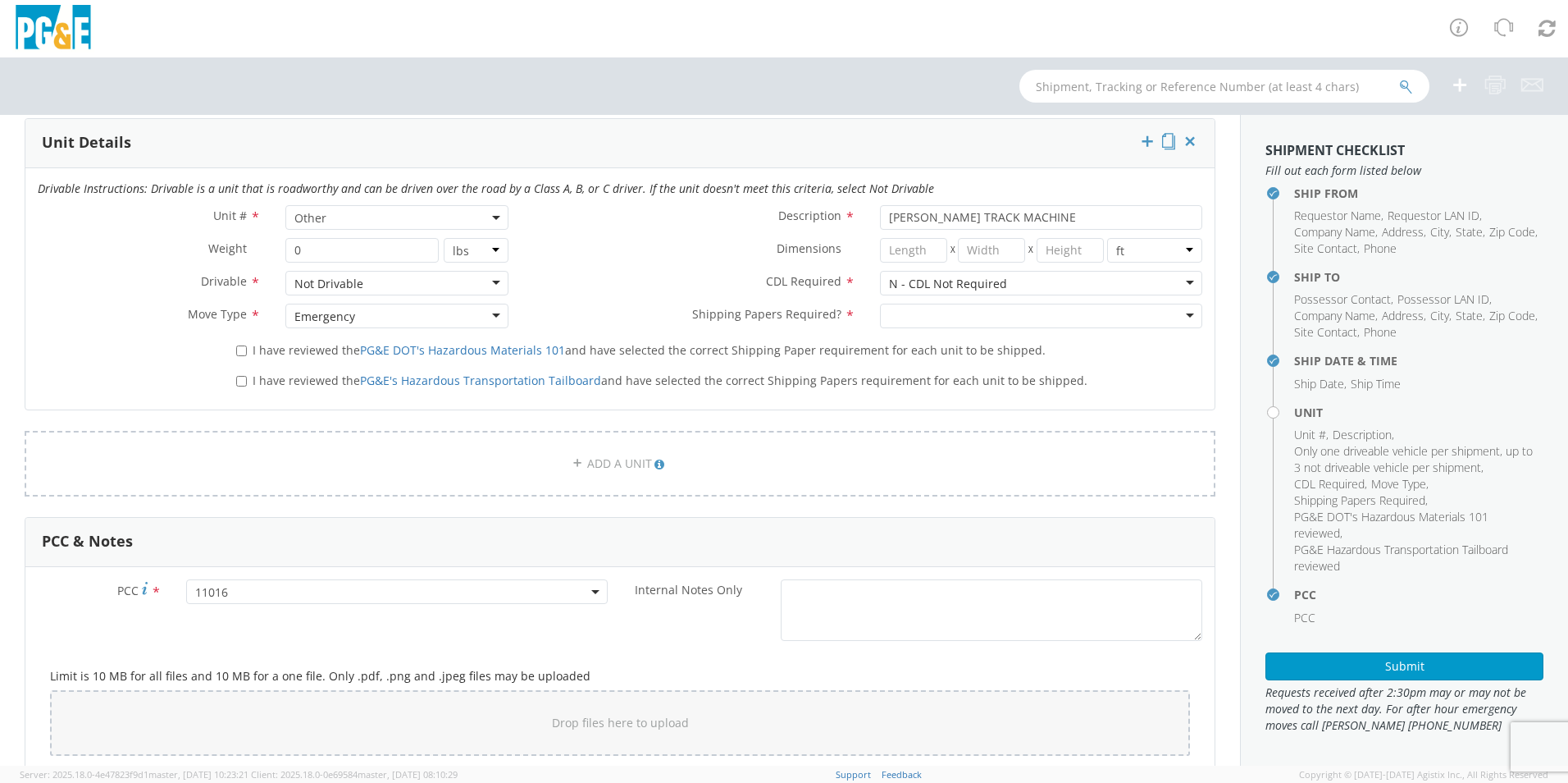
click at [894, 320] on div at bounding box center [1041, 316] width 322 height 24
click at [236, 353] on input "I have reviewed the PG&E DOT's Hazardous Materials 101 and have selected the co…" at bounding box center [241, 350] width 10 height 10
checkbox input "true"
click at [239, 377] on input "I have reviewed the PG&E's Hazardous Transportation Tailboard and have selected…" at bounding box center [241, 380] width 10 height 10
checkbox input "true"
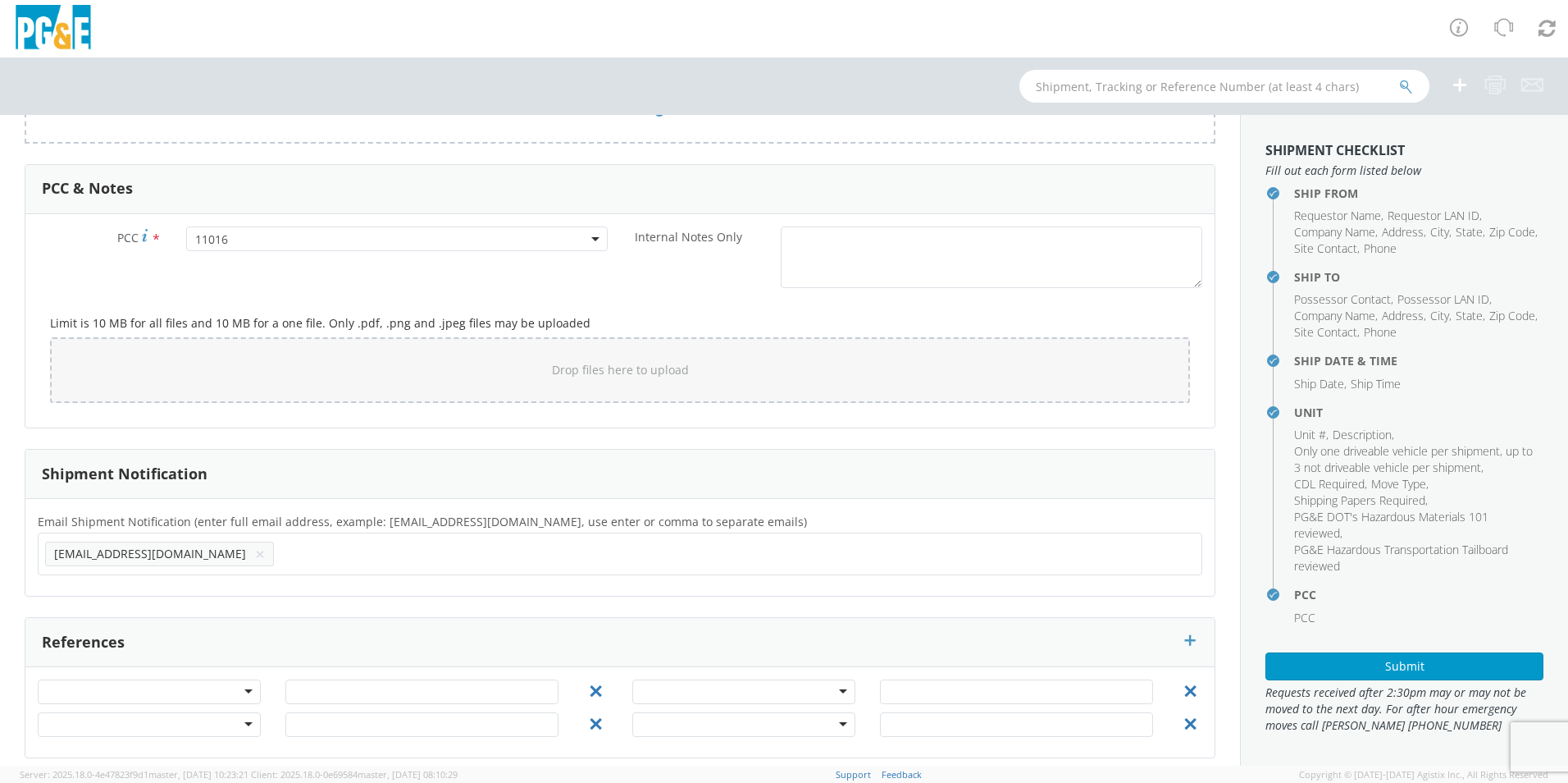
scroll to position [1187, 0]
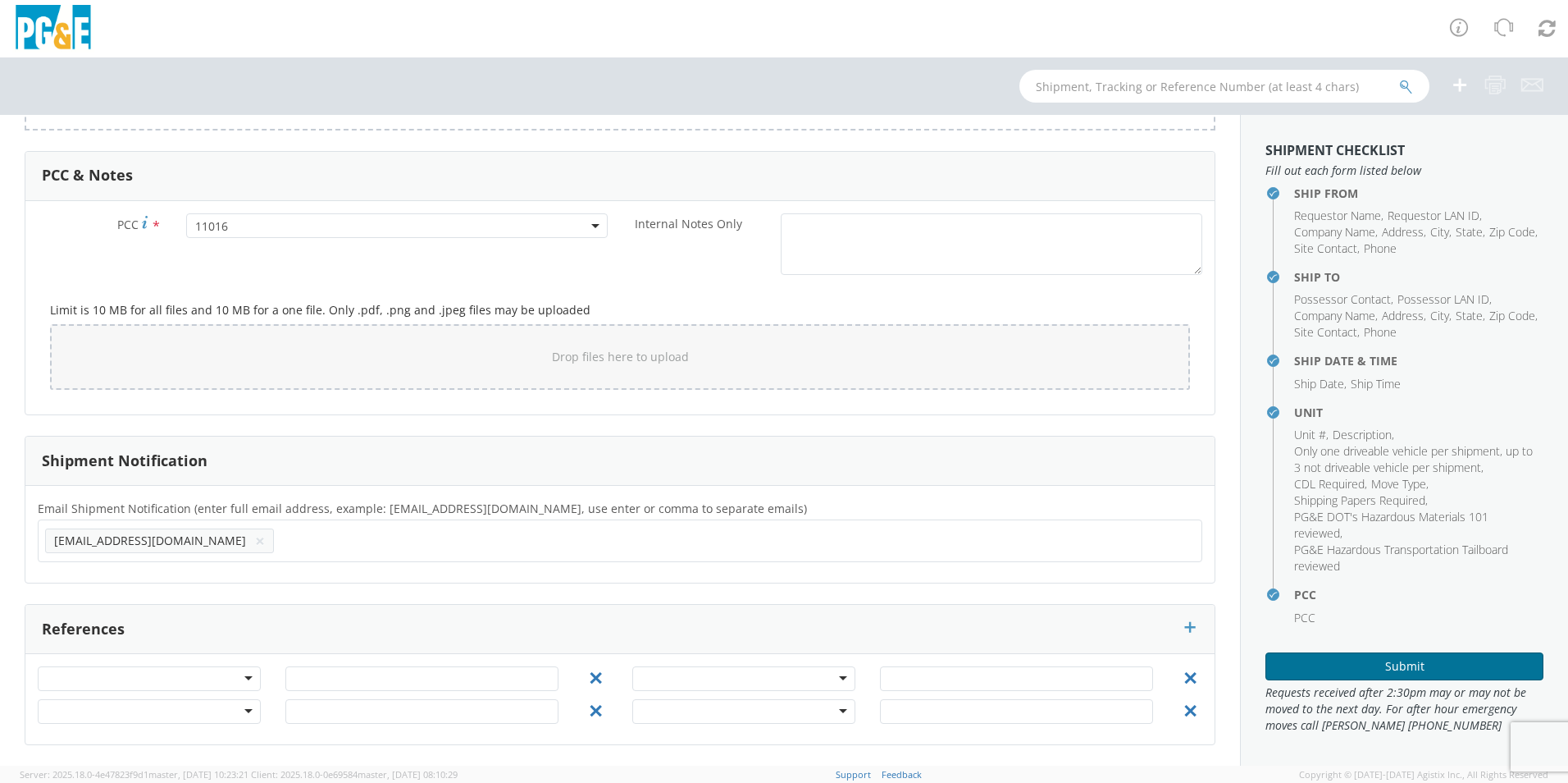
click at [1409, 661] on button "Submit" at bounding box center [1403, 666] width 278 height 28
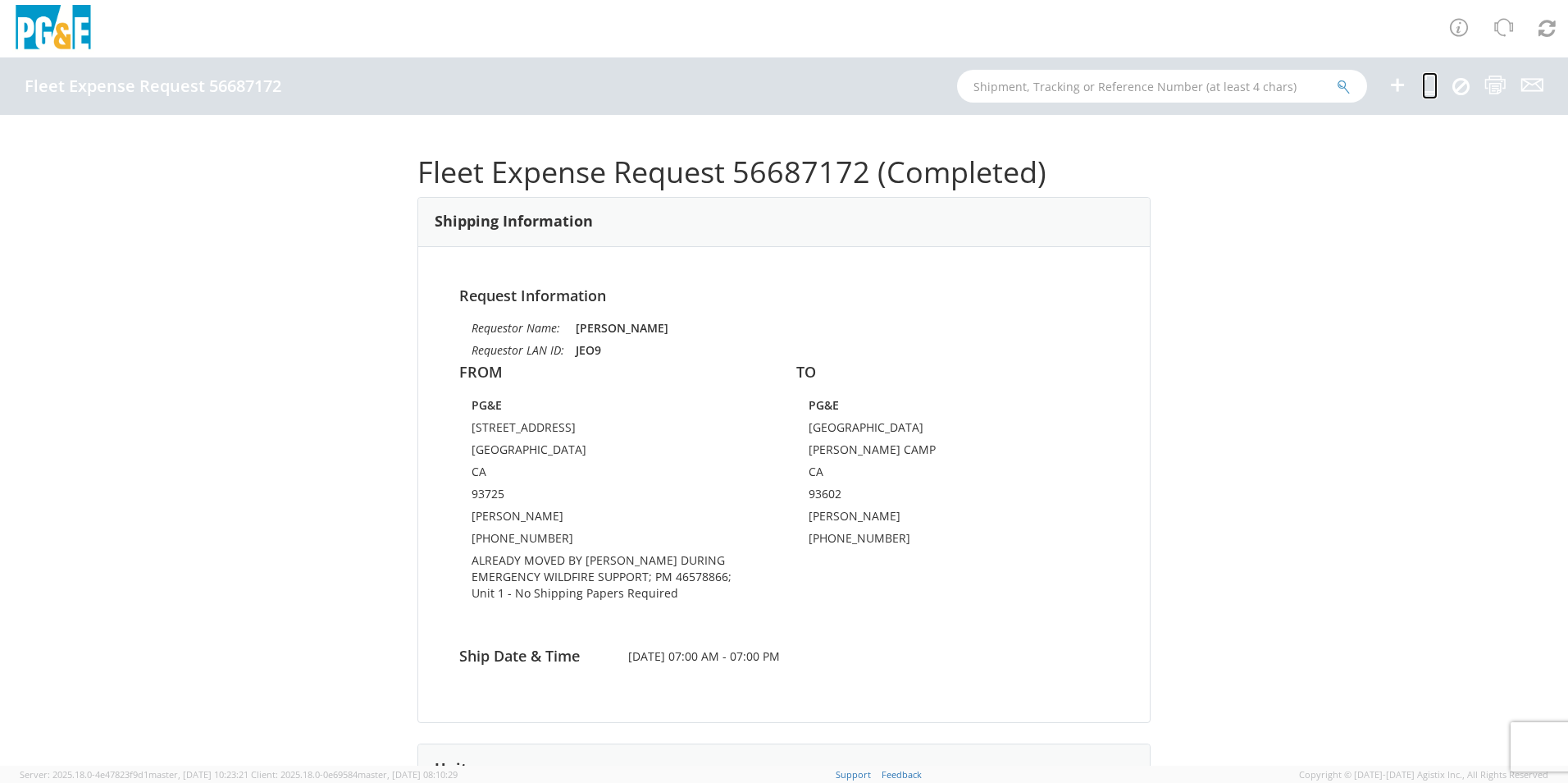
click at [1429, 81] on icon at bounding box center [1429, 85] width 16 height 21
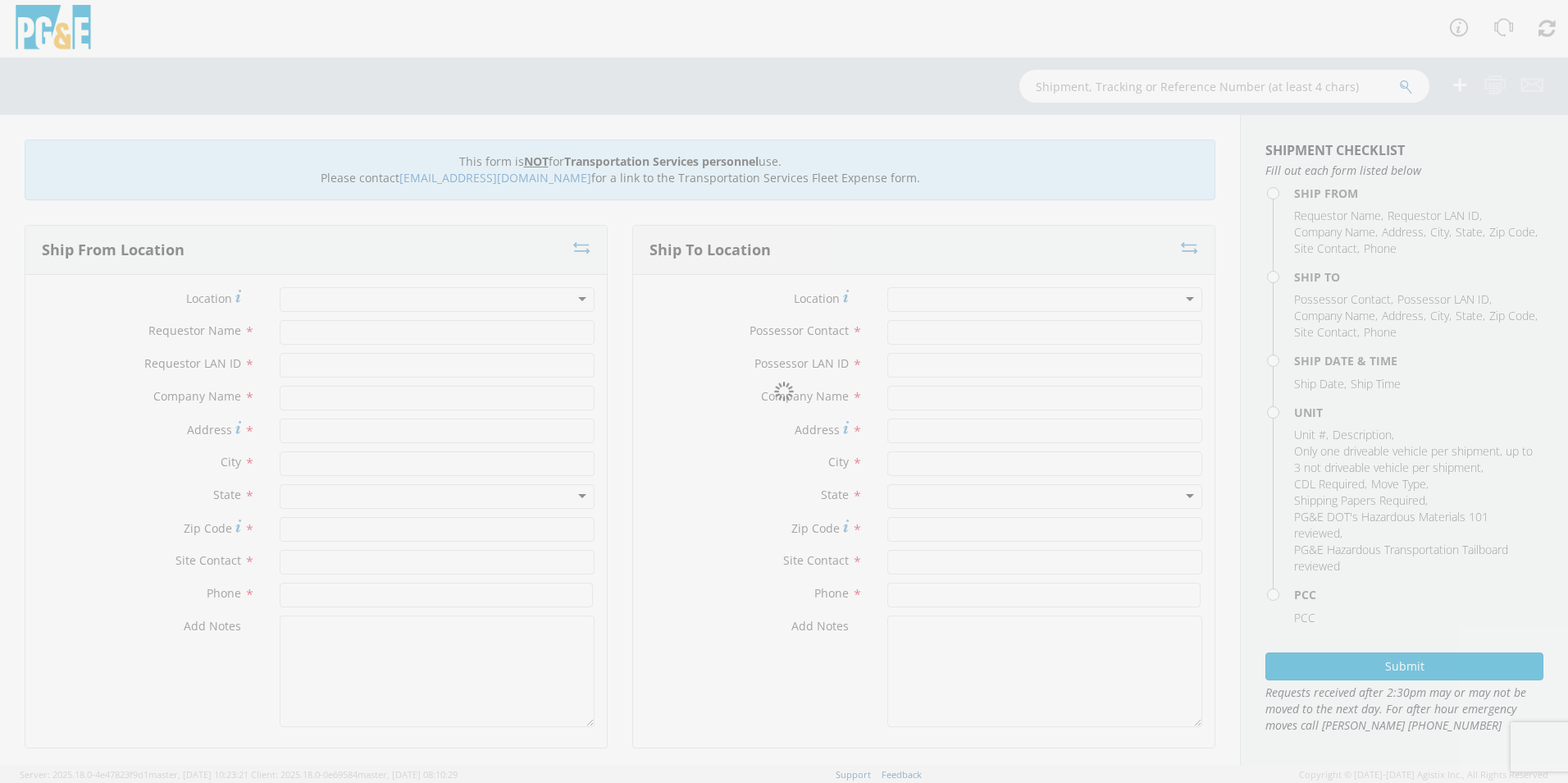
type input "[PERSON_NAME]"
type input "JEO9"
type input "PG&E"
type input "[STREET_ADDRESS]"
type input "[GEOGRAPHIC_DATA]"
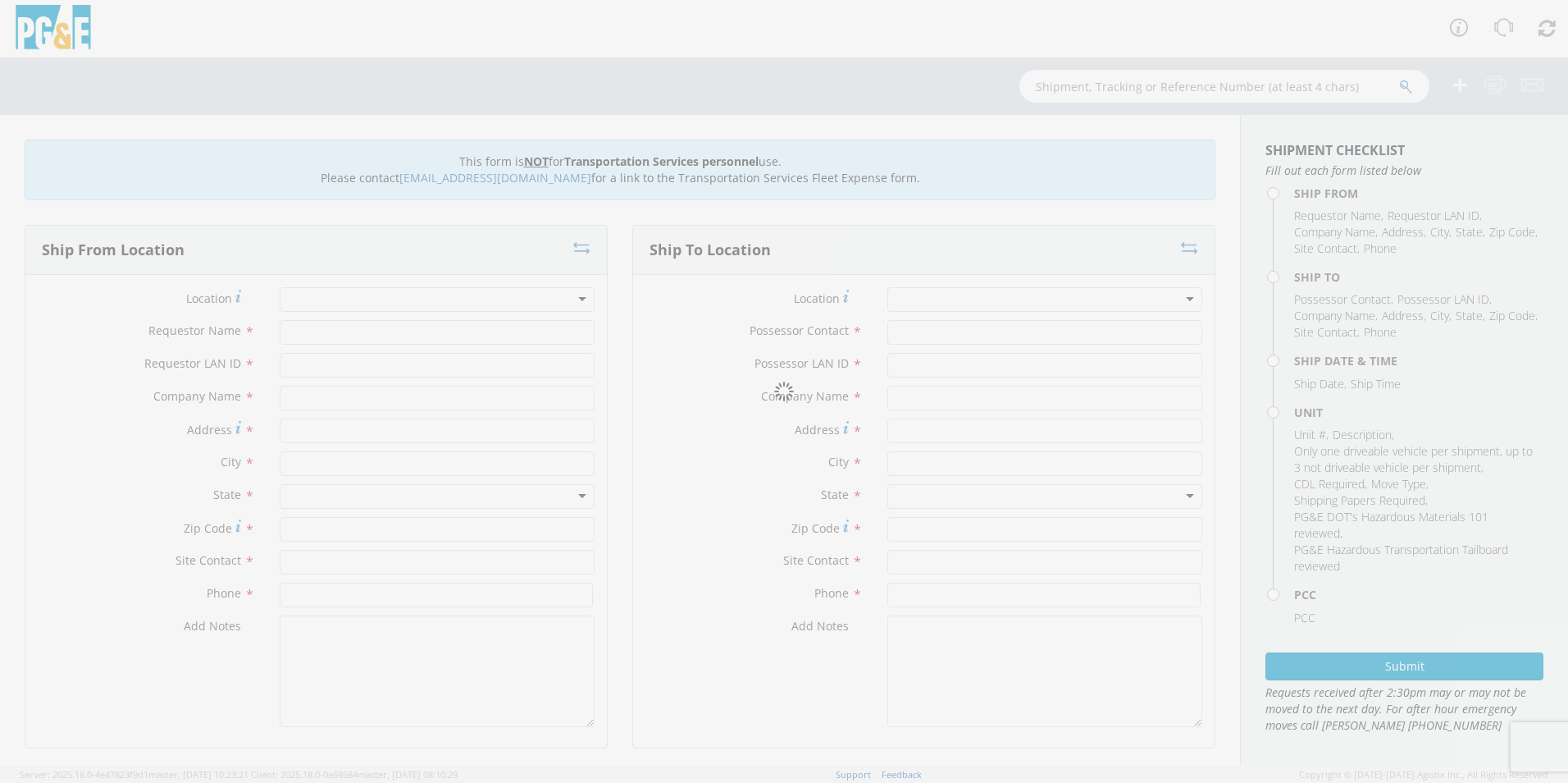
type input "93725"
type input "[PERSON_NAME]"
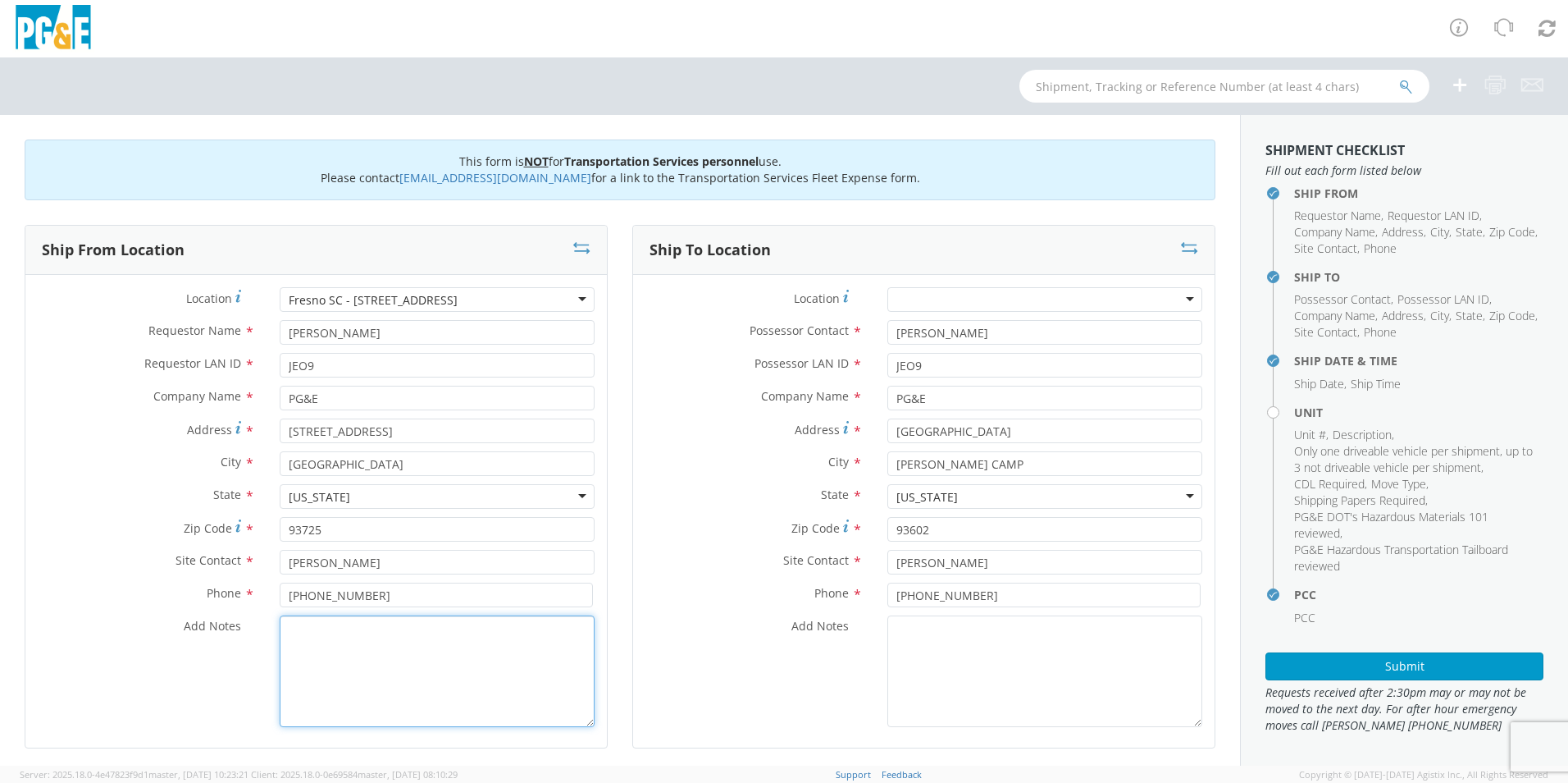
click at [479, 684] on textarea "Add Notes *" at bounding box center [437, 671] width 315 height 111
paste textarea "ALREADY MOVED BY [PERSON_NAME] DURING EMERGENCY WILDFIRE SUPPORT; PM 46578866"
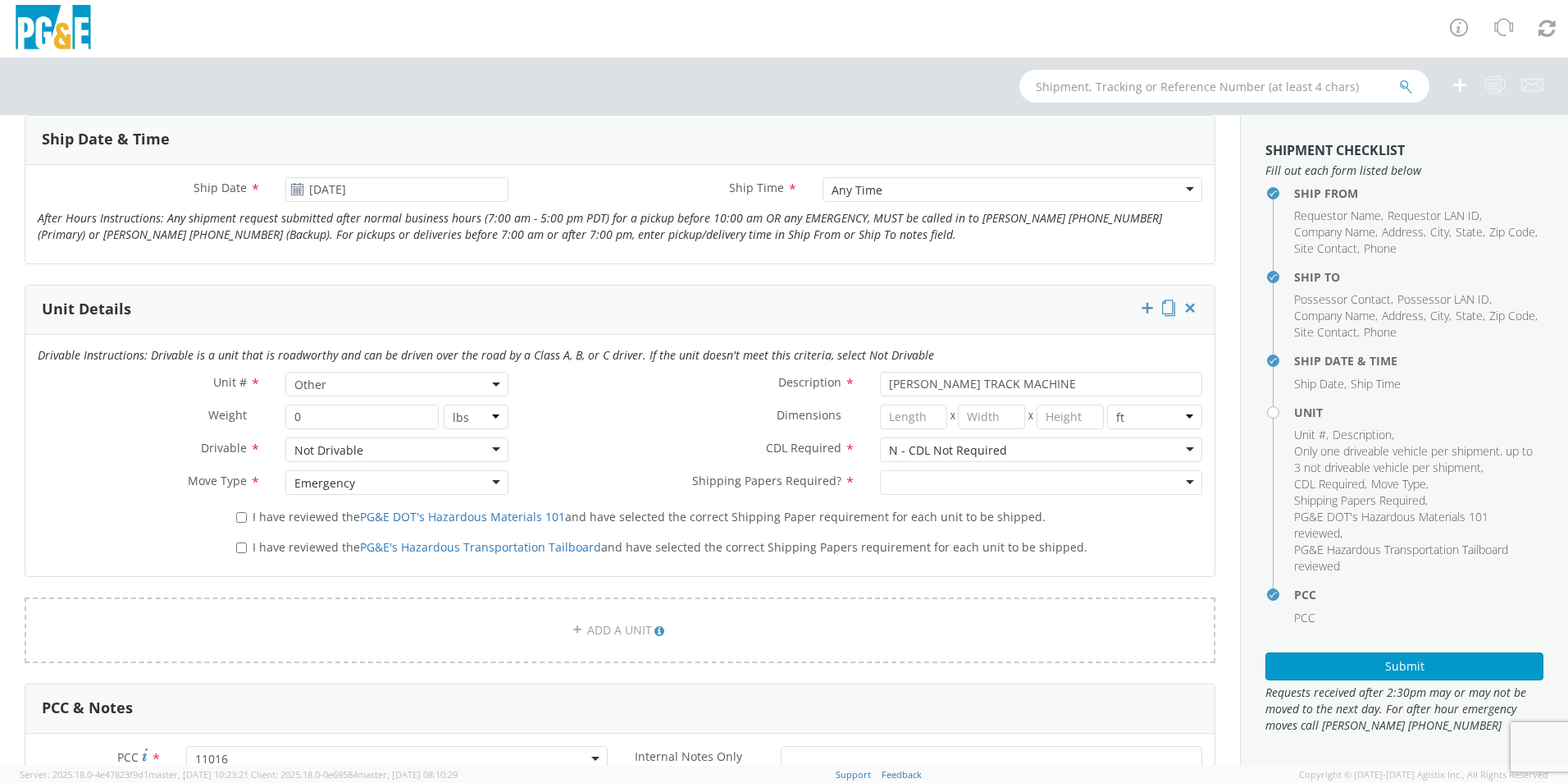
scroll to position [657, 0]
click at [945, 473] on div at bounding box center [1041, 480] width 322 height 24
click at [237, 512] on input "I have reviewed the PG&E DOT's Hazardous Materials 101 and have selected the co…" at bounding box center [241, 514] width 10 height 10
click at [236, 545] on input "I have reviewed the PG&E's Hazardous Transportation Tailboard and have selected…" at bounding box center [241, 544] width 10 height 10
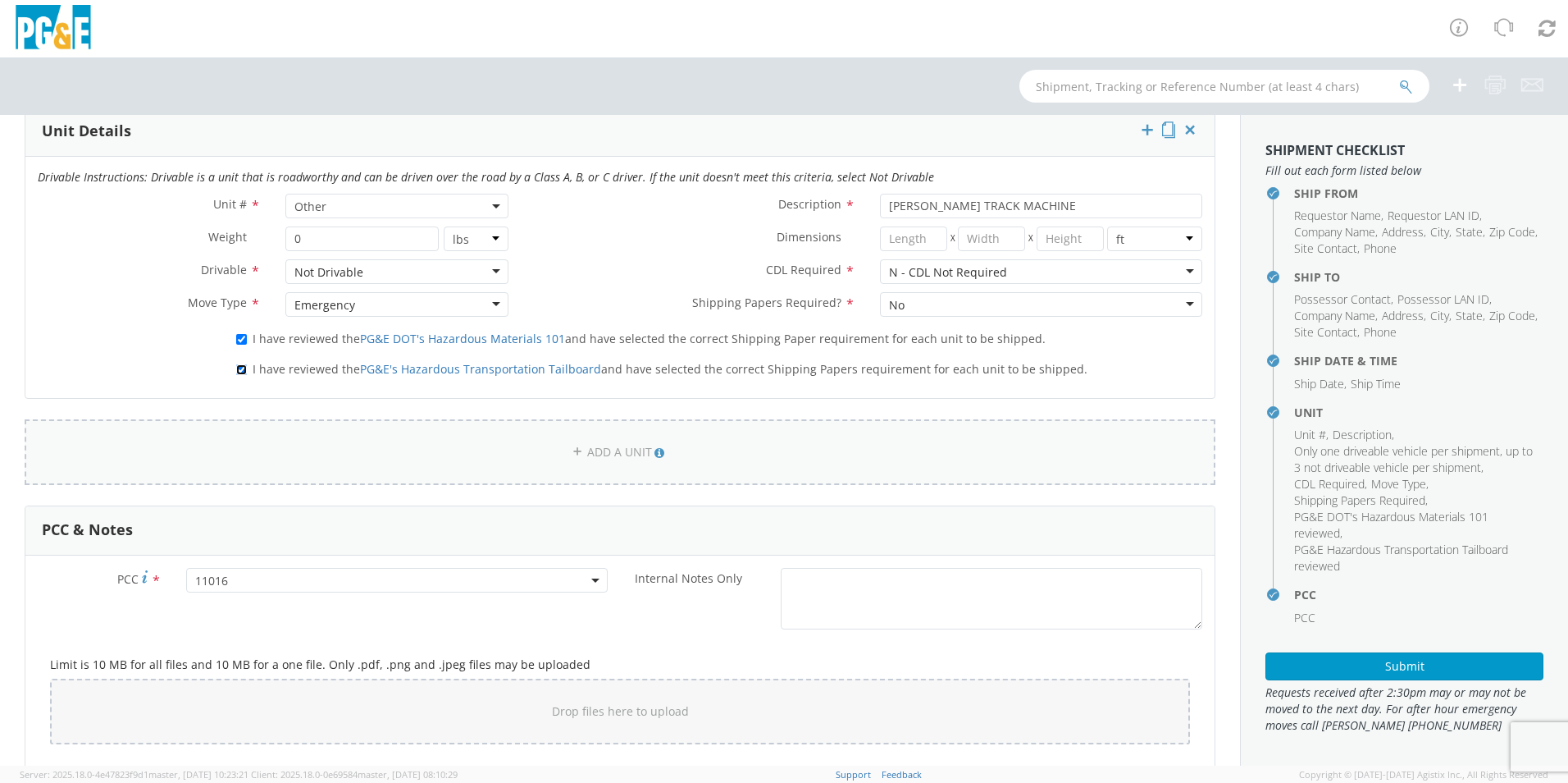
scroll to position [1067, 0]
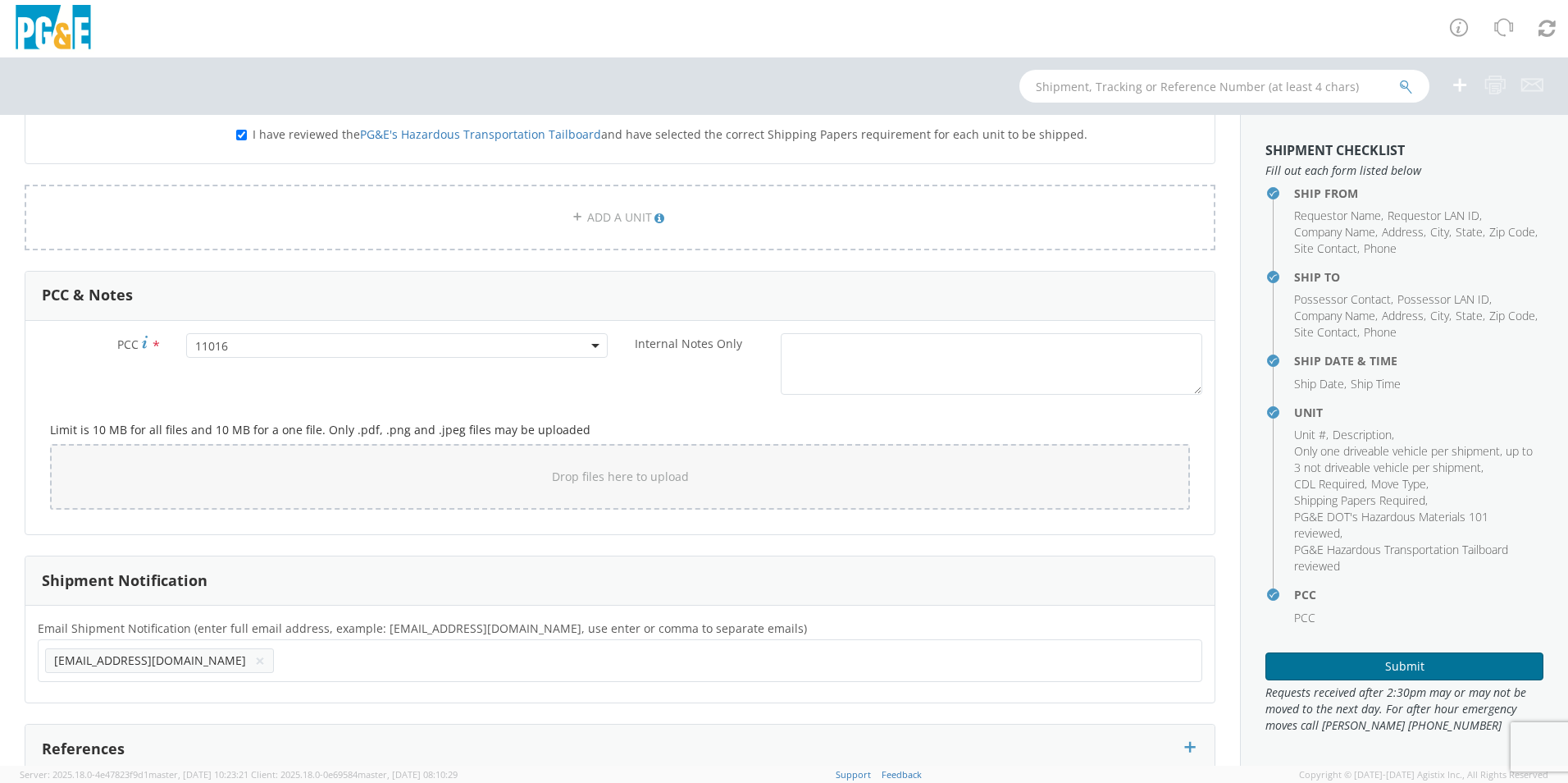
click at [1299, 660] on button "Submit" at bounding box center [1403, 666] width 278 height 28
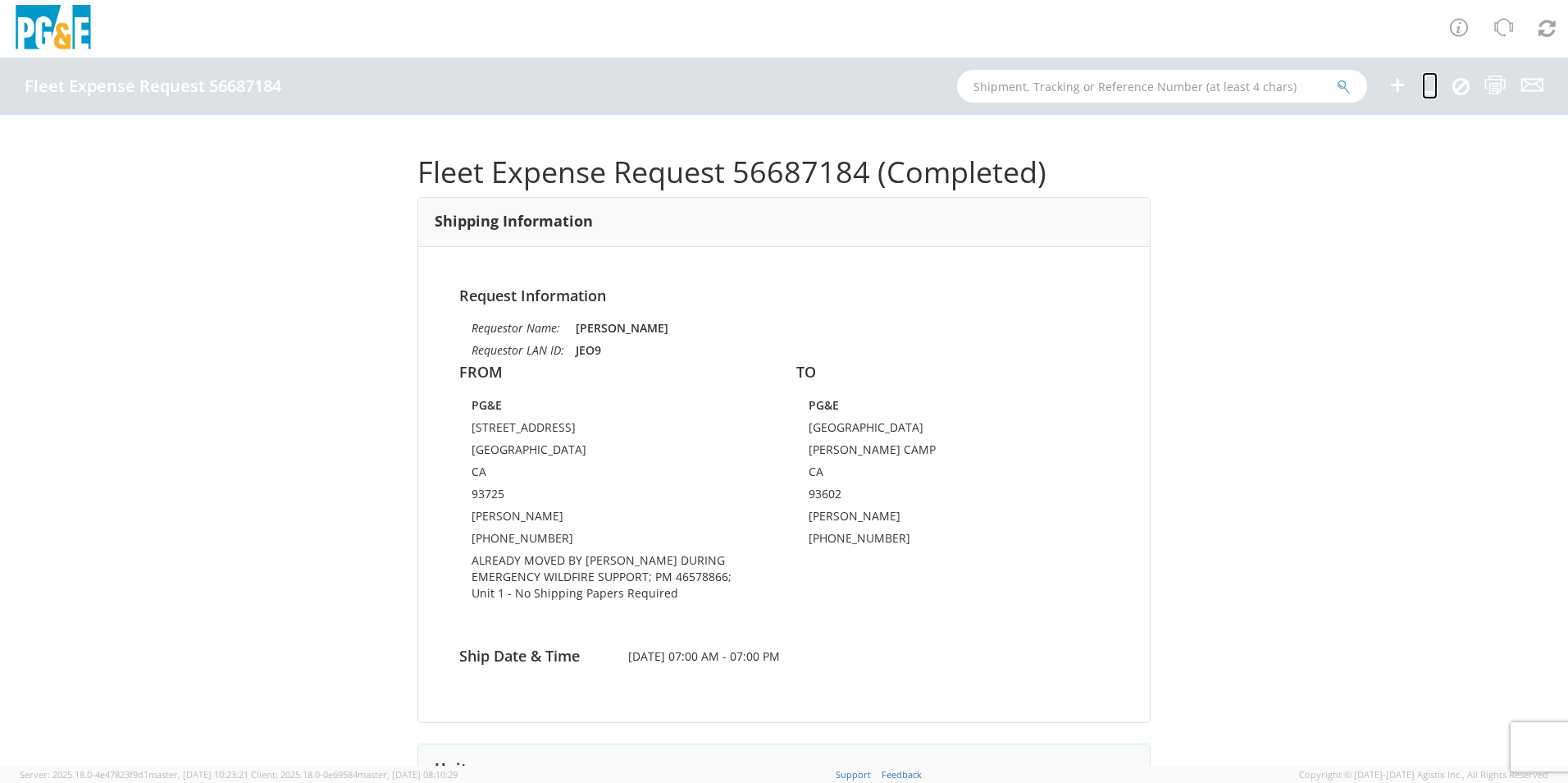
click at [1428, 82] on icon at bounding box center [1429, 85] width 16 height 21
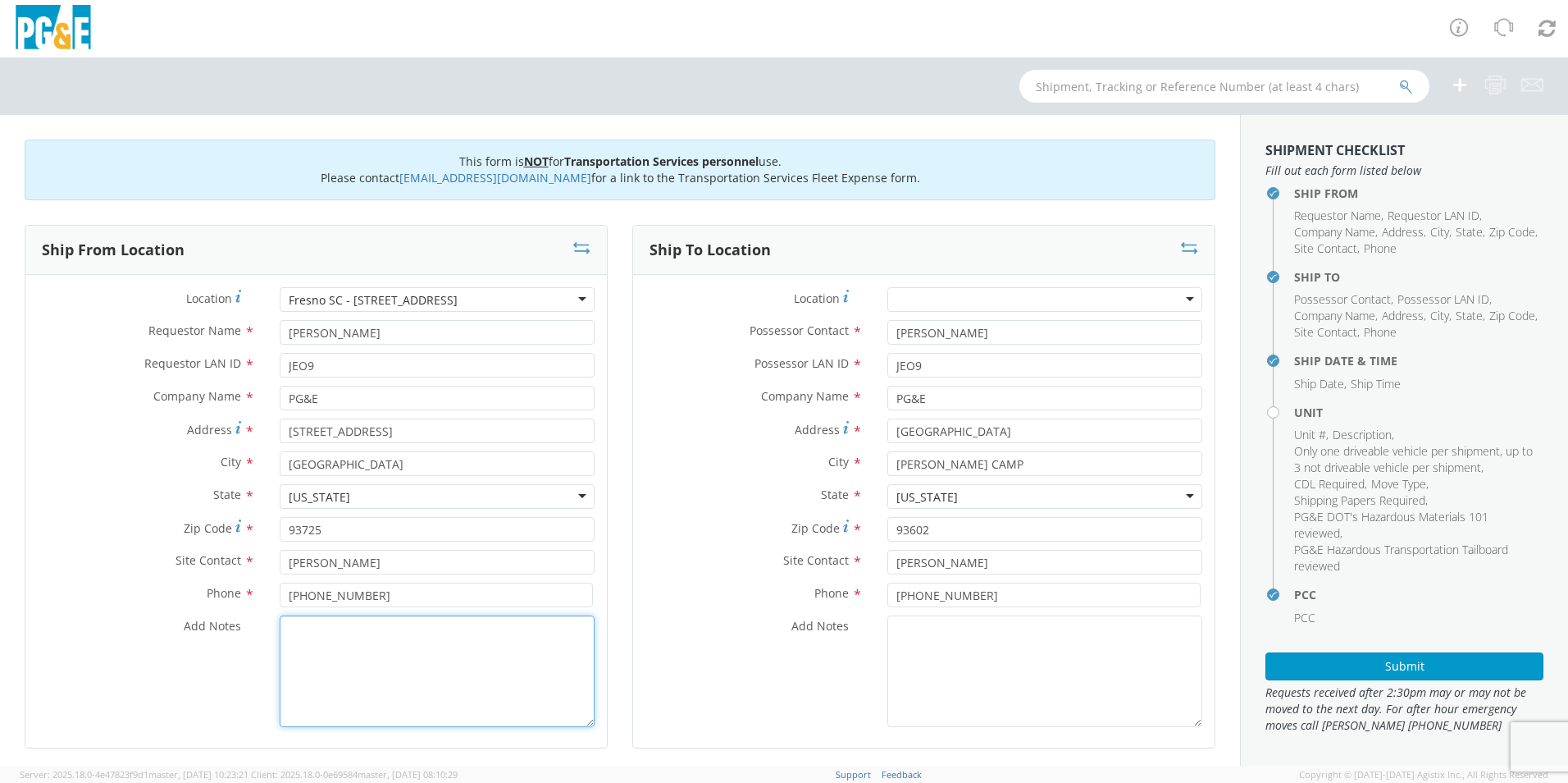
click at [359, 688] on textarea "Add Notes *" at bounding box center [437, 671] width 315 height 111
paste textarea "ALREADY MOVED BY [PERSON_NAME] DURING EMERGENCY WILDFIRE SUPPORT; PM 46578866"
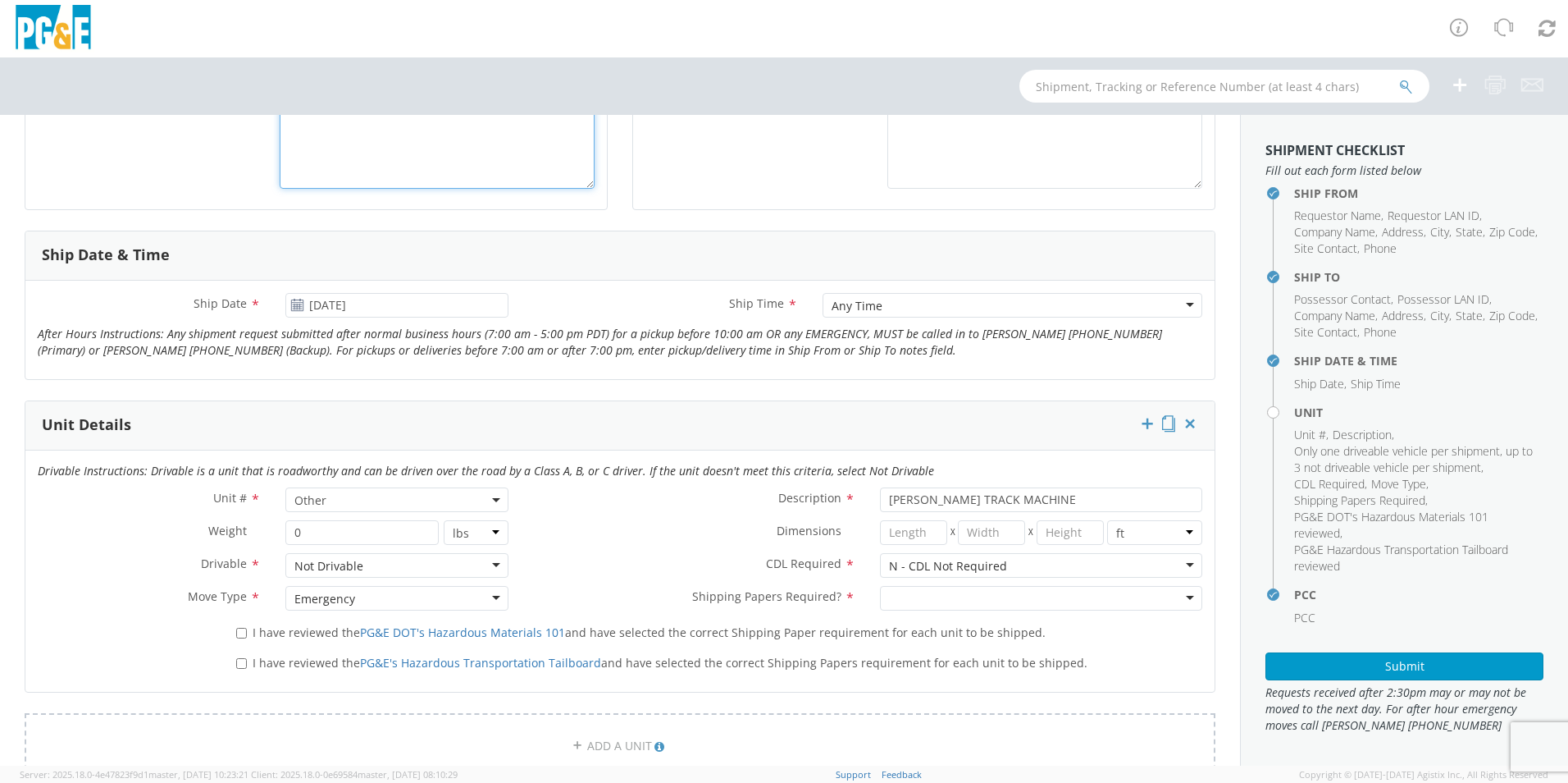
scroll to position [574, 0]
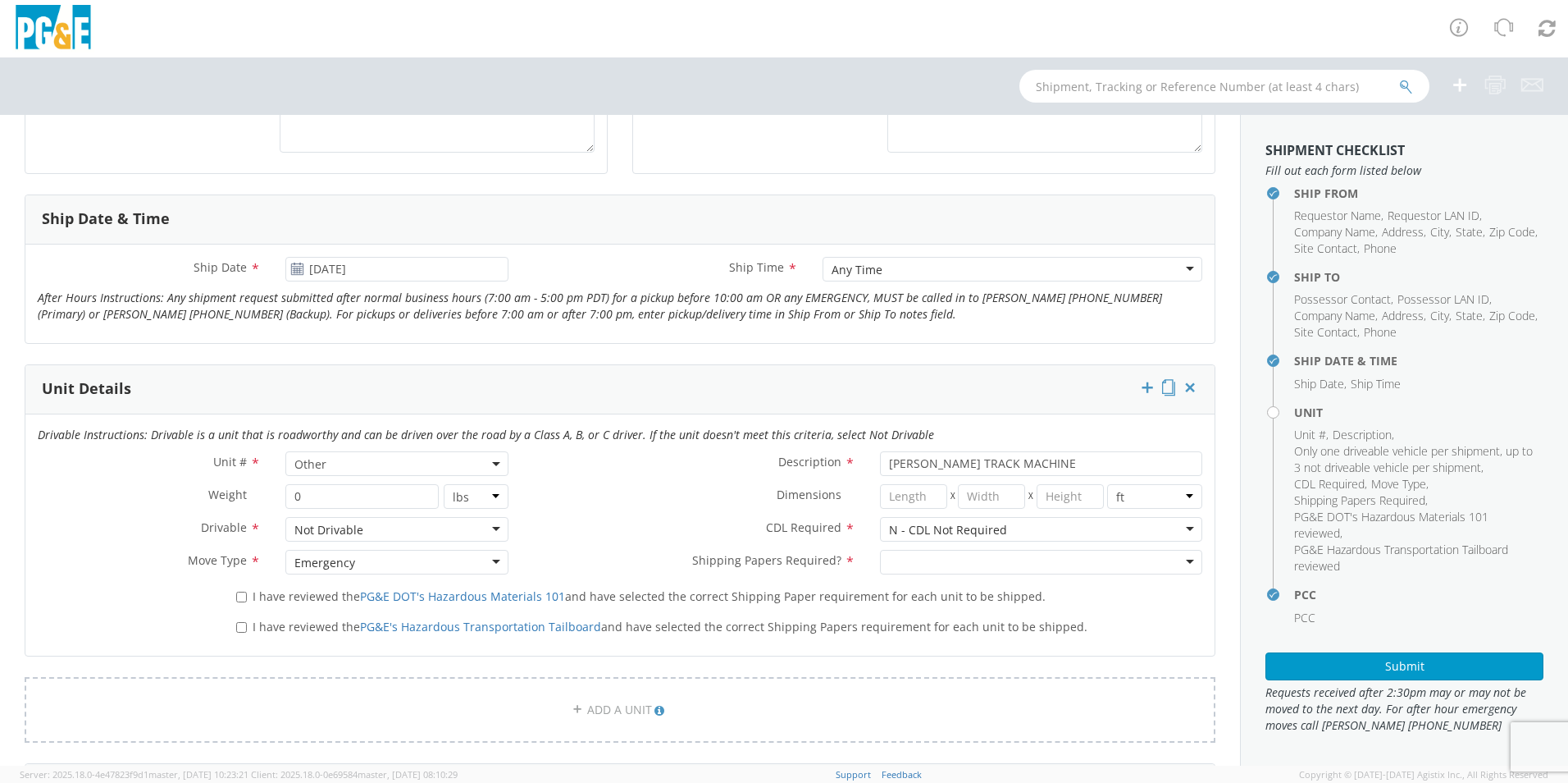
click at [915, 560] on div at bounding box center [1041, 562] width 322 height 24
click at [237, 598] on input "I have reviewed the PG&E DOT's Hazardous Materials 101 and have selected the co…" at bounding box center [241, 597] width 10 height 10
click at [241, 624] on input "I have reviewed the PG&E's Hazardous Transportation Tailboard and have selected…" at bounding box center [241, 627] width 10 height 10
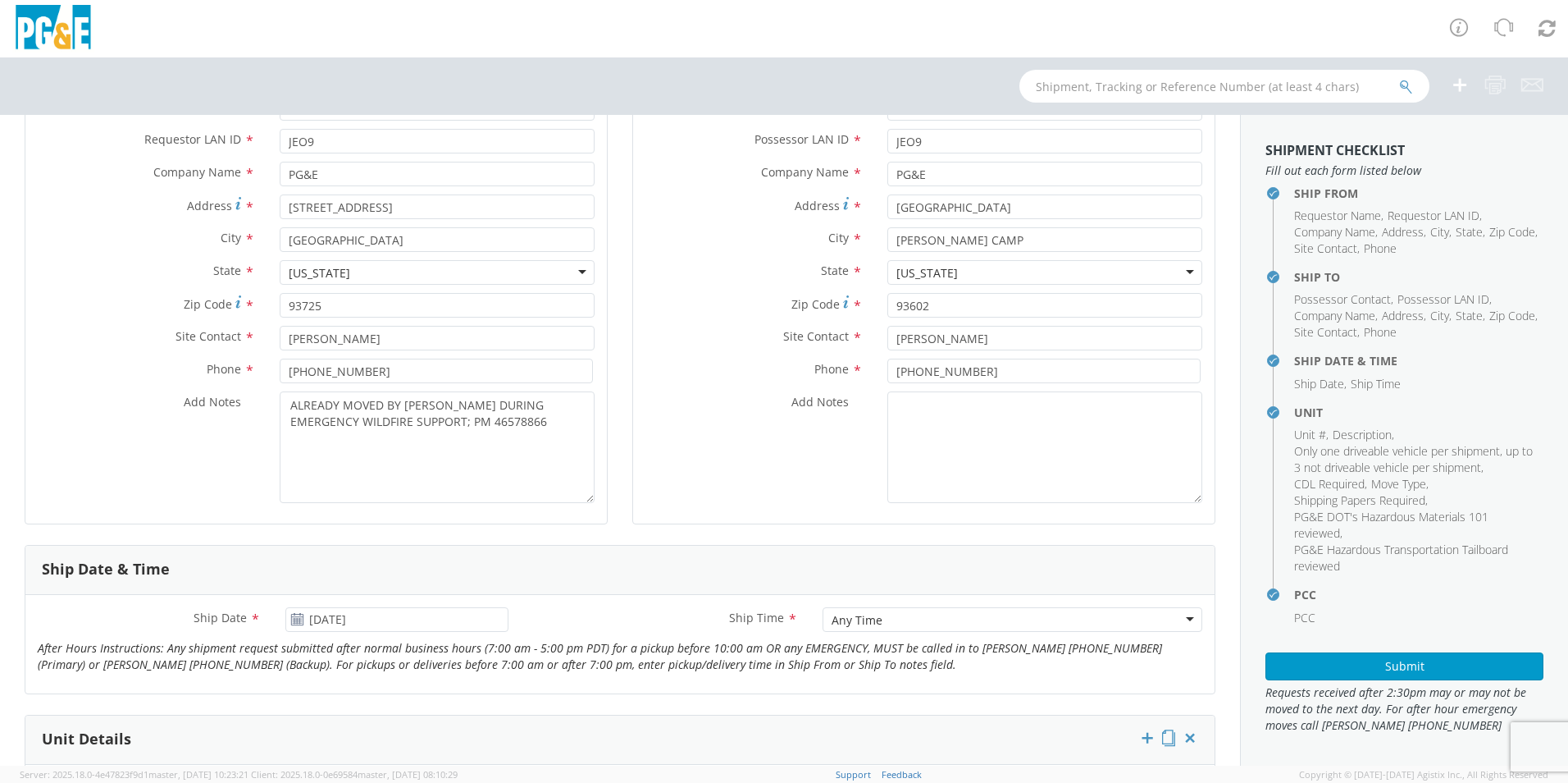
scroll to position [246, 0]
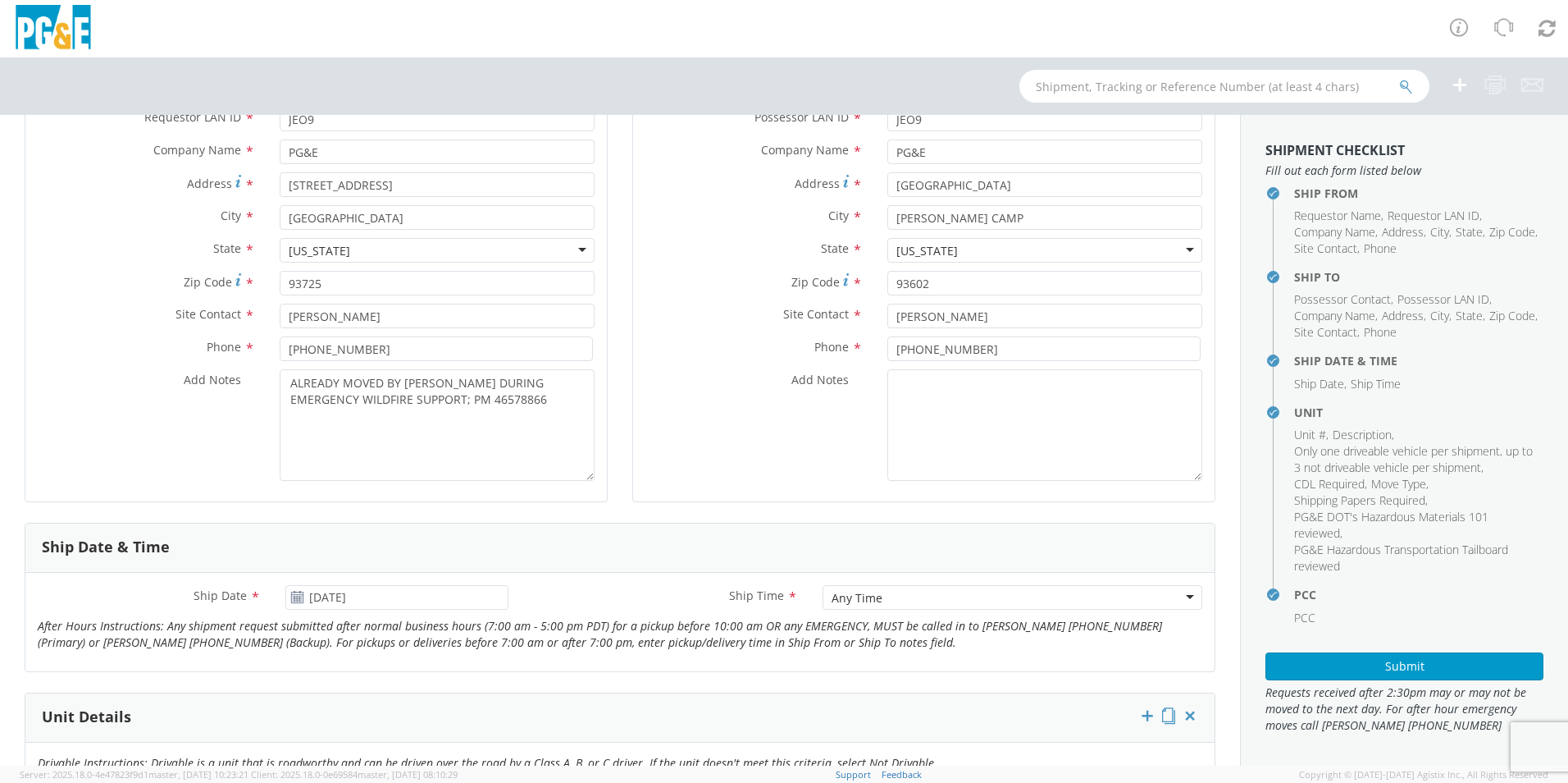
click at [567, 569] on div "Ship Date & Time" at bounding box center [620, 548] width 1189 height 50
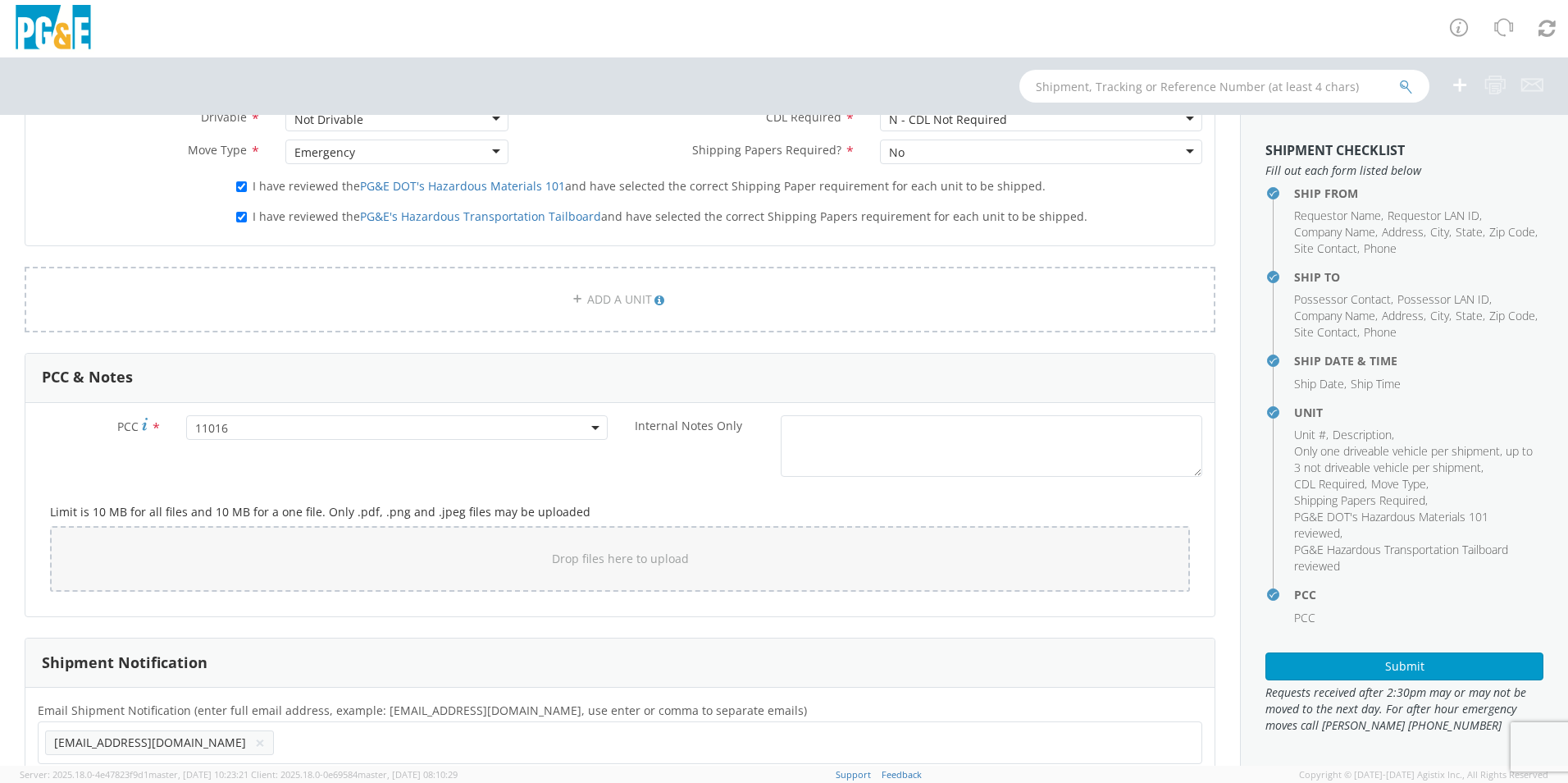
scroll to position [1187, 0]
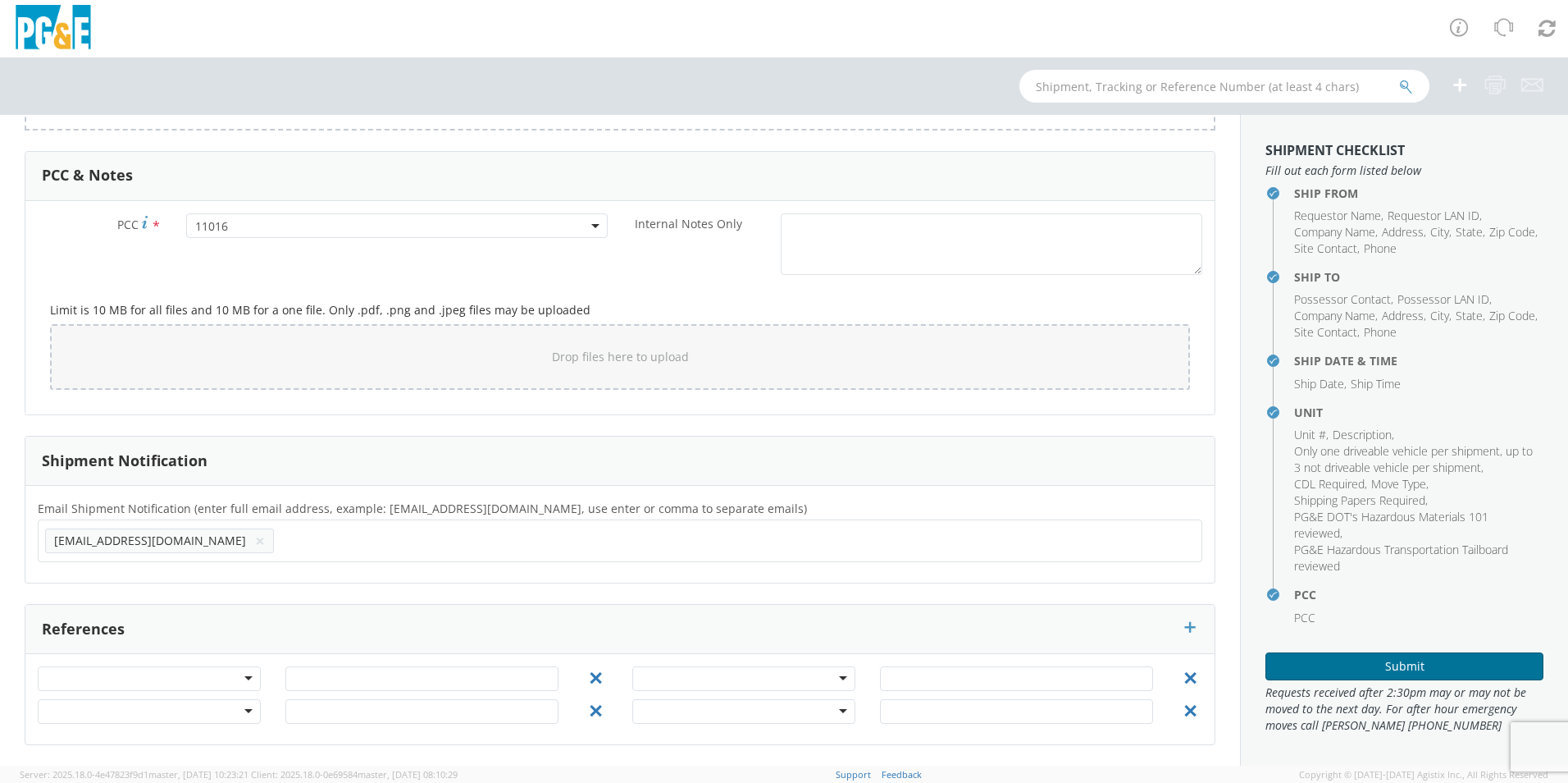
click at [1377, 657] on button "Submit" at bounding box center [1403, 666] width 278 height 28
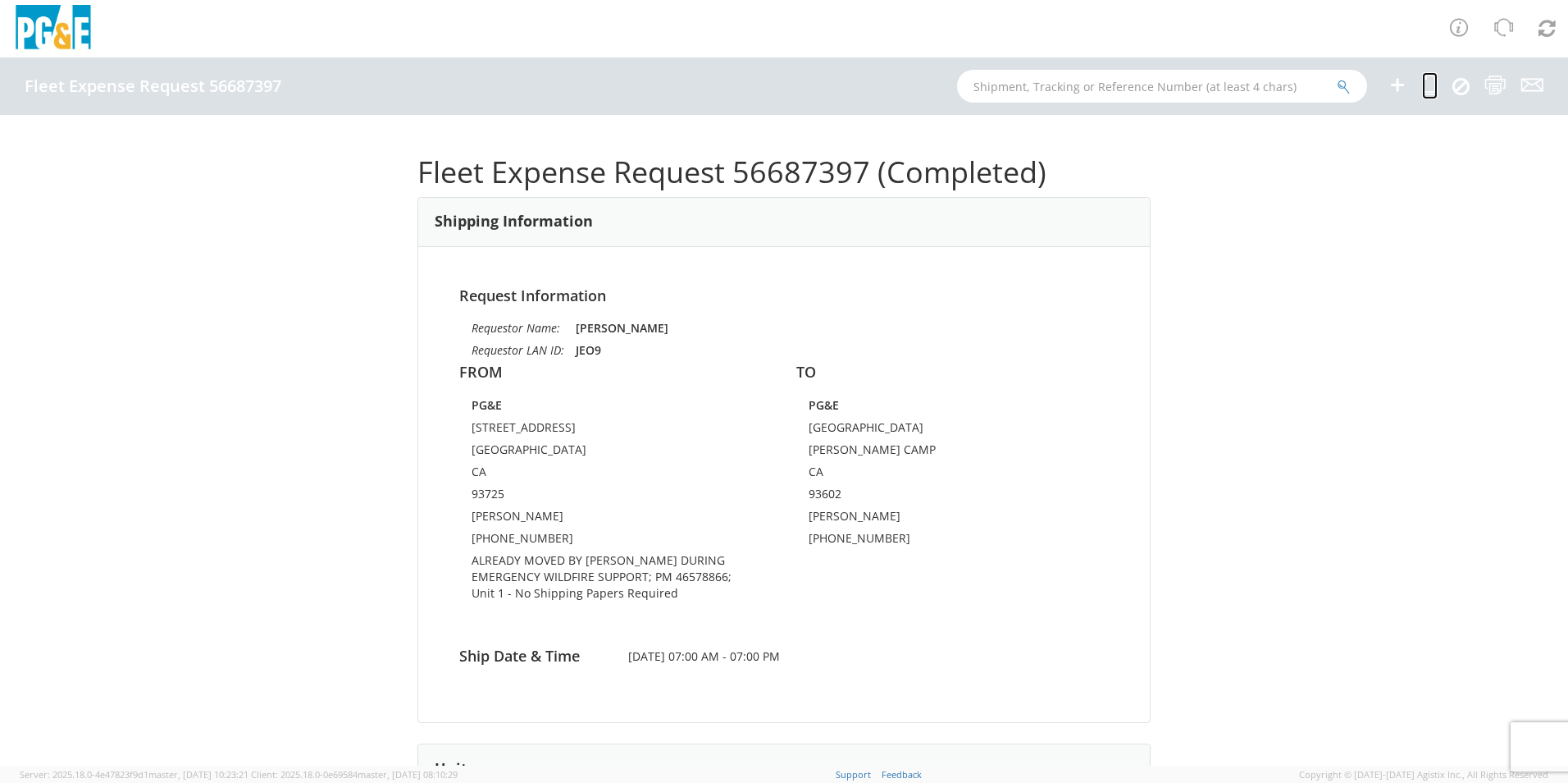
click at [1431, 81] on icon at bounding box center [1429, 85] width 16 height 21
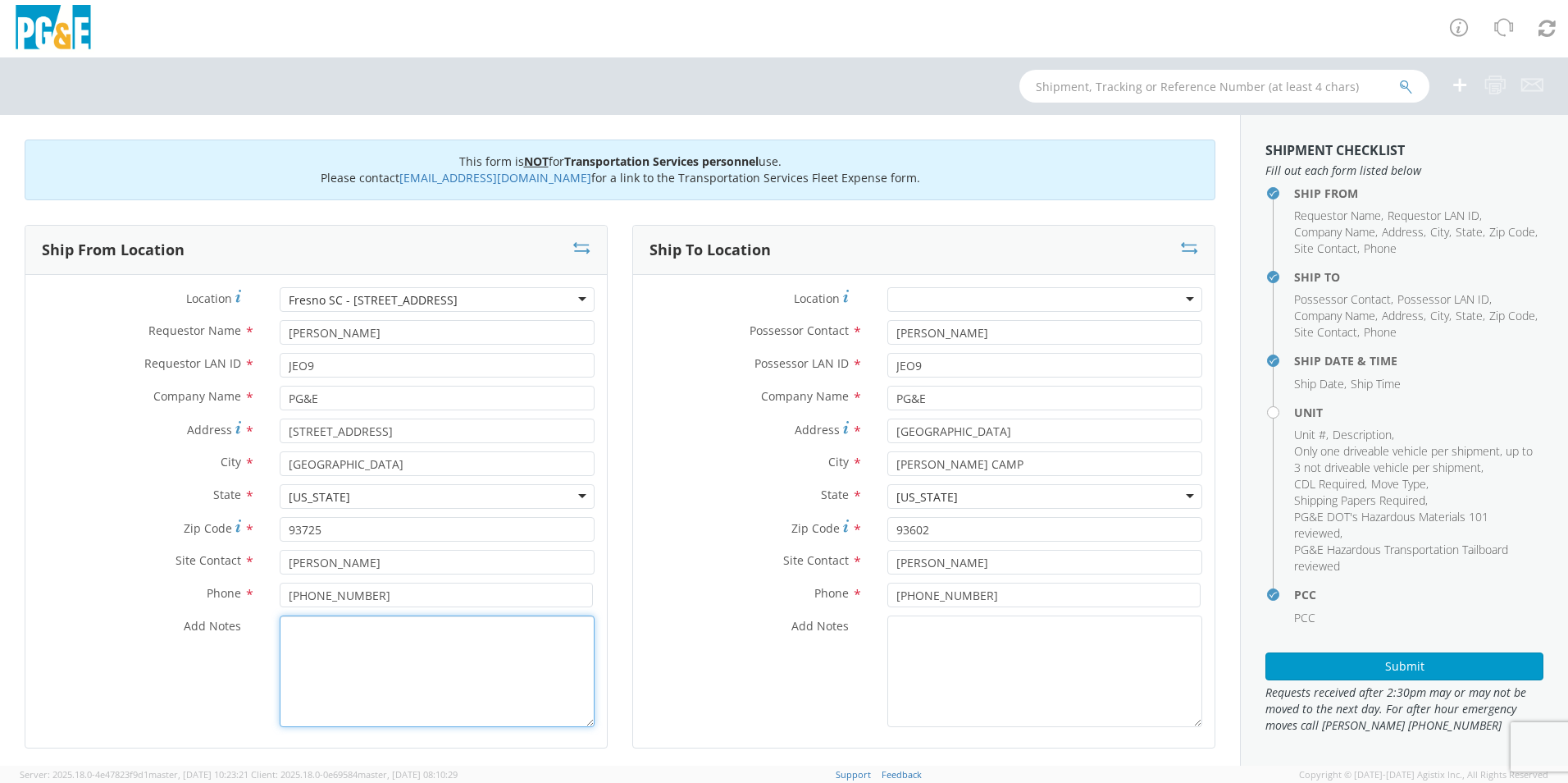
click at [377, 664] on textarea "Add Notes *" at bounding box center [437, 671] width 315 height 111
paste textarea "ALREADY MOVED BY [PERSON_NAME] DURING EMERGENCY WILDFIRE SUPPORT; PM 46578866"
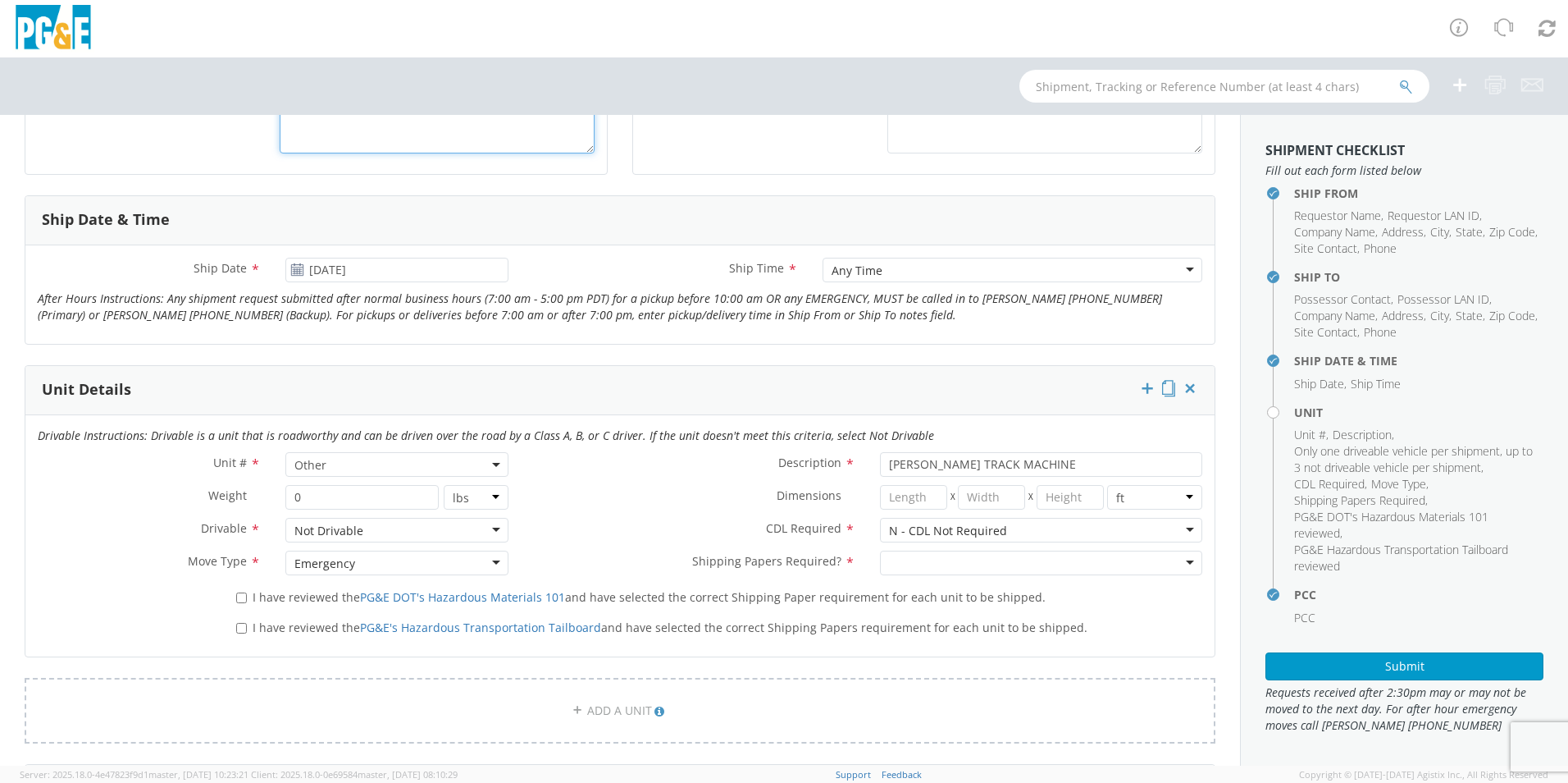
scroll to position [574, 0]
click at [942, 566] on div at bounding box center [1041, 562] width 322 height 24
click at [231, 589] on div "I have reviewed the PG&E DOT's Hazardous Materials 101 and have selected the co…" at bounding box center [719, 594] width 990 height 22
click at [241, 598] on input "I have reviewed the PG&E DOT's Hazardous Materials 101 and have selected the co…" at bounding box center [241, 597] width 10 height 10
click at [237, 625] on input "I have reviewed the PG&E's Hazardous Transportation Tailboard and have selected…" at bounding box center [241, 627] width 10 height 10
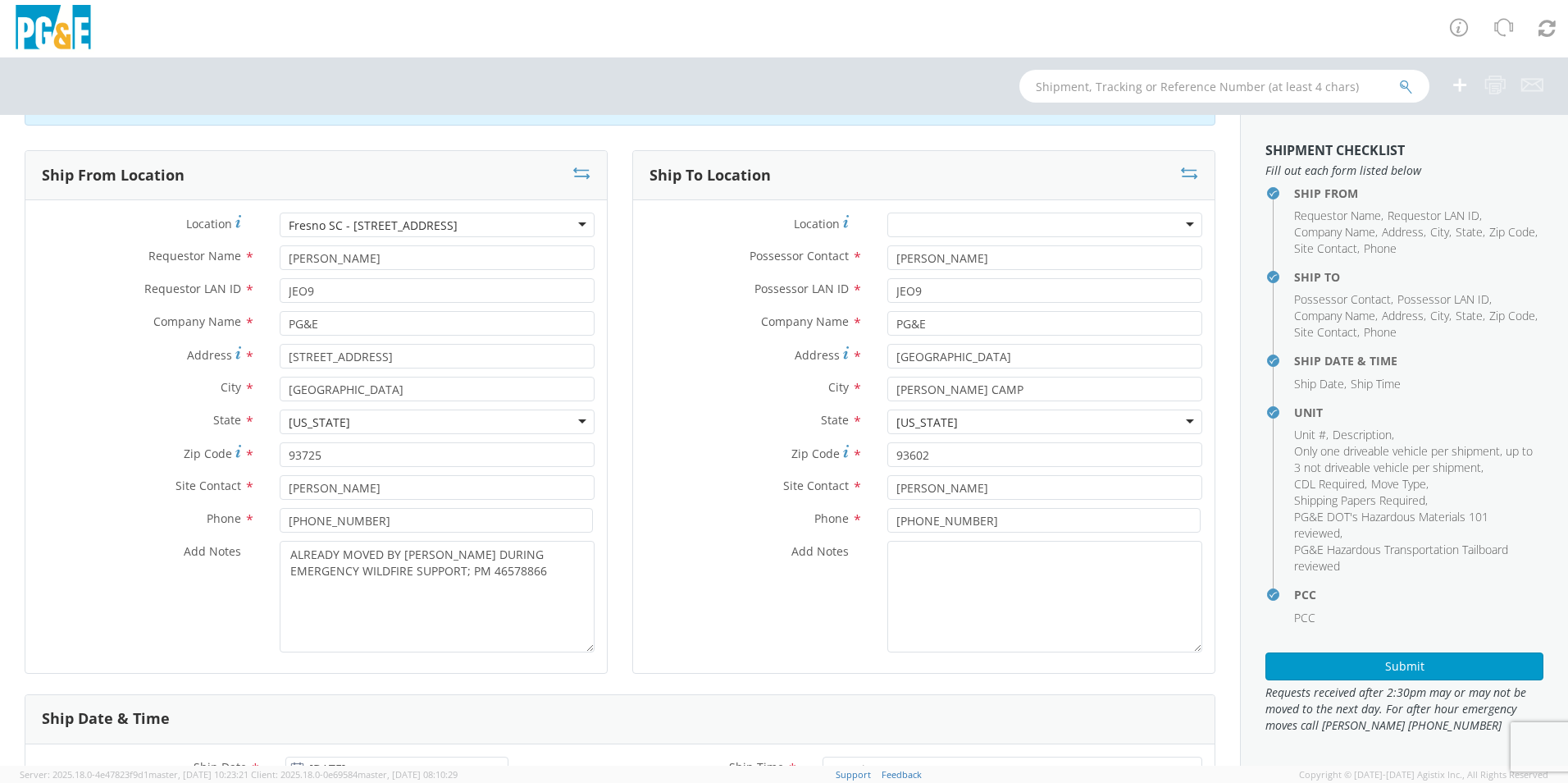
scroll to position [0, 0]
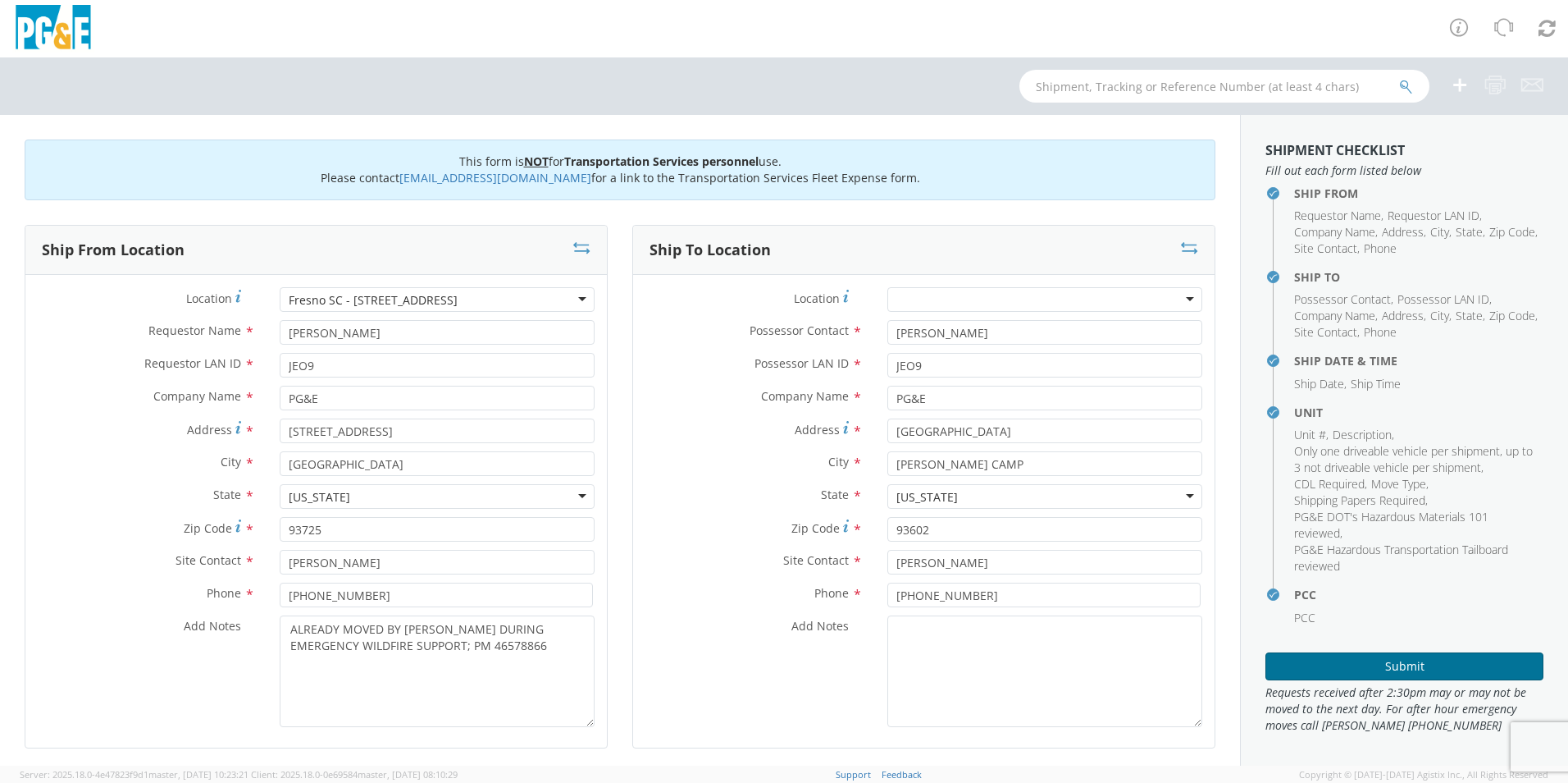
click at [1309, 665] on button "Submit" at bounding box center [1403, 666] width 278 height 28
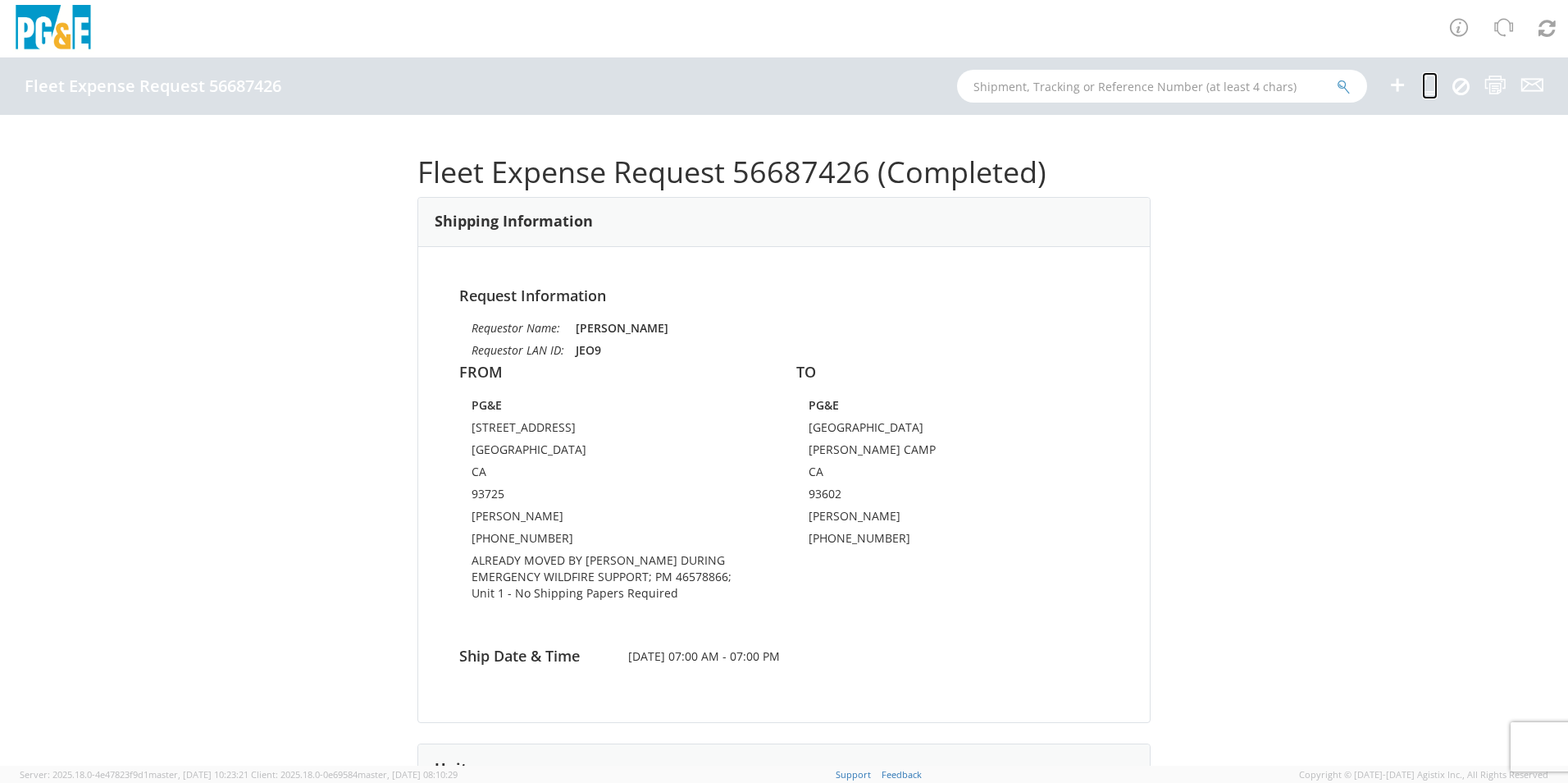
click at [1429, 83] on icon at bounding box center [1429, 85] width 16 height 21
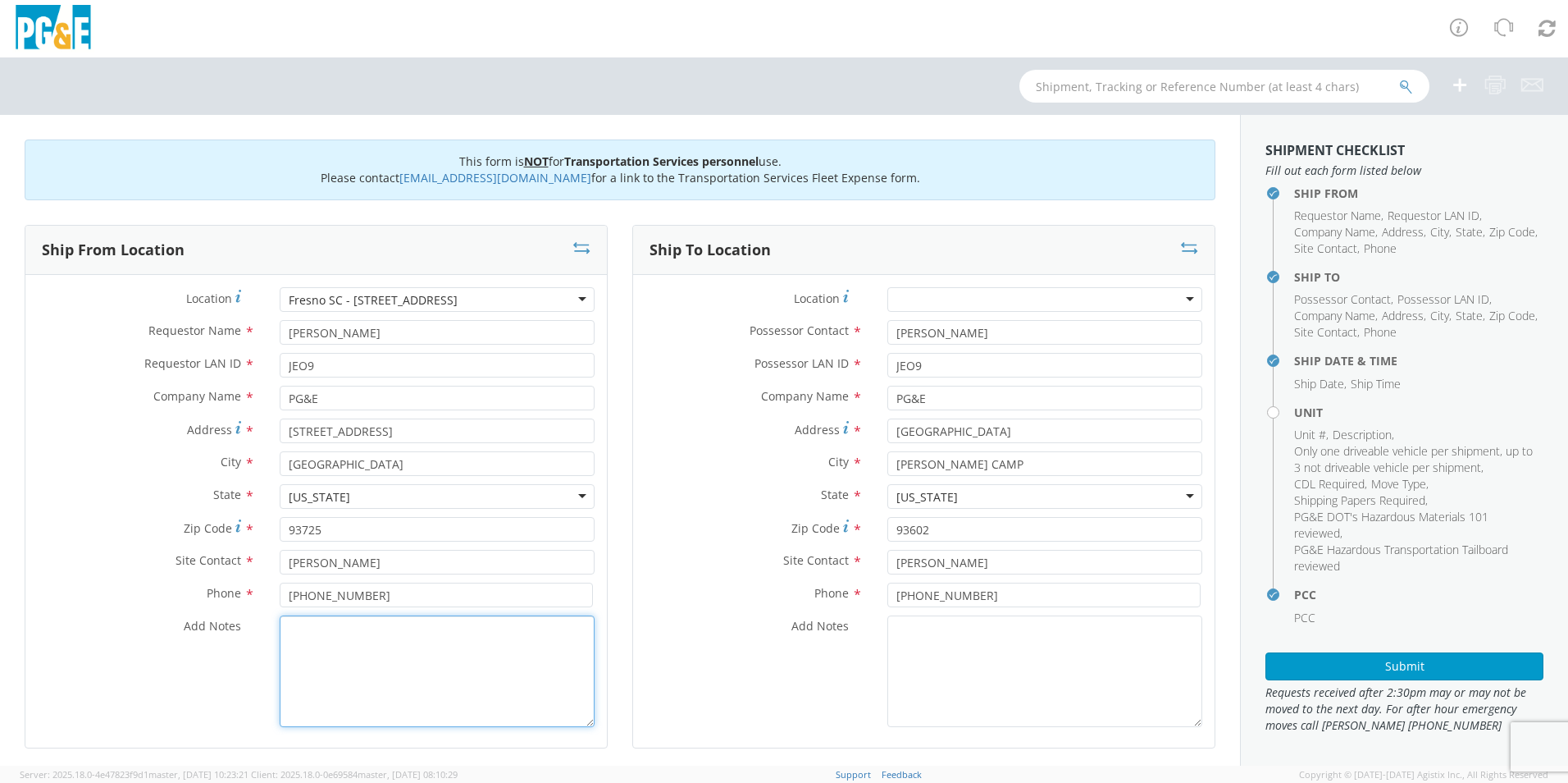
click at [429, 669] on textarea "Add Notes *" at bounding box center [437, 671] width 315 height 111
paste textarea "ALREADY MOVED BY [PERSON_NAME] DURING EMERGENCY WILDFIRE SUPPORT; PM 46578866"
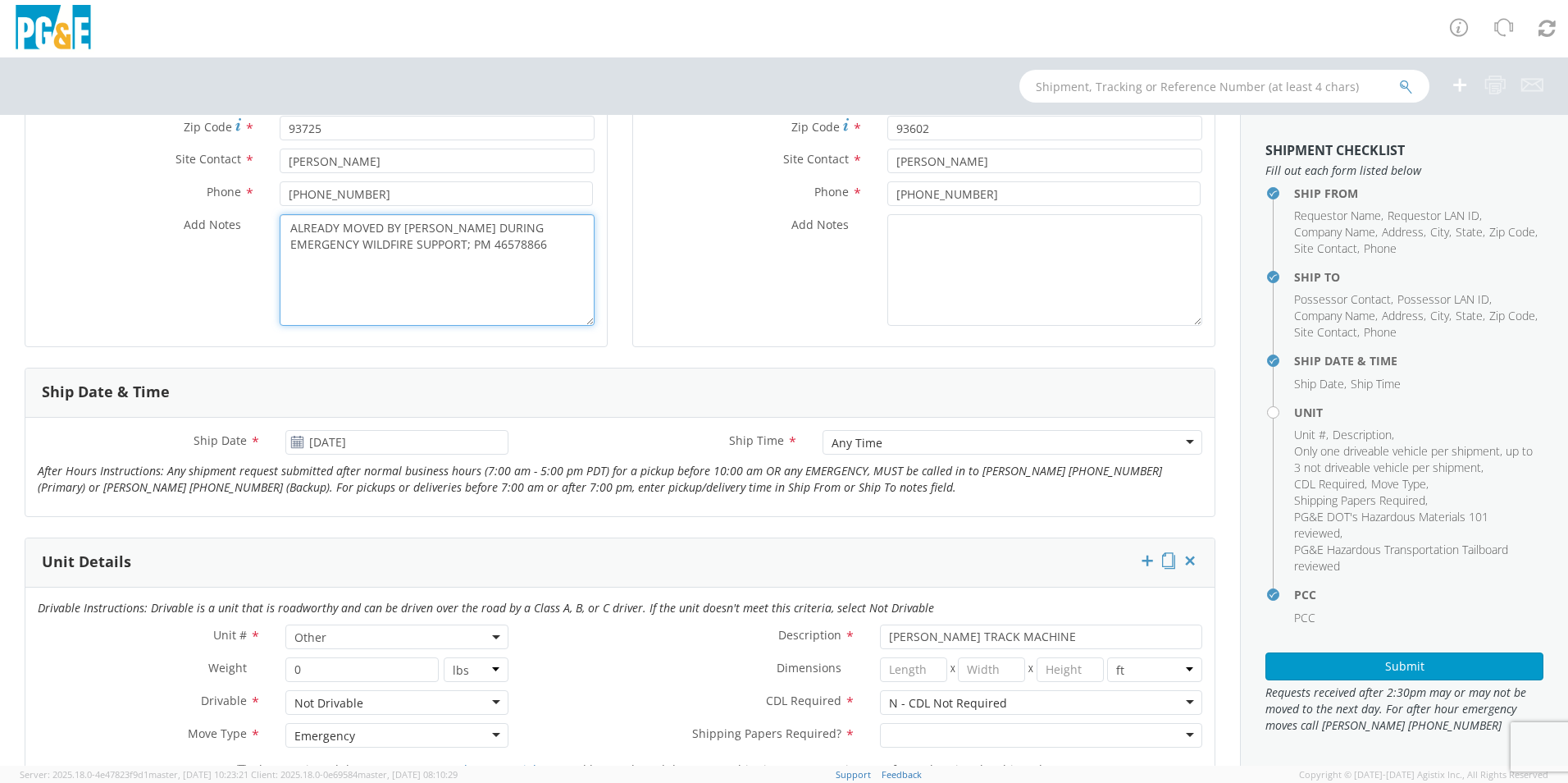
scroll to position [493, 0]
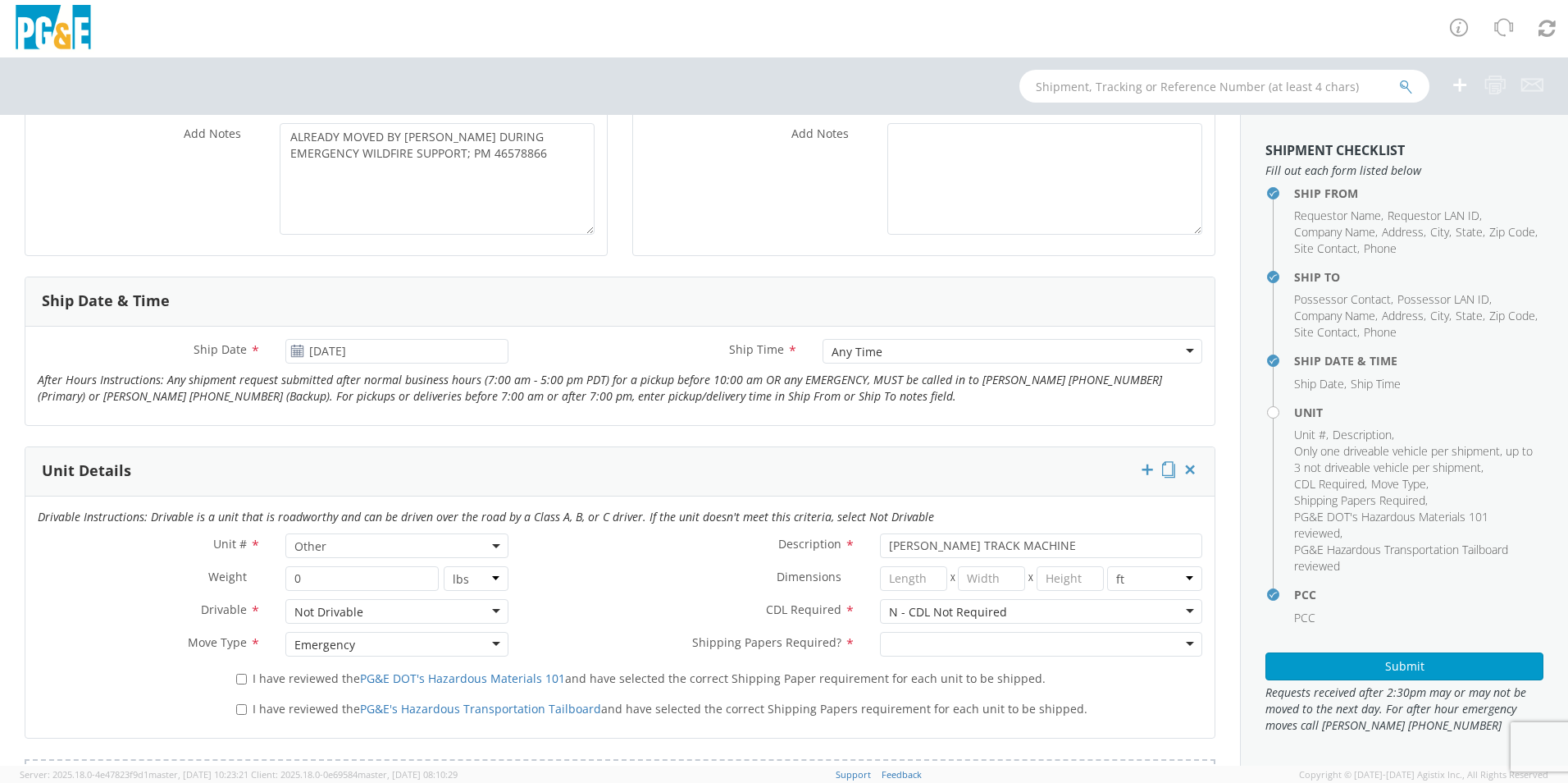
click at [909, 646] on div at bounding box center [1041, 643] width 322 height 24
click at [240, 679] on input "I have reviewed the PG&E DOT's Hazardous Materials 101 and have selected the co…" at bounding box center [241, 678] width 10 height 10
click at [237, 705] on input "I have reviewed the PG&E's Hazardous Transportation Tailboard and have selected…" at bounding box center [241, 709] width 10 height 10
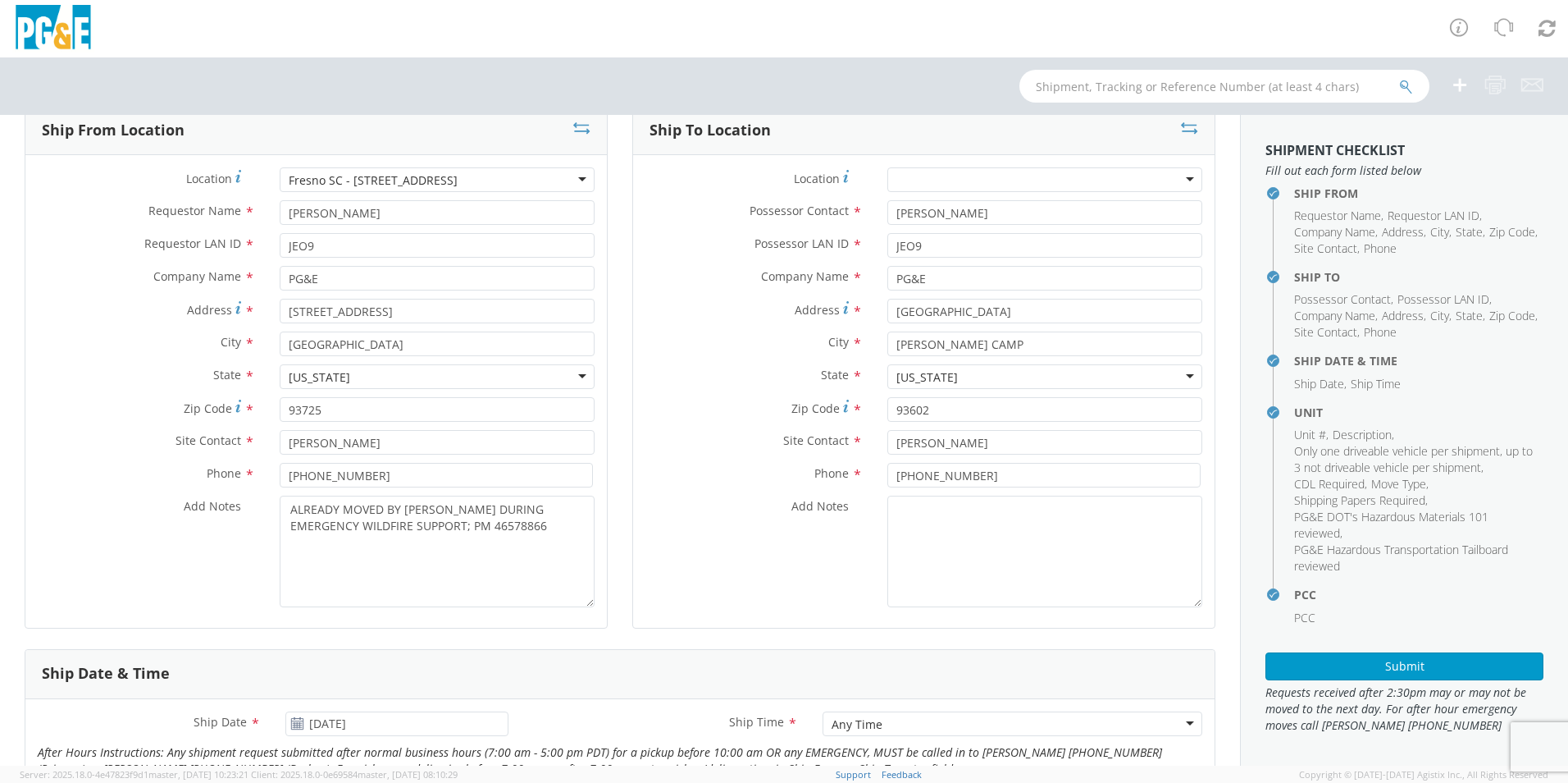
scroll to position [0, 0]
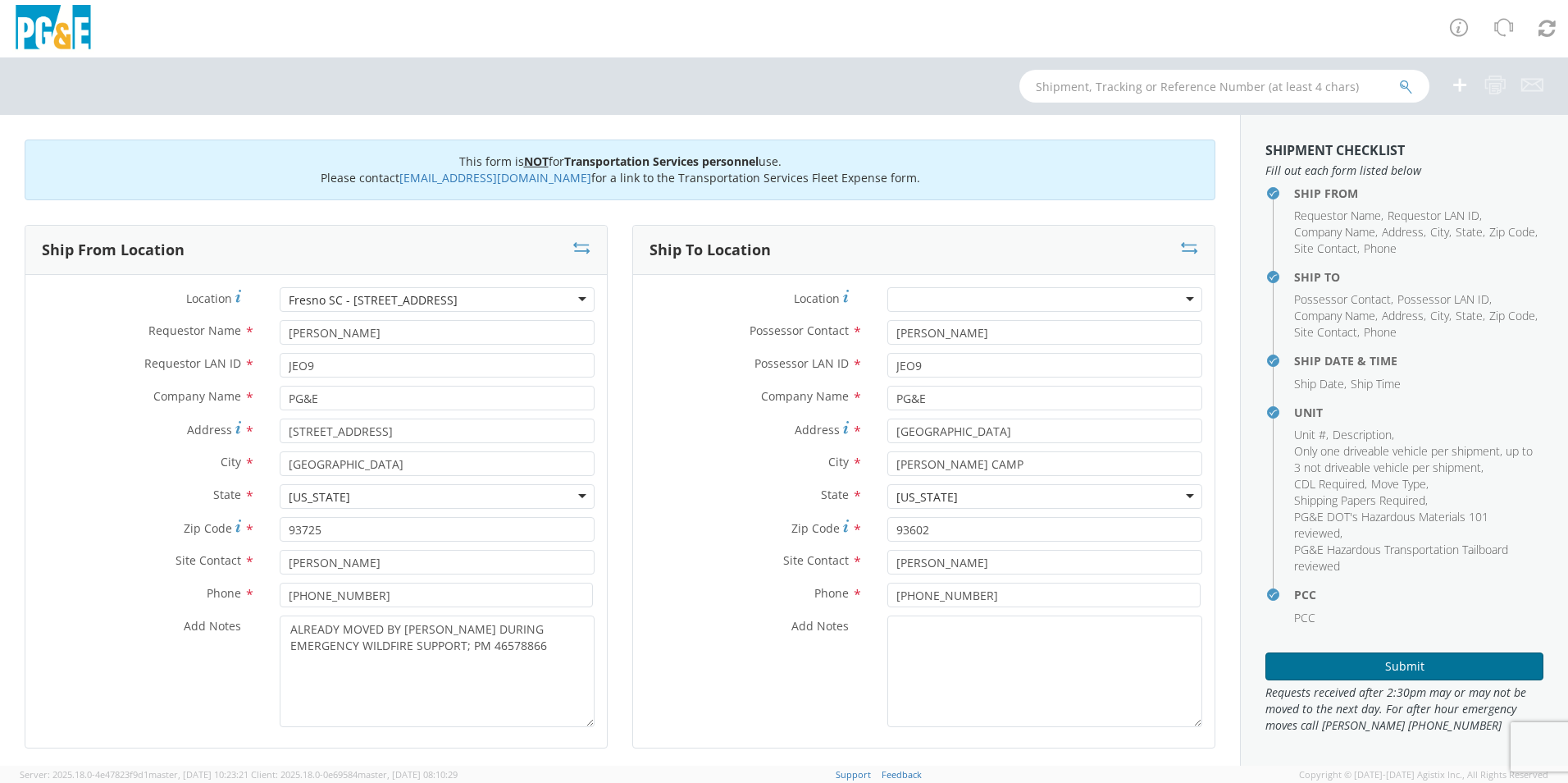
click at [1383, 669] on button "Submit" at bounding box center [1403, 666] width 278 height 28
